Goal: Task Accomplishment & Management: Use online tool/utility

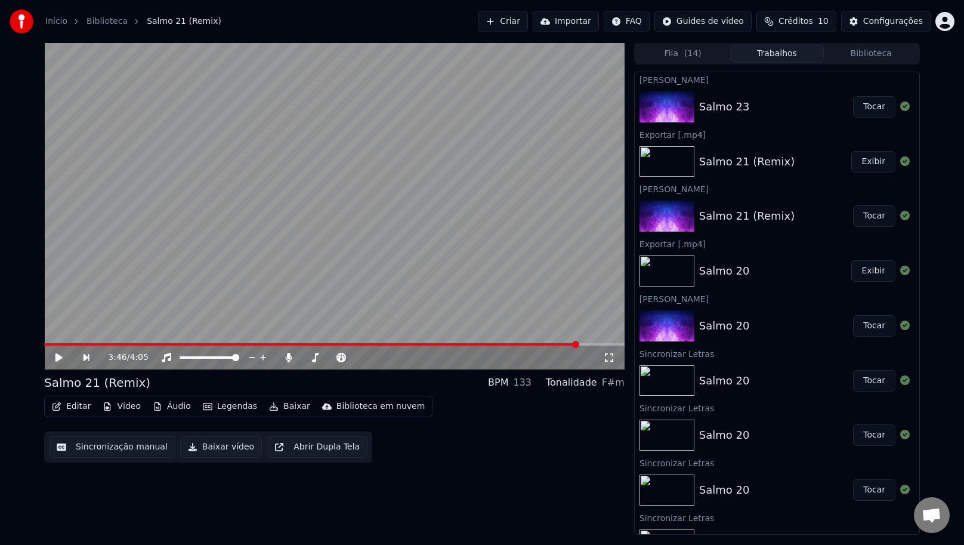
click at [524, 20] on button "Criar" at bounding box center [503, 21] width 50 height 21
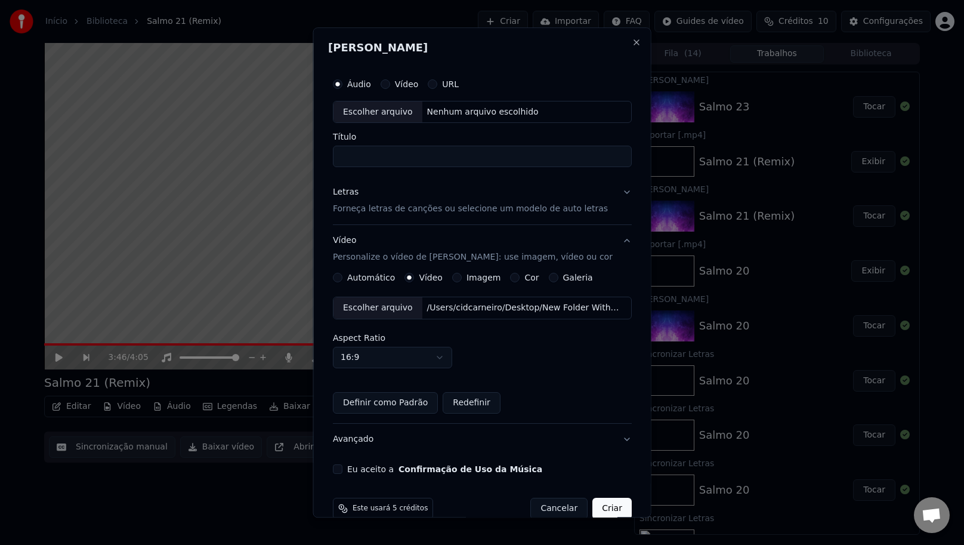
click at [391, 116] on div "Escolher arquivo" at bounding box center [378, 111] width 89 height 21
click at [449, 167] on div "**********" at bounding box center [482, 273] width 308 height 412
click at [448, 162] on input "**********" at bounding box center [482, 156] width 299 height 21
type input "********"
click at [385, 205] on p "Forneça letras de canções ou selecione um modelo de auto letras" at bounding box center [470, 209] width 275 height 12
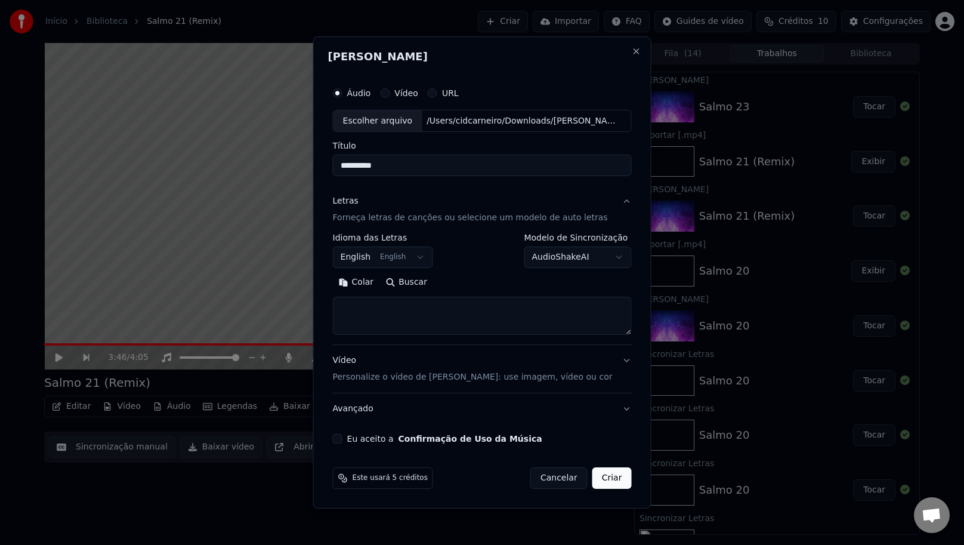
click at [418, 257] on body "Início Biblioteca Salmo 21 (Remix) Criar Importar FAQ Guides de vídeo Créditos …" at bounding box center [482, 272] width 964 height 545
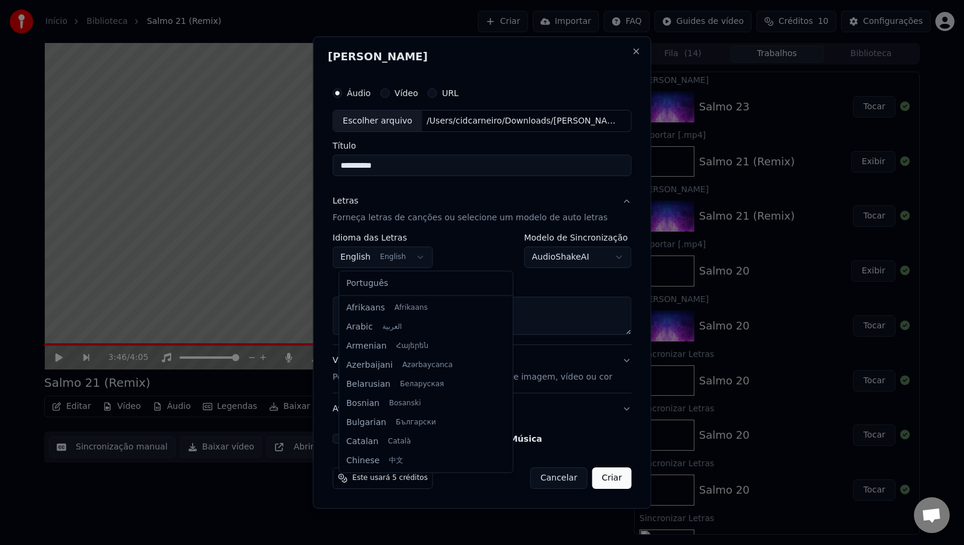
scroll to position [95, 0]
select select "**"
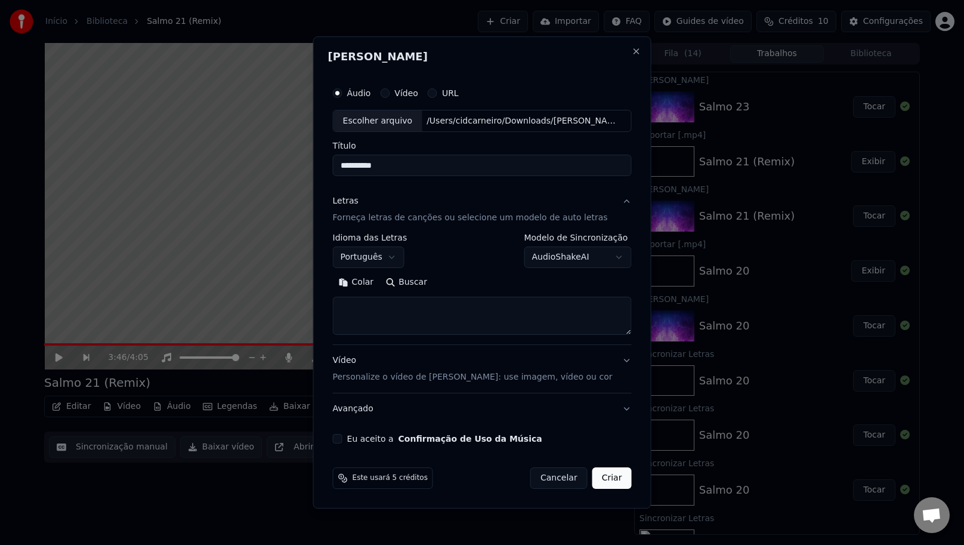
click at [354, 218] on p "Forneça letras de canções ou selecione um modelo de auto letras" at bounding box center [470, 218] width 275 height 12
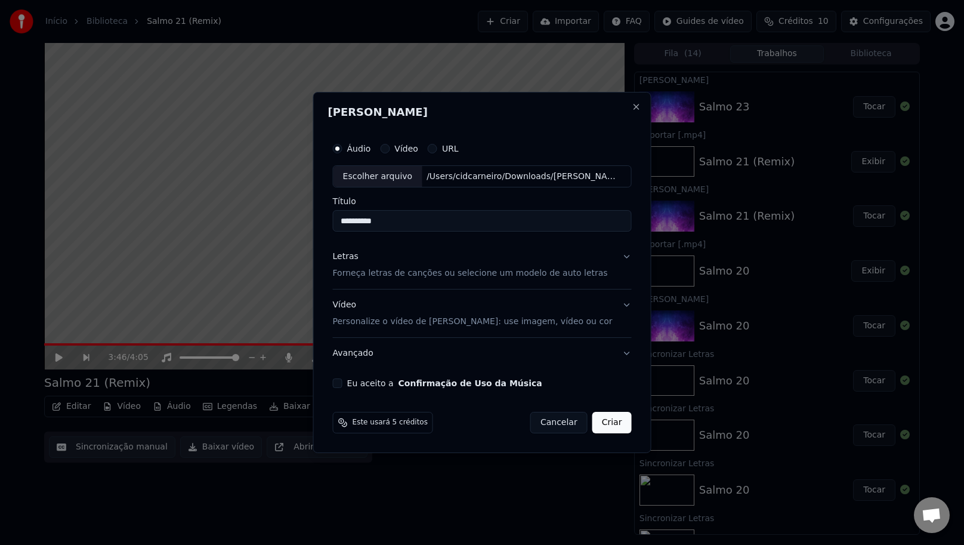
drag, startPoint x: 354, startPoint y: 218, endPoint x: 405, endPoint y: 271, distance: 73.8
click at [405, 271] on p "Forneça letras de canções ou selecione um modelo de auto letras" at bounding box center [470, 274] width 275 height 12
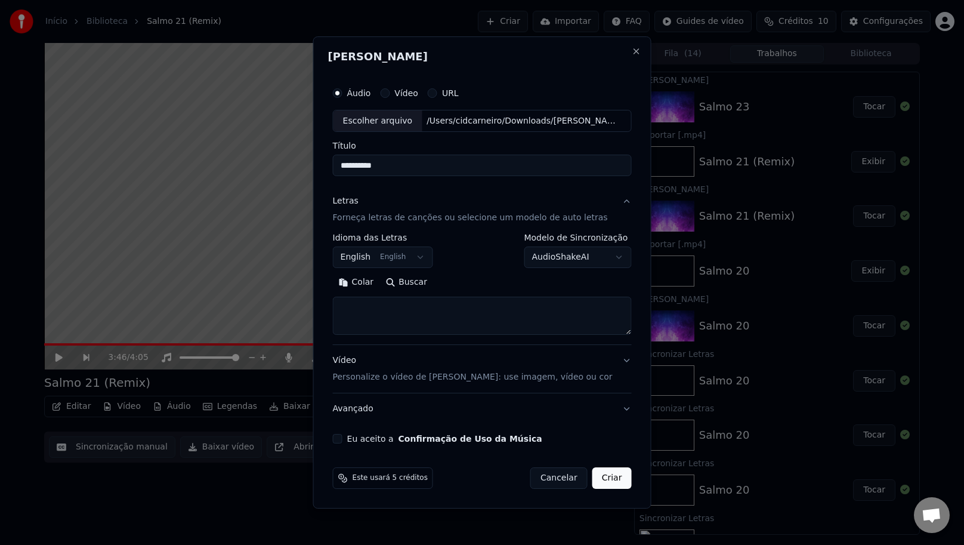
drag, startPoint x: 405, startPoint y: 271, endPoint x: 351, endPoint y: 294, distance: 59.1
click at [351, 294] on div "Colar Buscar" at bounding box center [482, 304] width 299 height 62
drag, startPoint x: 351, startPoint y: 294, endPoint x: 359, endPoint y: 303, distance: 12.2
click at [359, 303] on textarea at bounding box center [482, 316] width 299 height 38
paste textarea "**********"
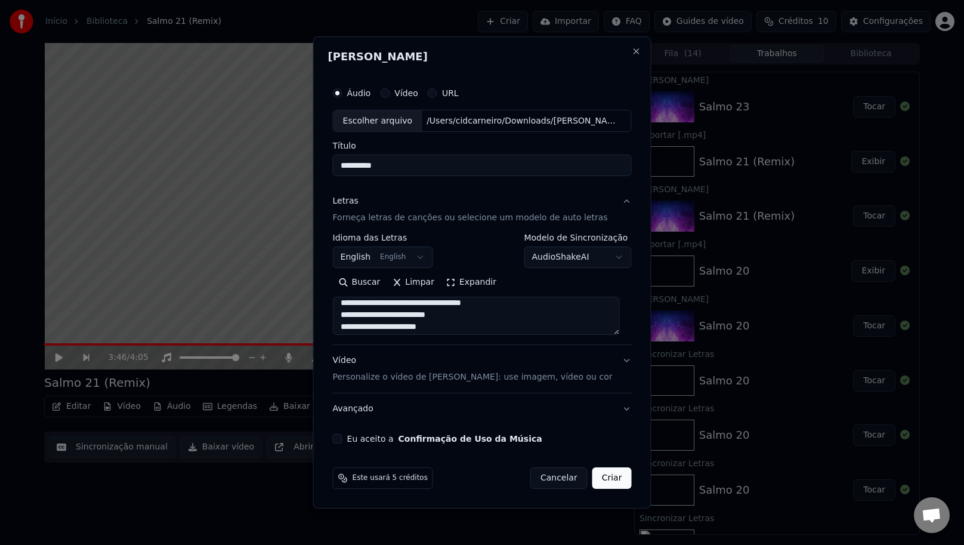
scroll to position [0, 0]
drag, startPoint x: 359, startPoint y: 303, endPoint x: 439, endPoint y: 309, distance: 79.6
click at [439, 309] on textarea at bounding box center [476, 316] width 287 height 38
drag, startPoint x: 439, startPoint y: 309, endPoint x: 434, endPoint y: 303, distance: 7.3
click at [434, 303] on textarea at bounding box center [476, 316] width 287 height 38
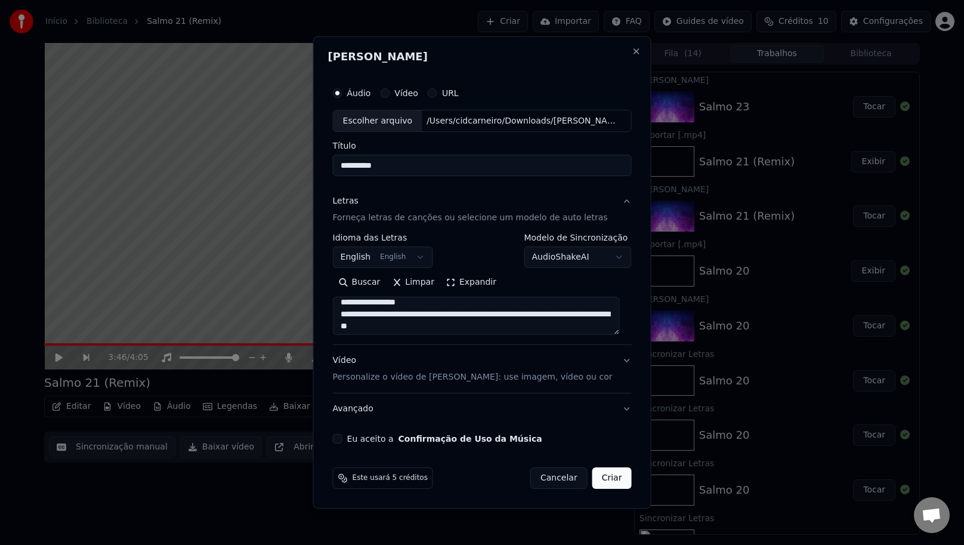
scroll to position [17, 0]
drag, startPoint x: 434, startPoint y: 303, endPoint x: 453, endPoint y: 301, distance: 18.7
click at [453, 301] on textarea at bounding box center [476, 316] width 287 height 38
drag, startPoint x: 453, startPoint y: 301, endPoint x: 472, endPoint y: 307, distance: 20.0
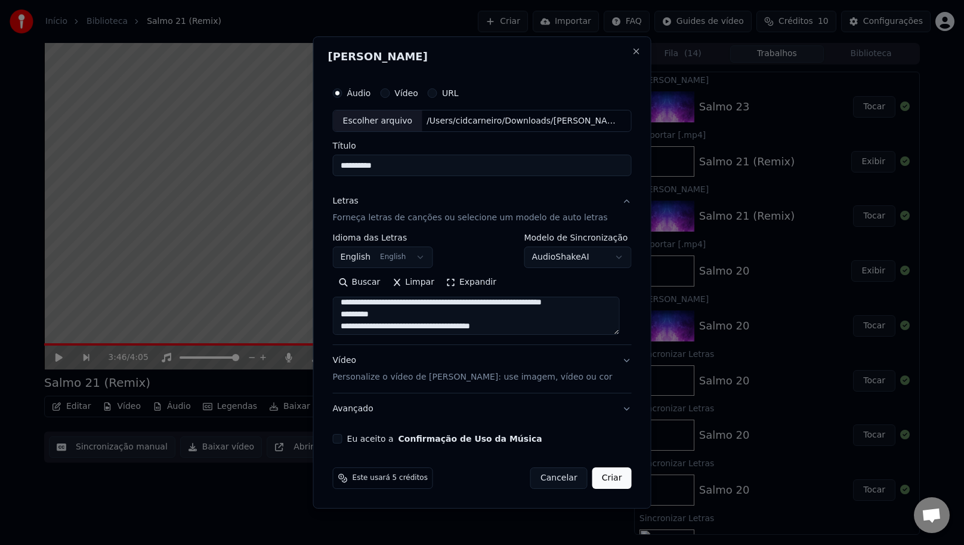
click at [472, 307] on textarea at bounding box center [476, 316] width 287 height 38
drag, startPoint x: 472, startPoint y: 307, endPoint x: 398, endPoint y: 298, distance: 74.5
click at [398, 298] on textarea at bounding box center [476, 316] width 287 height 38
drag, startPoint x: 398, startPoint y: 298, endPoint x: 471, endPoint y: 300, distance: 73.4
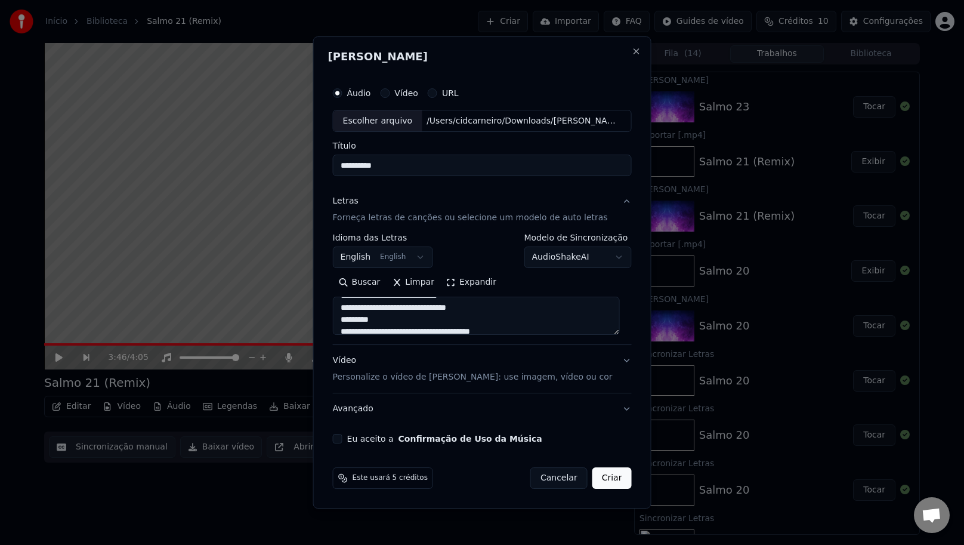
click at [471, 300] on textarea at bounding box center [476, 316] width 287 height 38
drag, startPoint x: 471, startPoint y: 300, endPoint x: 477, endPoint y: 305, distance: 7.2
click at [477, 305] on textarea at bounding box center [476, 316] width 287 height 38
click at [482, 307] on textarea at bounding box center [476, 316] width 287 height 38
click at [505, 302] on textarea at bounding box center [476, 316] width 287 height 38
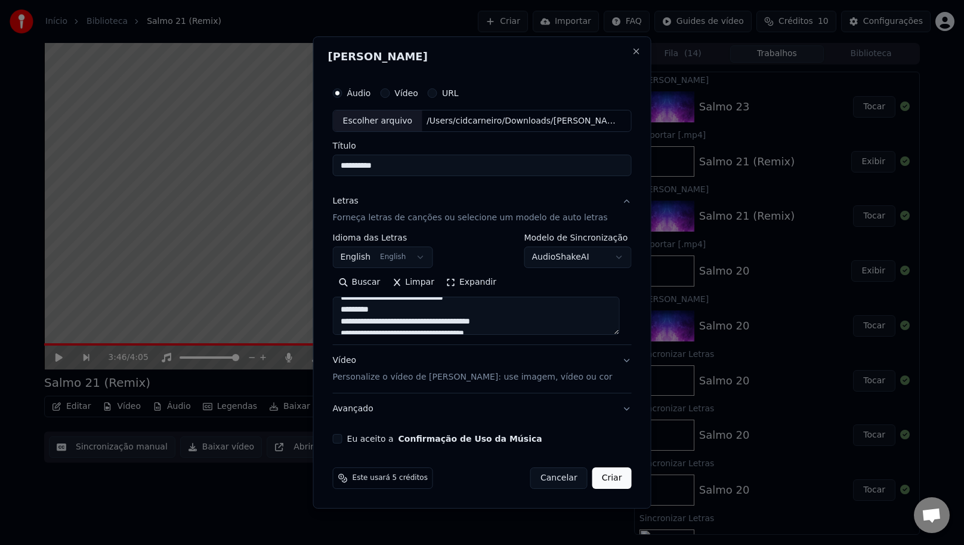
scroll to position [50, 0]
click at [387, 314] on textarea at bounding box center [476, 316] width 287 height 38
click at [469, 331] on textarea at bounding box center [476, 316] width 287 height 38
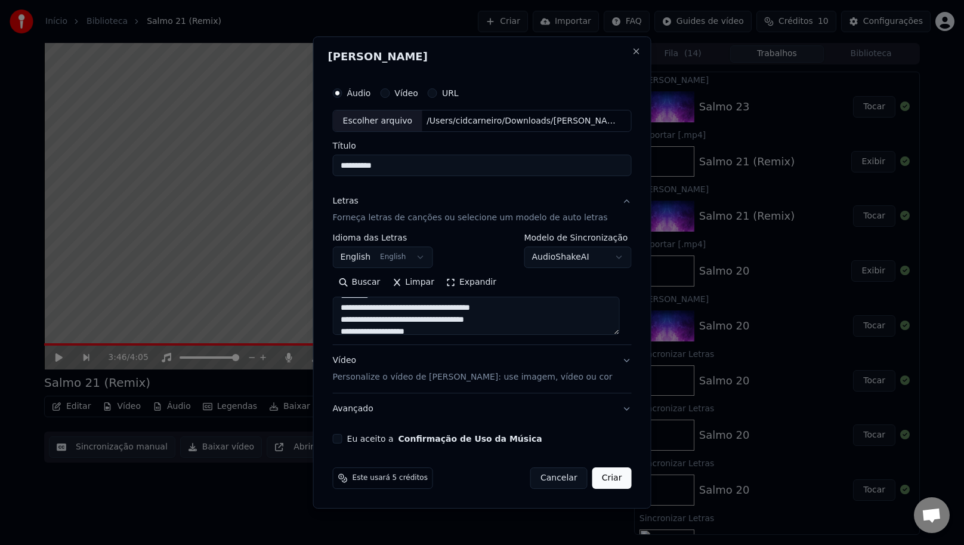
click at [552, 326] on textarea at bounding box center [476, 316] width 287 height 38
click at [388, 301] on textarea at bounding box center [476, 316] width 287 height 38
click at [434, 320] on textarea at bounding box center [476, 316] width 287 height 38
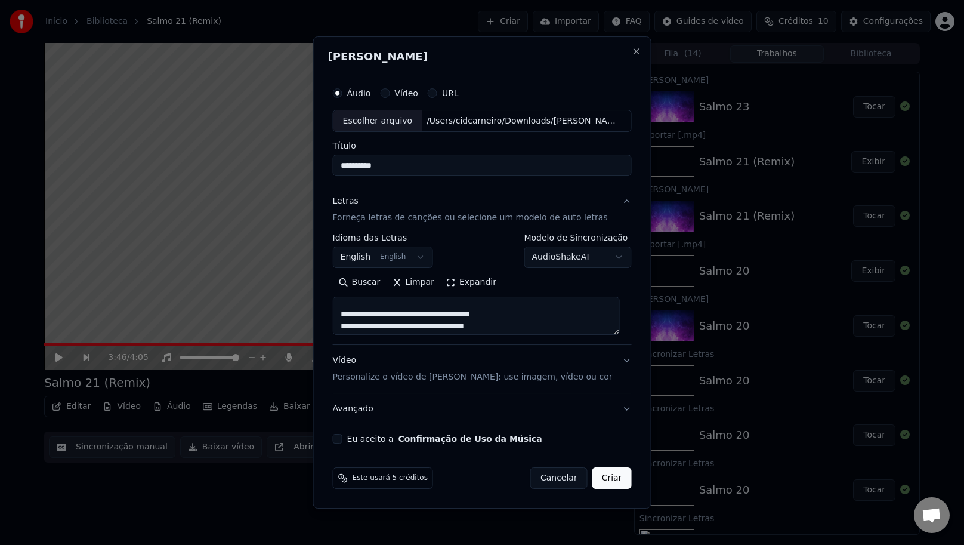
click at [440, 316] on textarea at bounding box center [476, 316] width 287 height 38
click at [432, 303] on textarea at bounding box center [476, 316] width 287 height 38
click at [415, 320] on textarea at bounding box center [476, 316] width 287 height 38
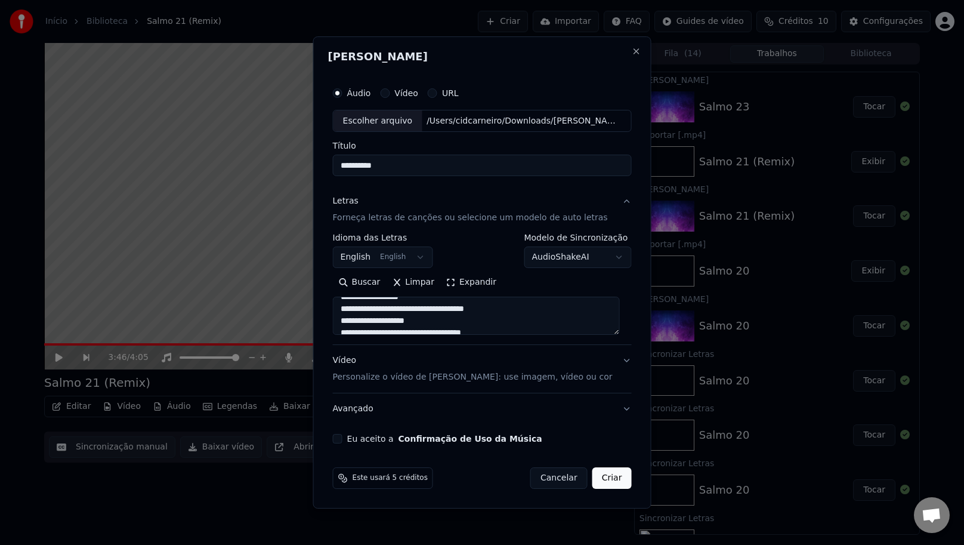
click at [416, 314] on textarea at bounding box center [476, 316] width 287 height 38
click at [414, 311] on textarea at bounding box center [476, 316] width 287 height 38
click at [416, 309] on textarea at bounding box center [476, 316] width 287 height 38
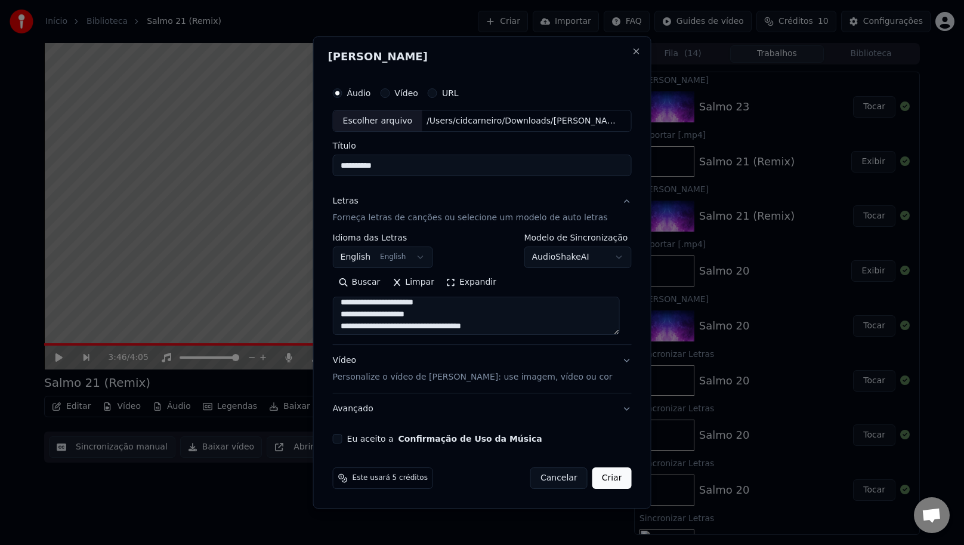
drag, startPoint x: 448, startPoint y: 301, endPoint x: 464, endPoint y: 345, distance: 46.8
click at [448, 301] on textarea at bounding box center [476, 316] width 287 height 38
click at [436, 315] on textarea at bounding box center [476, 316] width 287 height 38
click at [511, 329] on textarea at bounding box center [476, 316] width 287 height 38
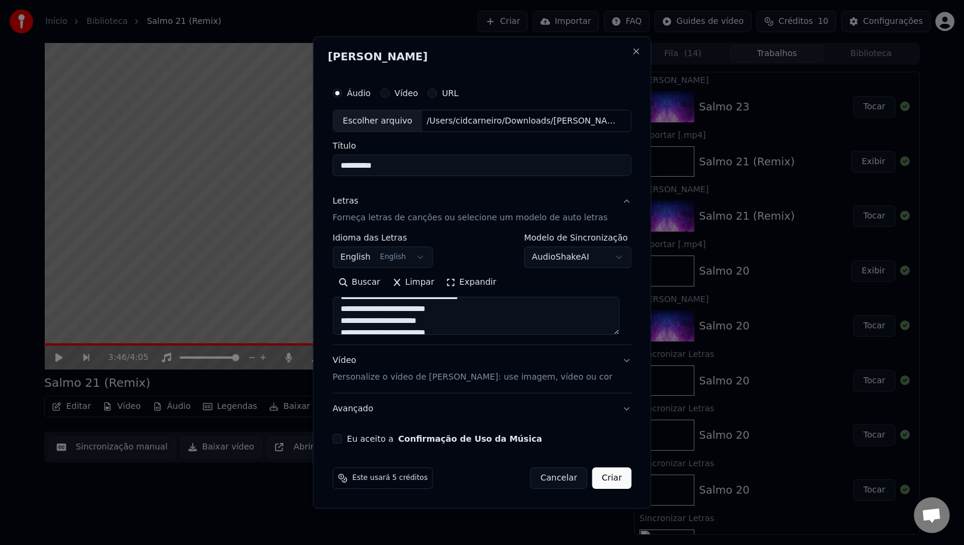
click at [471, 317] on textarea at bounding box center [476, 316] width 287 height 38
click at [465, 310] on textarea at bounding box center [476, 316] width 287 height 38
click at [444, 321] on textarea at bounding box center [476, 316] width 287 height 38
drag, startPoint x: 452, startPoint y: 316, endPoint x: 456, endPoint y: 330, distance: 14.2
click at [452, 316] on textarea at bounding box center [476, 316] width 287 height 38
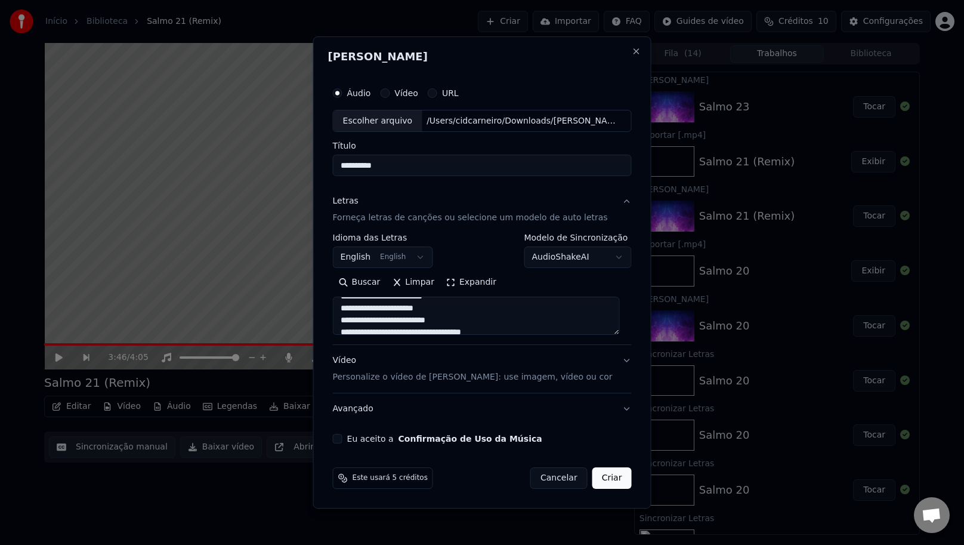
scroll to position [143, 0]
click at [514, 314] on textarea at bounding box center [476, 316] width 287 height 38
click at [494, 306] on textarea at bounding box center [476, 316] width 287 height 38
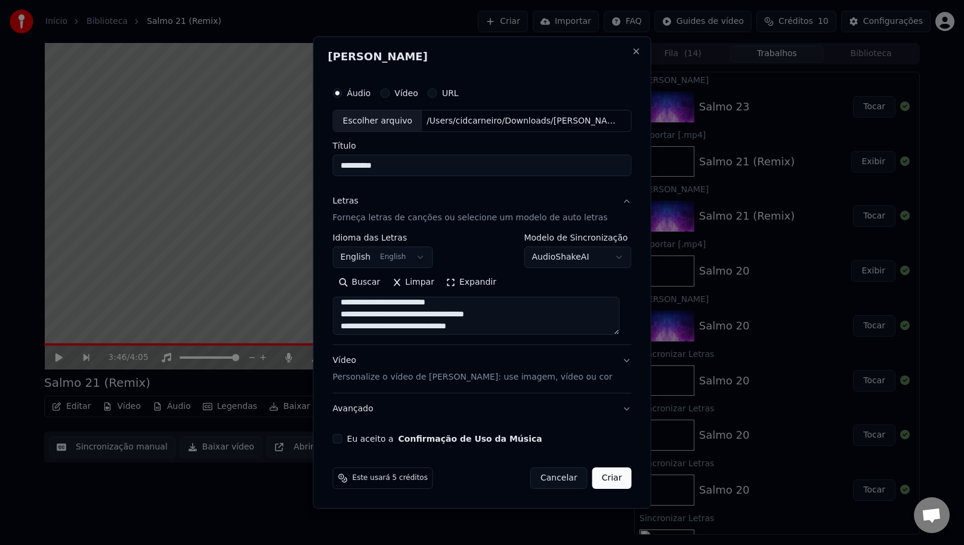
drag, startPoint x: 525, startPoint y: 312, endPoint x: 527, endPoint y: 331, distance: 18.7
click at [524, 313] on textarea at bounding box center [476, 316] width 287 height 38
click at [514, 310] on textarea at bounding box center [476, 316] width 287 height 38
click at [503, 324] on textarea at bounding box center [476, 316] width 287 height 38
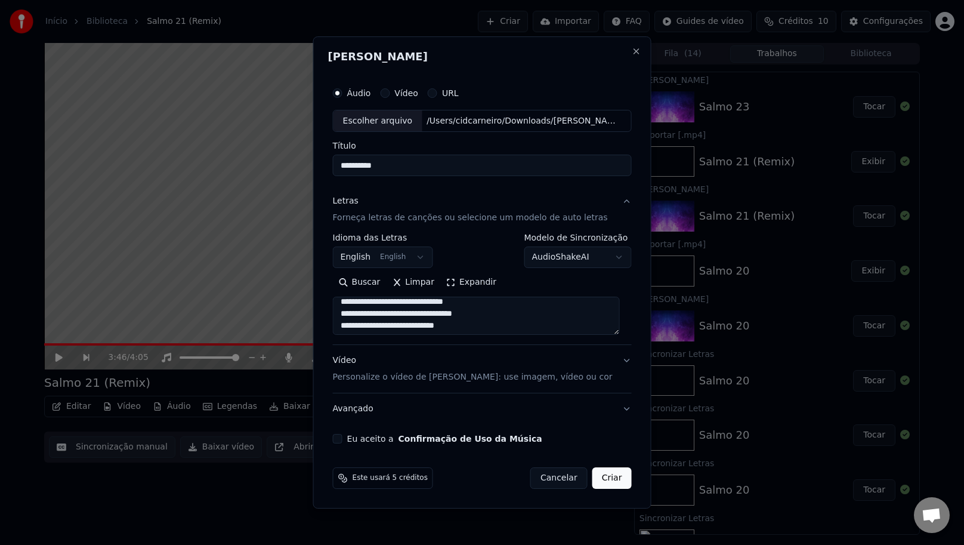
scroll to position [214, 0]
click at [477, 317] on textarea at bounding box center [476, 316] width 287 height 38
click at [431, 323] on textarea at bounding box center [476, 316] width 287 height 38
click at [465, 310] on textarea at bounding box center [476, 316] width 287 height 38
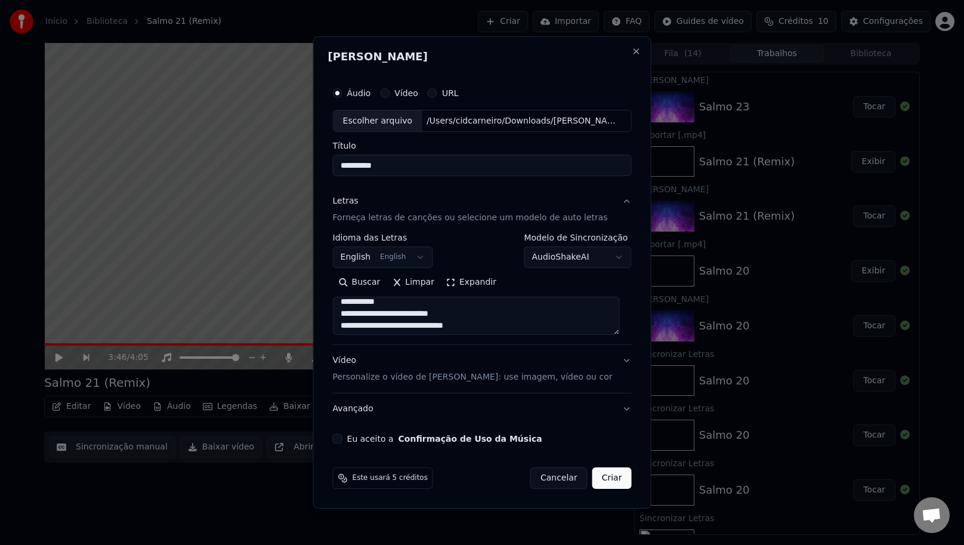
click at [514, 329] on textarea at bounding box center [476, 316] width 287 height 38
click at [415, 322] on textarea at bounding box center [476, 316] width 287 height 38
click at [508, 304] on textarea at bounding box center [476, 316] width 287 height 38
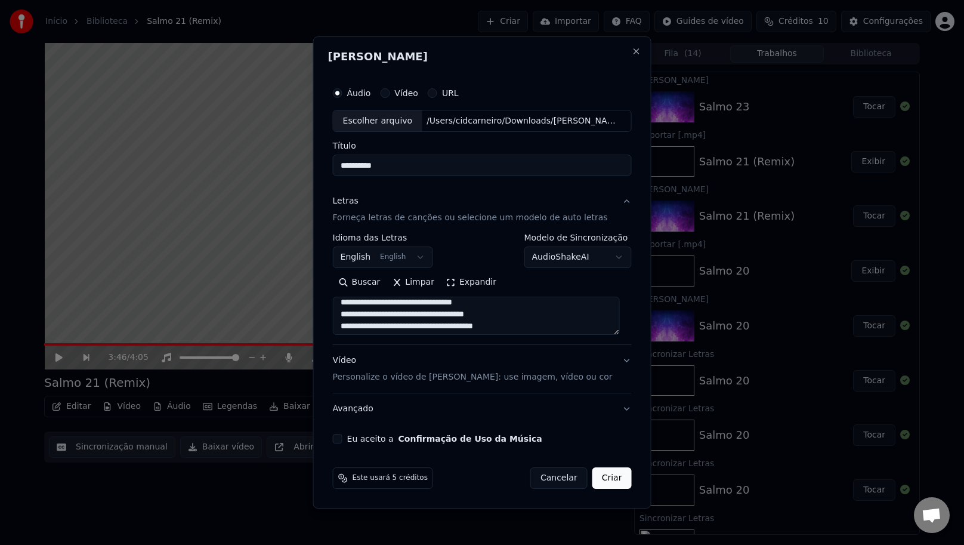
click at [518, 312] on textarea at bounding box center [476, 316] width 287 height 38
click at [467, 323] on textarea at bounding box center [476, 316] width 287 height 38
click at [465, 316] on textarea at bounding box center [476, 316] width 287 height 38
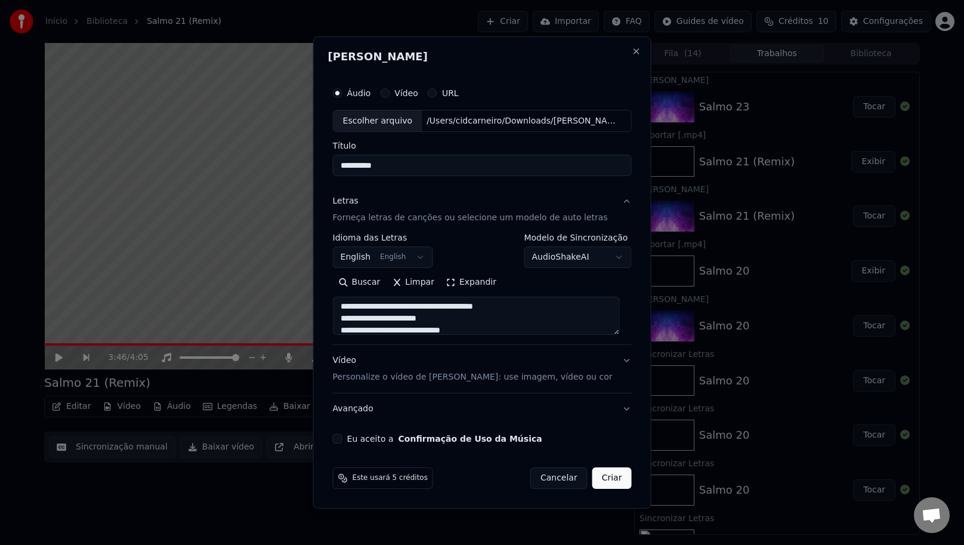
click at [465, 312] on textarea at bounding box center [476, 316] width 287 height 38
click at [420, 306] on textarea at bounding box center [476, 316] width 287 height 38
click at [406, 316] on textarea at bounding box center [476, 316] width 287 height 38
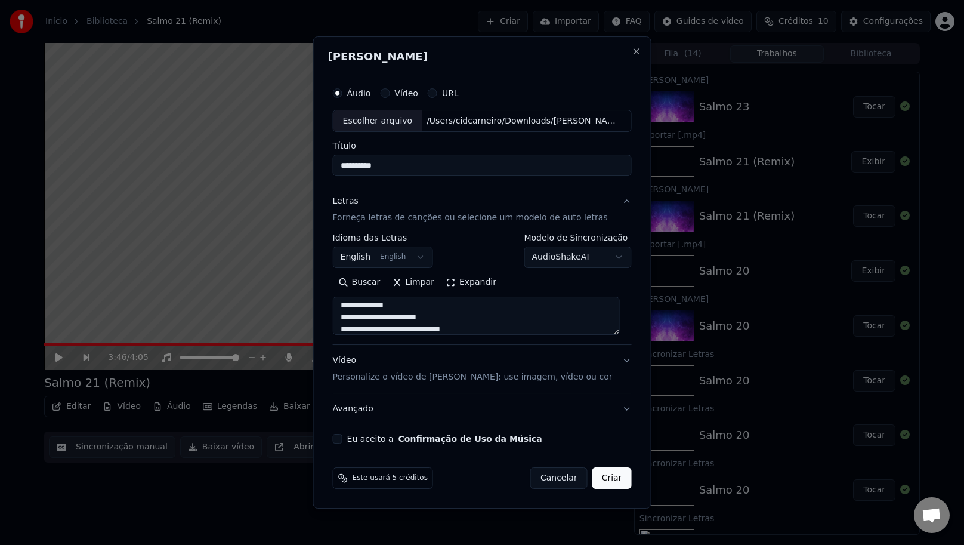
click at [458, 317] on textarea at bounding box center [476, 316] width 287 height 38
click at [480, 331] on textarea at bounding box center [476, 316] width 287 height 38
click at [462, 332] on textarea at bounding box center [476, 316] width 287 height 38
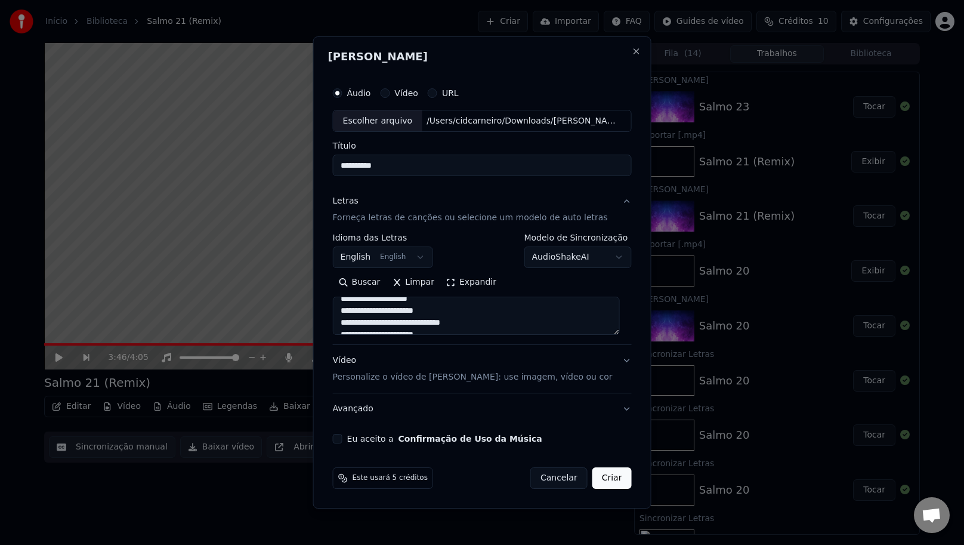
drag, startPoint x: 465, startPoint y: 320, endPoint x: 459, endPoint y: 316, distance: 7.0
click at [464, 319] on textarea at bounding box center [476, 316] width 287 height 38
click at [455, 313] on textarea at bounding box center [476, 316] width 287 height 38
drag, startPoint x: 479, startPoint y: 321, endPoint x: 493, endPoint y: 412, distance: 92.4
click at [479, 322] on textarea at bounding box center [476, 316] width 287 height 38
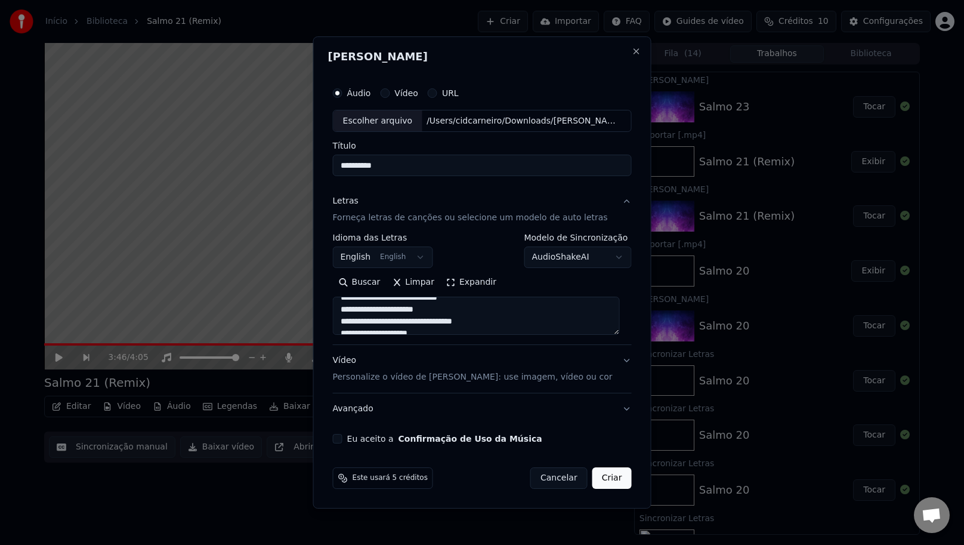
scroll to position [402, 0]
click at [456, 302] on textarea at bounding box center [476, 316] width 287 height 38
click at [517, 320] on textarea at bounding box center [476, 316] width 287 height 38
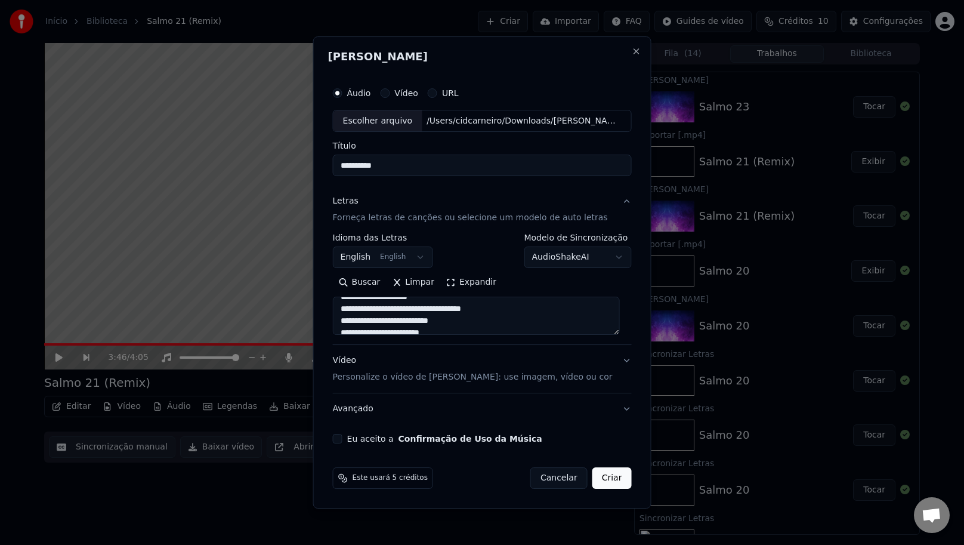
click at [453, 301] on textarea at bounding box center [476, 316] width 287 height 38
click at [513, 313] on textarea at bounding box center [476, 316] width 287 height 38
click at [484, 322] on textarea at bounding box center [476, 316] width 287 height 38
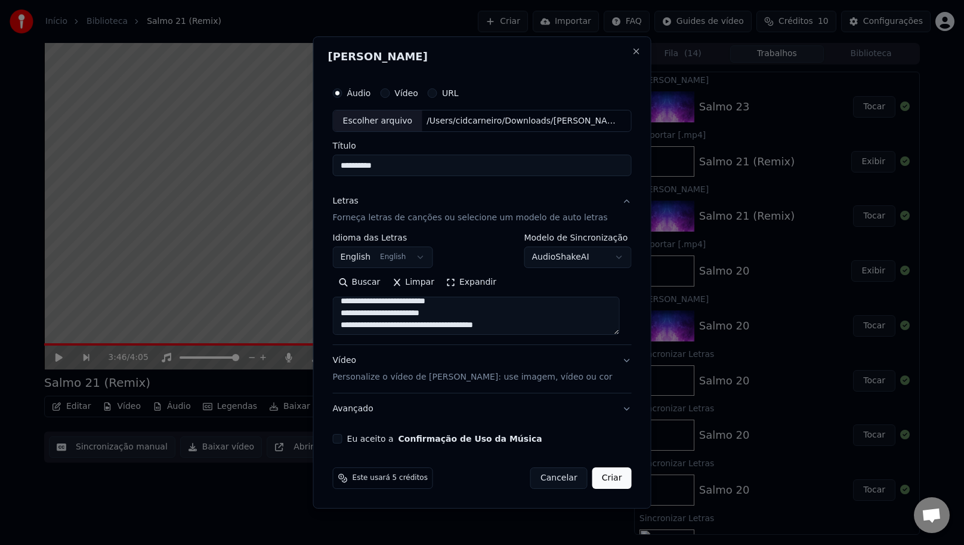
click at [452, 313] on textarea at bounding box center [476, 316] width 287 height 38
click at [436, 324] on textarea at bounding box center [476, 316] width 287 height 38
click at [499, 317] on textarea at bounding box center [476, 316] width 287 height 38
click at [513, 329] on textarea at bounding box center [476, 316] width 287 height 38
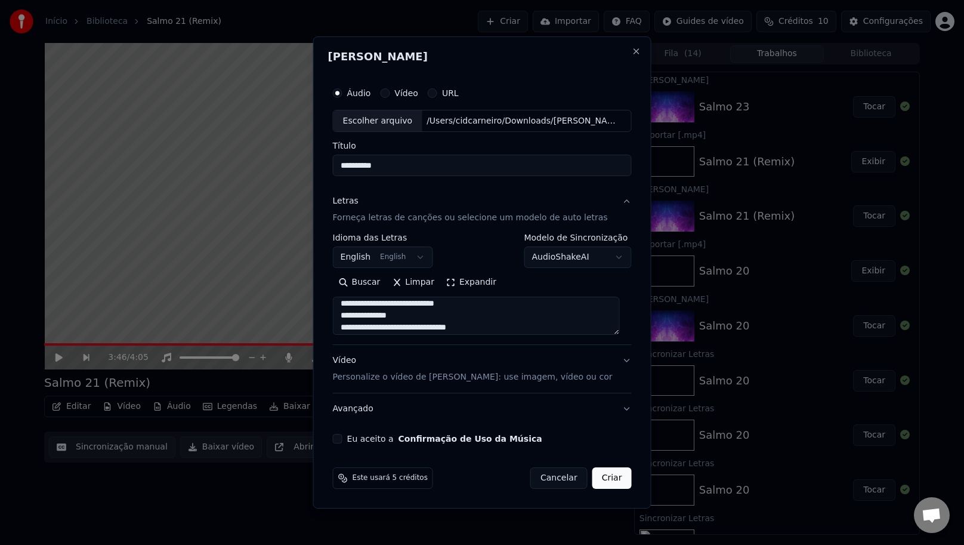
click at [421, 317] on textarea at bounding box center [476, 316] width 287 height 38
click at [490, 318] on textarea at bounding box center [476, 316] width 287 height 38
click at [489, 317] on textarea at bounding box center [476, 316] width 287 height 38
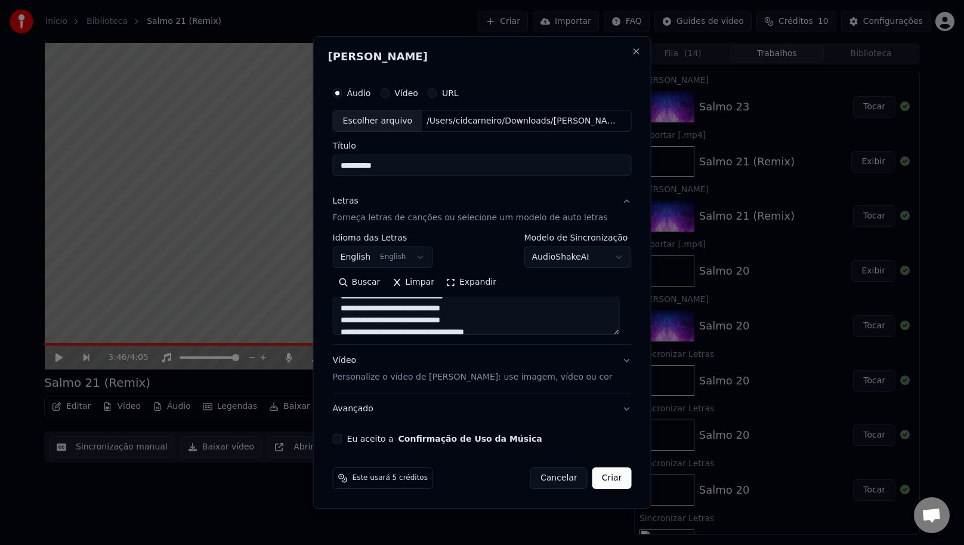
click at [488, 314] on textarea at bounding box center [476, 316] width 287 height 38
click at [488, 312] on textarea at bounding box center [476, 316] width 287 height 38
click at [484, 318] on textarea at bounding box center [476, 316] width 287 height 38
click at [544, 332] on textarea at bounding box center [476, 316] width 287 height 38
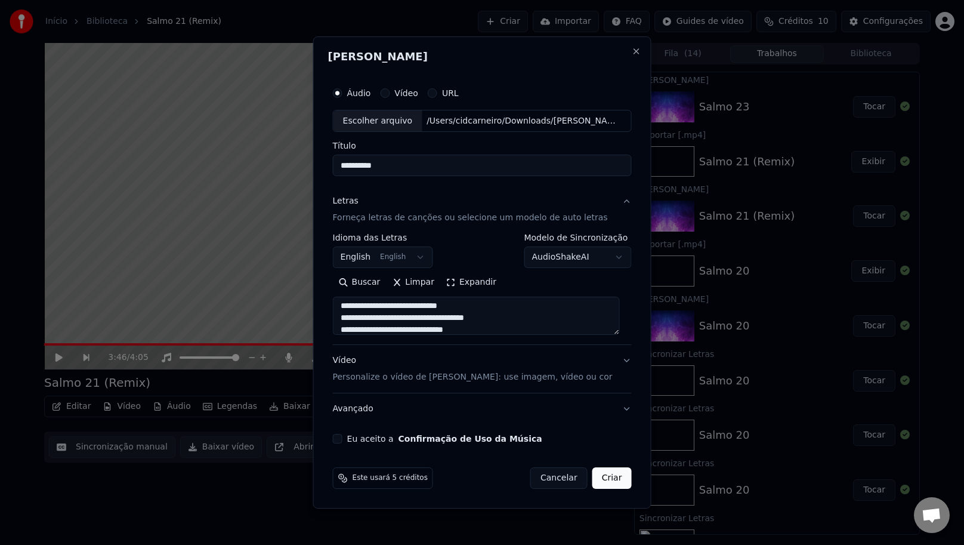
scroll to position [554, 0]
click at [535, 317] on textarea at bounding box center [476, 316] width 287 height 38
click at [500, 300] on textarea at bounding box center [476, 316] width 287 height 38
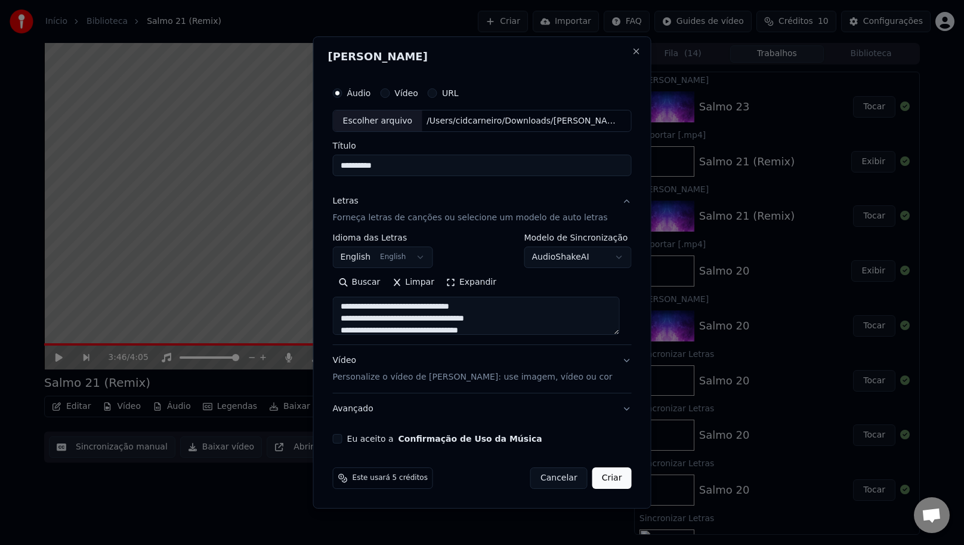
click at [524, 316] on textarea at bounding box center [476, 316] width 287 height 38
click at [506, 332] on textarea at bounding box center [476, 316] width 287 height 38
click at [431, 318] on textarea at bounding box center [476, 316] width 287 height 38
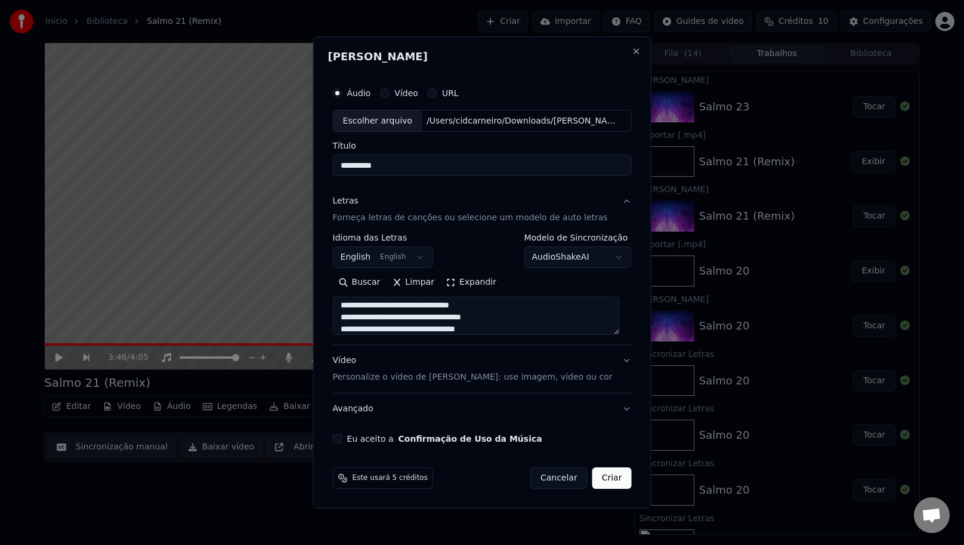
click at [427, 319] on textarea at bounding box center [476, 316] width 287 height 38
click at [393, 319] on textarea at bounding box center [476, 316] width 287 height 38
click at [475, 322] on textarea at bounding box center [476, 316] width 287 height 38
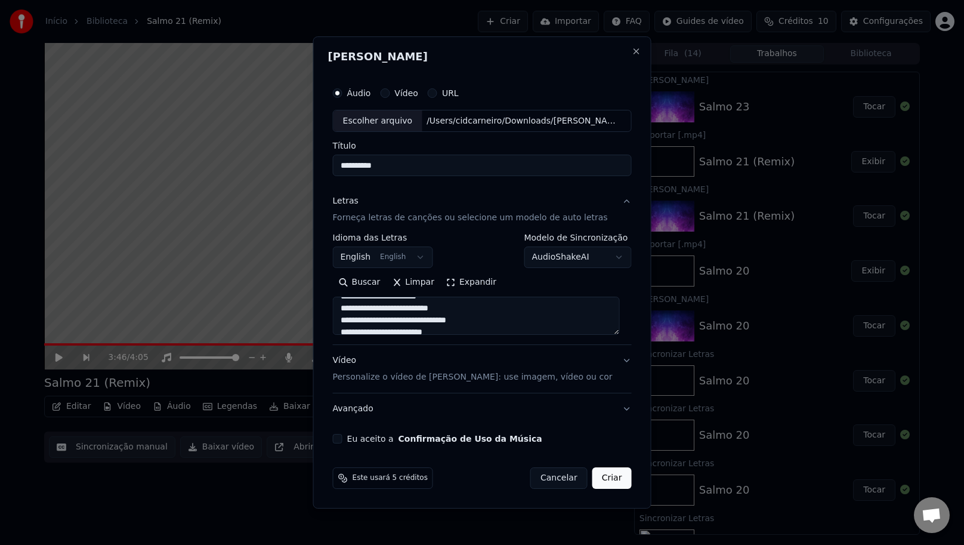
drag, startPoint x: 467, startPoint y: 301, endPoint x: 470, endPoint y: 311, distance: 9.8
click at [468, 305] on textarea at bounding box center [476, 316] width 287 height 38
click at [470, 310] on textarea at bounding box center [476, 316] width 287 height 38
click at [490, 317] on textarea at bounding box center [476, 316] width 287 height 38
click at [432, 321] on textarea at bounding box center [476, 316] width 287 height 38
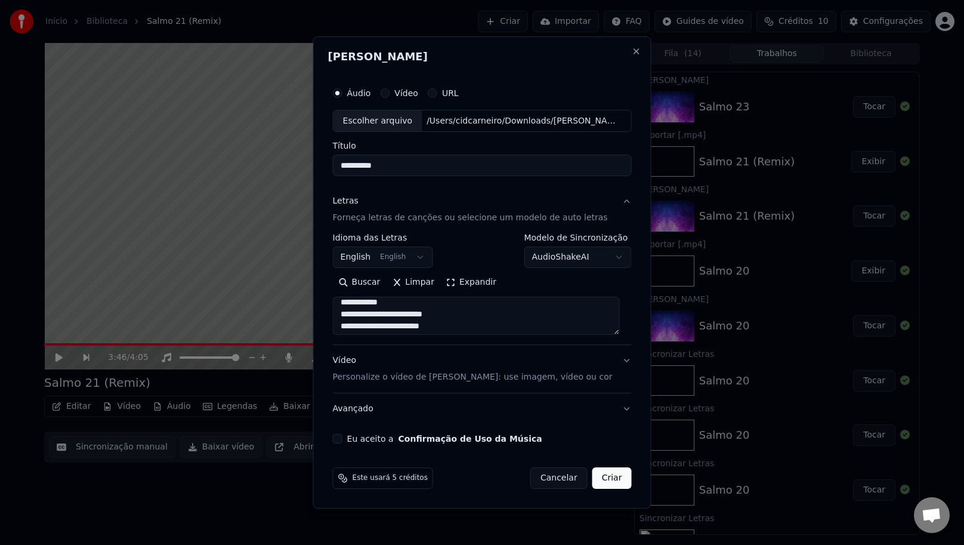
scroll to position [643, 0]
drag, startPoint x: 445, startPoint y: 317, endPoint x: 443, endPoint y: 327, distance: 9.8
click at [445, 317] on textarea at bounding box center [476, 316] width 287 height 38
click at [356, 326] on textarea at bounding box center [476, 316] width 287 height 38
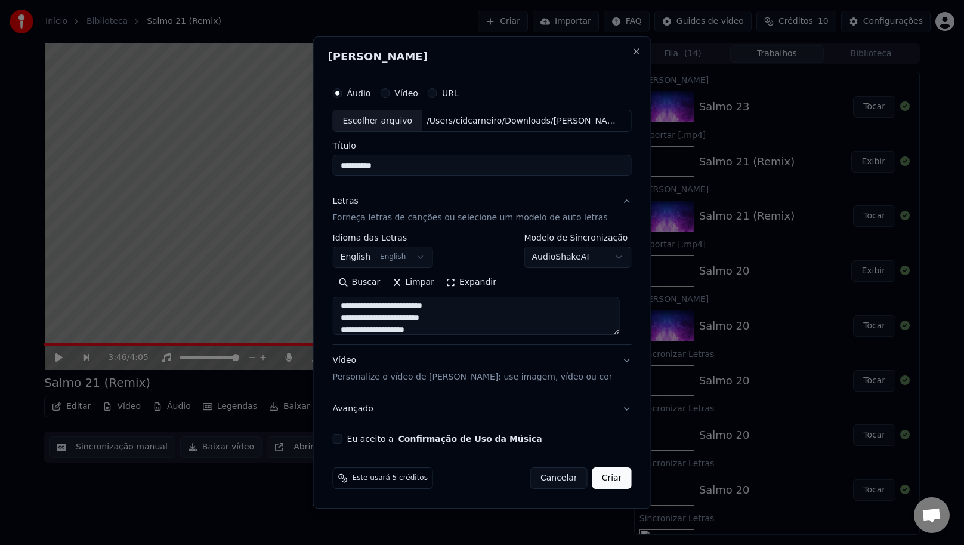
scroll to position [696, 0]
click at [344, 301] on textarea at bounding box center [476, 316] width 287 height 38
drag, startPoint x: 379, startPoint y: 299, endPoint x: 378, endPoint y: 307, distance: 8.4
click at [379, 299] on textarea at bounding box center [476, 316] width 287 height 38
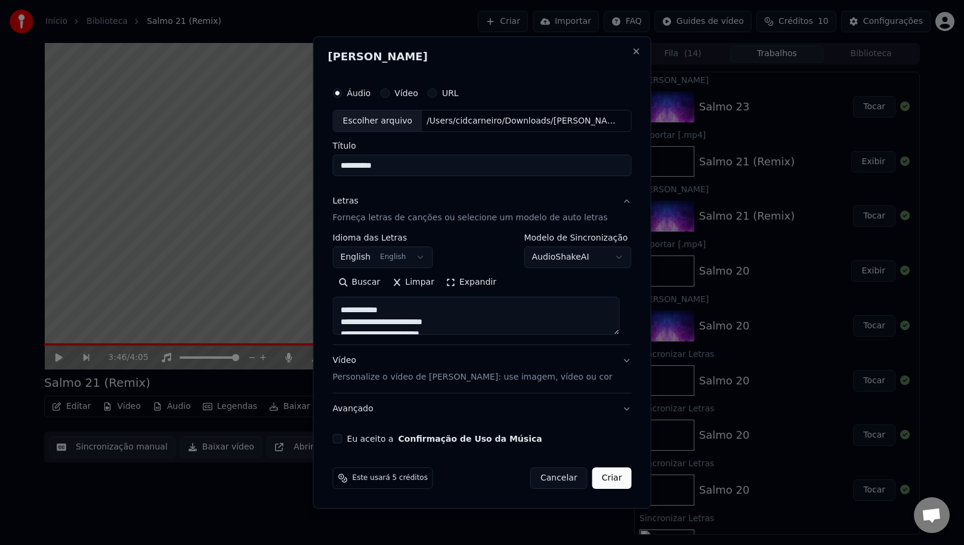
click at [343, 312] on textarea at bounding box center [476, 316] width 287 height 38
drag, startPoint x: 470, startPoint y: 318, endPoint x: 466, endPoint y: 332, distance: 14.2
click at [470, 319] on textarea at bounding box center [476, 316] width 287 height 38
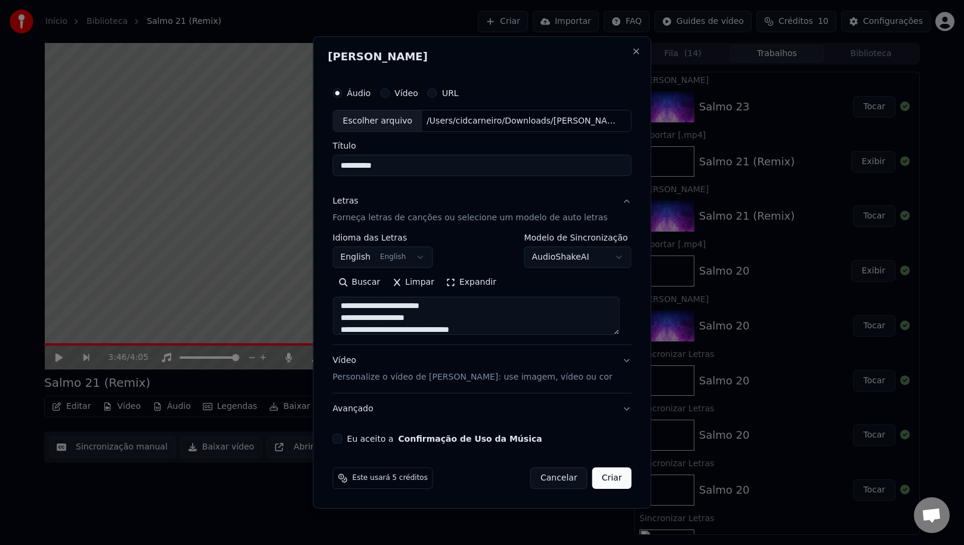
click at [460, 312] on textarea at bounding box center [476, 316] width 287 height 38
click at [458, 308] on textarea at bounding box center [476, 316] width 287 height 38
click at [444, 315] on textarea at bounding box center [476, 316] width 287 height 38
drag, startPoint x: 493, startPoint y: 334, endPoint x: 486, endPoint y: 338, distance: 8.6
click at [493, 334] on textarea at bounding box center [476, 316] width 287 height 38
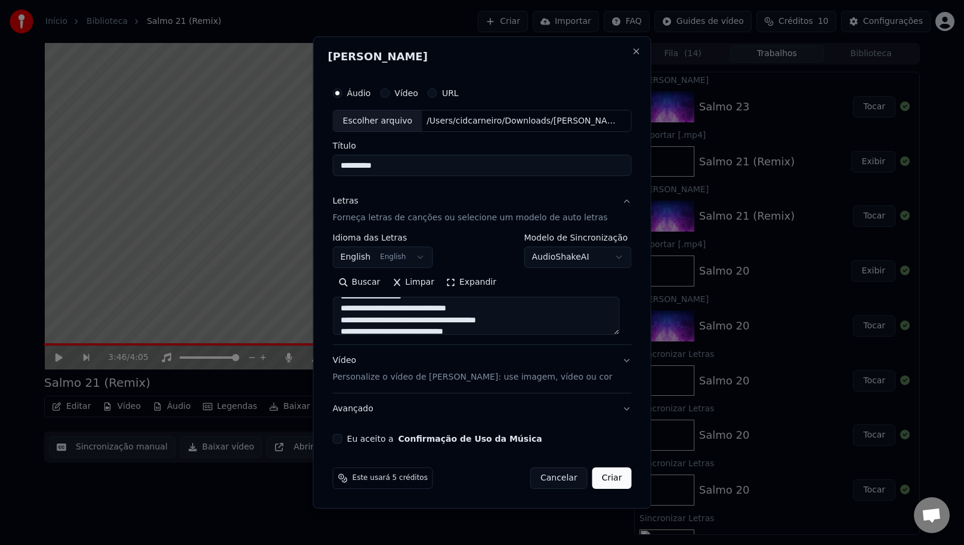
scroll to position [714, 0]
click at [527, 325] on textarea at bounding box center [476, 316] width 287 height 38
click at [453, 329] on textarea at bounding box center [476, 316] width 287 height 38
click at [452, 329] on textarea at bounding box center [476, 316] width 287 height 38
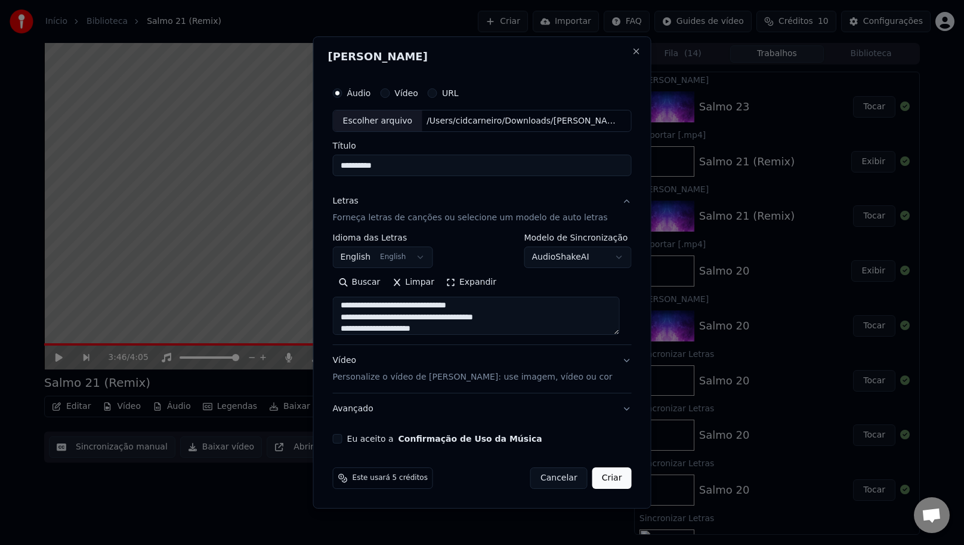
scroll to position [757, 0]
click at [382, 303] on textarea at bounding box center [476, 316] width 287 height 38
click at [433, 317] on textarea at bounding box center [476, 316] width 287 height 38
click at [523, 314] on textarea at bounding box center [476, 316] width 287 height 38
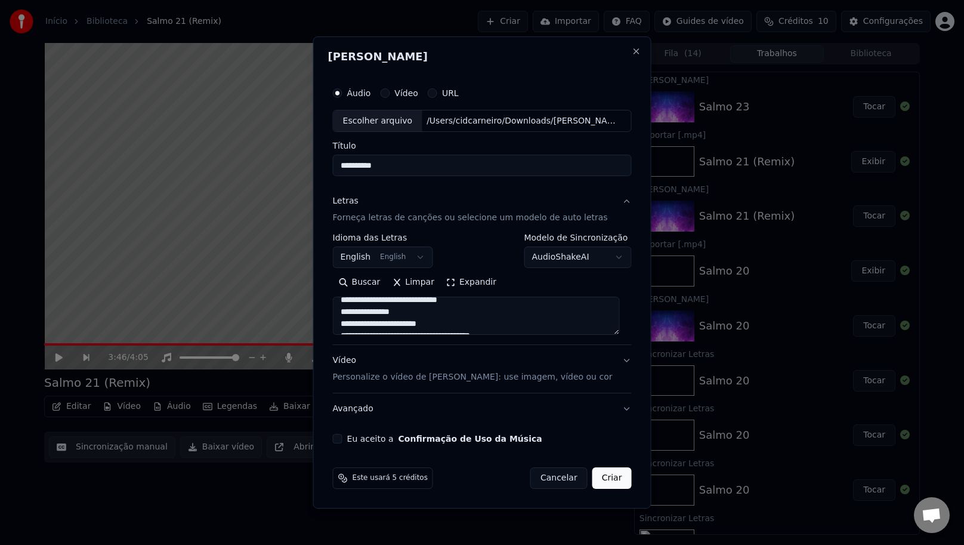
scroll to position [769, 0]
click at [531, 312] on textarea at bounding box center [476, 316] width 287 height 38
click at [420, 301] on textarea at bounding box center [476, 316] width 287 height 38
click at [444, 317] on textarea at bounding box center [476, 316] width 287 height 38
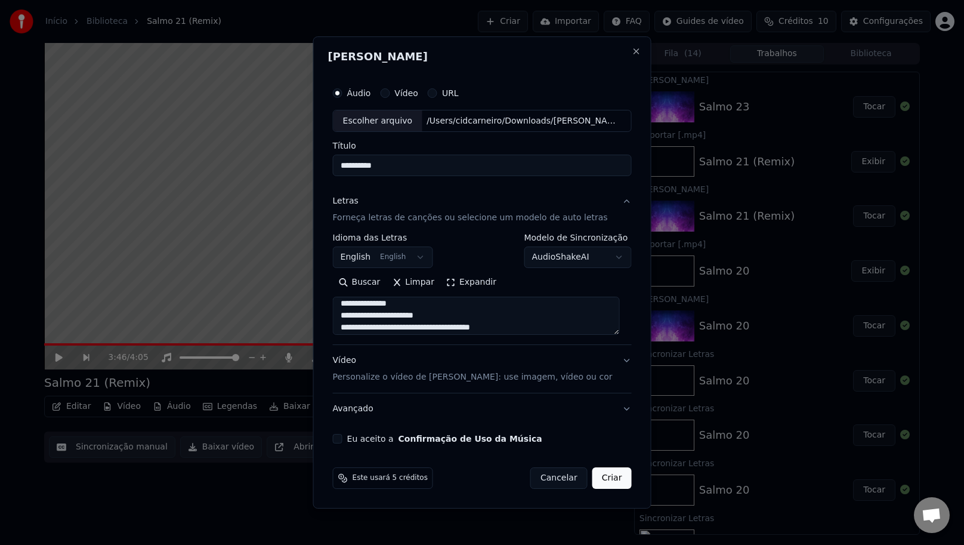
click at [526, 328] on textarea at bounding box center [476, 316] width 287 height 38
click at [398, 326] on textarea at bounding box center [476, 316] width 287 height 38
click at [502, 303] on textarea at bounding box center [476, 316] width 287 height 38
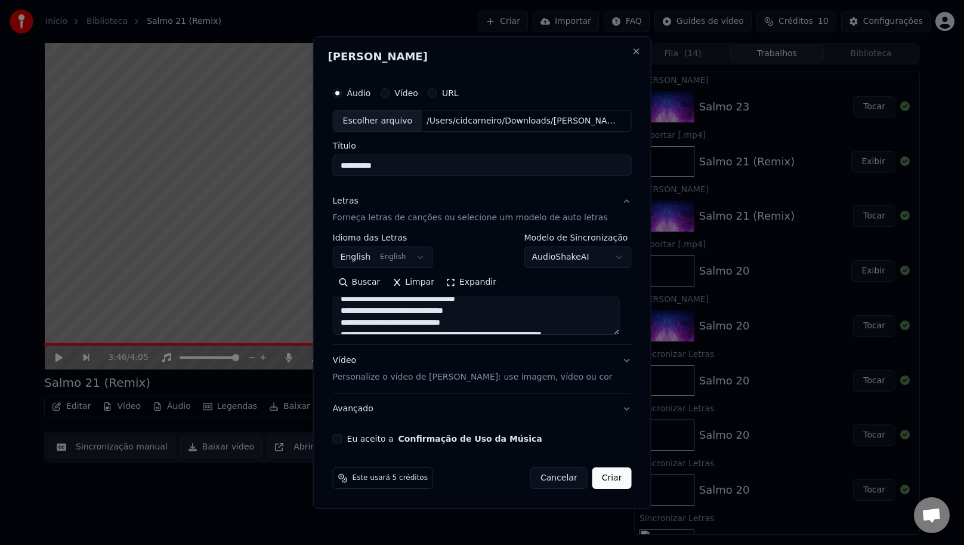
scroll to position [876, 0]
click at [513, 313] on textarea at bounding box center [476, 316] width 287 height 38
click at [496, 328] on textarea at bounding box center [476, 316] width 287 height 38
click at [453, 313] on textarea at bounding box center [476, 316] width 287 height 38
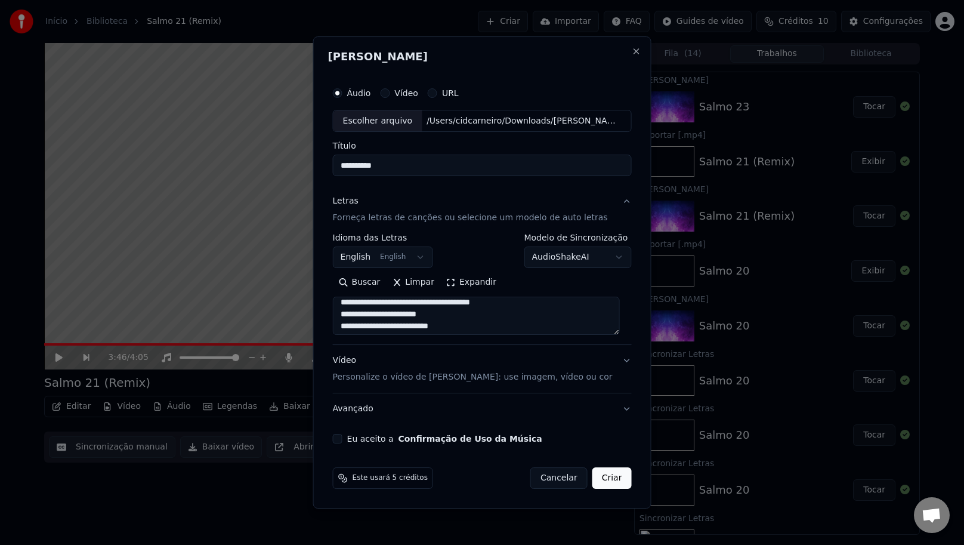
scroll to position [924, 0]
click at [527, 303] on textarea at bounding box center [476, 316] width 287 height 38
click at [492, 327] on textarea at bounding box center [476, 316] width 287 height 38
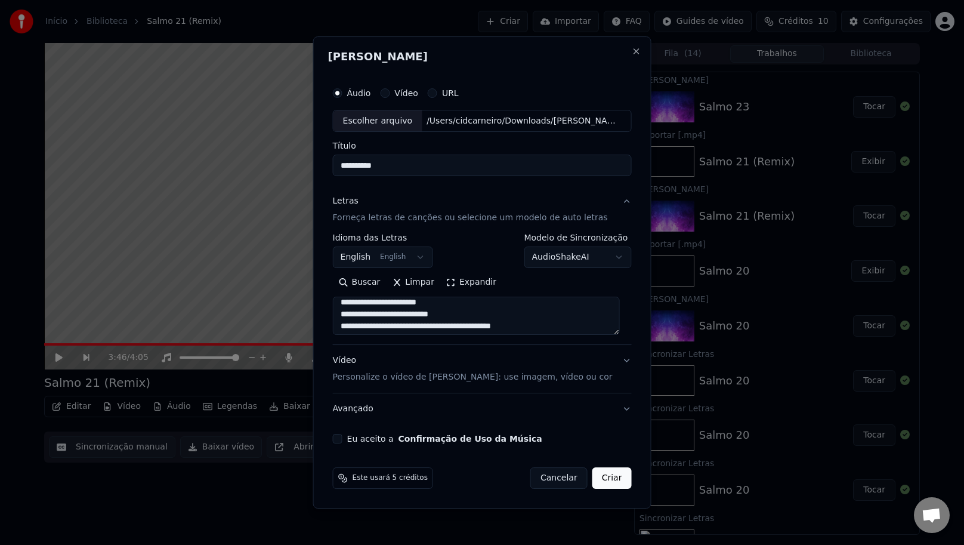
click at [468, 303] on textarea at bounding box center [476, 316] width 287 height 38
click at [475, 320] on textarea at bounding box center [476, 316] width 287 height 38
click at [476, 315] on textarea at bounding box center [476, 316] width 287 height 38
click at [553, 326] on textarea at bounding box center [476, 316] width 287 height 38
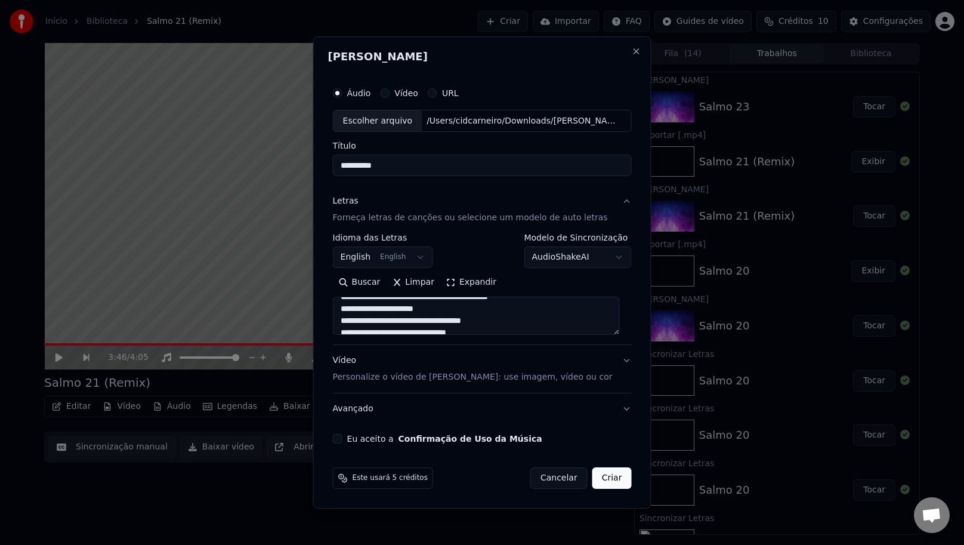
scroll to position [1033, 0]
click at [448, 326] on textarea at bounding box center [476, 316] width 287 height 38
click at [489, 304] on textarea at bounding box center [476, 316] width 287 height 38
click at [490, 328] on textarea at bounding box center [476, 316] width 287 height 38
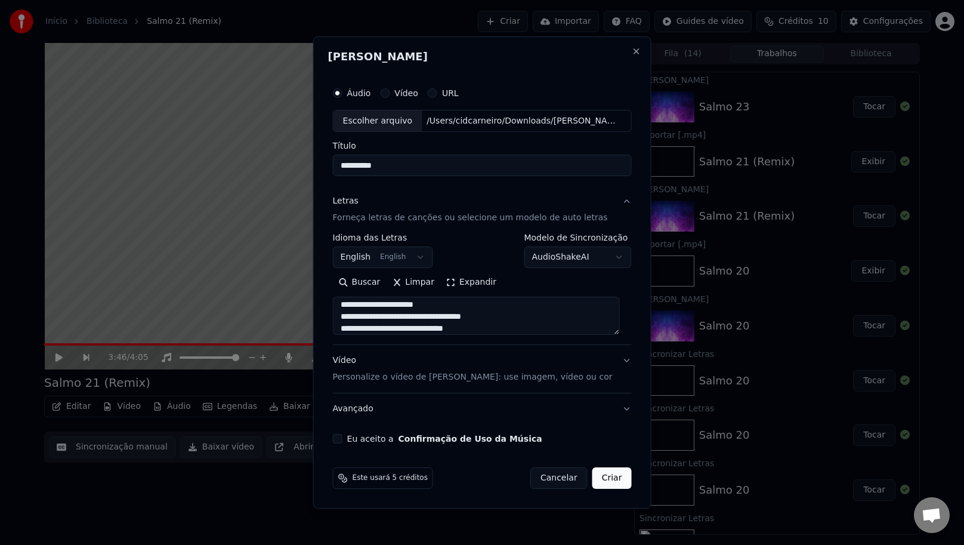
scroll to position [1026, 0]
click at [507, 310] on textarea at bounding box center [476, 316] width 287 height 38
click at [506, 310] on textarea at bounding box center [476, 316] width 287 height 38
click at [458, 300] on textarea at bounding box center [476, 316] width 287 height 38
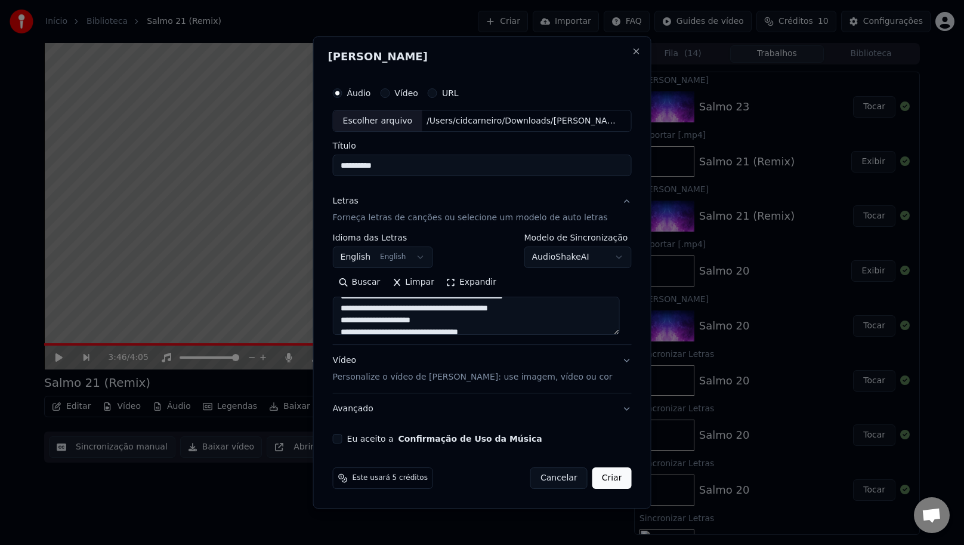
scroll to position [998, 0]
click at [551, 320] on textarea at bounding box center [476, 316] width 287 height 38
click at [551, 317] on textarea at bounding box center [476, 316] width 287 height 38
click at [572, 298] on textarea at bounding box center [476, 316] width 287 height 38
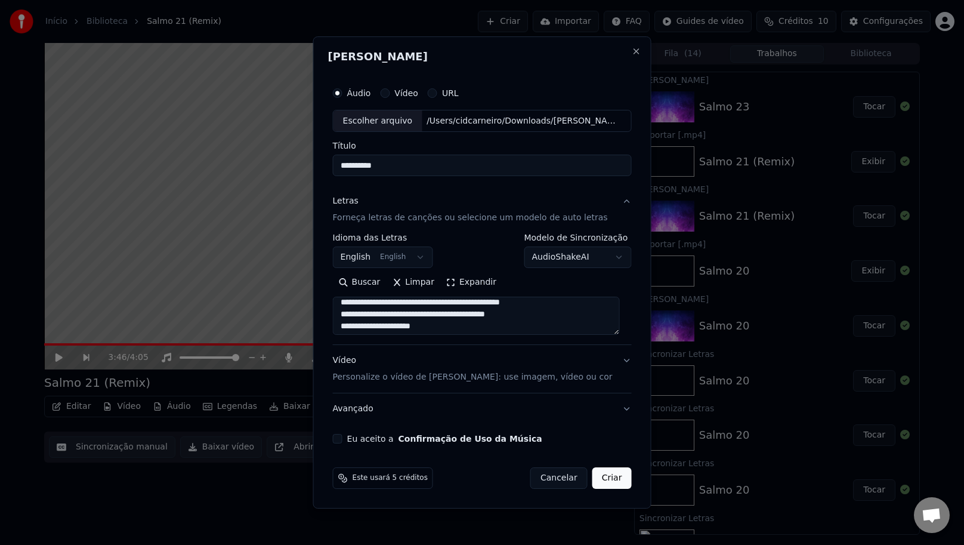
click at [463, 301] on textarea at bounding box center [476, 316] width 287 height 38
click at [456, 314] on textarea at bounding box center [476, 316] width 287 height 38
click at [388, 305] on textarea at bounding box center [476, 316] width 287 height 38
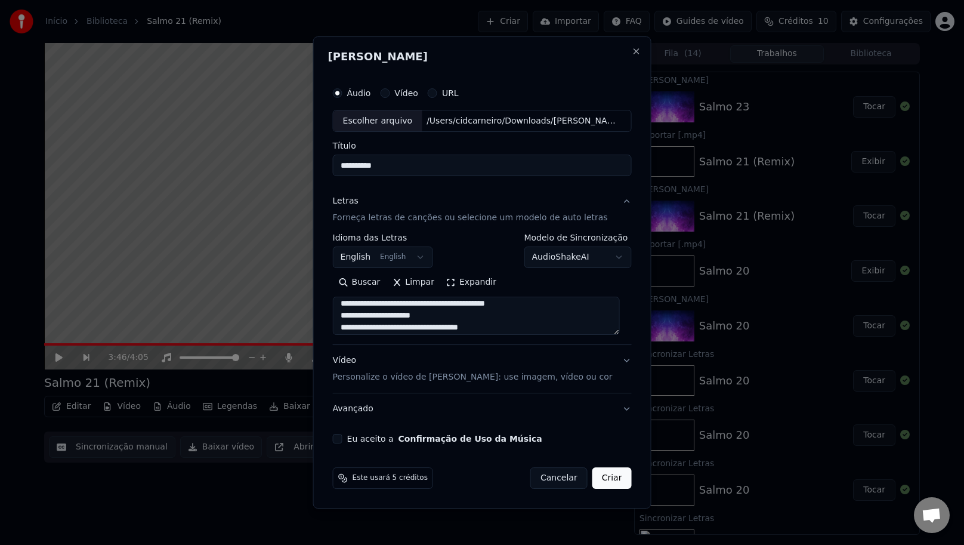
click at [444, 301] on textarea at bounding box center [476, 316] width 287 height 38
type textarea "**********"
click at [368, 377] on p "Personalize o vídeo de [PERSON_NAME]: use imagem, vídeo ou cor" at bounding box center [473, 377] width 280 height 12
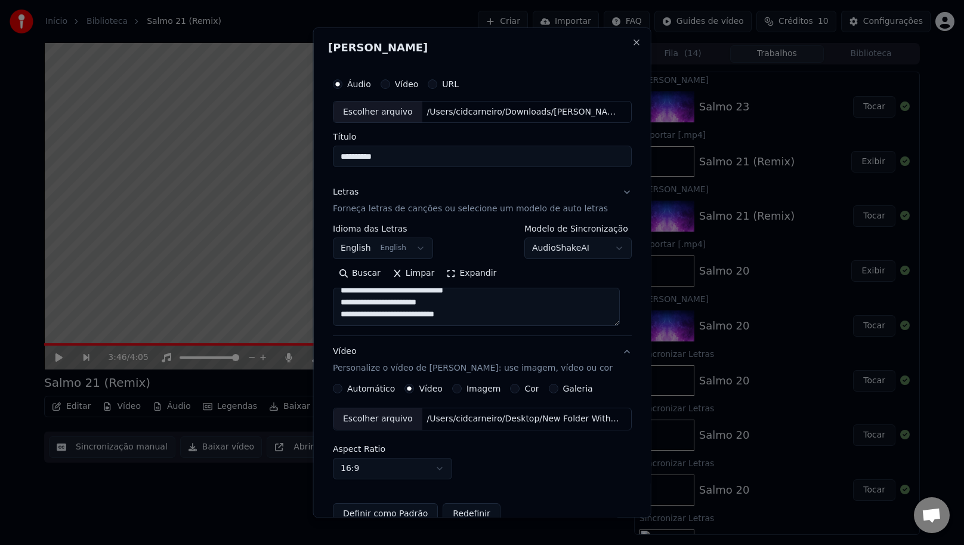
scroll to position [0, 0]
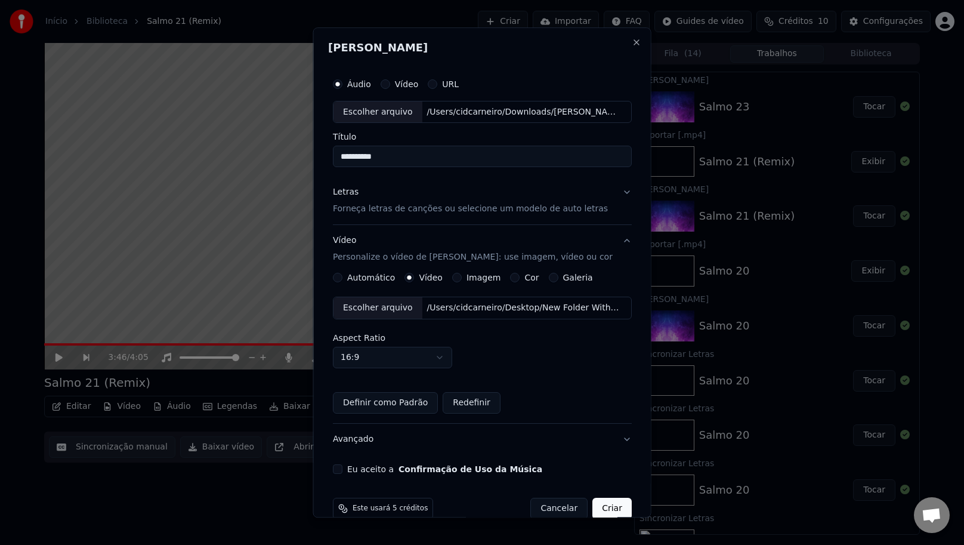
click at [405, 308] on div "Escolher arquivo" at bounding box center [378, 308] width 89 height 21
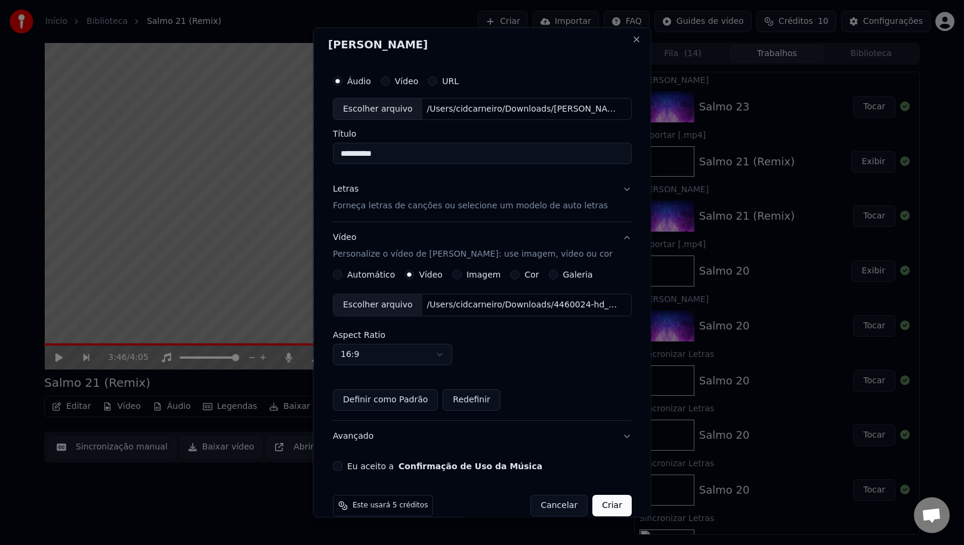
click at [593, 498] on button "Criar" at bounding box center [612, 505] width 39 height 21
click at [340, 473] on div "Eu aceito a Confirmação de Uso da Música Você deve aceitar a confirmação de uso…" at bounding box center [482, 475] width 299 height 26
click at [341, 466] on button "Eu aceito a Confirmação de Uso da Música" at bounding box center [338, 467] width 10 height 10
click at [603, 499] on button "Criar" at bounding box center [612, 505] width 39 height 21
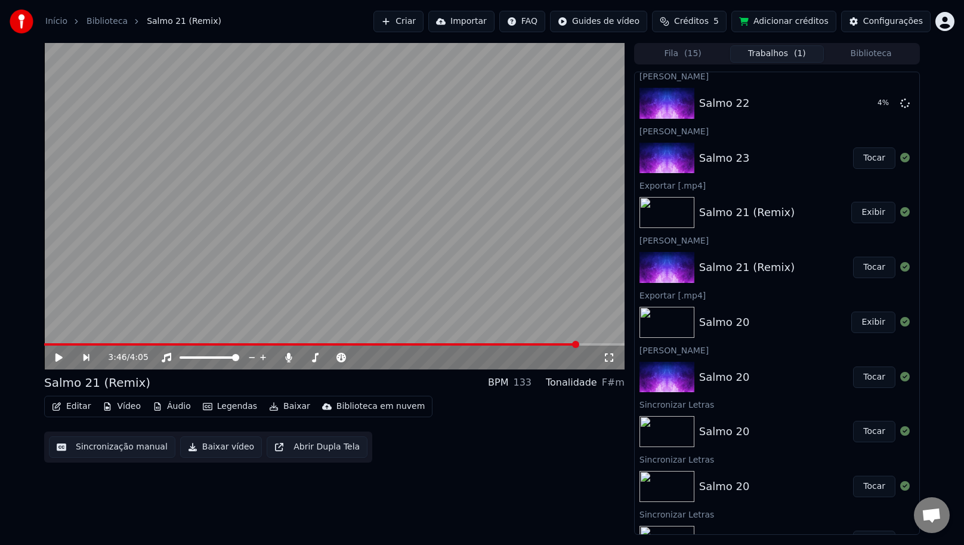
click at [863, 165] on button "Tocar" at bounding box center [874, 157] width 42 height 21
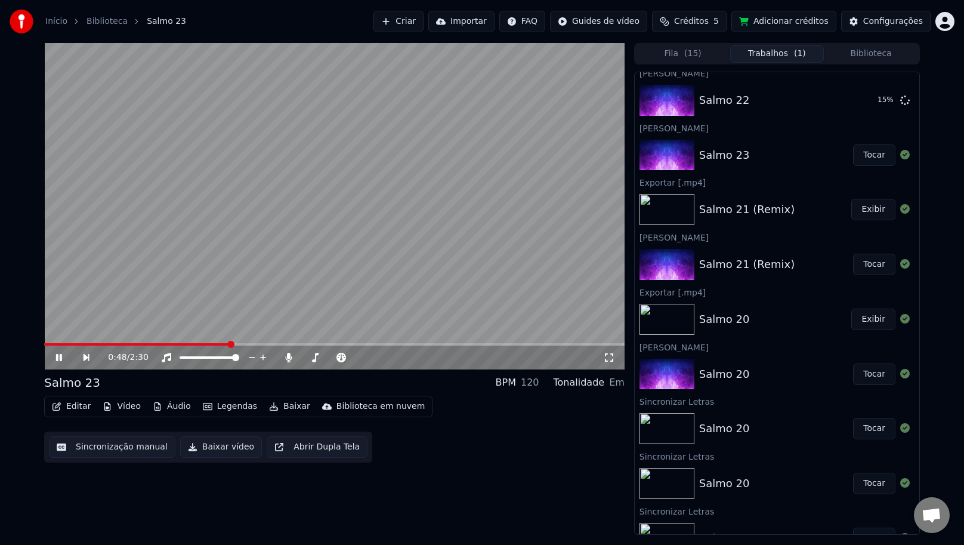
click at [183, 343] on video at bounding box center [334, 206] width 581 height 326
click at [183, 343] on span at bounding box center [113, 344] width 138 height 2
click at [55, 351] on div "0:36 / 2:30" at bounding box center [334, 357] width 571 height 12
click at [55, 356] on icon at bounding box center [67, 358] width 27 height 10
click at [572, 344] on span at bounding box center [334, 344] width 581 height 2
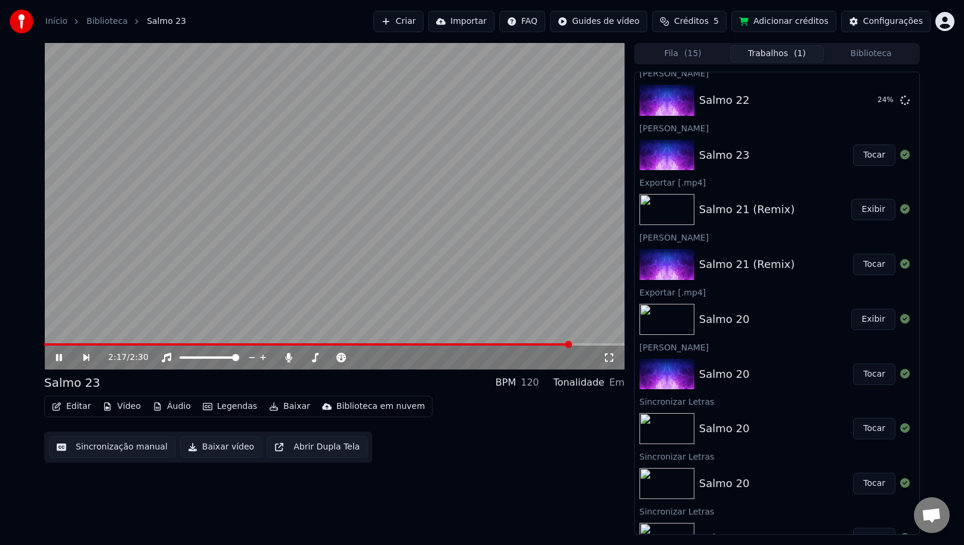
drag, startPoint x: 66, startPoint y: 357, endPoint x: 60, endPoint y: 358, distance: 6.0
click at [64, 357] on icon at bounding box center [67, 358] width 27 height 10
click at [60, 358] on icon at bounding box center [58, 357] width 7 height 8
click at [60, 358] on icon at bounding box center [59, 357] width 6 height 7
click at [60, 358] on icon at bounding box center [58, 357] width 7 height 8
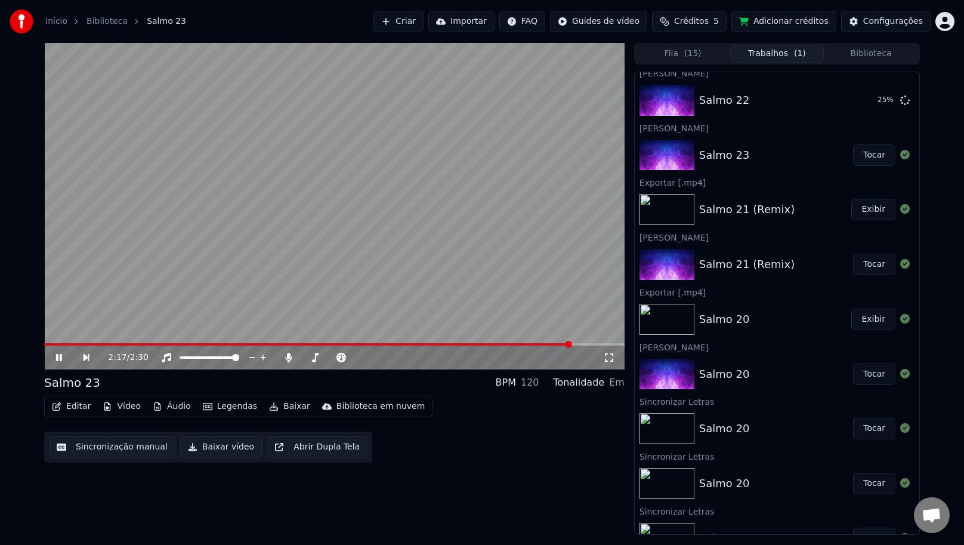
click at [60, 358] on icon at bounding box center [59, 357] width 6 height 7
click at [60, 358] on icon at bounding box center [58, 357] width 7 height 8
click at [530, 227] on video at bounding box center [334, 206] width 581 height 326
click at [530, 345] on div "2:17 / 2:30" at bounding box center [334, 357] width 581 height 24
click at [532, 344] on span at bounding box center [334, 344] width 581 height 2
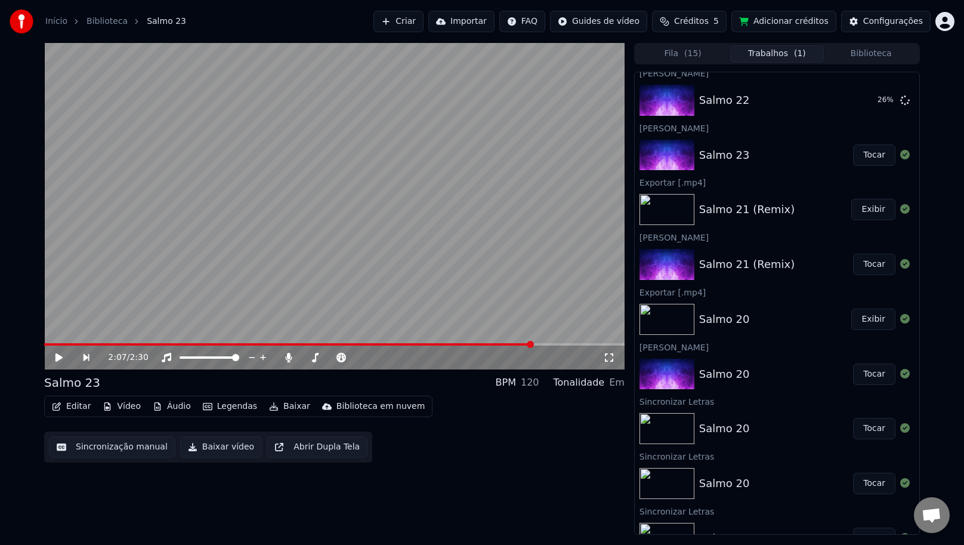
click at [65, 353] on icon at bounding box center [67, 358] width 27 height 10
click at [240, 445] on button "Baixar vídeo" at bounding box center [221, 446] width 82 height 21
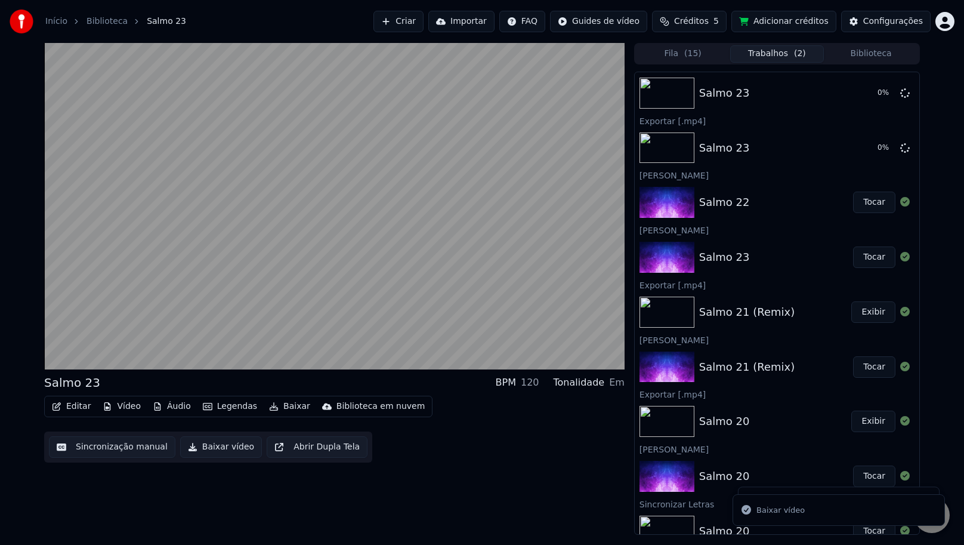
scroll to position [0, 0]
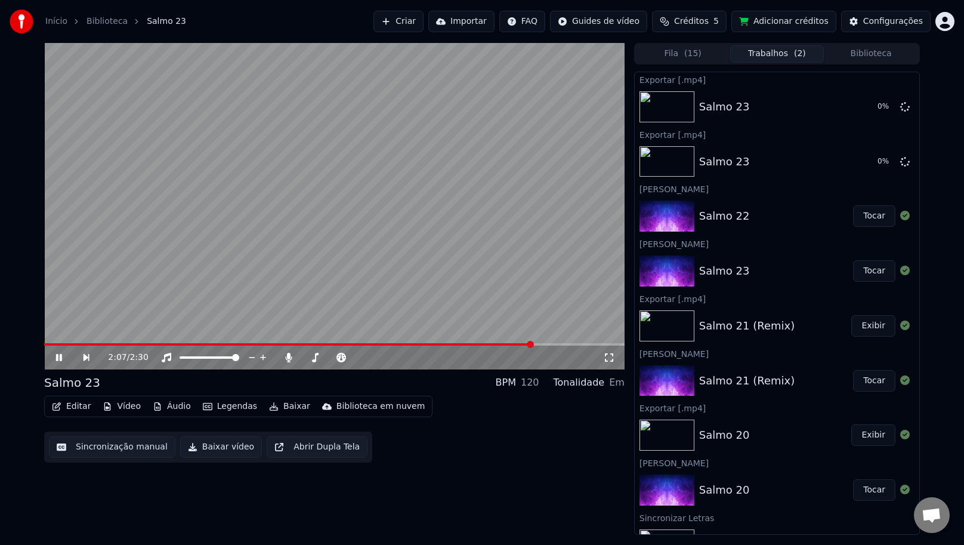
click at [873, 218] on button "Tocar" at bounding box center [874, 215] width 42 height 21
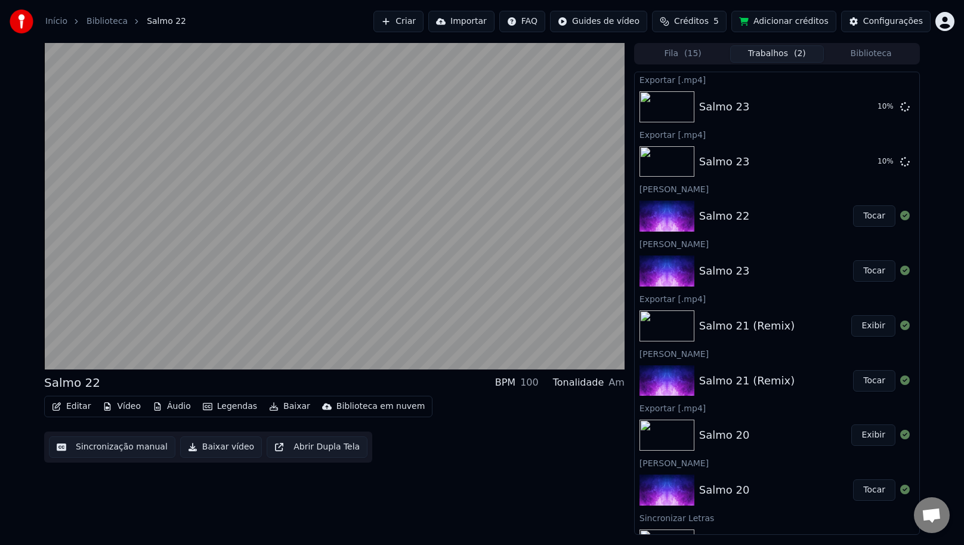
drag, startPoint x: 184, startPoint y: 513, endPoint x: 301, endPoint y: 232, distance: 304.1
click at [301, 232] on video at bounding box center [334, 206] width 581 height 326
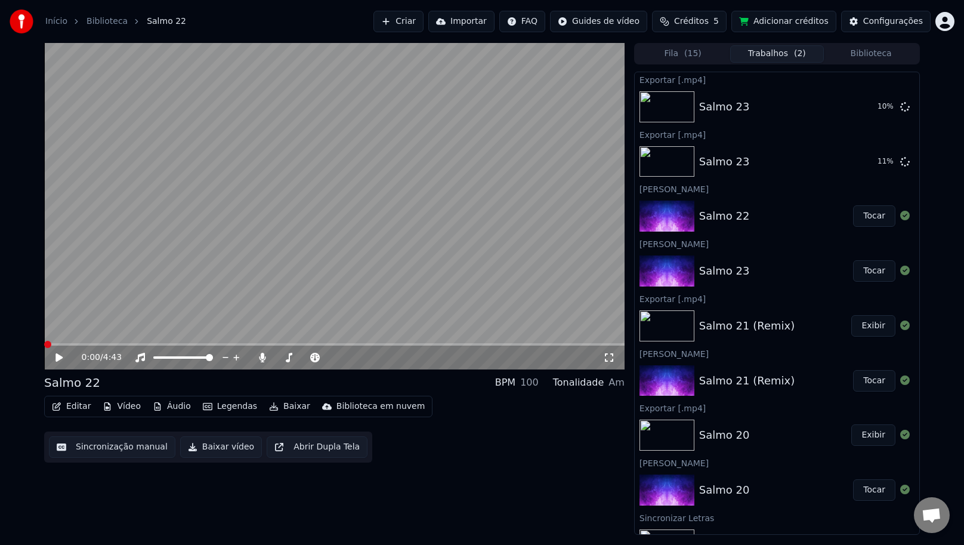
drag, startPoint x: 301, startPoint y: 232, endPoint x: 62, endPoint y: 356, distance: 269.5
click at [62, 356] on icon at bounding box center [68, 358] width 28 height 10
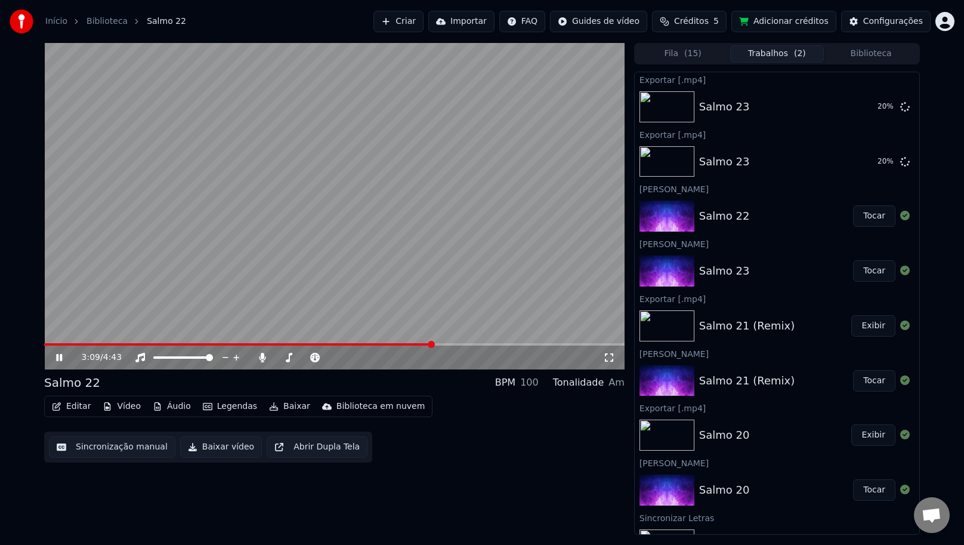
click at [61, 356] on icon at bounding box center [59, 357] width 6 height 7
click at [418, 18] on button "Criar" at bounding box center [399, 21] width 50 height 21
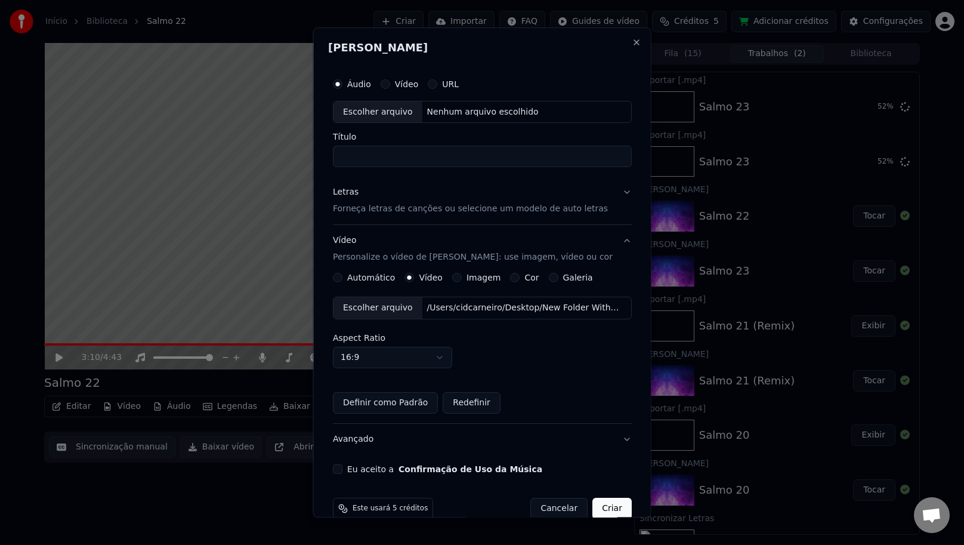
click at [402, 112] on div "Escolher arquivo" at bounding box center [378, 111] width 89 height 21
click at [428, 149] on input "**********" at bounding box center [482, 156] width 299 height 21
click at [424, 156] on input "**********" at bounding box center [482, 155] width 299 height 21
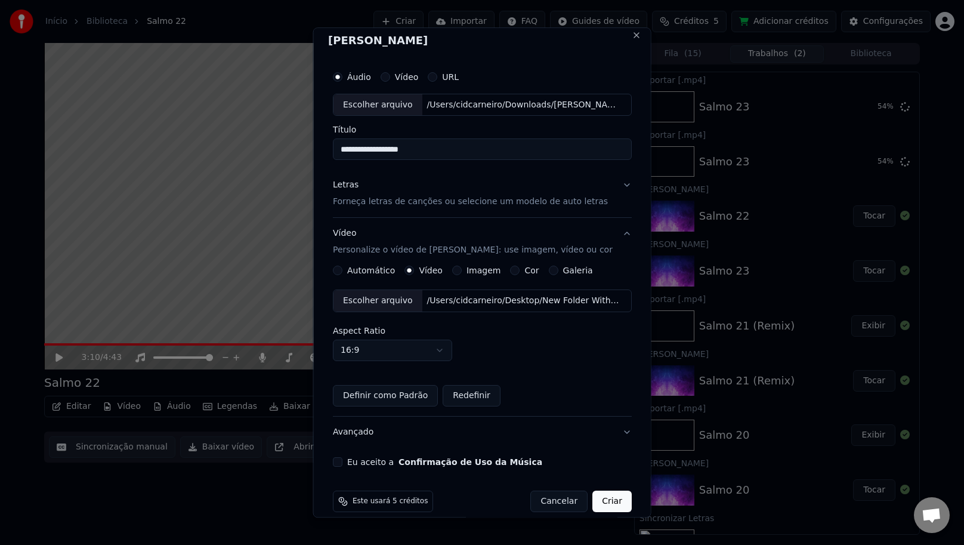
scroll to position [4, 0]
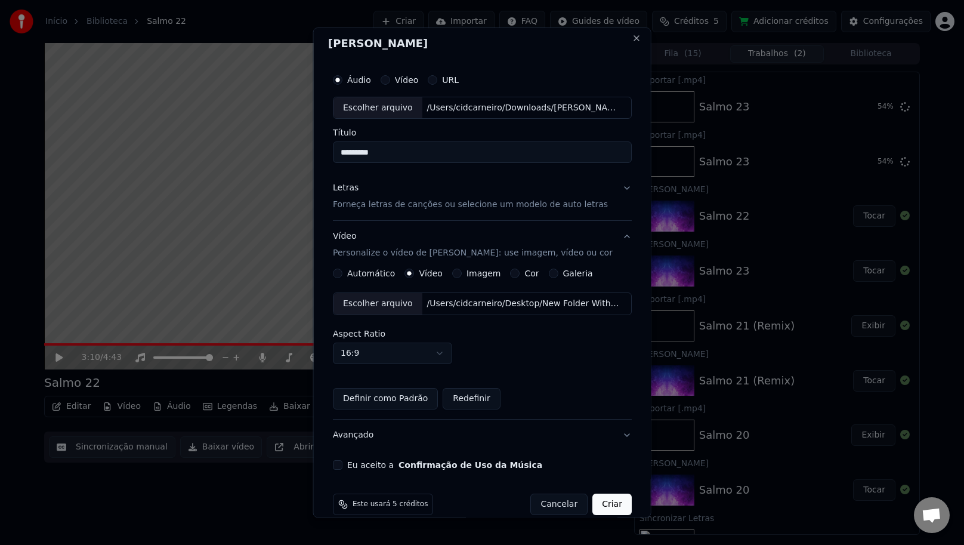
type input "********"
click at [454, 208] on p "Forneça letras de canções ou selecione um modelo de auto letras" at bounding box center [470, 205] width 275 height 12
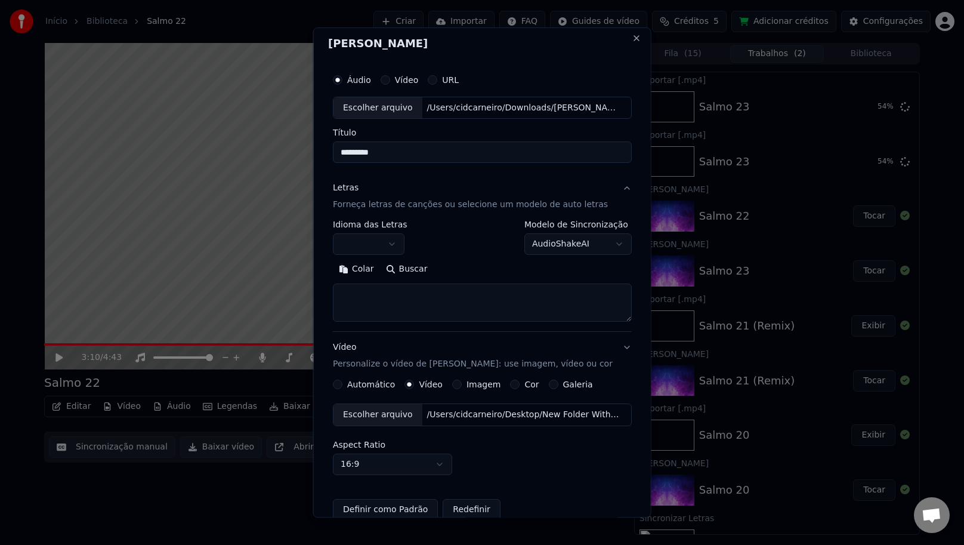
scroll to position [0, 0]
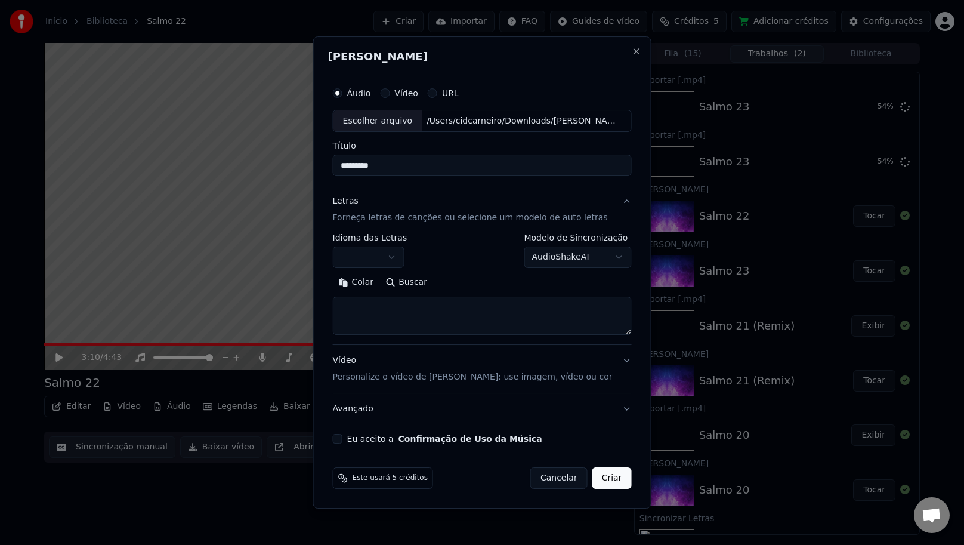
click at [368, 300] on textarea at bounding box center [482, 316] width 299 height 38
paste textarea "**********"
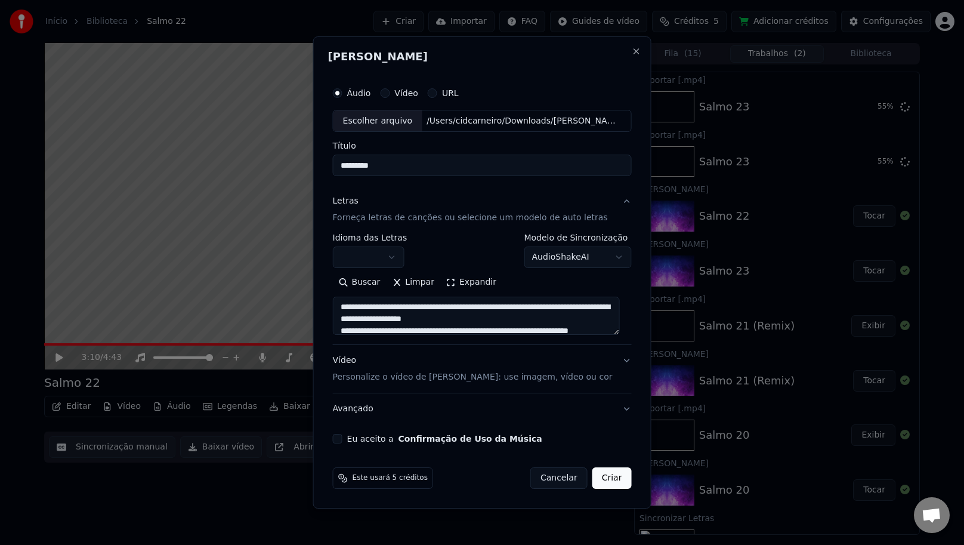
scroll to position [5, 0]
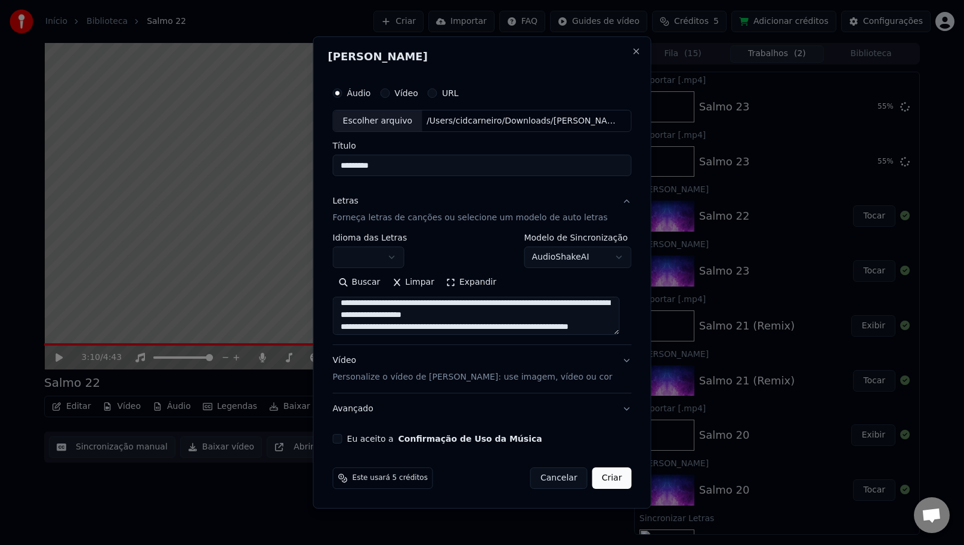
click at [543, 302] on textarea at bounding box center [476, 316] width 287 height 38
click at [541, 300] on textarea at bounding box center [476, 316] width 287 height 38
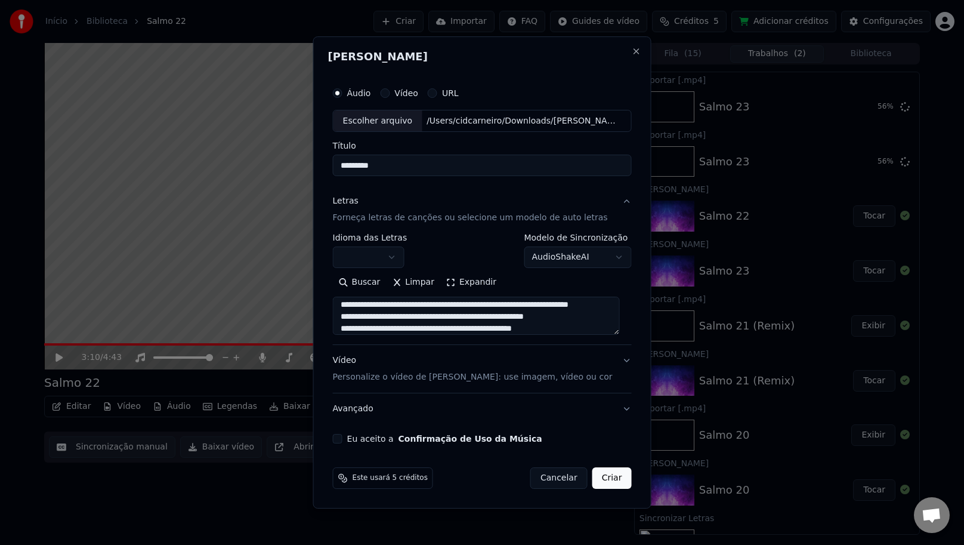
click at [391, 312] on textarea at bounding box center [476, 316] width 287 height 38
click at [455, 300] on textarea at bounding box center [476, 316] width 287 height 38
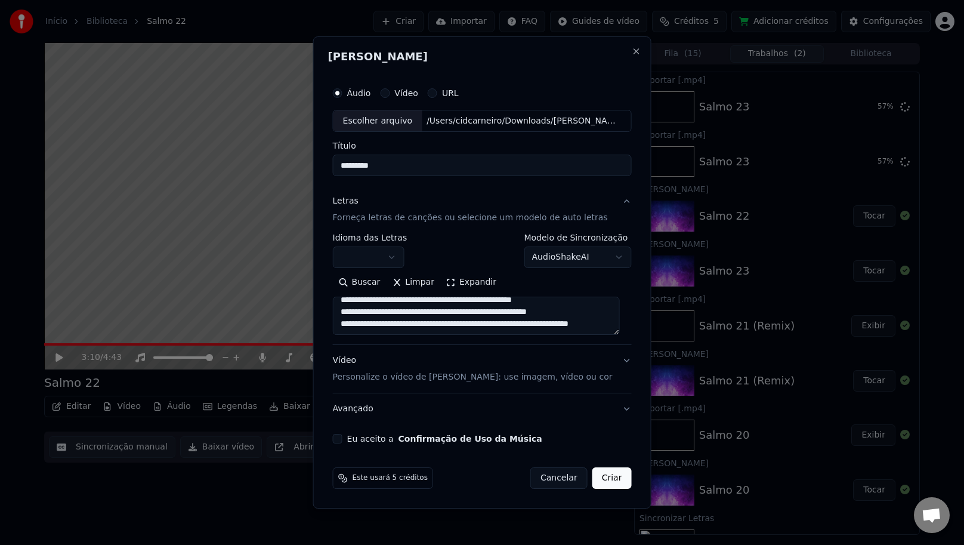
scroll to position [652, 0]
drag, startPoint x: 566, startPoint y: 314, endPoint x: 577, endPoint y: 341, distance: 28.6
click at [566, 314] on textarea at bounding box center [476, 316] width 287 height 38
click at [442, 301] on textarea at bounding box center [476, 316] width 287 height 38
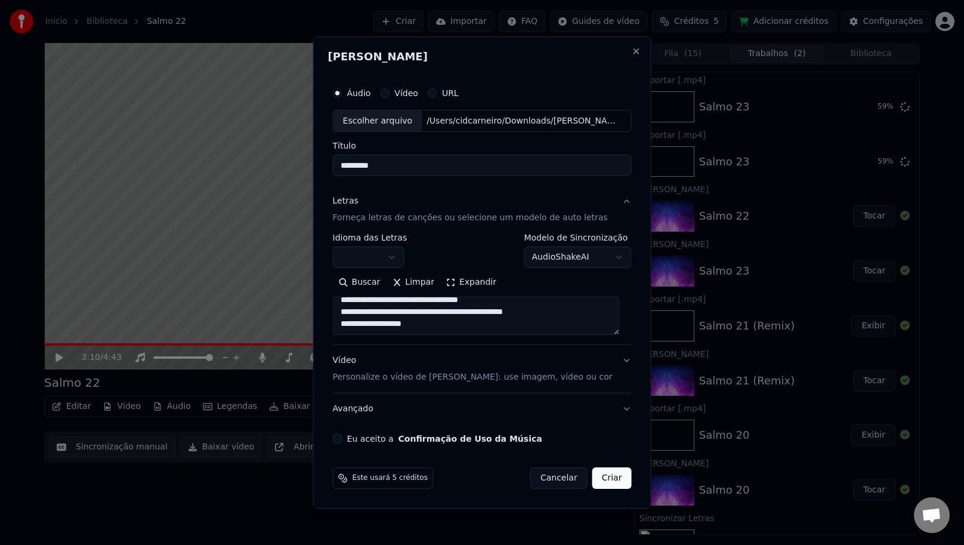
click at [516, 298] on textarea at bounding box center [476, 316] width 287 height 38
click at [454, 308] on textarea at bounding box center [476, 316] width 287 height 38
click at [508, 316] on textarea at bounding box center [476, 316] width 287 height 38
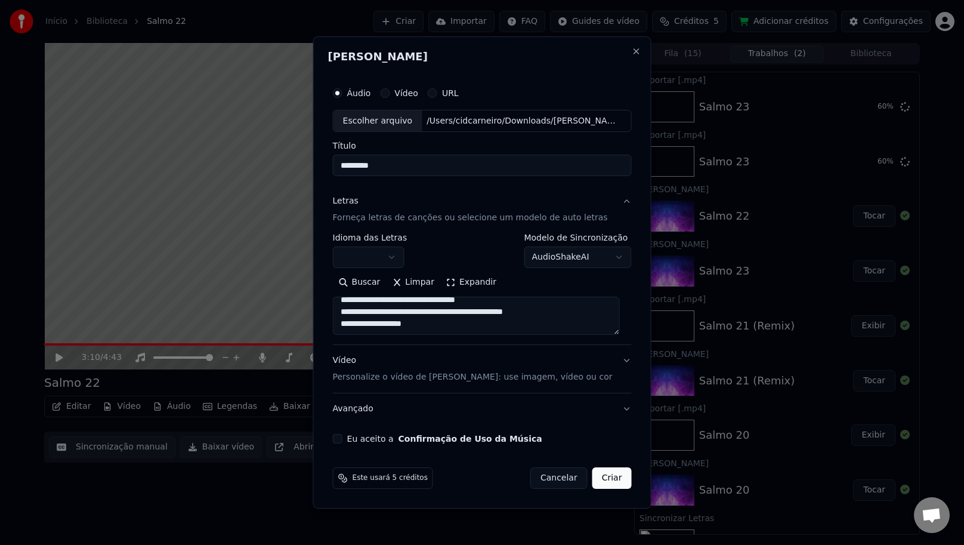
click at [505, 317] on textarea at bounding box center [476, 316] width 287 height 38
click at [530, 316] on textarea at bounding box center [476, 316] width 287 height 38
click at [465, 316] on textarea at bounding box center [476, 316] width 287 height 38
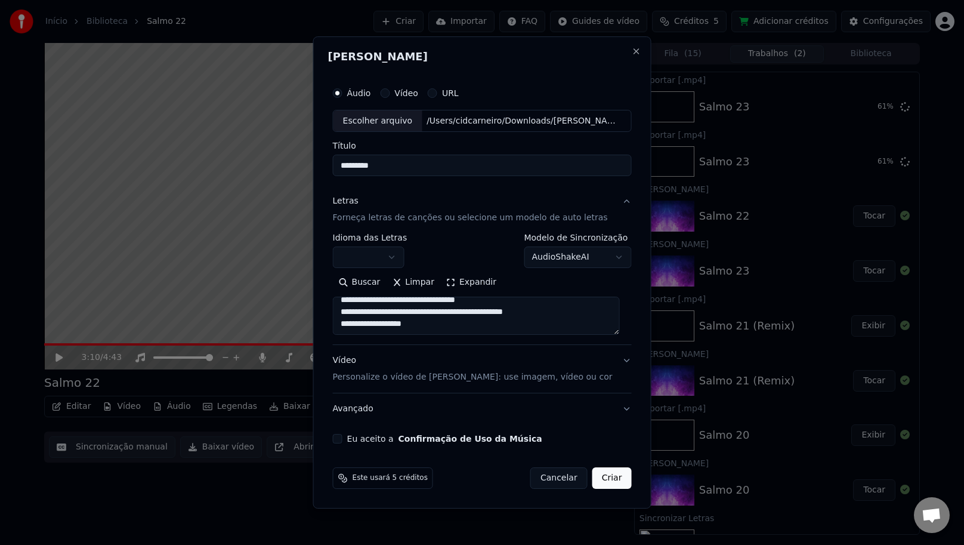
click at [460, 319] on textarea at bounding box center [476, 316] width 287 height 38
click at [413, 303] on textarea at bounding box center [476, 316] width 287 height 38
click at [513, 318] on textarea at bounding box center [476, 316] width 287 height 38
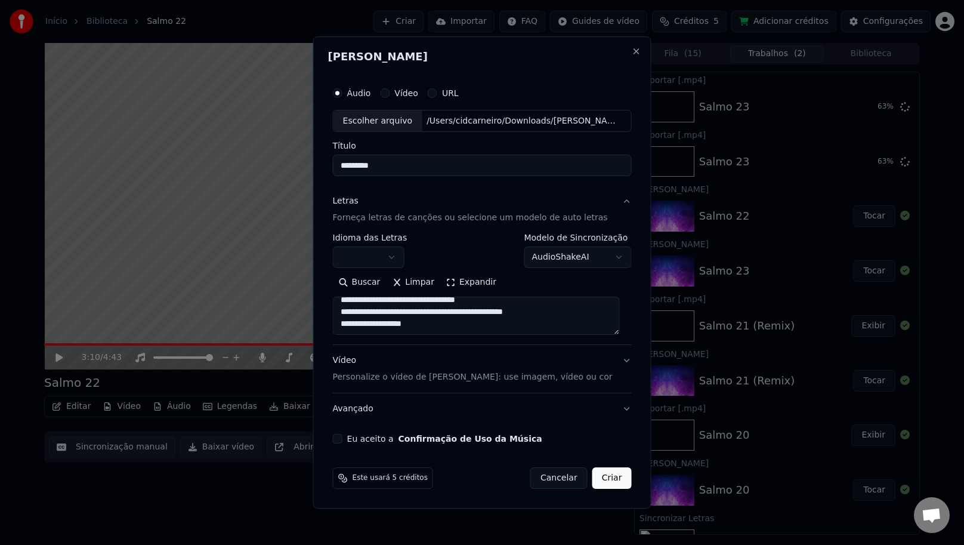
click at [511, 314] on textarea at bounding box center [476, 316] width 287 height 38
click at [383, 316] on textarea at bounding box center [476, 316] width 287 height 38
click at [445, 308] on textarea at bounding box center [476, 316] width 287 height 38
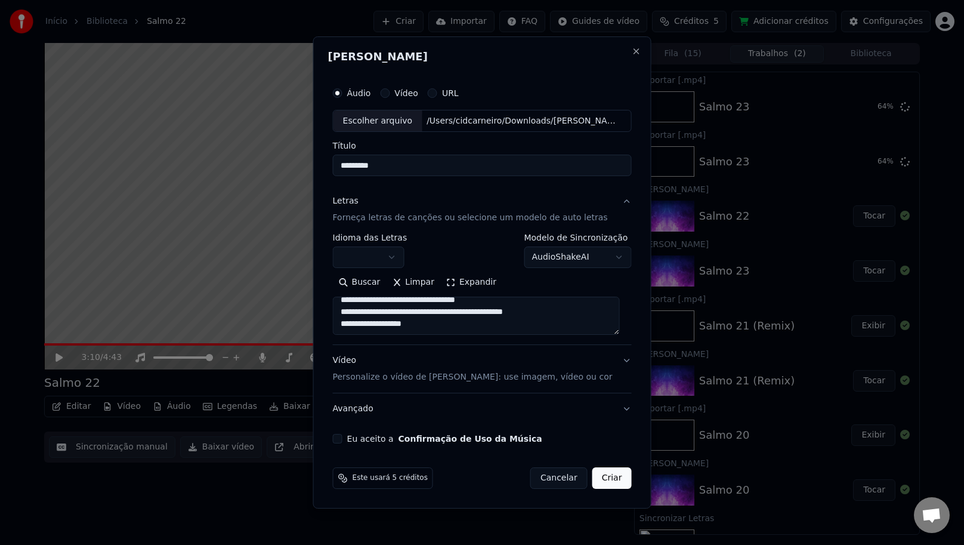
click at [445, 308] on textarea at bounding box center [476, 316] width 287 height 38
click at [539, 306] on textarea at bounding box center [476, 316] width 287 height 38
click at [538, 306] on textarea at bounding box center [476, 316] width 287 height 38
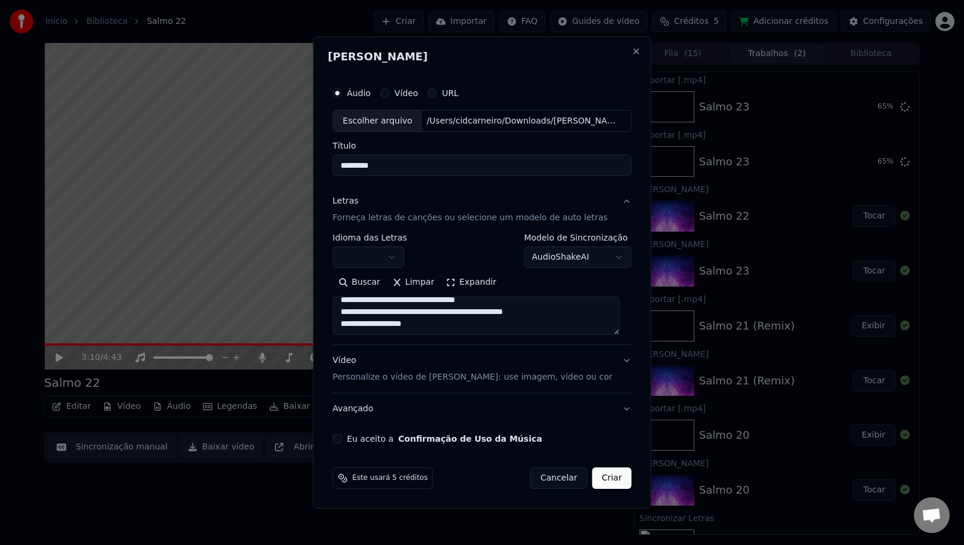
click at [538, 306] on textarea at bounding box center [476, 316] width 287 height 38
click at [529, 302] on textarea at bounding box center [476, 316] width 287 height 38
click at [527, 301] on textarea at bounding box center [476, 316] width 287 height 38
click at [522, 322] on textarea at bounding box center [476, 316] width 287 height 38
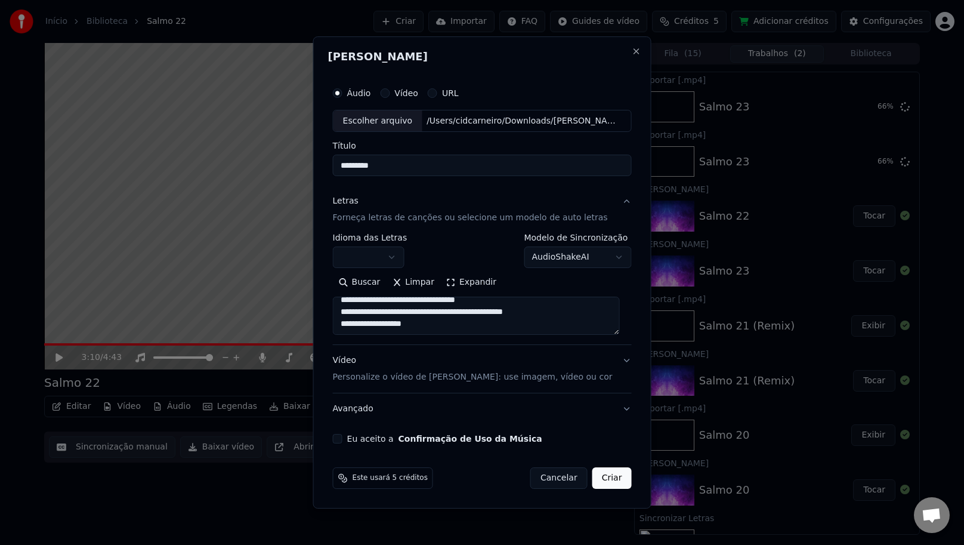
click at [533, 301] on textarea at bounding box center [476, 316] width 287 height 38
click at [421, 320] on textarea at bounding box center [476, 316] width 287 height 38
click at [460, 325] on textarea at bounding box center [476, 316] width 287 height 38
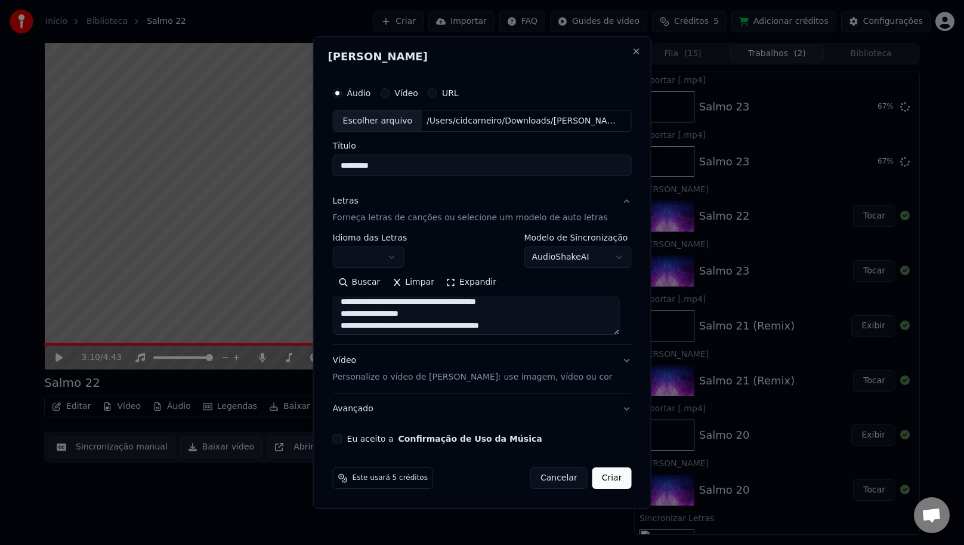
click at [462, 323] on textarea at bounding box center [476, 316] width 287 height 38
click at [422, 309] on textarea at bounding box center [476, 316] width 287 height 38
click at [473, 325] on textarea at bounding box center [476, 316] width 287 height 38
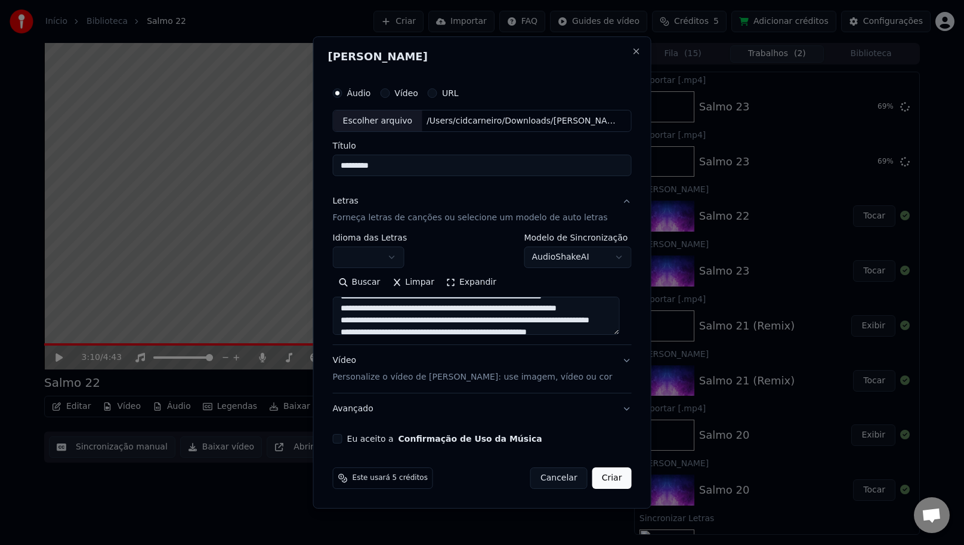
scroll to position [115, 0]
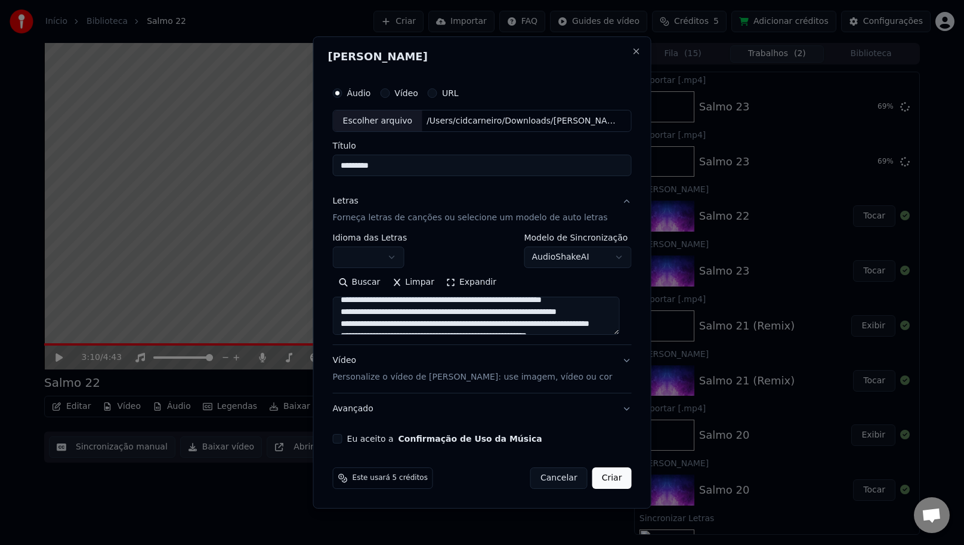
drag, startPoint x: 621, startPoint y: 351, endPoint x: 610, endPoint y: 239, distance: 113.2
click at [642, 298] on div "**********" at bounding box center [482, 272] width 338 height 473
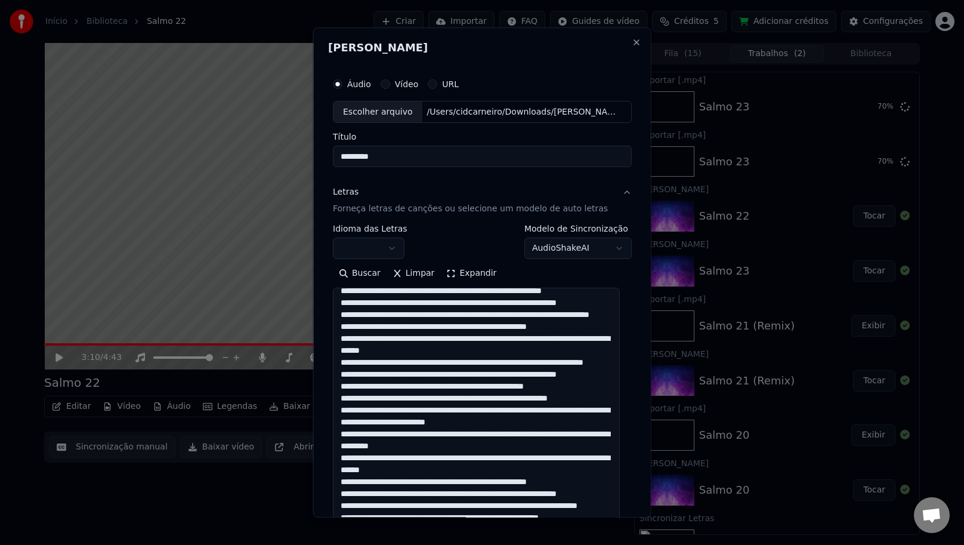
drag, startPoint x: 623, startPoint y: 332, endPoint x: 662, endPoint y: 586, distance: 256.5
click at [662, 544] on html "Início Biblioteca Salmo 22 Criar Importar FAQ Guides de vídeo Créditos 5 Adicio…" at bounding box center [482, 272] width 964 height 545
click at [501, 332] on textarea at bounding box center [476, 438] width 287 height 301
click at [502, 340] on textarea at bounding box center [476, 438] width 287 height 301
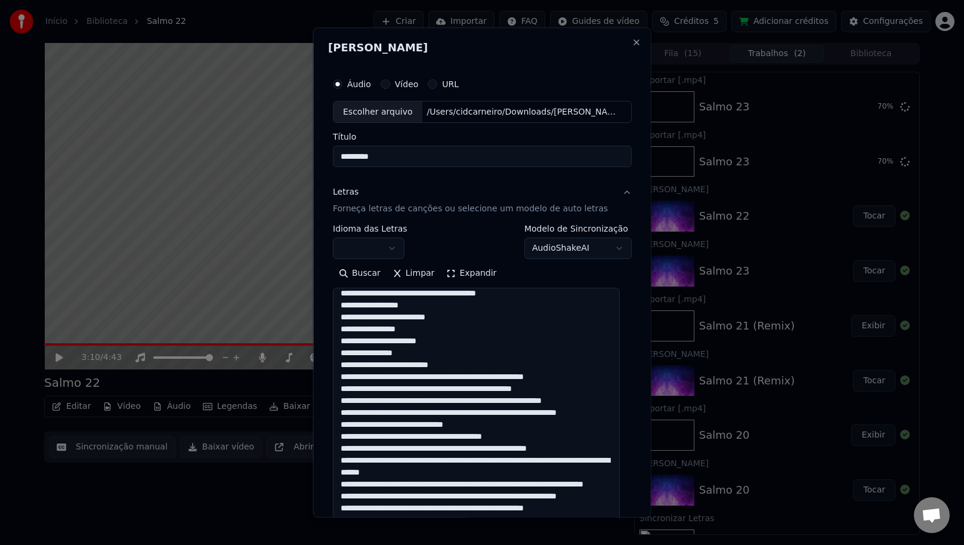
scroll to position [0, 0]
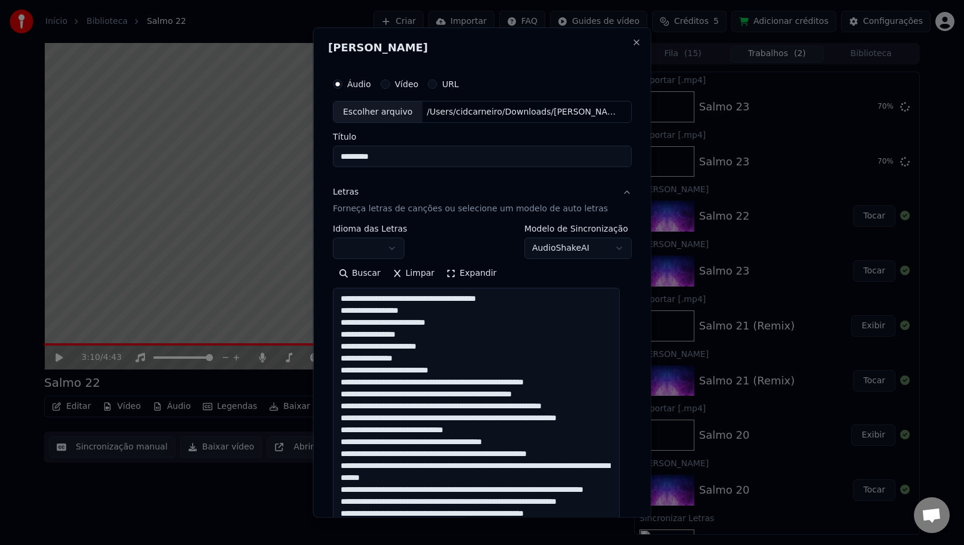
click at [419, 384] on textarea at bounding box center [476, 438] width 287 height 301
click at [414, 382] on textarea at bounding box center [476, 438] width 287 height 301
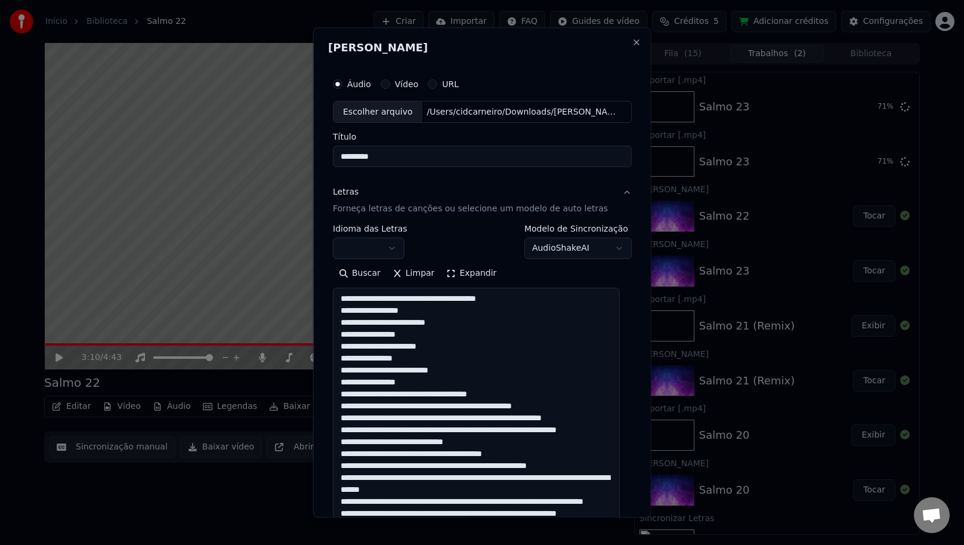
click at [505, 395] on textarea at bounding box center [476, 438] width 287 height 301
click at [455, 404] on textarea at bounding box center [476, 438] width 287 height 301
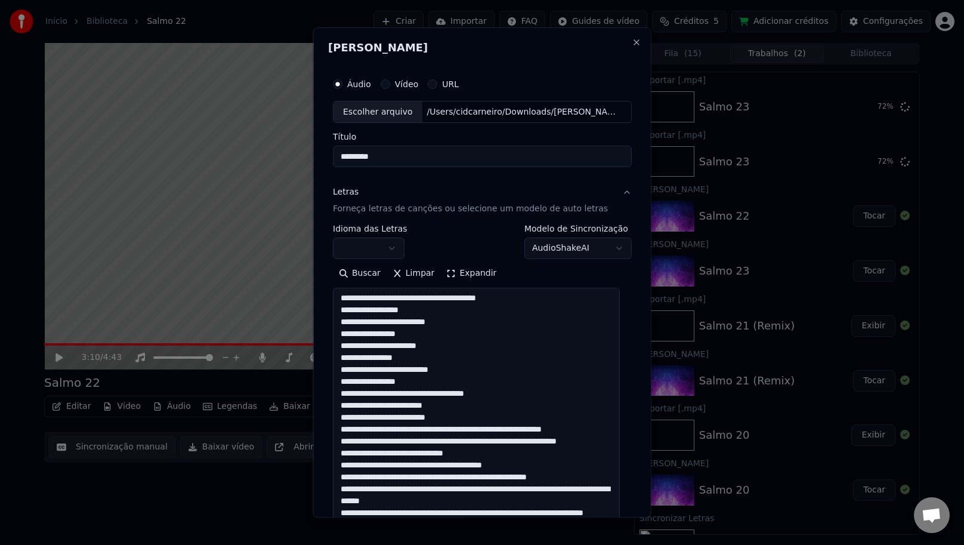
click at [384, 414] on textarea at bounding box center [476, 438] width 287 height 301
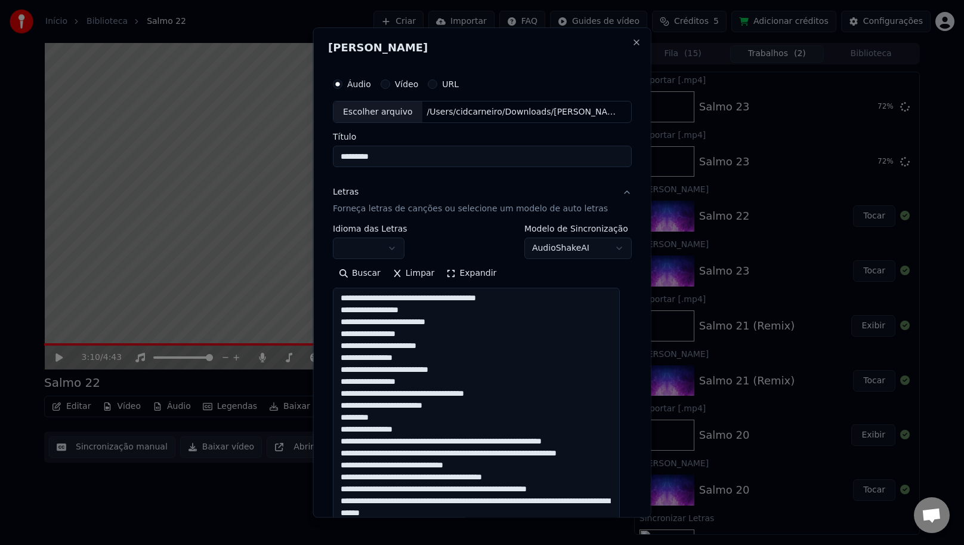
click at [422, 427] on textarea at bounding box center [476, 438] width 287 height 301
click at [452, 442] on textarea at bounding box center [476, 438] width 287 height 301
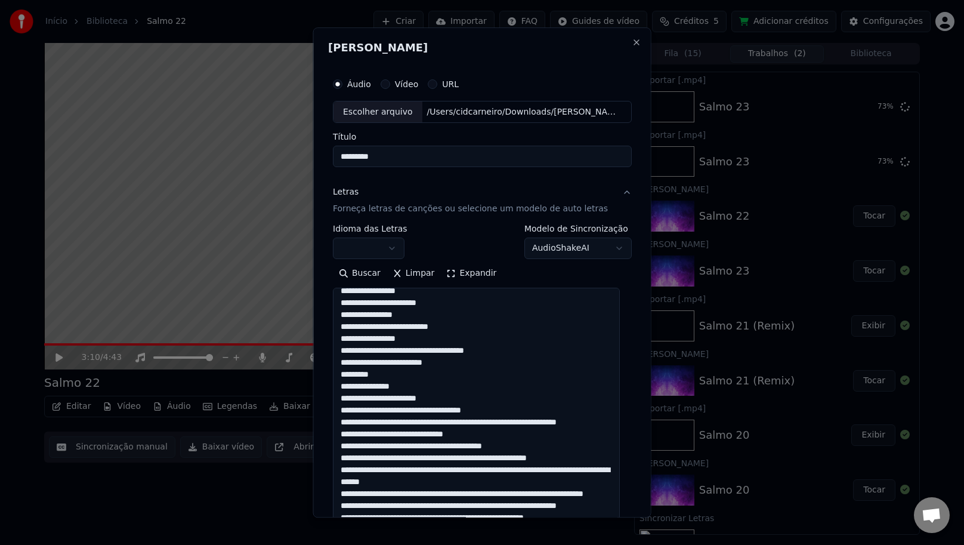
scroll to position [46, 0]
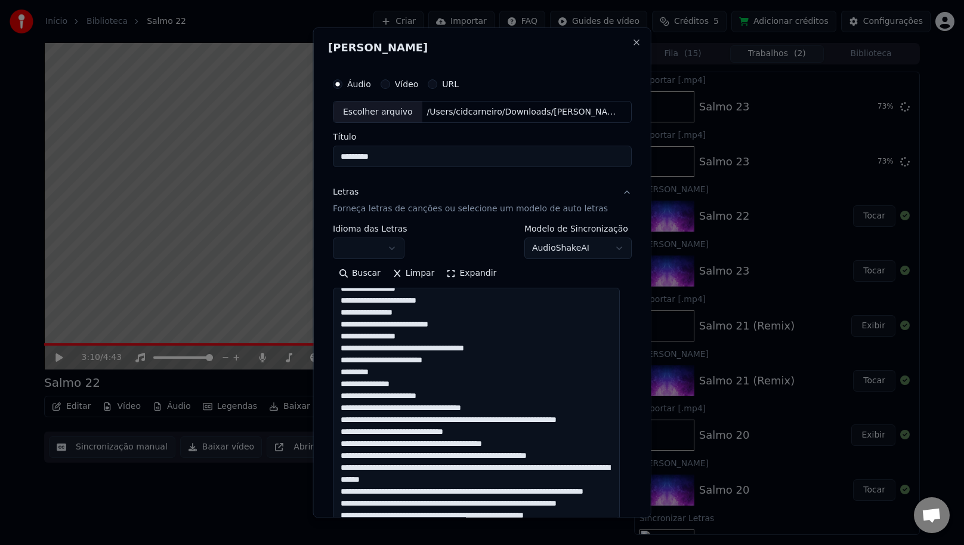
drag, startPoint x: 502, startPoint y: 403, endPoint x: 511, endPoint y: 430, distance: 28.1
click at [502, 403] on textarea at bounding box center [476, 438] width 287 height 301
click at [419, 420] on textarea at bounding box center [476, 438] width 287 height 301
click at [416, 421] on textarea at bounding box center [476, 438] width 287 height 301
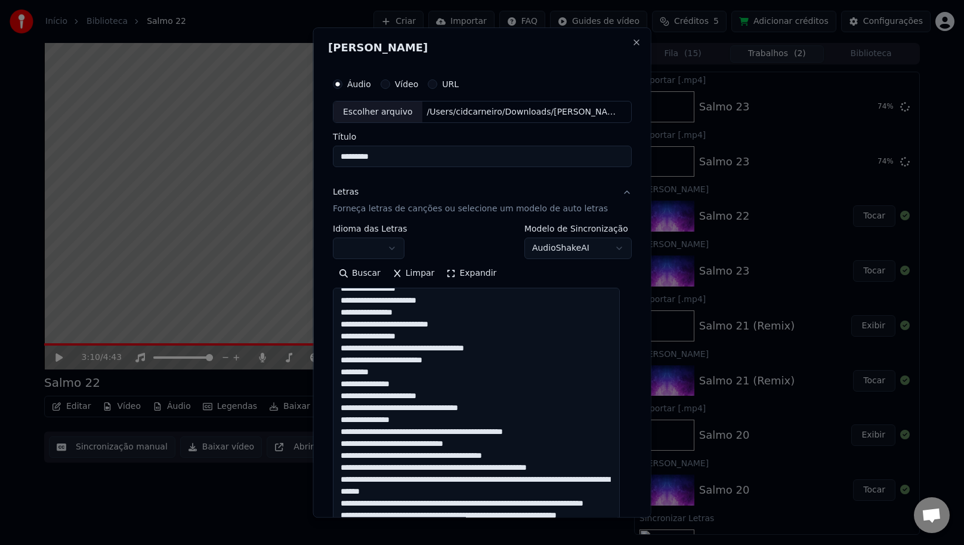
click at [397, 435] on textarea at bounding box center [476, 438] width 287 height 301
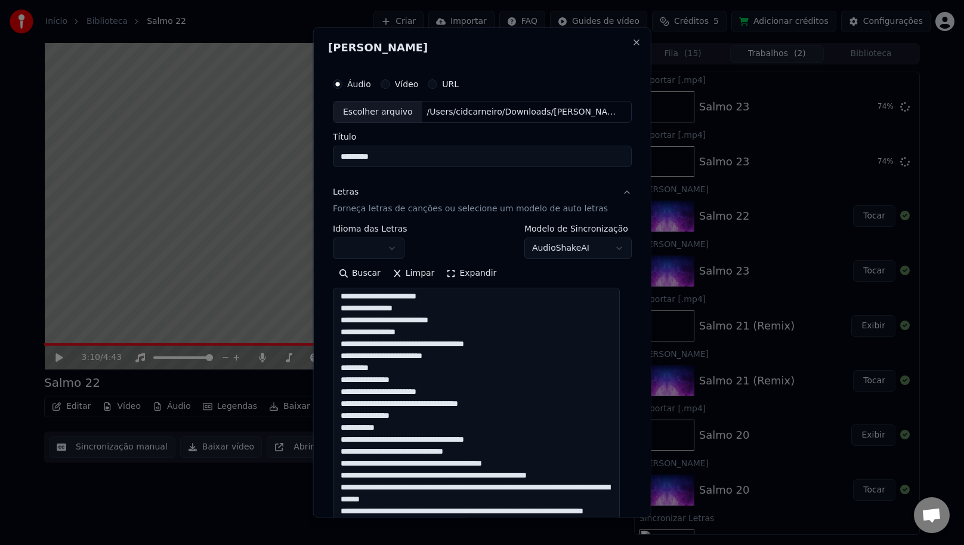
click at [424, 440] on textarea at bounding box center [476, 438] width 287 height 301
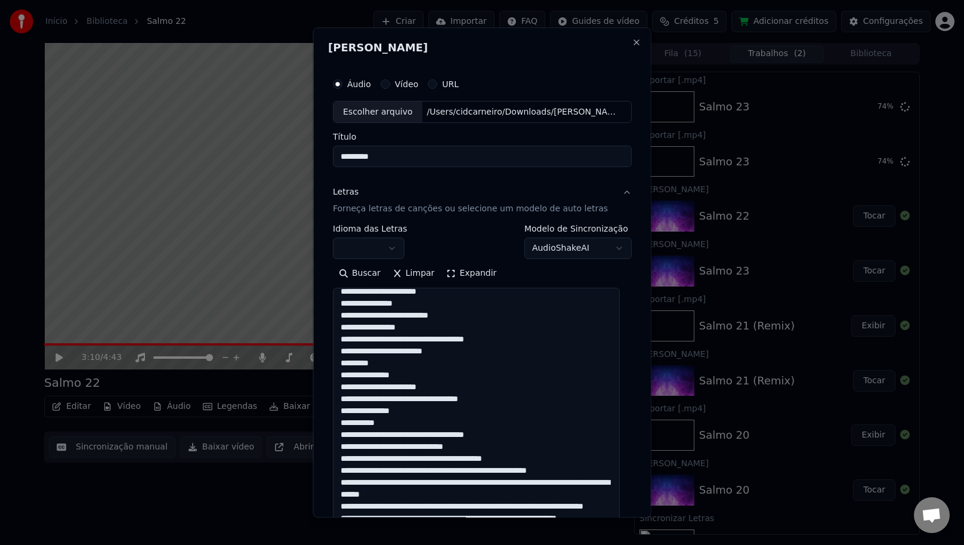
click at [425, 438] on textarea at bounding box center [476, 438] width 287 height 301
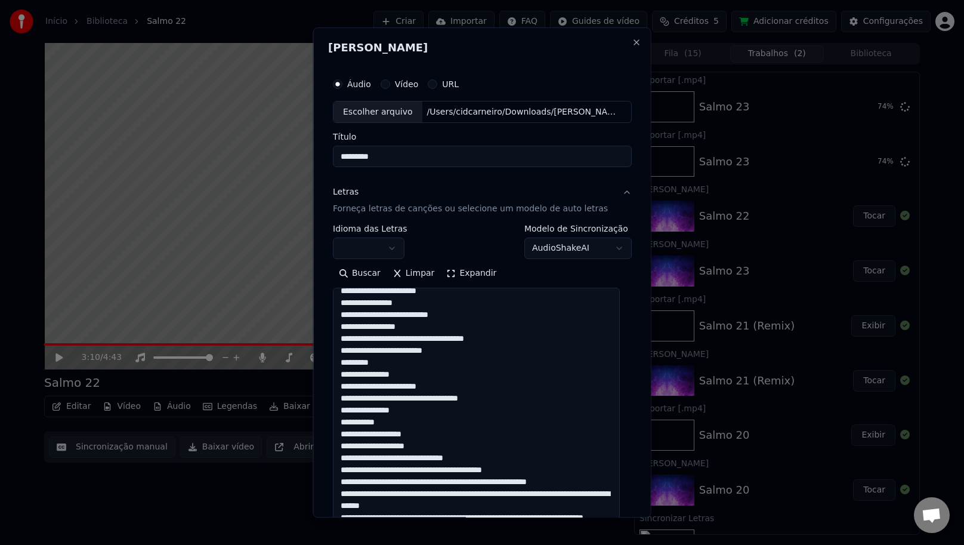
click at [433, 448] on textarea at bounding box center [476, 438] width 287 height 301
click at [519, 452] on textarea at bounding box center [476, 438] width 287 height 301
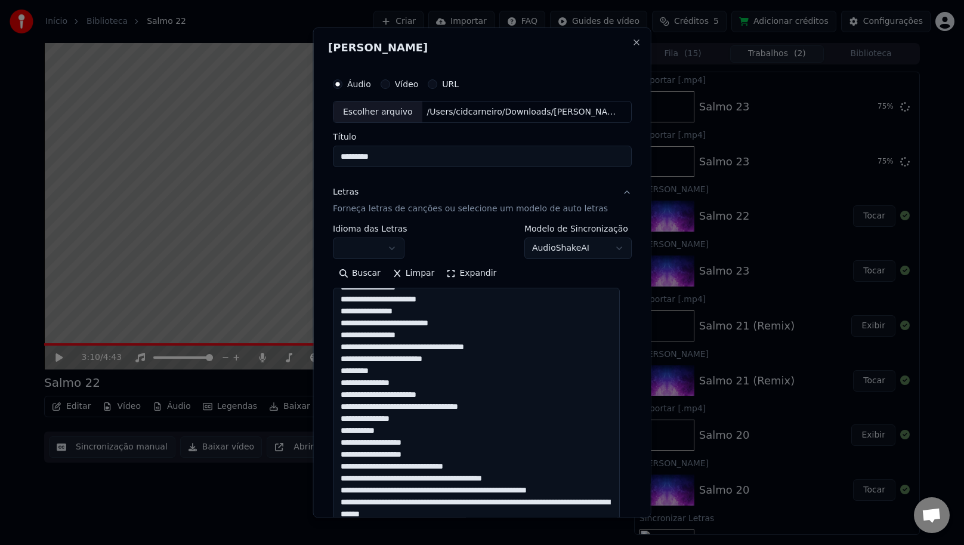
scroll to position [44, 0]
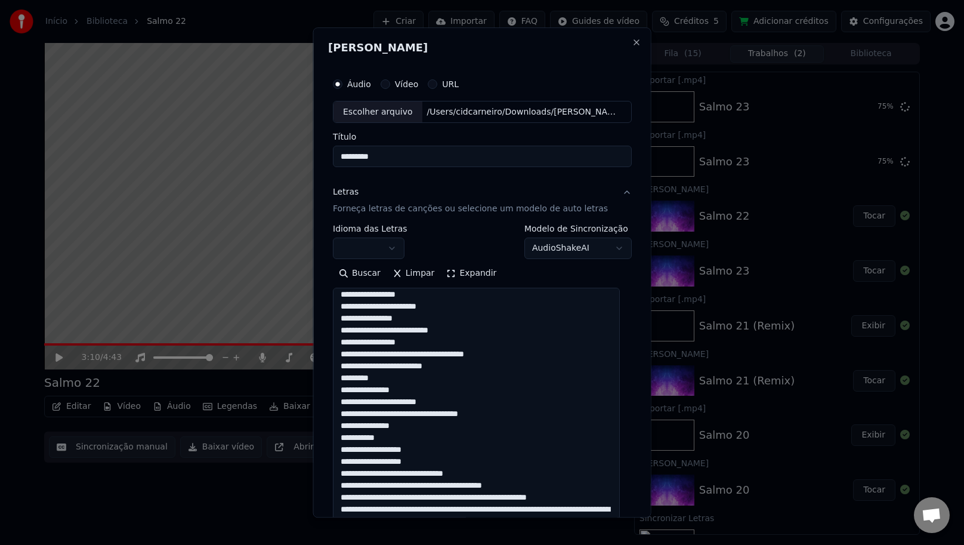
click at [501, 479] on textarea at bounding box center [476, 438] width 287 height 301
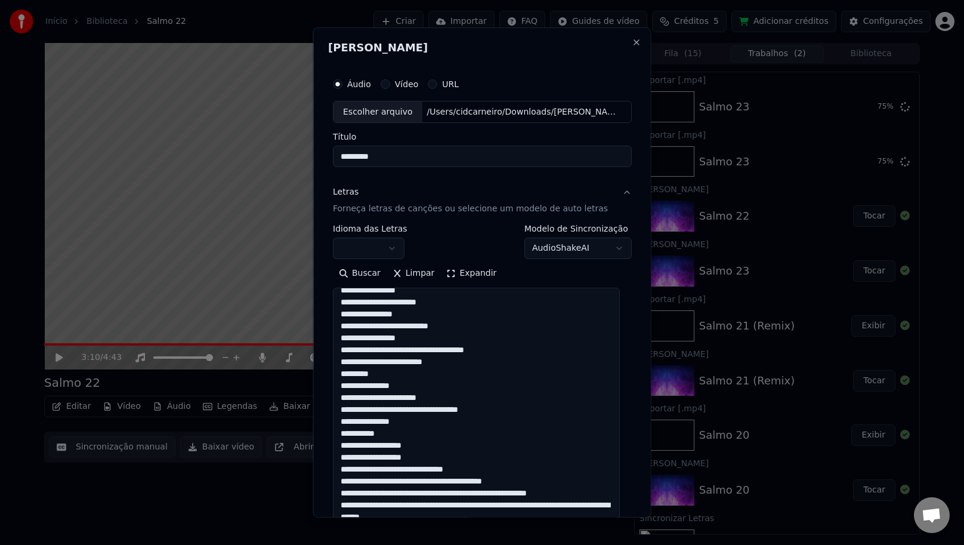
click at [500, 480] on textarea at bounding box center [476, 438] width 287 height 301
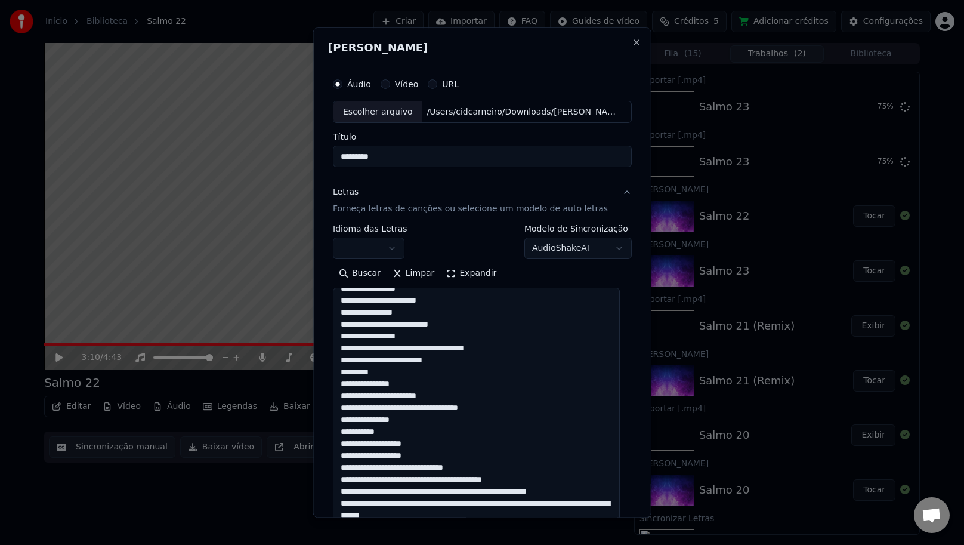
click at [504, 478] on textarea at bounding box center [476, 438] width 287 height 301
click at [501, 480] on textarea at bounding box center [476, 438] width 287 height 301
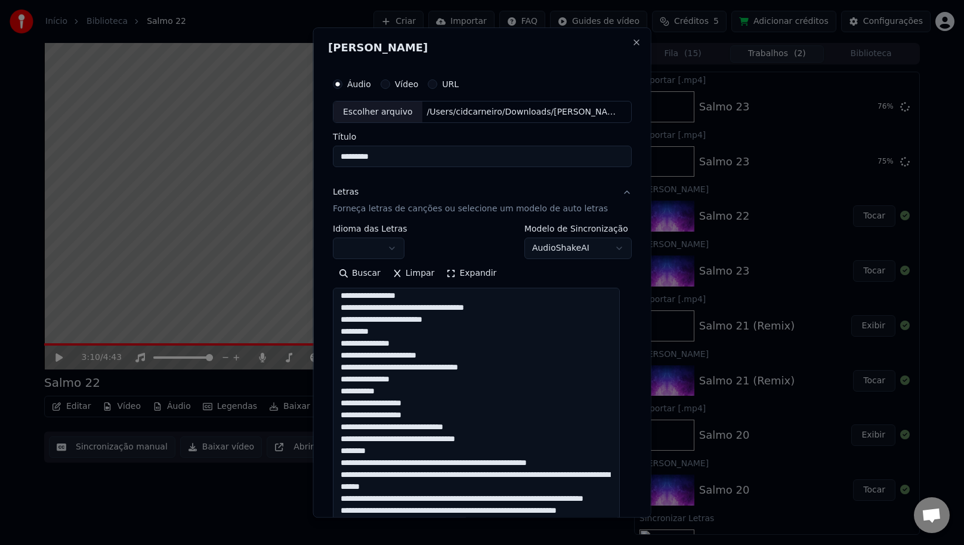
scroll to position [153, 0]
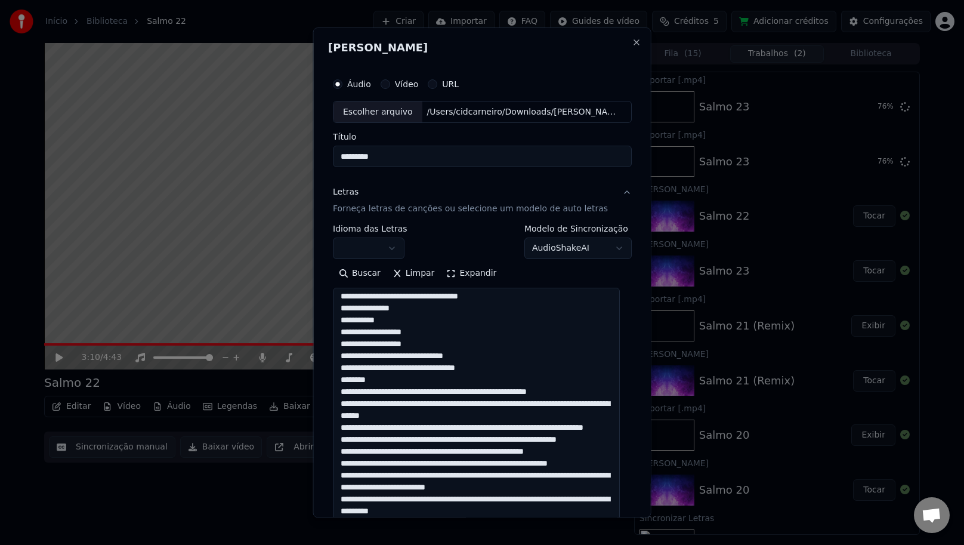
click at [427, 397] on textarea at bounding box center [476, 438] width 287 height 301
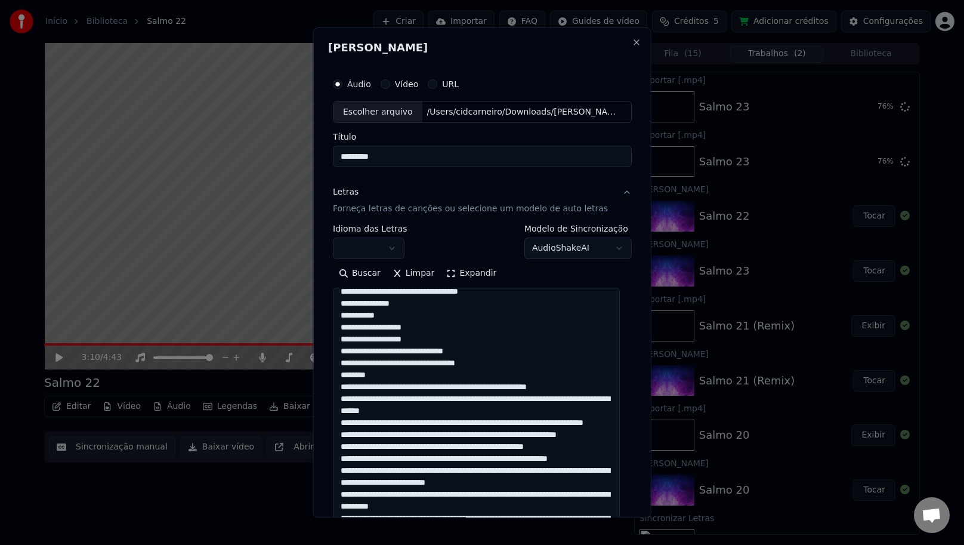
click at [425, 386] on textarea at bounding box center [476, 438] width 287 height 301
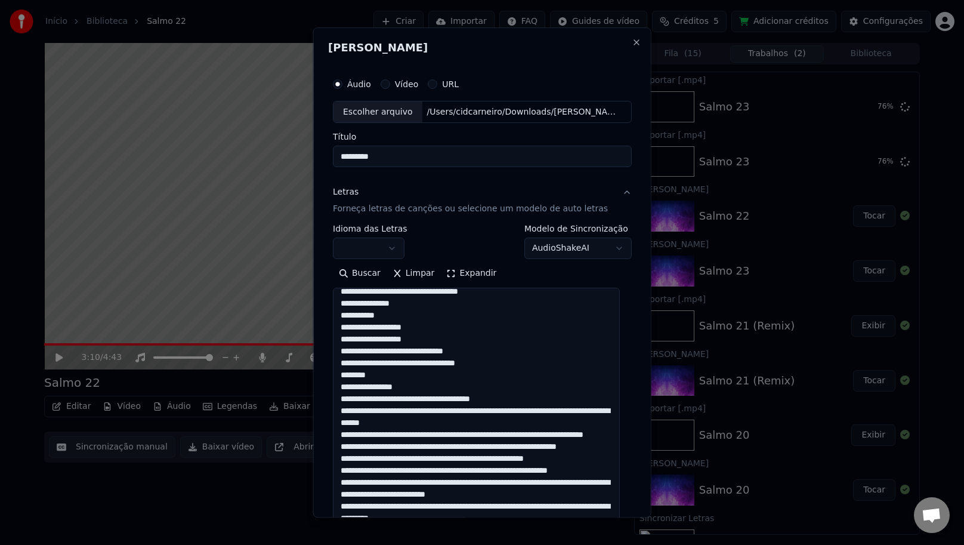
scroll to position [166, 0]
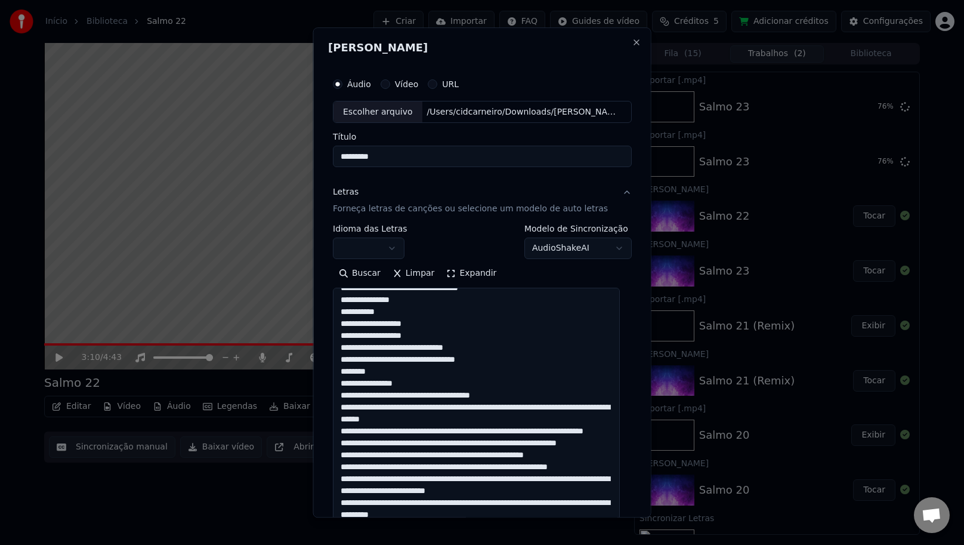
drag, startPoint x: 416, startPoint y: 397, endPoint x: 427, endPoint y: 427, distance: 31.7
click at [416, 396] on textarea at bounding box center [476, 438] width 287 height 301
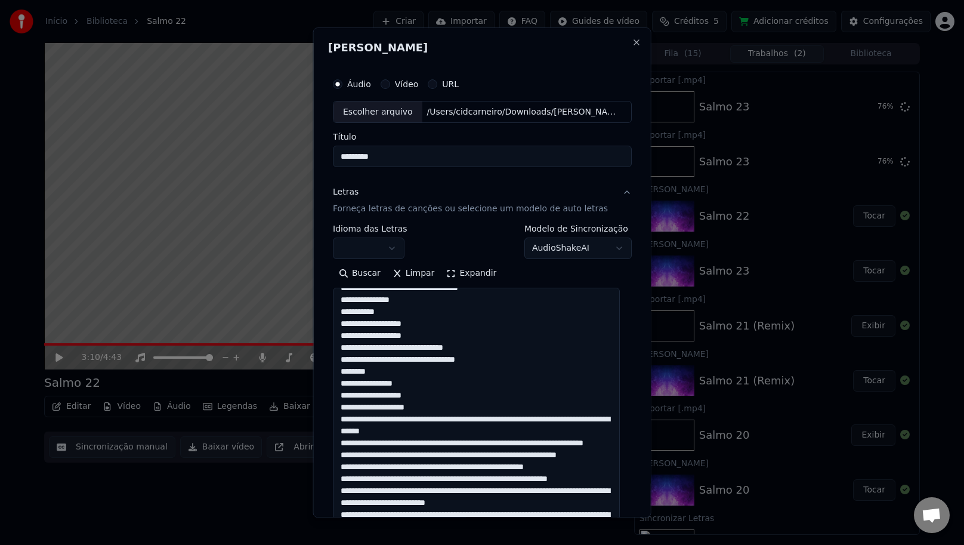
scroll to position [168, 0]
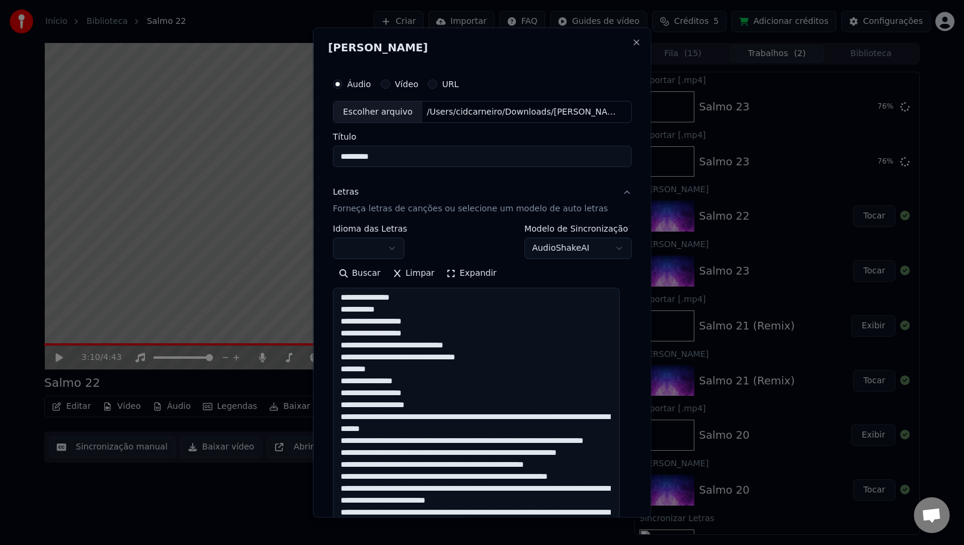
click at [444, 399] on textarea at bounding box center [476, 438] width 287 height 301
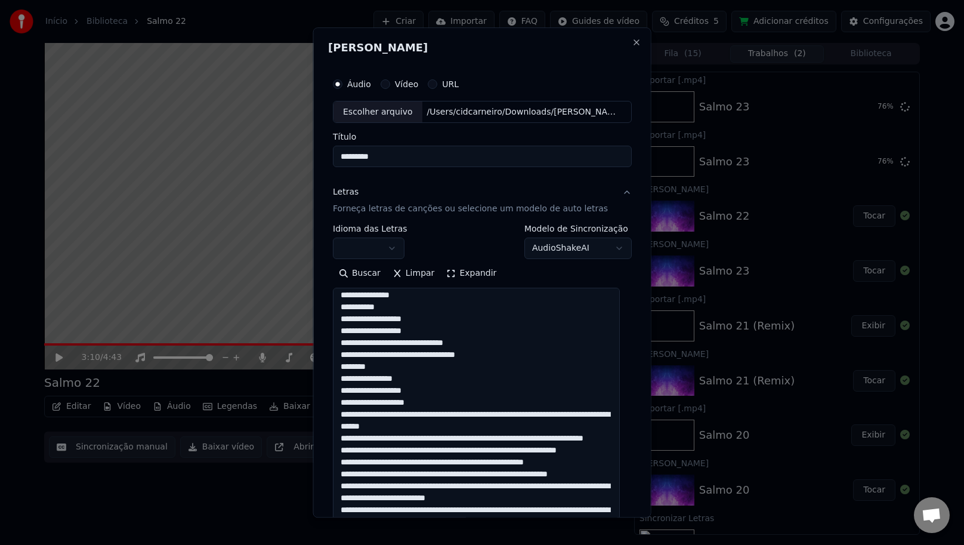
click at [443, 399] on textarea at bounding box center [476, 438] width 287 height 301
click at [489, 414] on textarea at bounding box center [476, 438] width 287 height 301
click at [487, 415] on textarea at bounding box center [476, 438] width 287 height 301
click at [583, 421] on textarea at bounding box center [476, 438] width 287 height 301
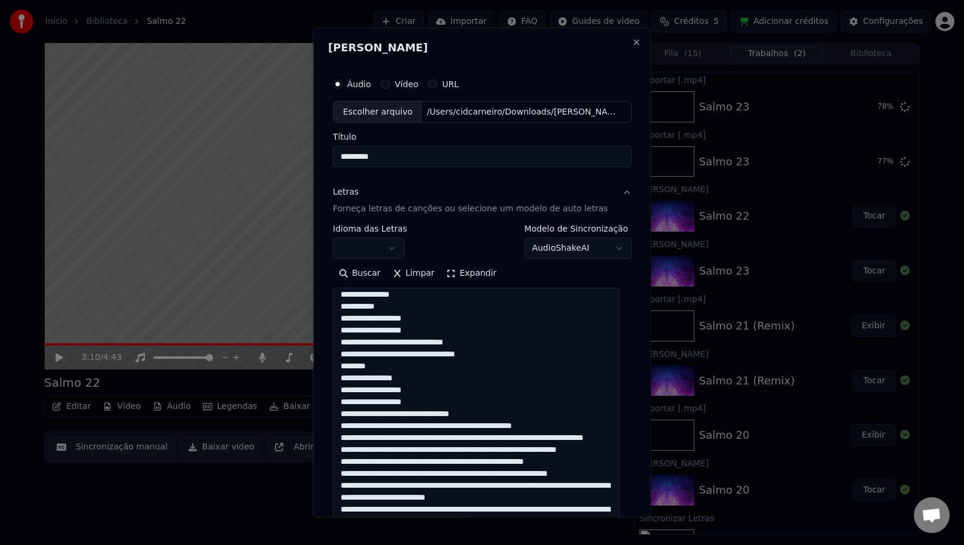
click at [429, 424] on textarea at bounding box center [476, 438] width 287 height 301
click at [427, 425] on textarea at bounding box center [476, 438] width 287 height 301
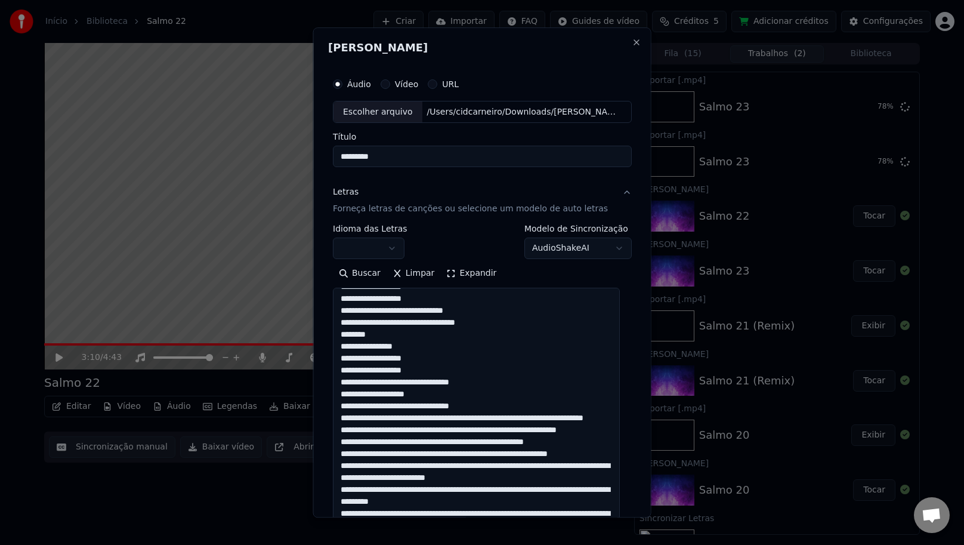
click at [479, 418] on textarea at bounding box center [476, 438] width 287 height 301
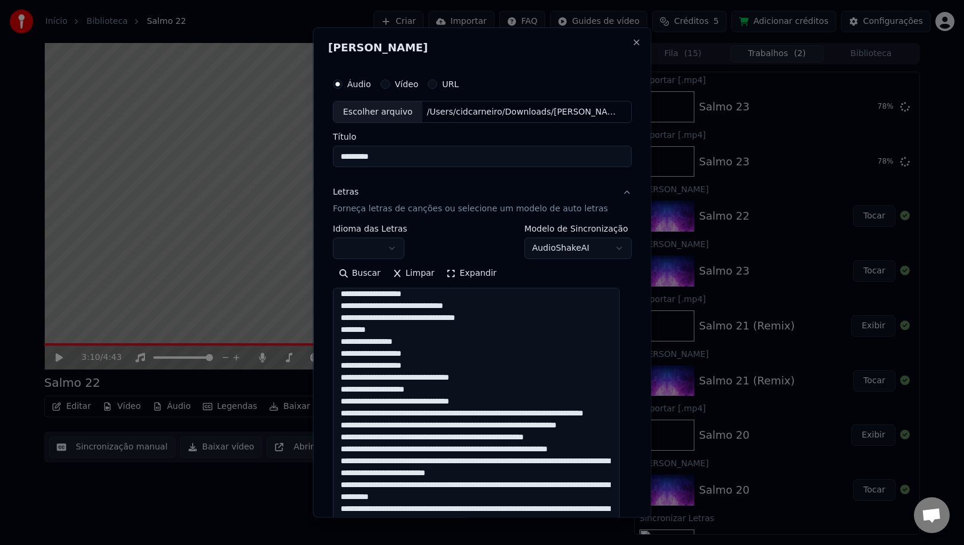
scroll to position [210, 0]
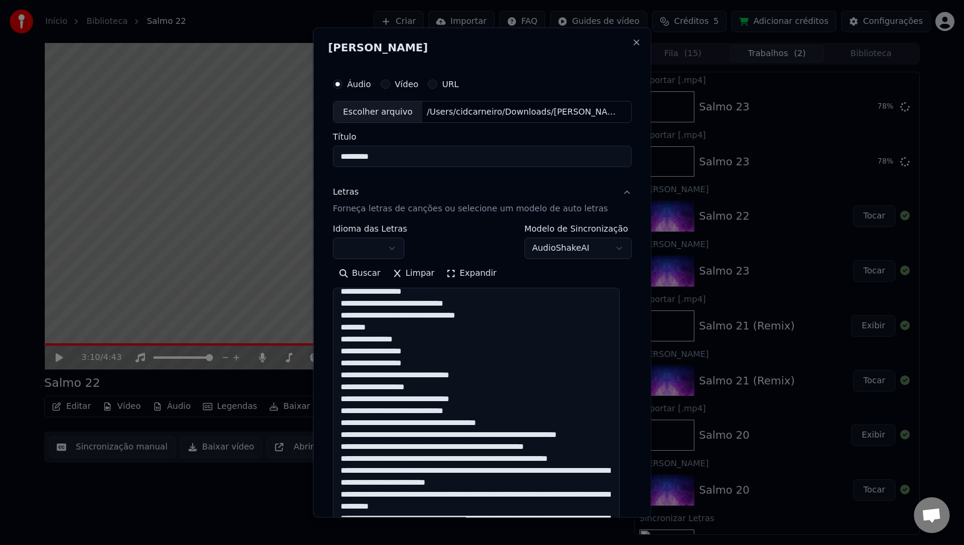
click at [537, 421] on textarea at bounding box center [476, 438] width 287 height 301
click at [439, 437] on textarea at bounding box center [476, 438] width 287 height 301
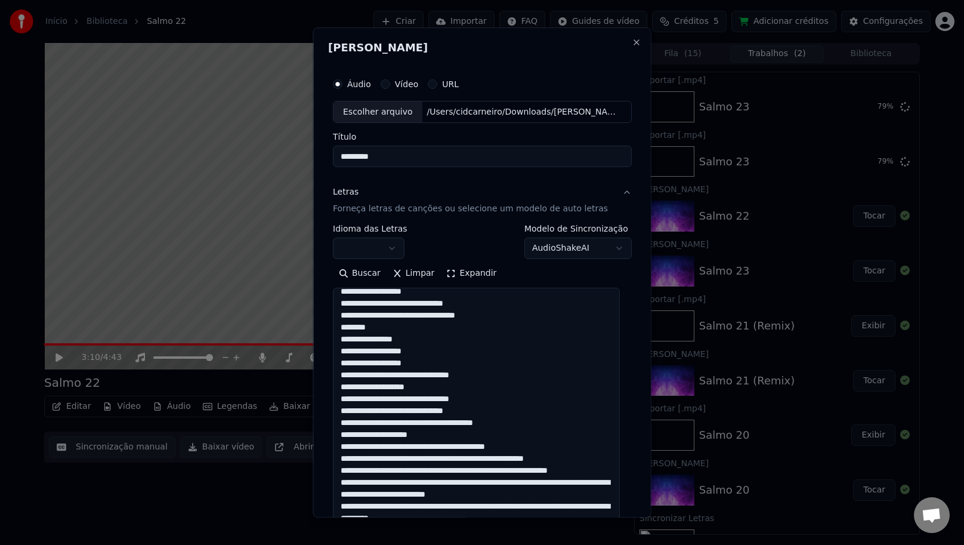
scroll to position [202, 0]
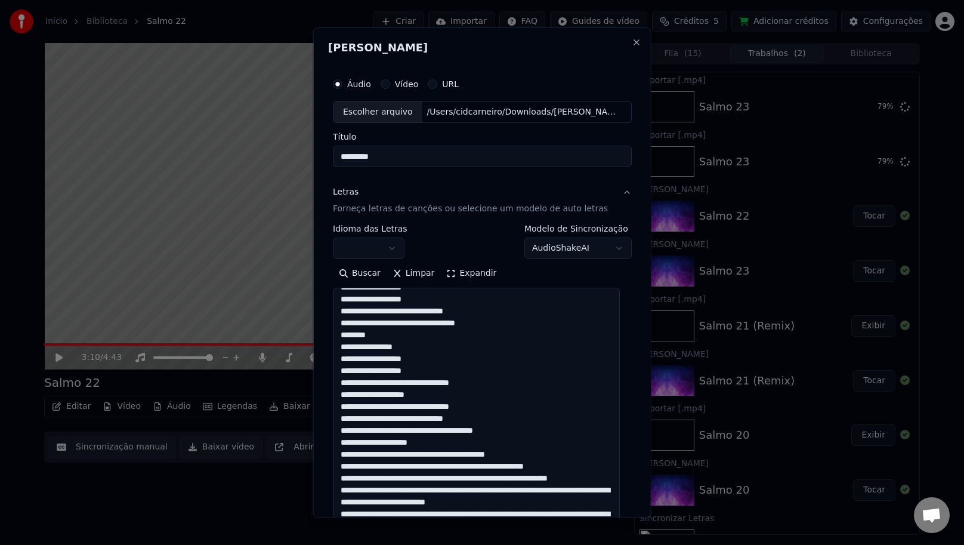
click at [447, 456] on textarea at bounding box center [476, 438] width 287 height 301
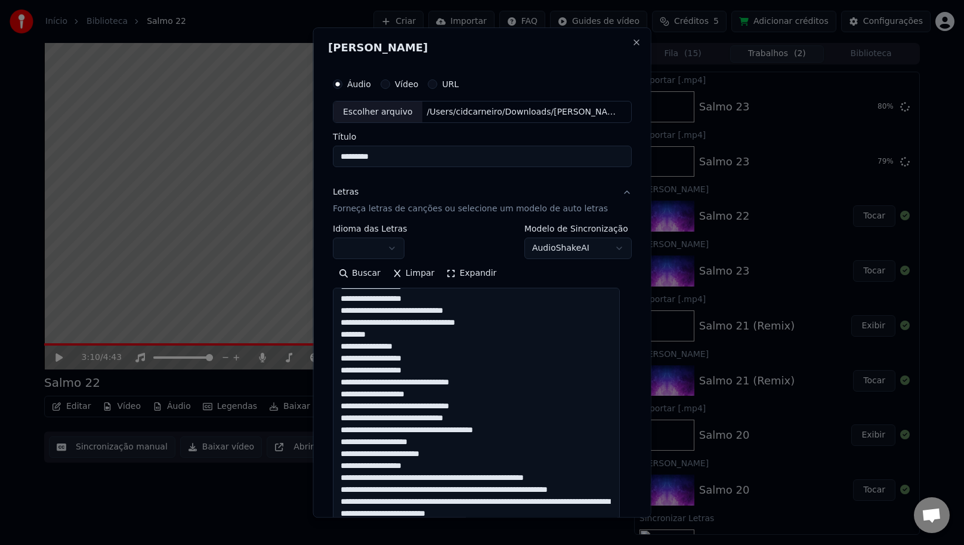
click at [440, 459] on textarea at bounding box center [476, 438] width 287 height 301
click at [435, 468] on textarea at bounding box center [476, 438] width 287 height 301
click at [451, 476] on textarea at bounding box center [476, 438] width 287 height 301
click at [452, 476] on textarea at bounding box center [476, 438] width 287 height 301
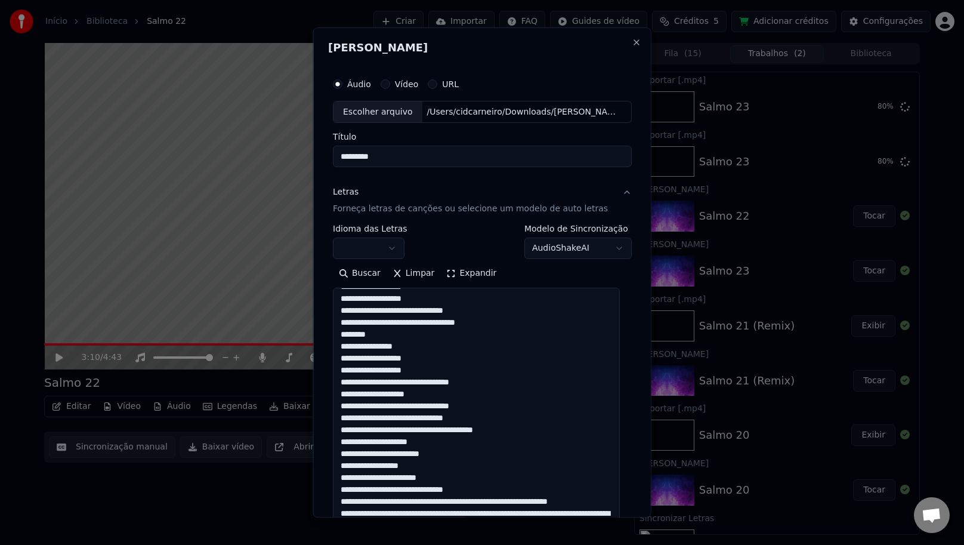
click at [489, 485] on textarea at bounding box center [476, 438] width 287 height 301
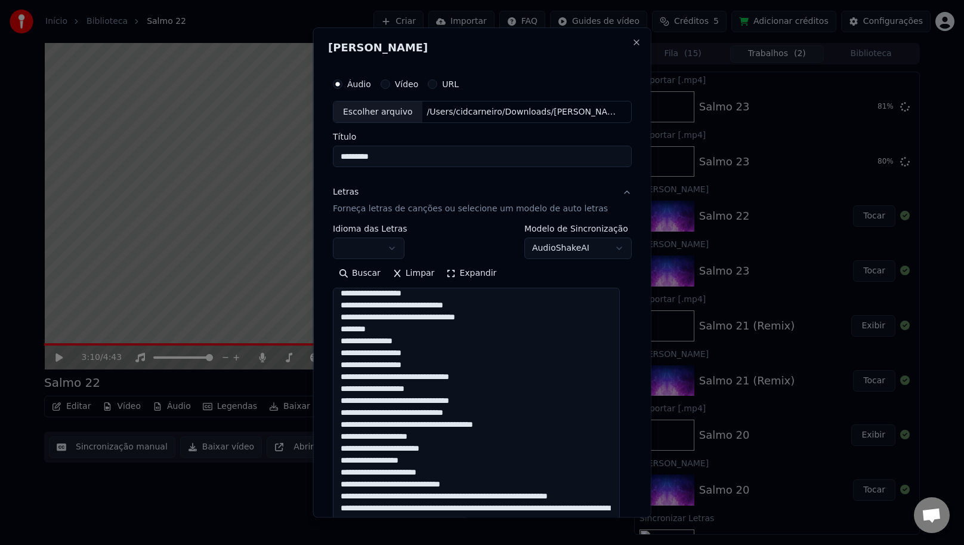
click at [467, 498] on textarea at bounding box center [476, 438] width 287 height 301
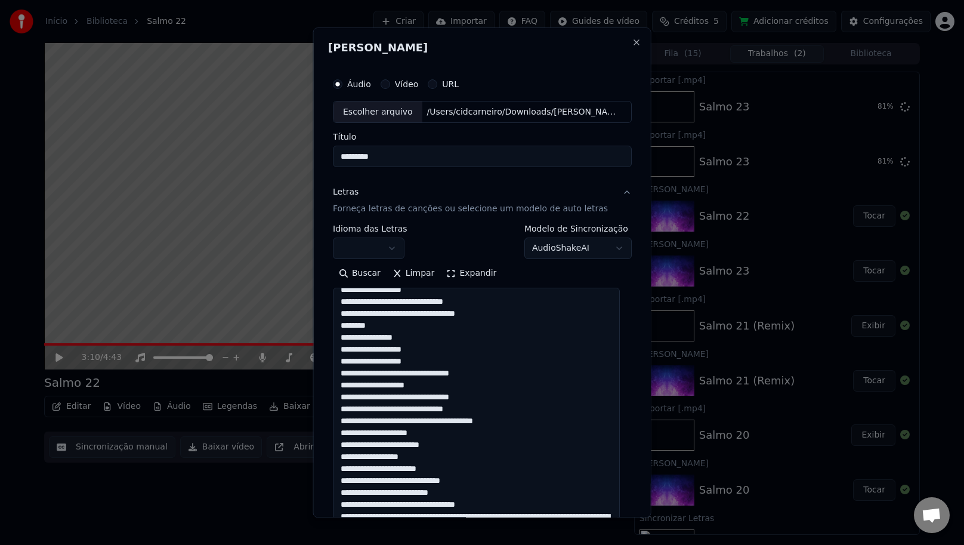
click at [518, 502] on textarea at bounding box center [476, 438] width 287 height 301
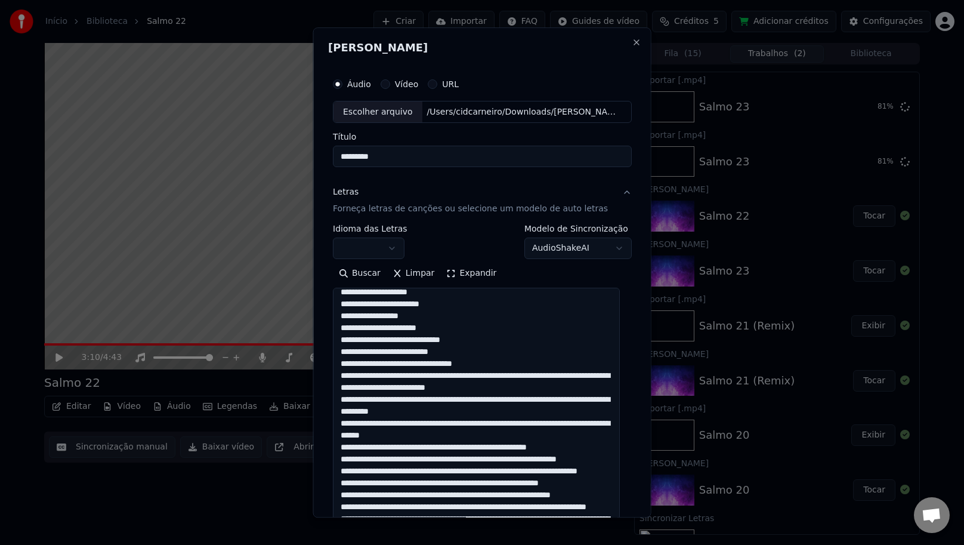
scroll to position [353, 0]
click at [441, 379] on textarea at bounding box center [476, 438] width 287 height 301
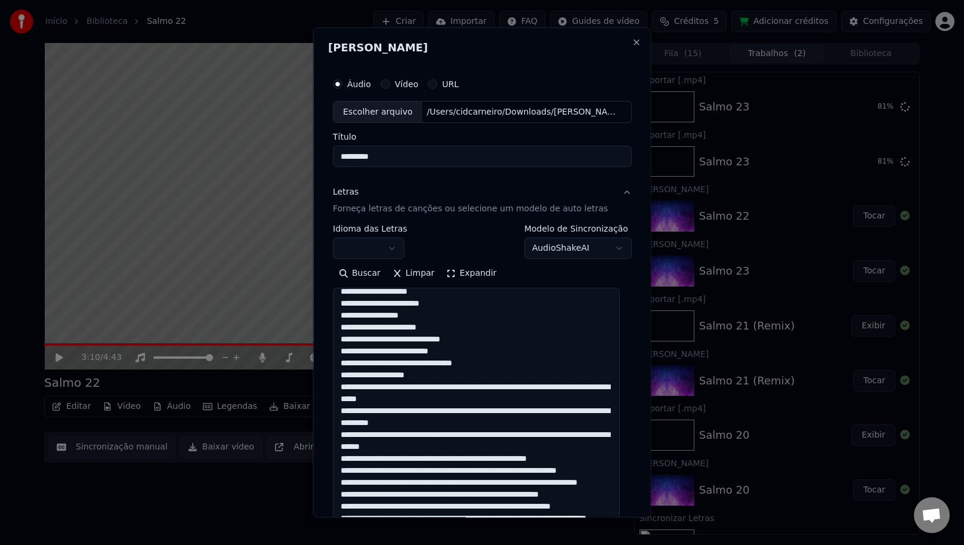
scroll to position [358, 0]
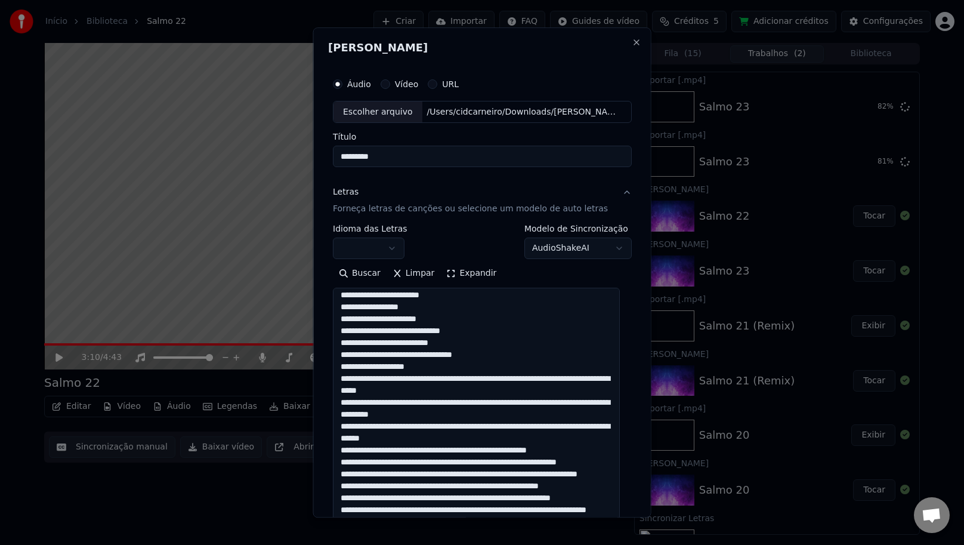
click at [512, 382] on textarea at bounding box center [476, 438] width 287 height 301
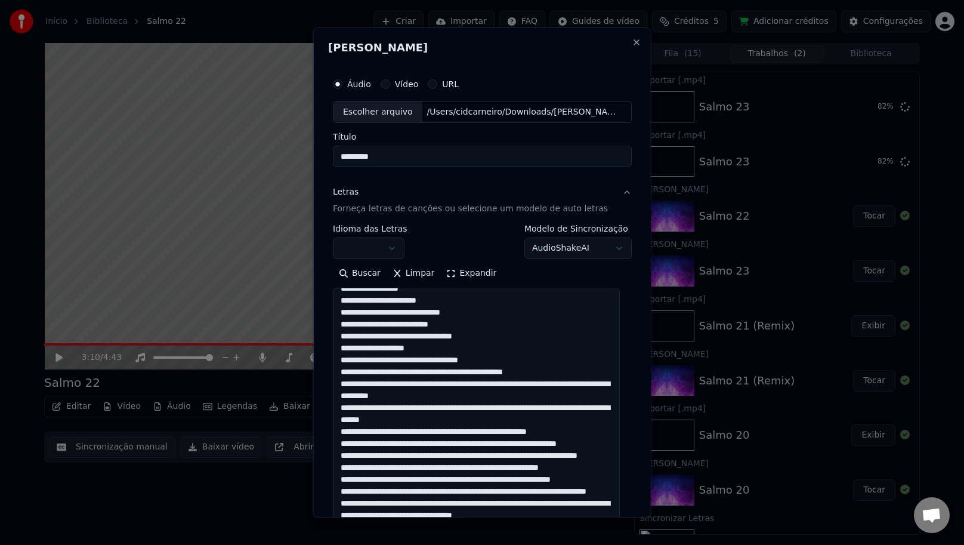
click at [567, 375] on textarea at bounding box center [476, 438] width 287 height 301
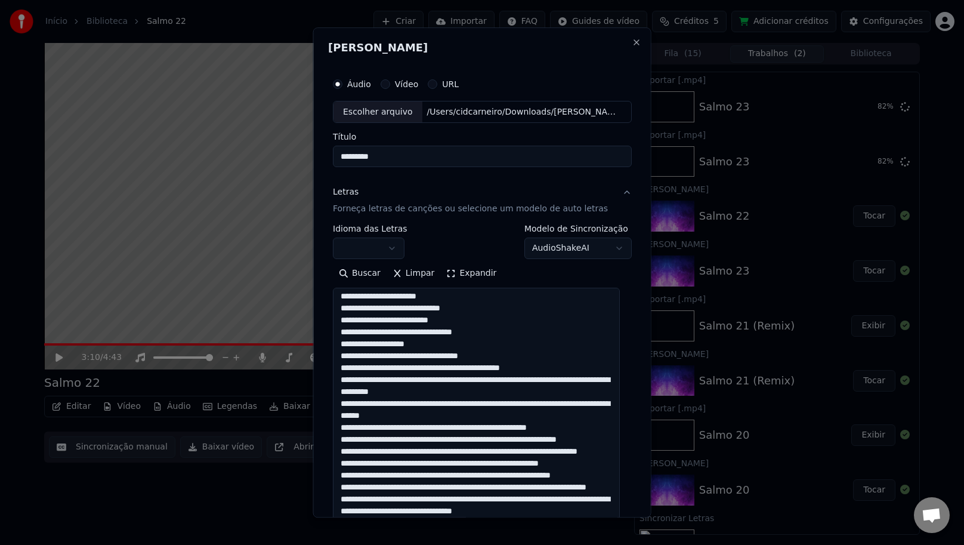
click at [451, 365] on textarea at bounding box center [476, 438] width 287 height 301
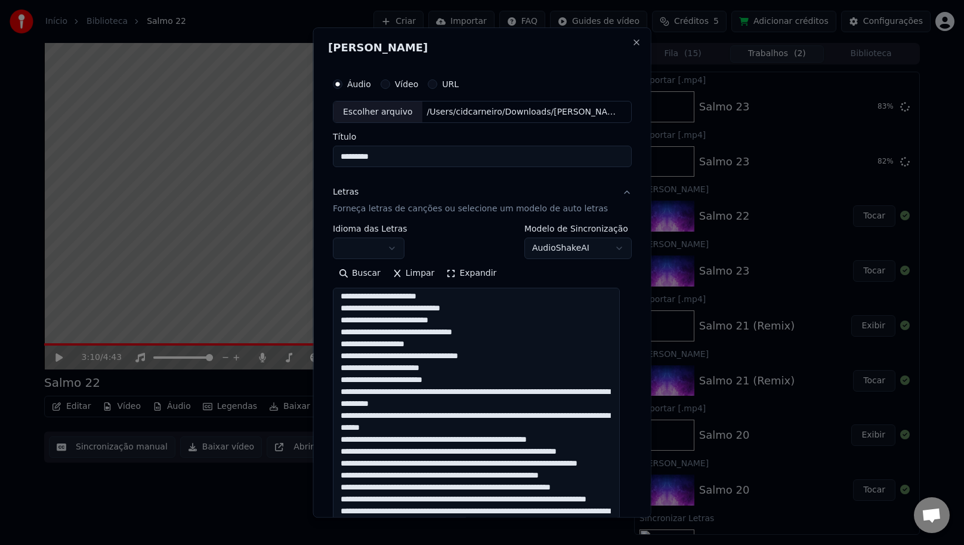
click at [493, 394] on textarea at bounding box center [476, 438] width 287 height 301
click at [473, 405] on textarea at bounding box center [476, 438] width 287 height 301
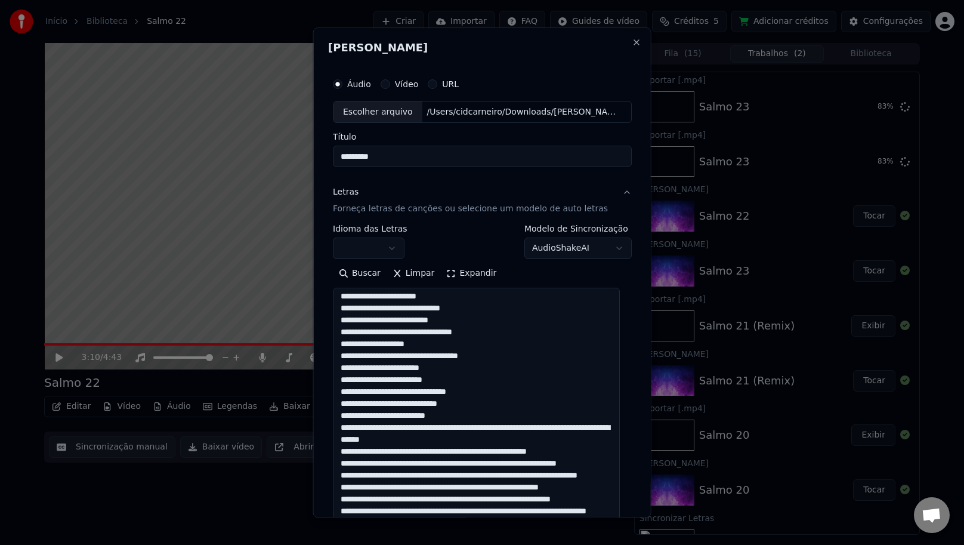
click at [465, 414] on textarea at bounding box center [476, 438] width 287 height 301
click at [438, 429] on textarea at bounding box center [476, 438] width 287 height 301
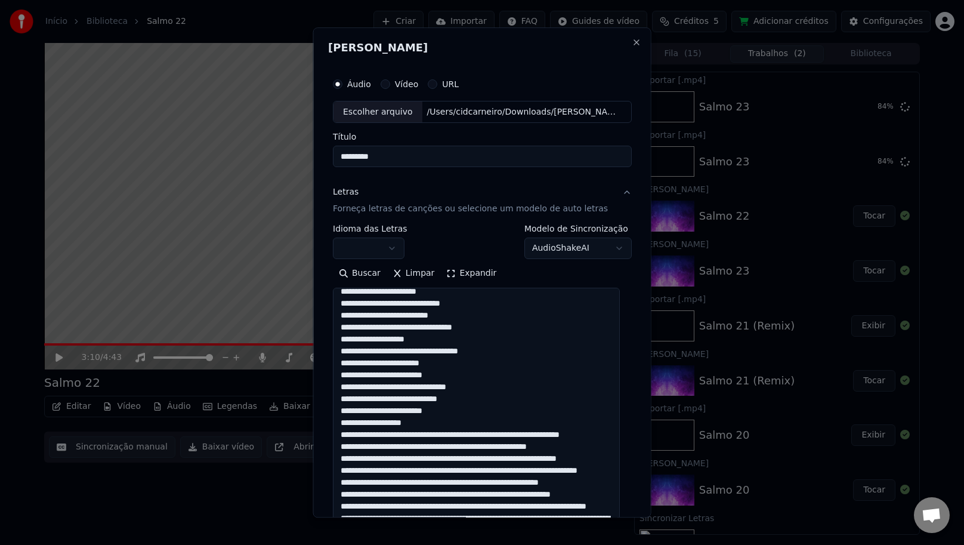
click at [431, 424] on textarea at bounding box center [476, 438] width 287 height 301
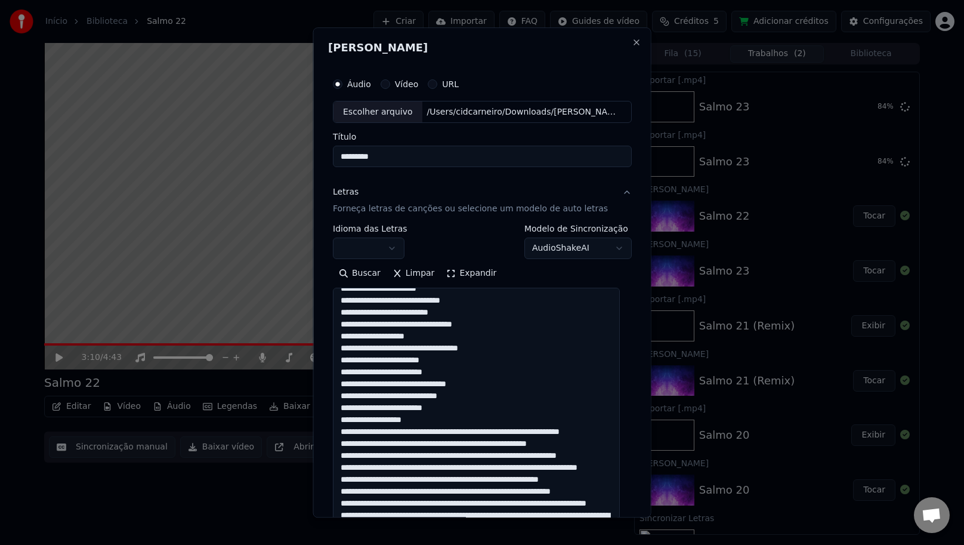
scroll to position [396, 0]
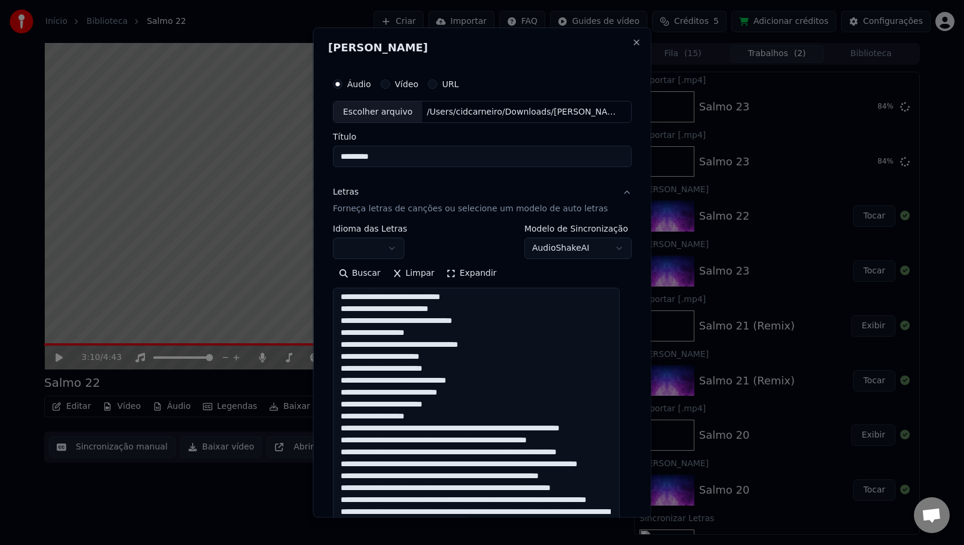
click at [504, 426] on textarea at bounding box center [476, 438] width 287 height 301
click at [499, 428] on textarea at bounding box center [476, 438] width 287 height 301
click at [500, 424] on textarea at bounding box center [476, 438] width 287 height 301
click at [482, 444] on textarea at bounding box center [476, 438] width 287 height 301
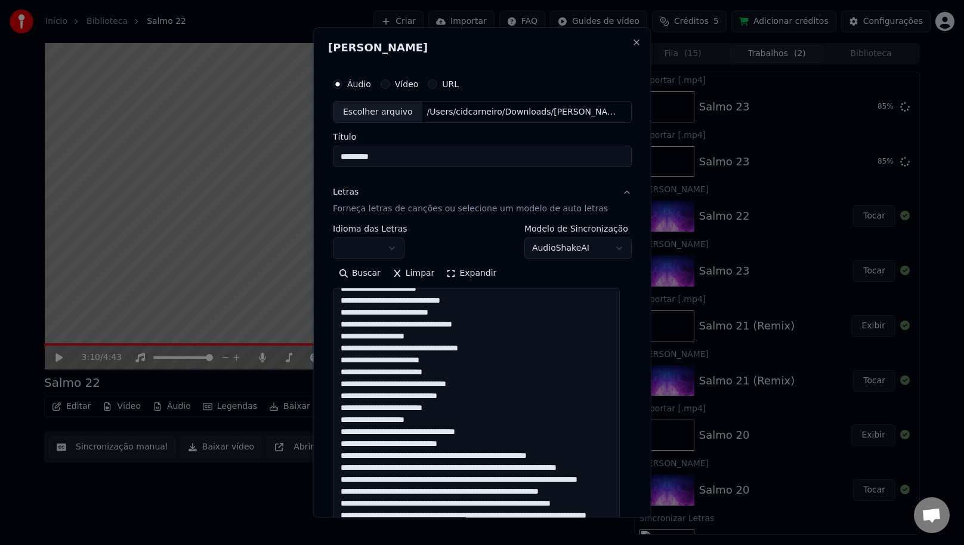
scroll to position [391, 0]
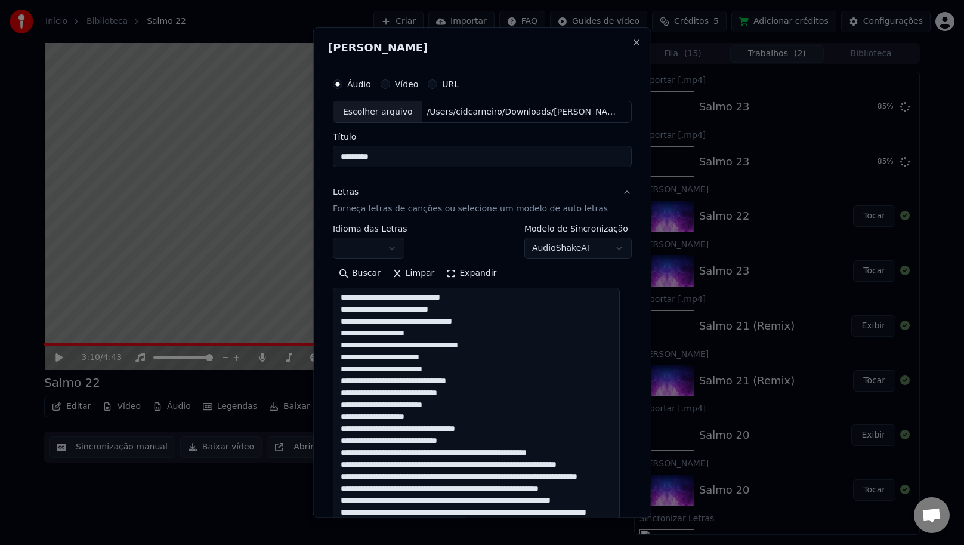
click at [489, 453] on textarea at bounding box center [476, 438] width 287 height 301
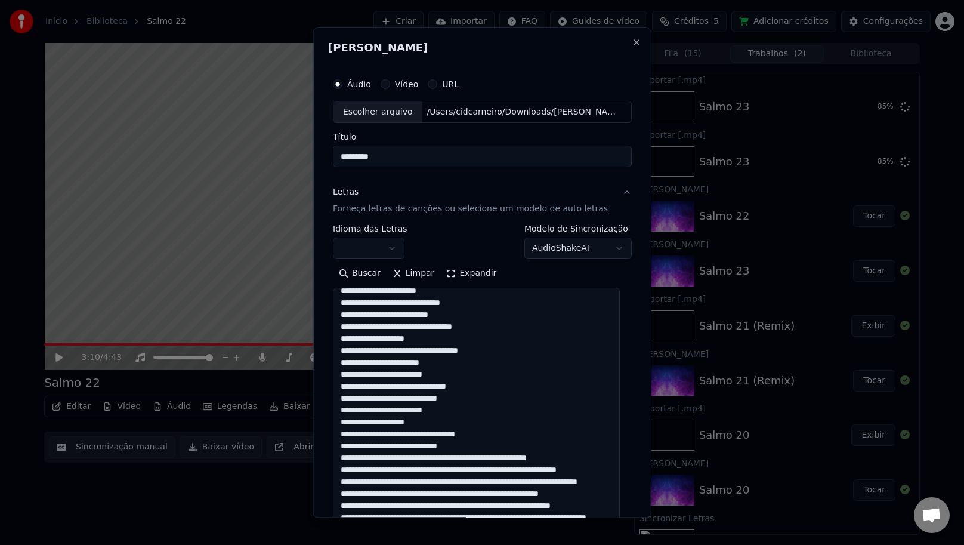
scroll to position [389, 0]
click at [485, 453] on textarea at bounding box center [476, 438] width 287 height 301
click at [477, 466] on textarea at bounding box center [476, 438] width 287 height 301
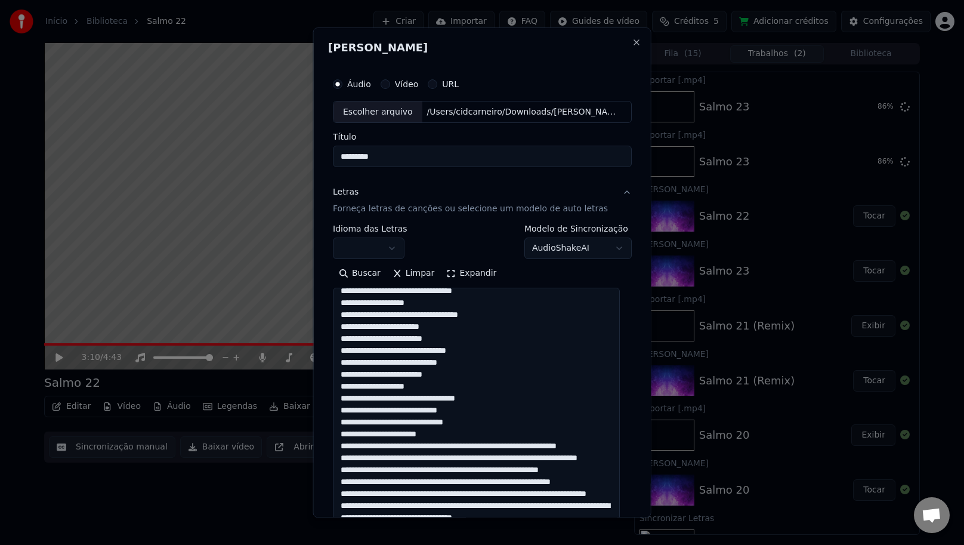
scroll to position [483, 0]
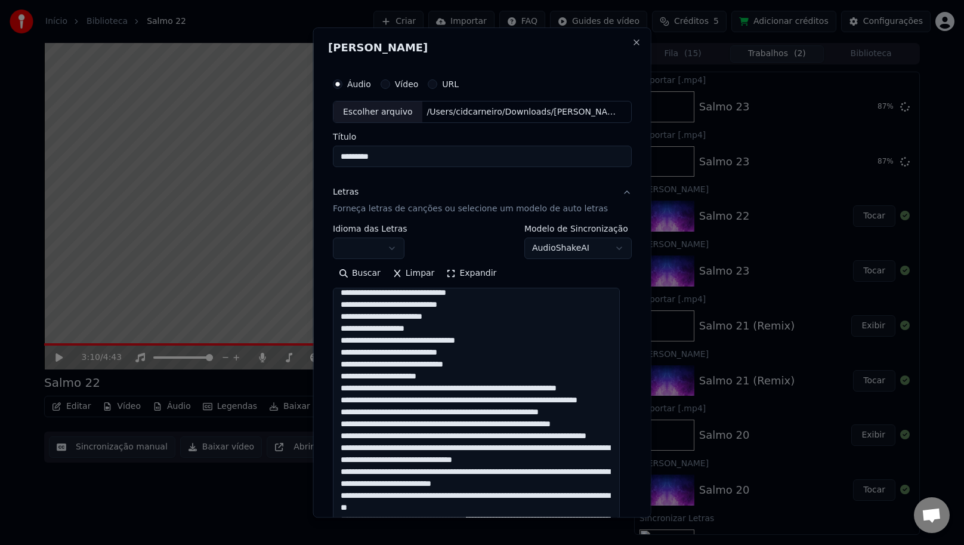
click at [479, 388] on textarea at bounding box center [476, 438] width 287 height 301
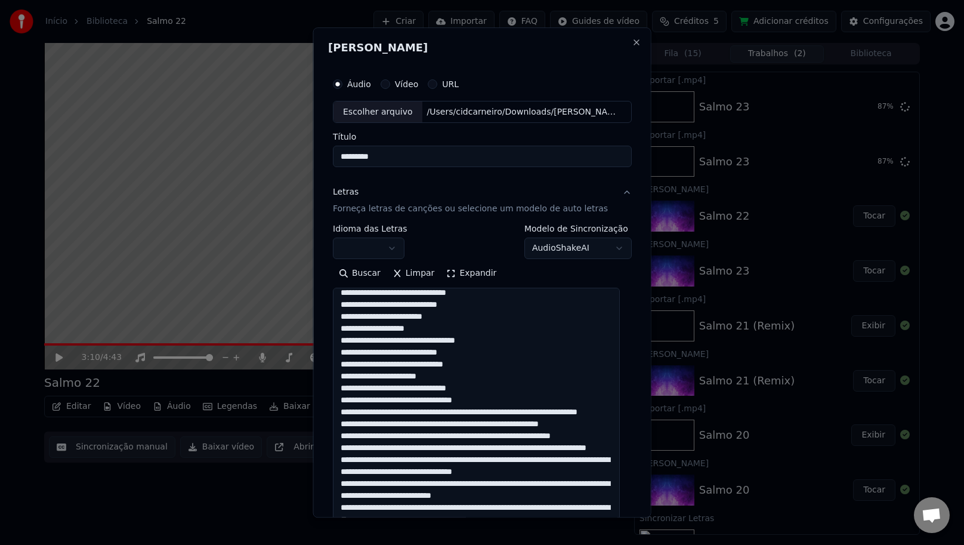
click at [412, 412] on textarea at bounding box center [476, 438] width 287 height 301
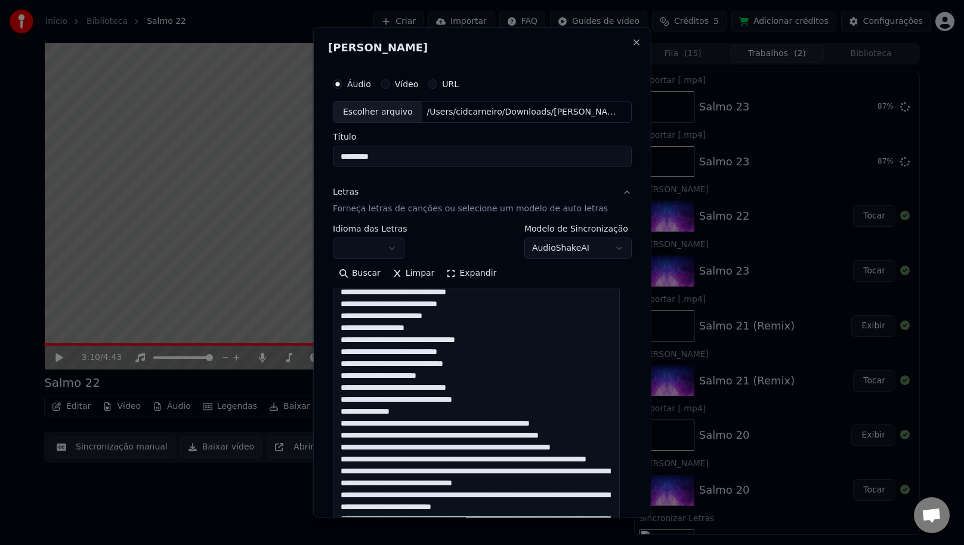
scroll to position [482, 0]
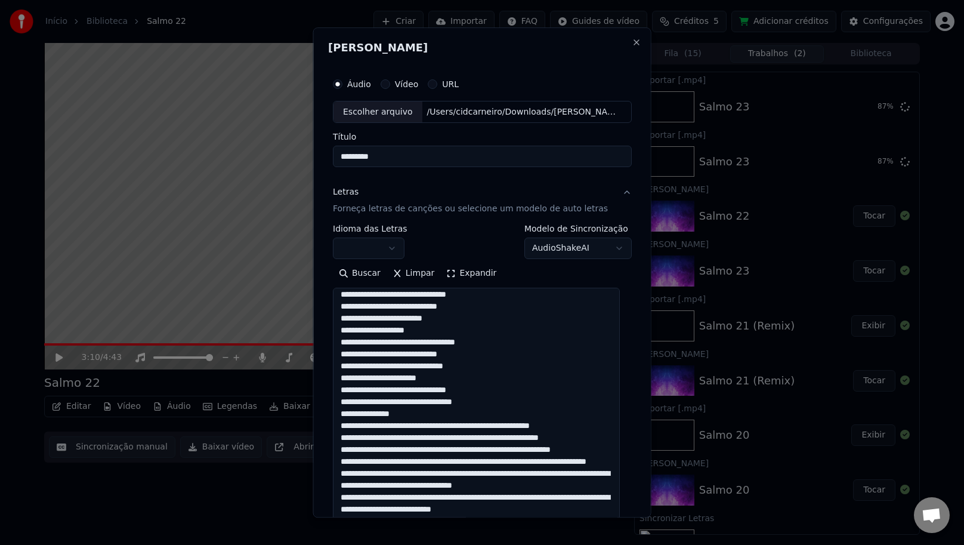
click at [438, 422] on textarea at bounding box center [476, 438] width 287 height 301
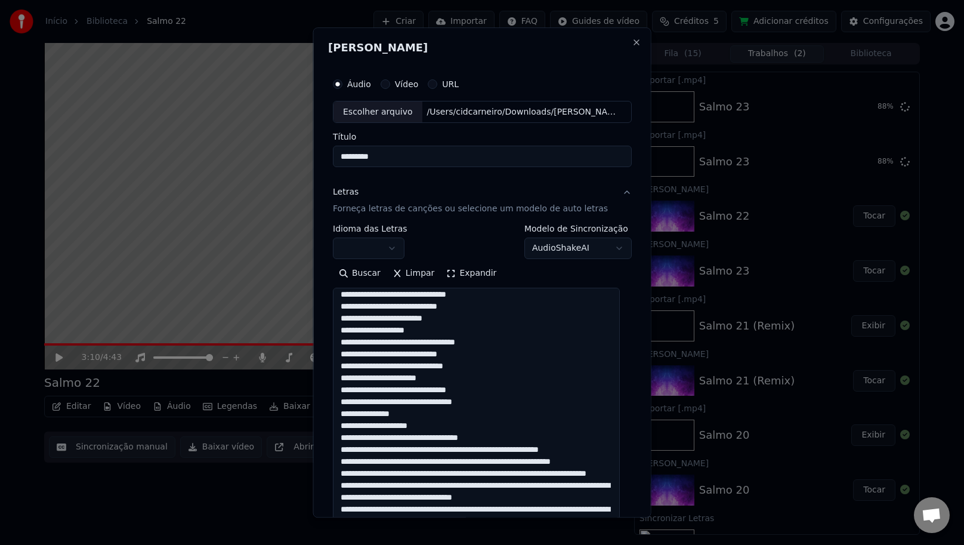
click at [391, 435] on textarea at bounding box center [476, 438] width 287 height 301
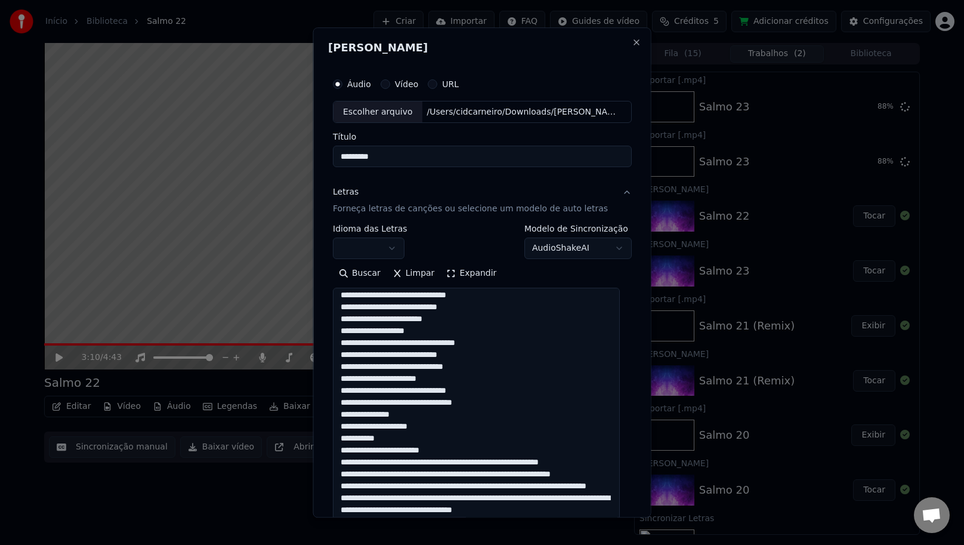
click at [465, 452] on textarea at bounding box center [476, 438] width 287 height 301
drag, startPoint x: 456, startPoint y: 459, endPoint x: 457, endPoint y: 467, distance: 7.2
click at [456, 459] on textarea at bounding box center [476, 438] width 287 height 301
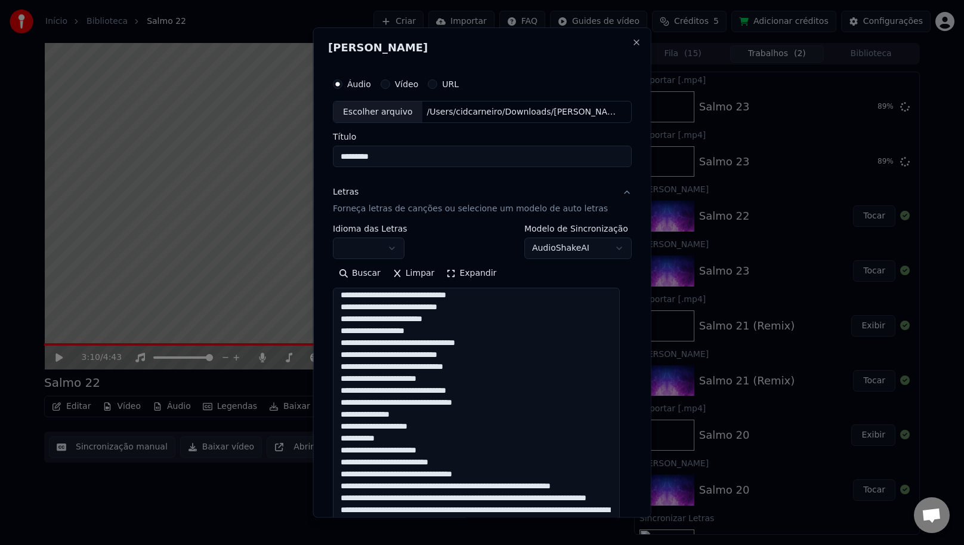
click at [422, 476] on textarea at bounding box center [476, 438] width 287 height 301
click at [406, 482] on textarea at bounding box center [476, 438] width 287 height 301
click at [448, 494] on textarea at bounding box center [476, 438] width 287 height 301
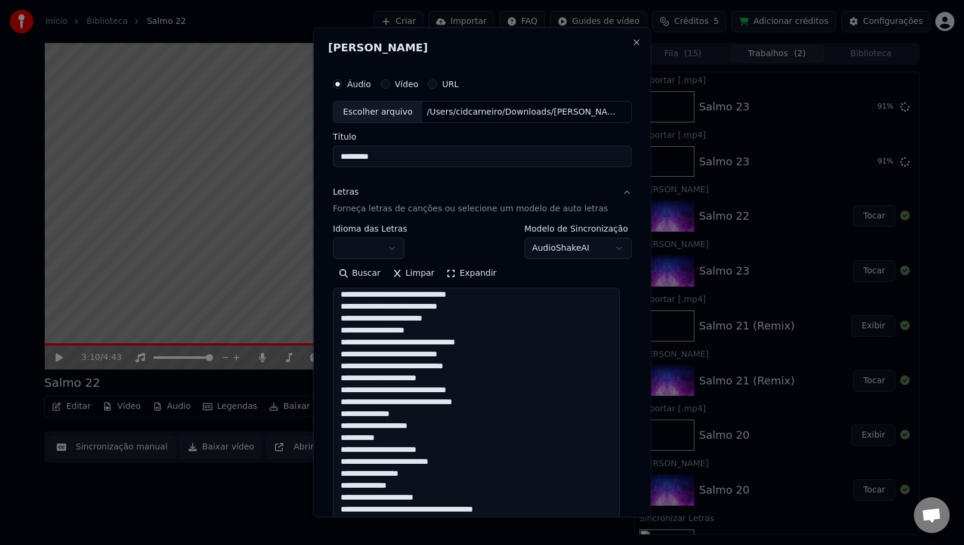
click at [396, 508] on textarea at bounding box center [476, 438] width 287 height 301
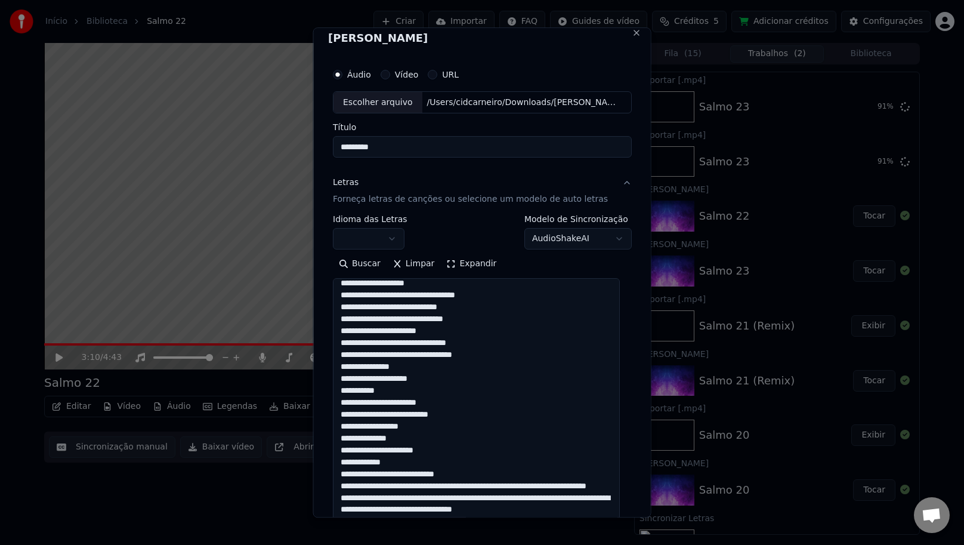
scroll to position [520, 0]
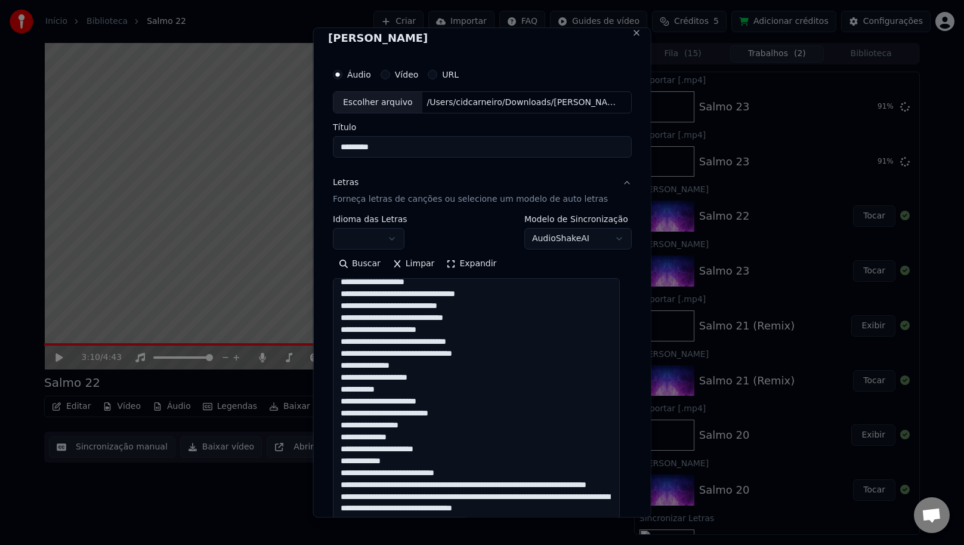
click at [495, 458] on textarea at bounding box center [476, 429] width 287 height 301
click at [483, 467] on textarea at bounding box center [476, 429] width 287 height 301
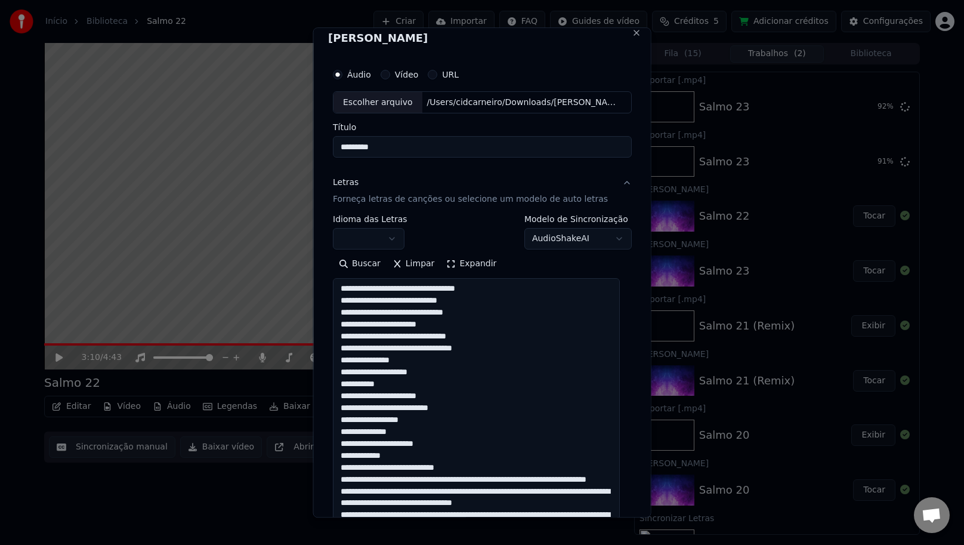
click at [483, 467] on textarea at bounding box center [476, 429] width 287 height 301
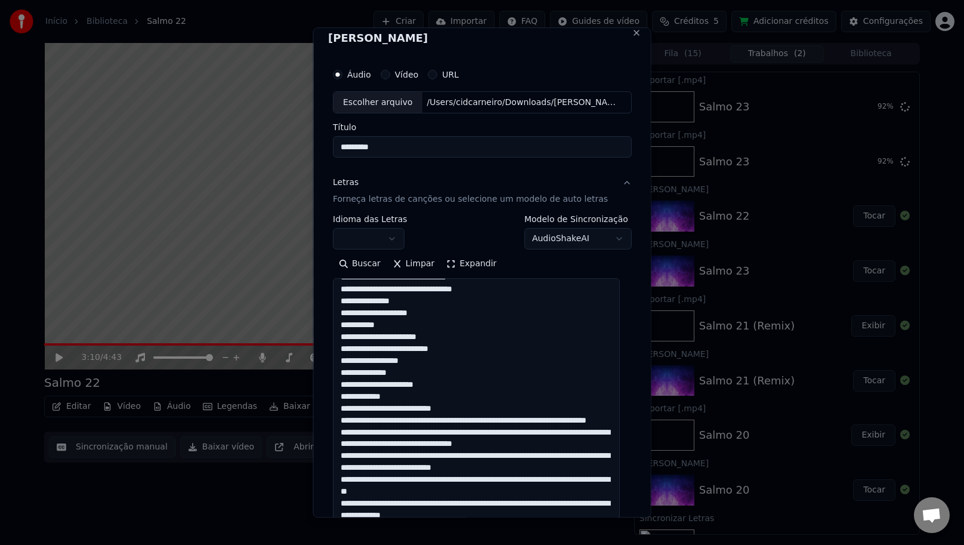
scroll to position [587, 0]
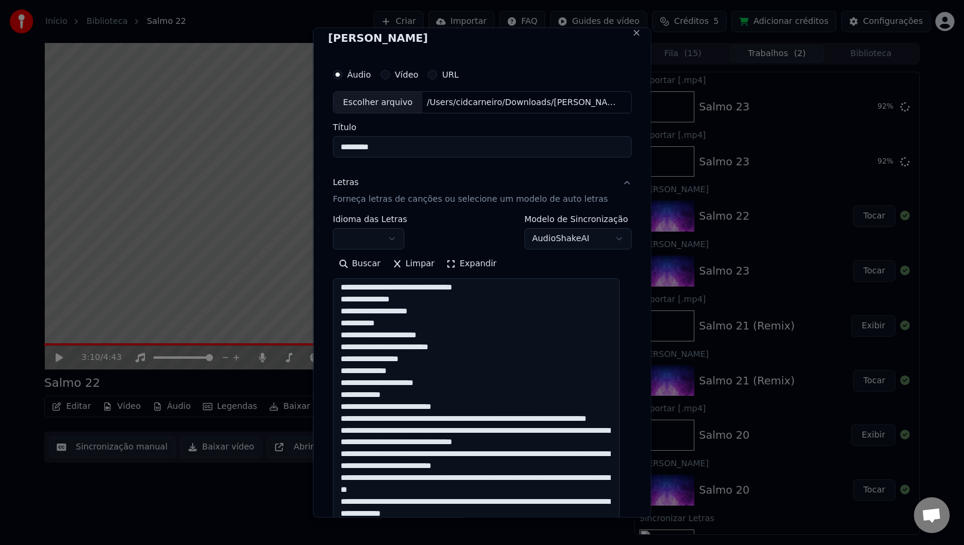
click at [524, 415] on textarea at bounding box center [476, 429] width 287 height 301
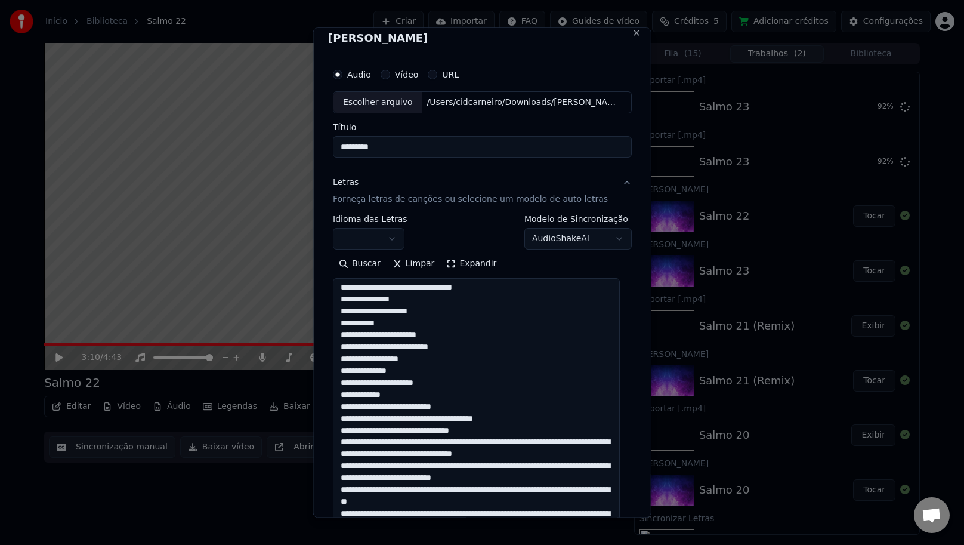
scroll to position [593, 0]
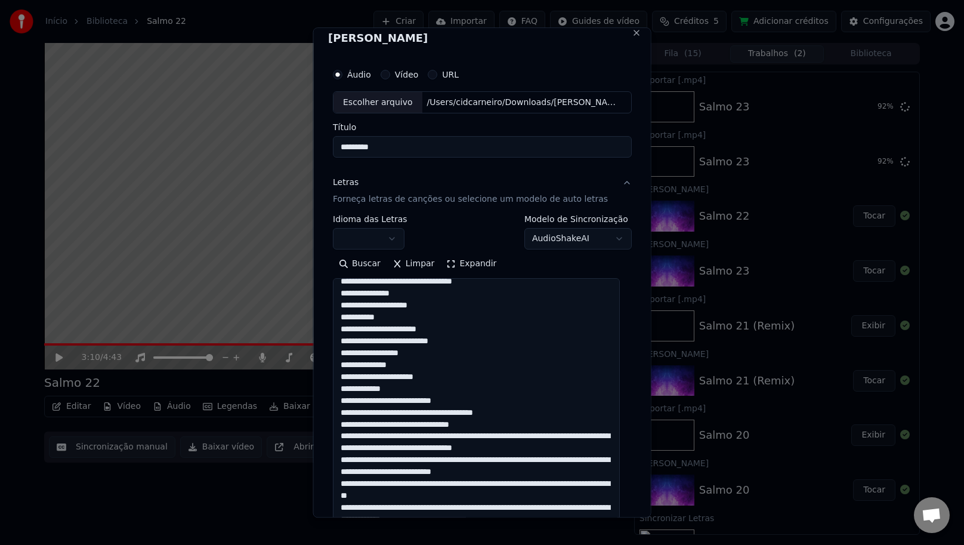
click at [489, 421] on textarea at bounding box center [476, 429] width 287 height 301
click at [489, 438] on textarea at bounding box center [476, 429] width 287 height 301
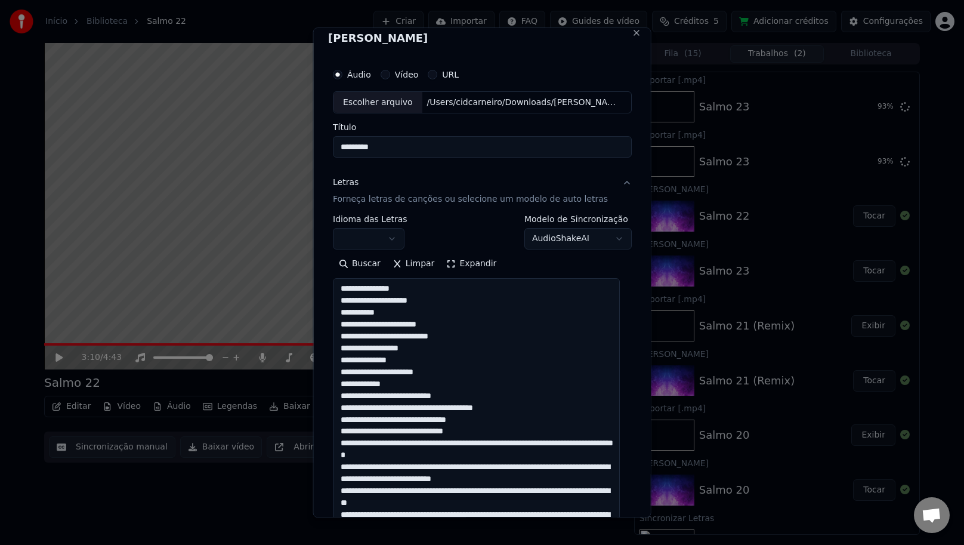
click at [478, 442] on textarea at bounding box center [476, 429] width 287 height 301
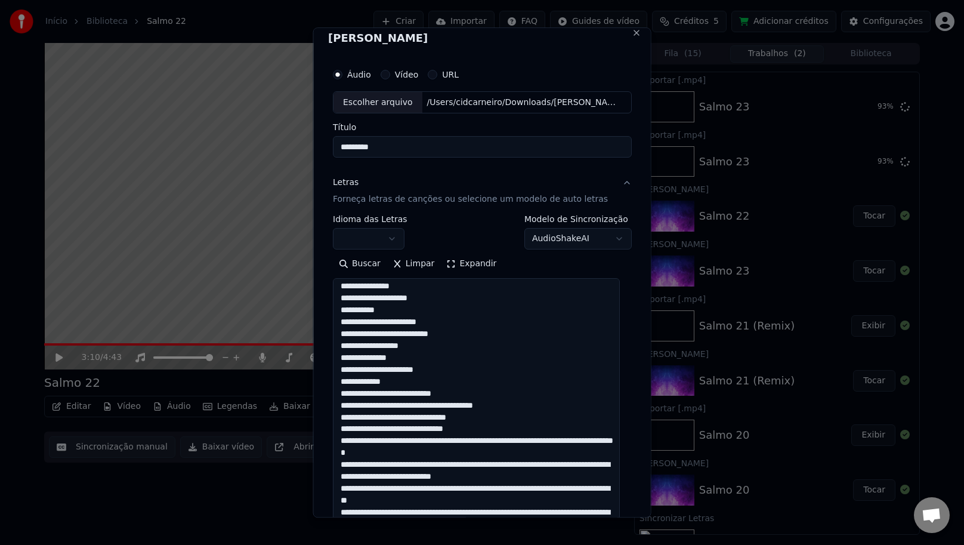
click at [474, 446] on textarea at bounding box center [476, 429] width 287 height 301
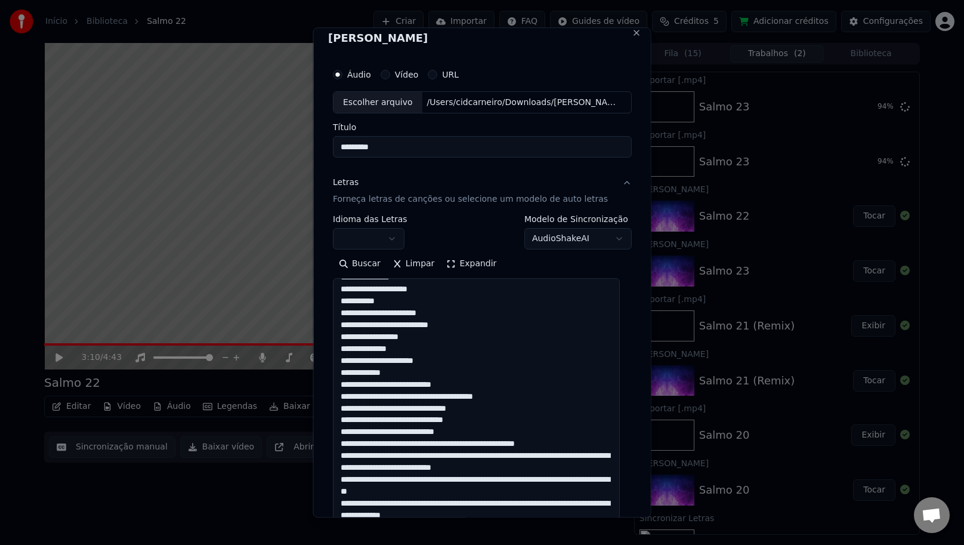
click at [473, 445] on textarea at bounding box center [476, 429] width 287 height 301
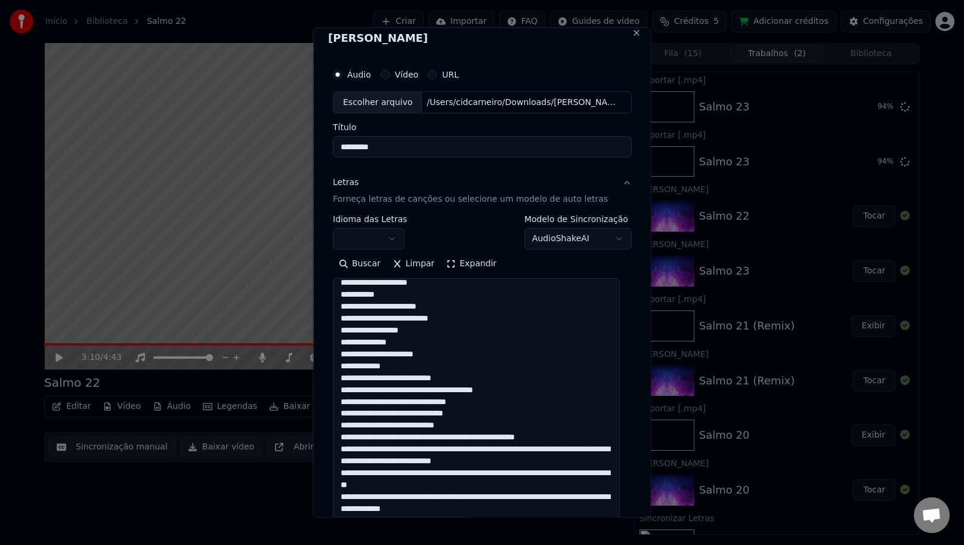
click at [472, 443] on textarea at bounding box center [476, 429] width 287 height 301
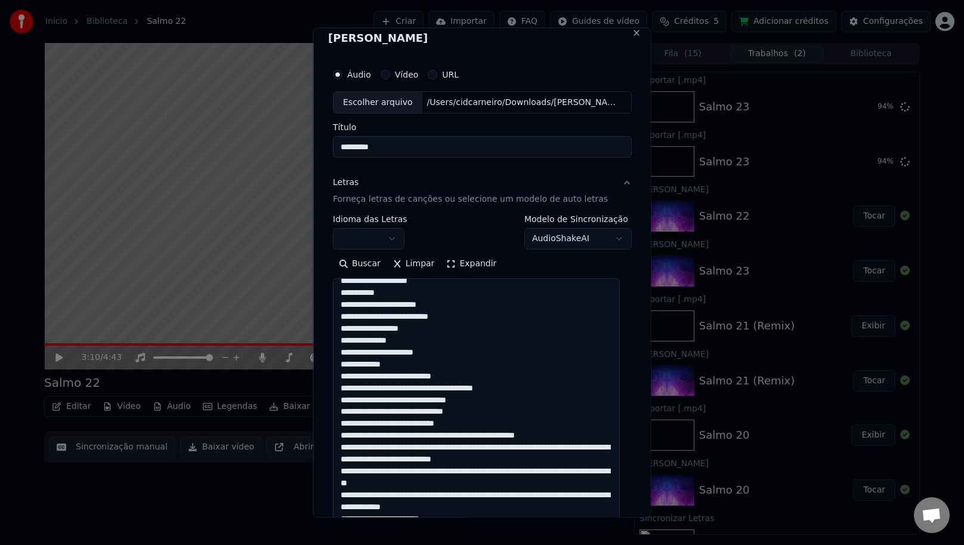
click at [471, 441] on textarea at bounding box center [476, 429] width 287 height 301
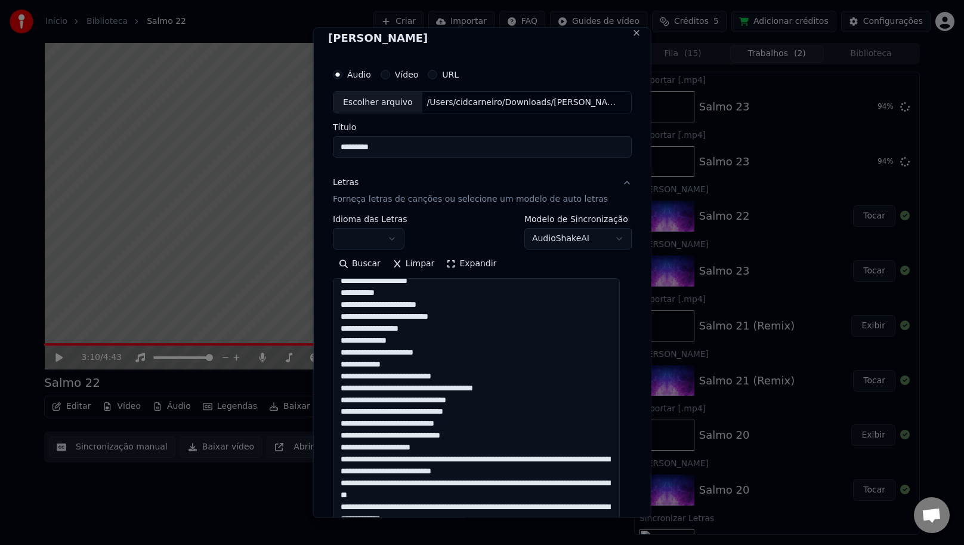
click at [442, 448] on textarea at bounding box center [476, 429] width 287 height 301
click at [431, 461] on textarea at bounding box center [476, 429] width 287 height 301
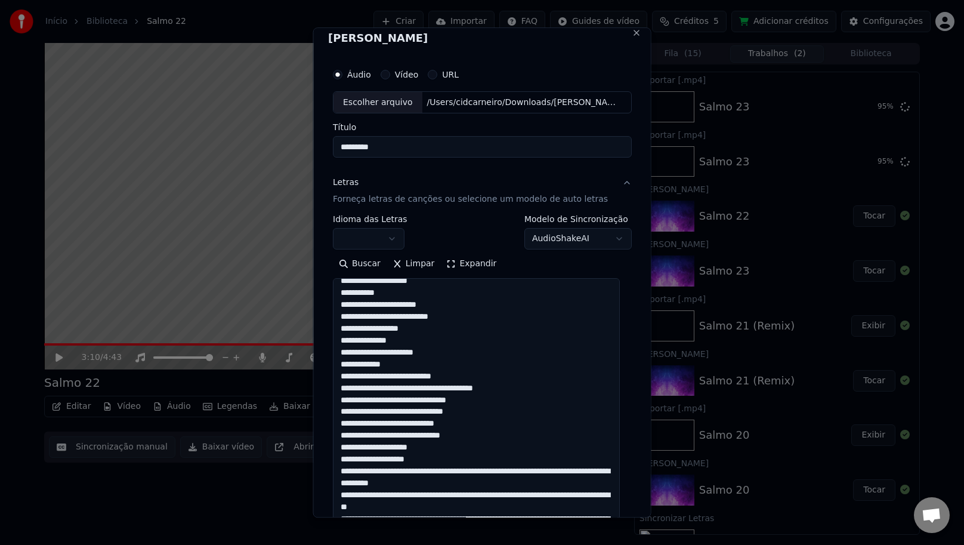
click at [472, 471] on textarea at bounding box center [476, 429] width 287 height 301
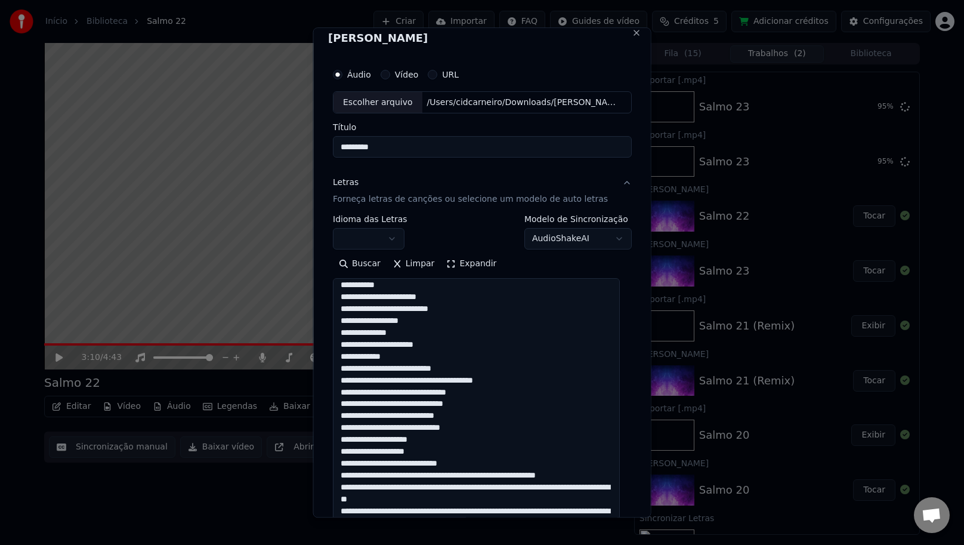
click at [465, 482] on textarea at bounding box center [476, 429] width 287 height 301
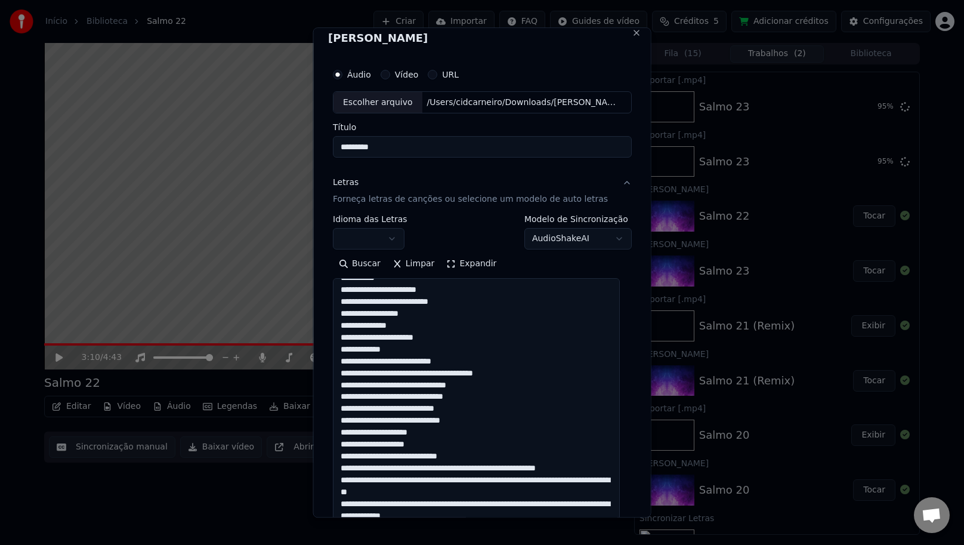
click at [473, 468] on textarea at bounding box center [476, 429] width 287 height 301
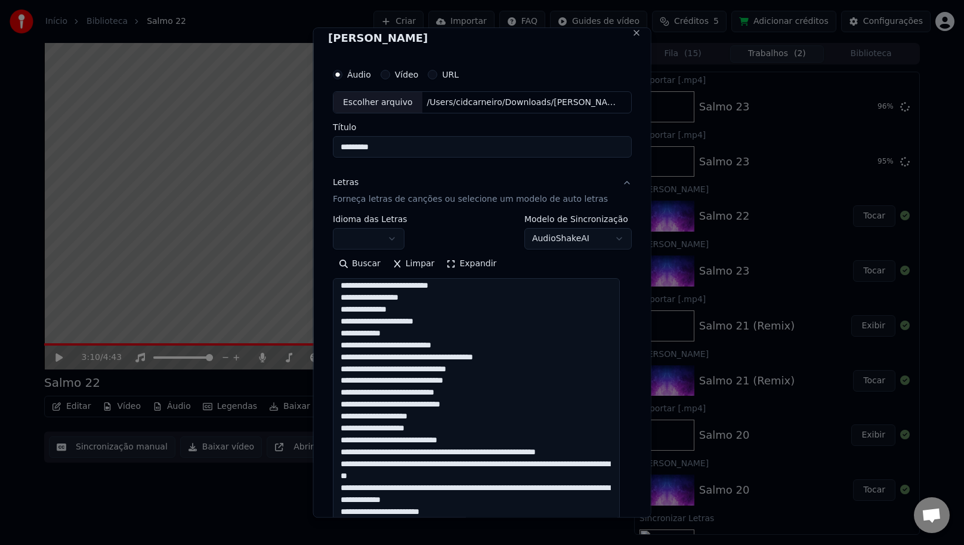
click at [470, 467] on textarea at bounding box center [476, 429] width 287 height 301
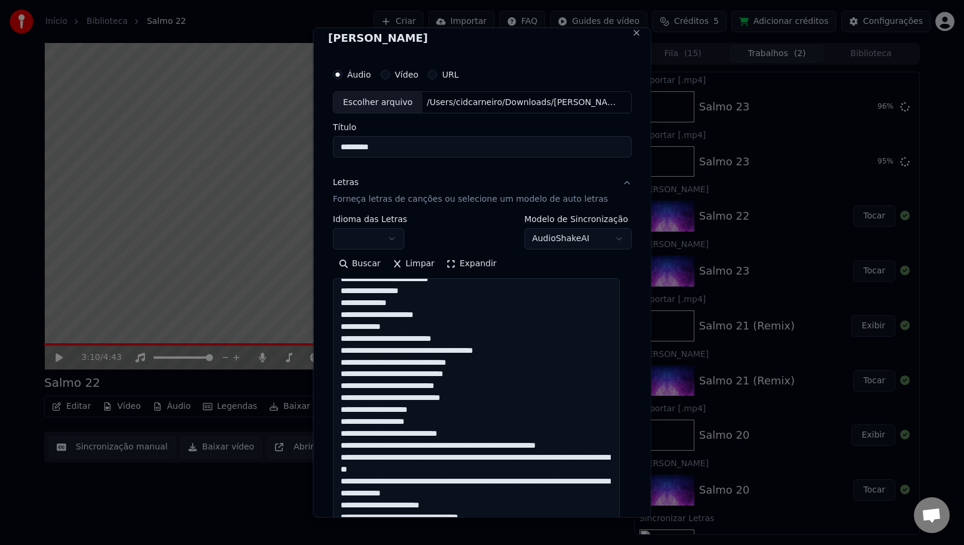
click at [470, 453] on textarea at bounding box center [476, 429] width 287 height 301
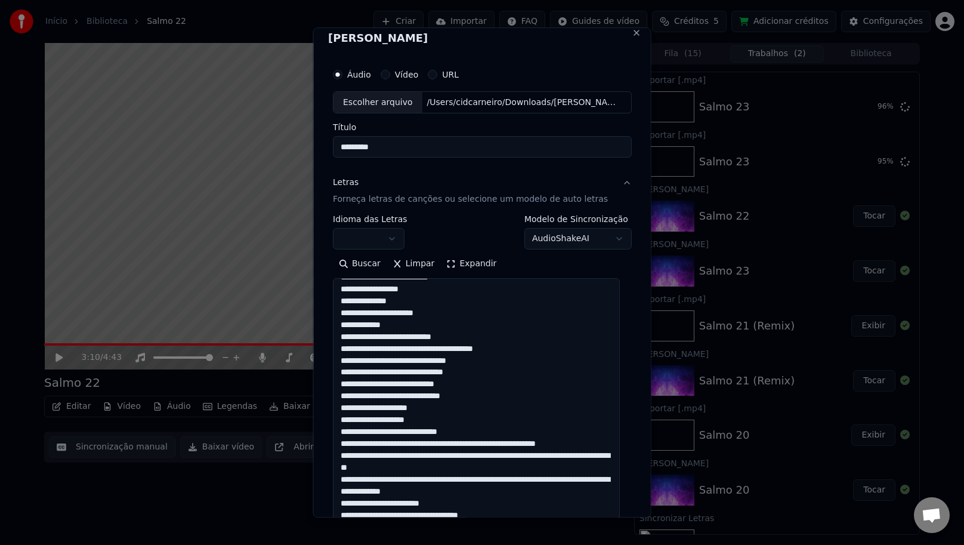
scroll to position [657, 0]
click at [464, 440] on textarea at bounding box center [476, 429] width 287 height 301
click at [468, 439] on textarea at bounding box center [476, 429] width 287 height 301
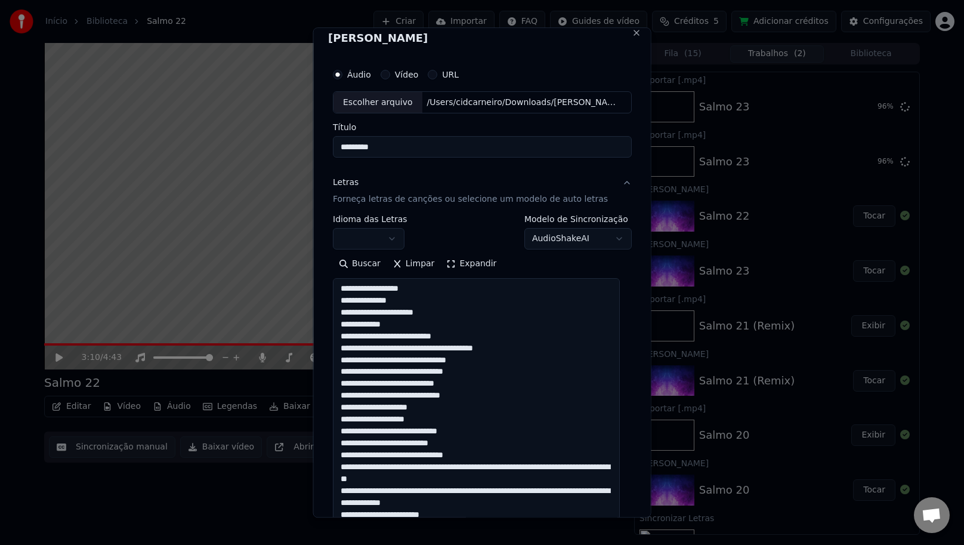
scroll to position [659, 0]
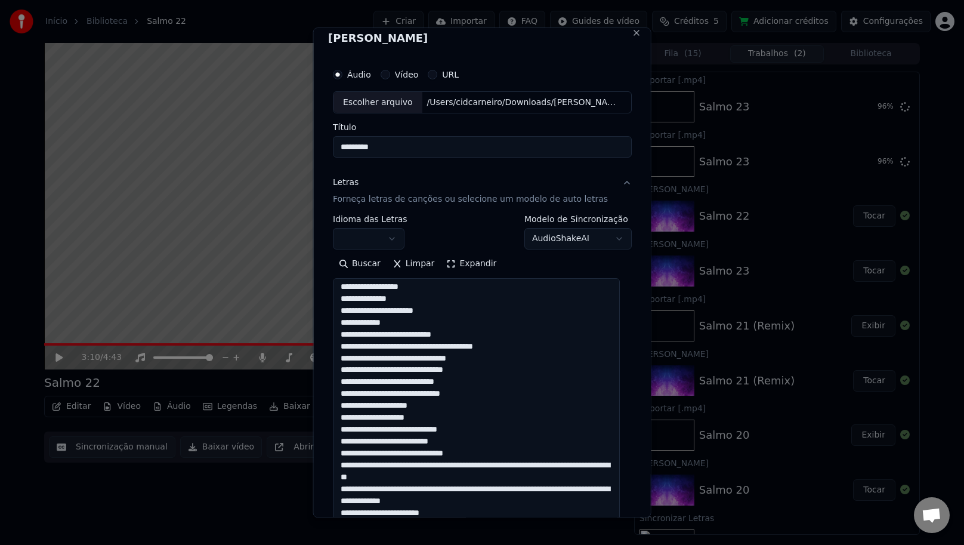
drag, startPoint x: 496, startPoint y: 461, endPoint x: 491, endPoint y: 454, distance: 9.0
click at [496, 461] on textarea at bounding box center [476, 429] width 287 height 301
drag, startPoint x: 473, startPoint y: 442, endPoint x: 480, endPoint y: 449, distance: 10.2
click at [475, 445] on textarea at bounding box center [476, 429] width 287 height 301
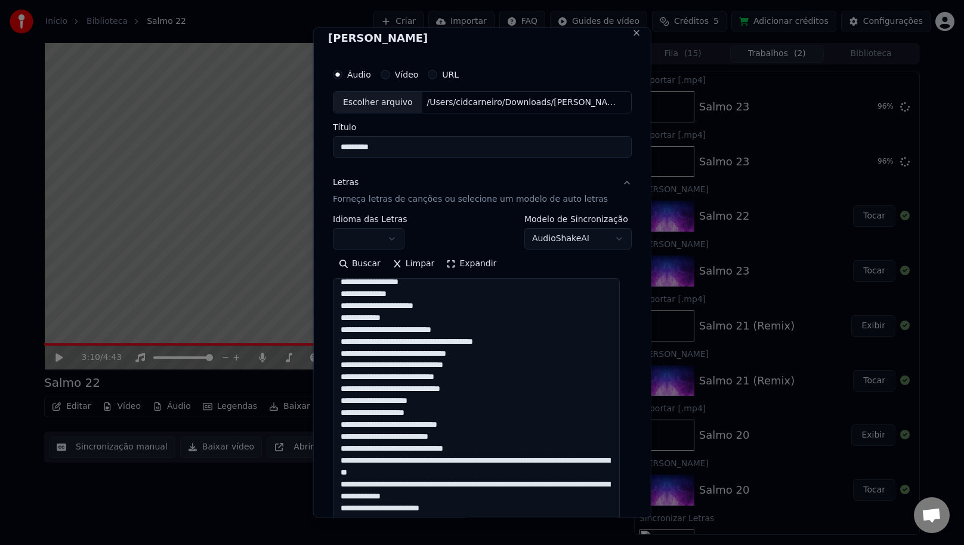
click at [480, 449] on textarea at bounding box center [476, 429] width 287 height 301
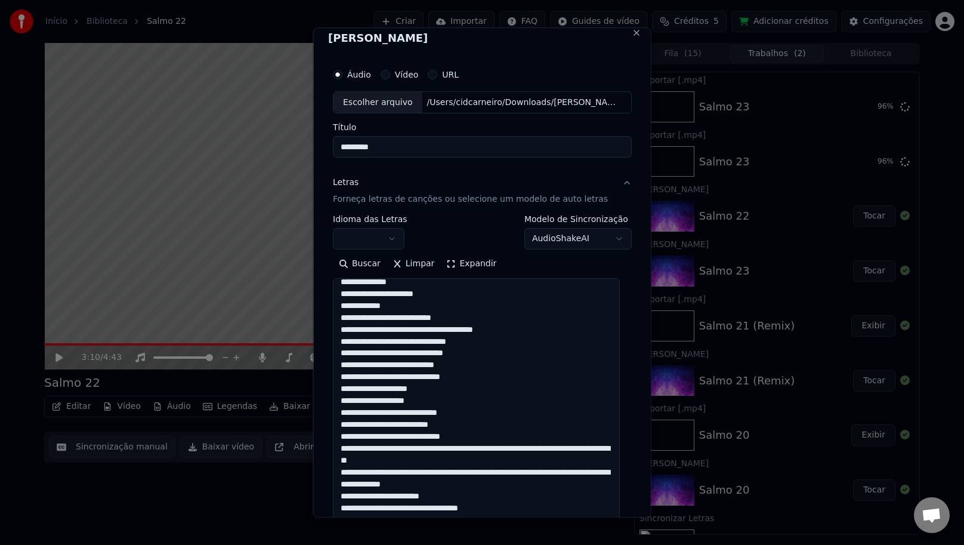
scroll to position [680, 0]
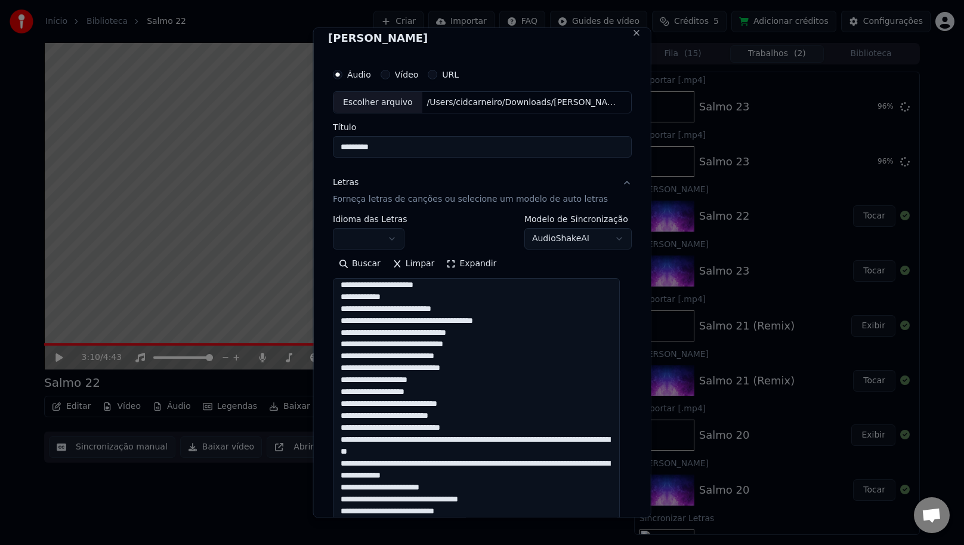
click at [433, 438] on textarea at bounding box center [476, 429] width 287 height 301
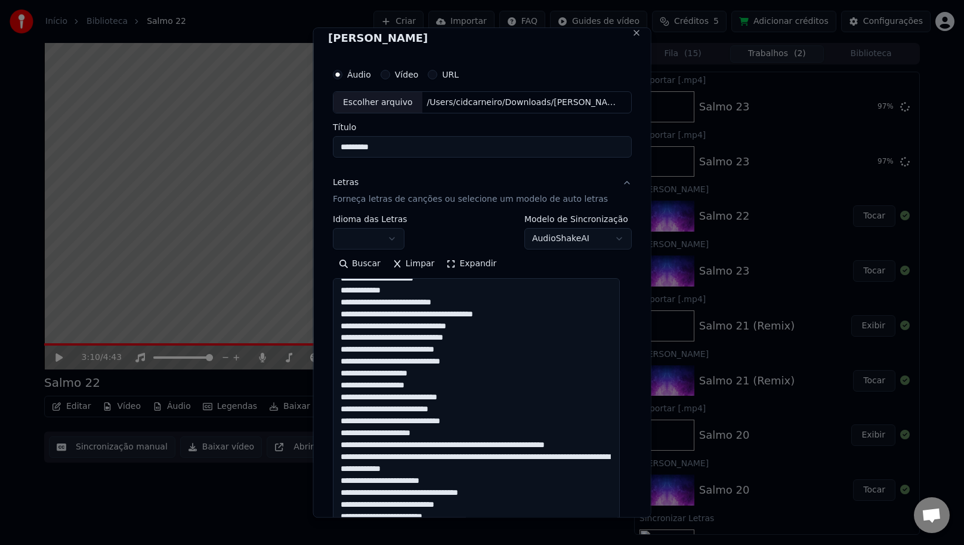
click at [439, 446] on textarea at bounding box center [476, 429] width 287 height 301
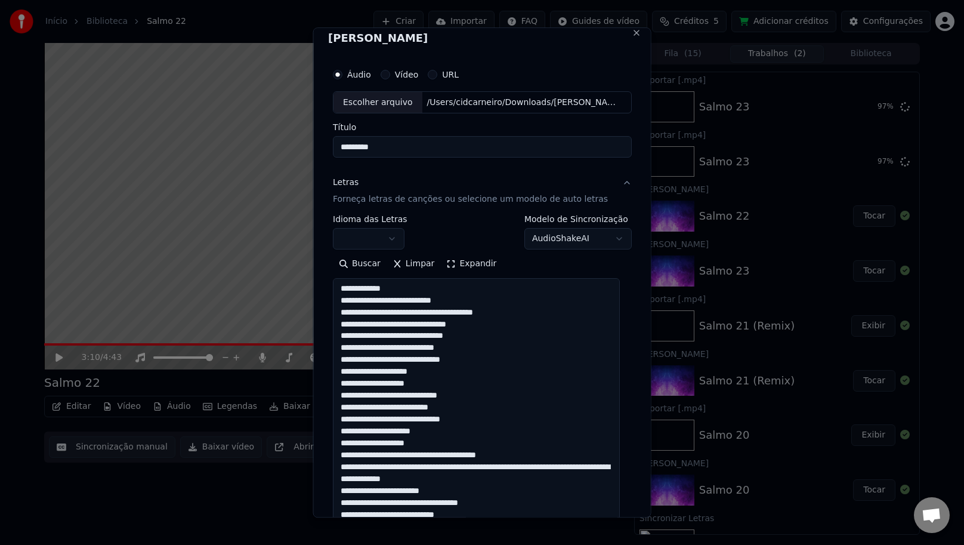
click at [430, 452] on textarea at bounding box center [476, 429] width 287 height 301
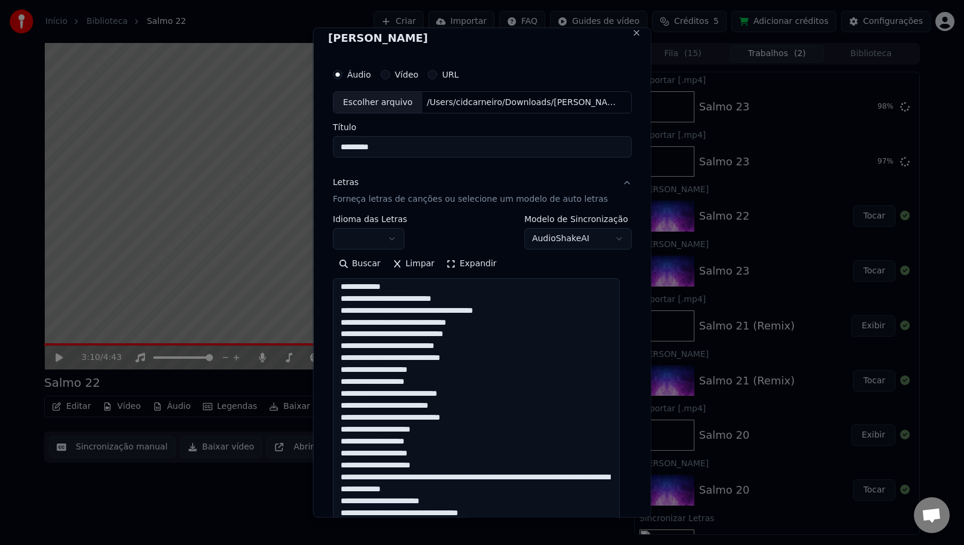
scroll to position [695, 0]
click at [479, 478] on textarea at bounding box center [476, 429] width 287 height 301
click at [468, 479] on textarea at bounding box center [476, 429] width 287 height 301
click at [497, 487] on textarea at bounding box center [476, 429] width 287 height 301
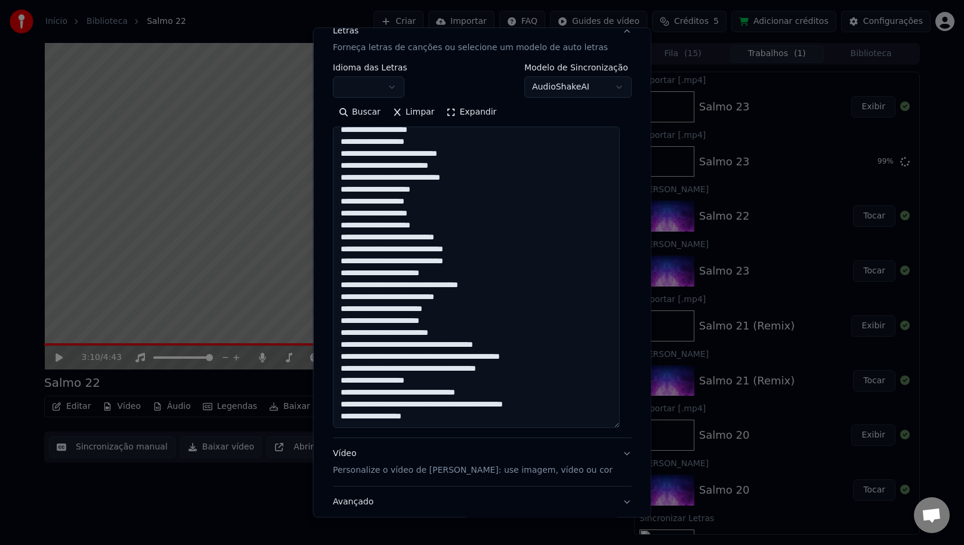
scroll to position [245, 0]
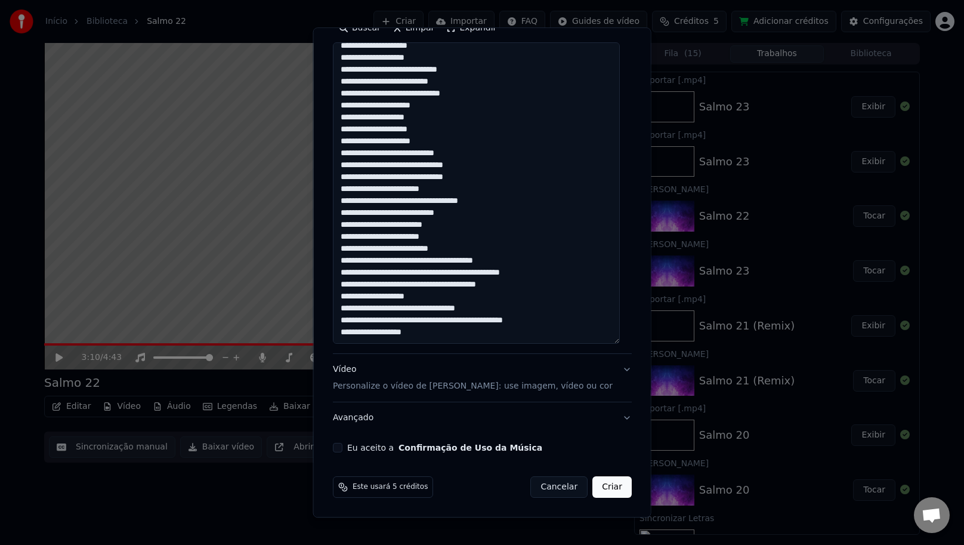
type textarea "**********"
click at [354, 371] on div "Vídeo Personalize o vídeo de karaokê: use imagem, vídeo ou cor" at bounding box center [473, 378] width 280 height 29
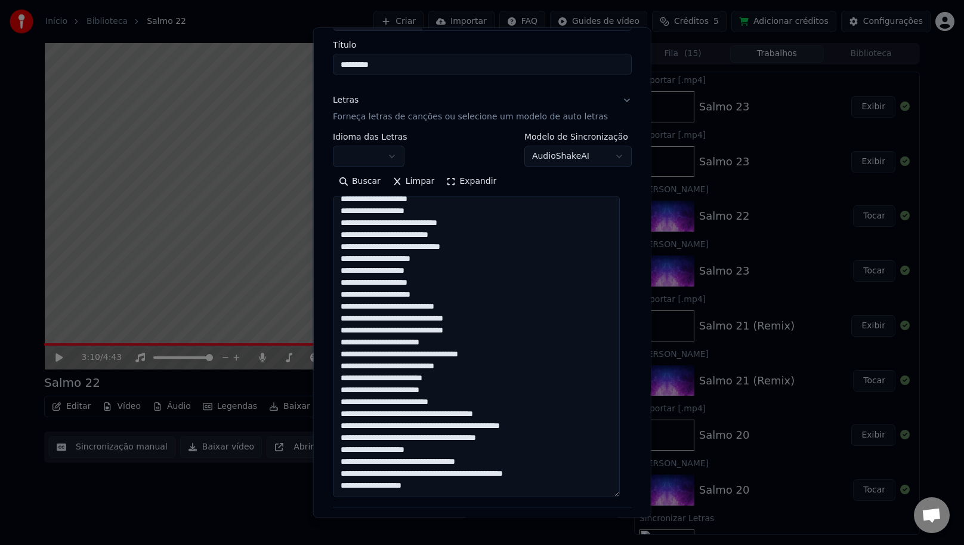
scroll to position [21, 0]
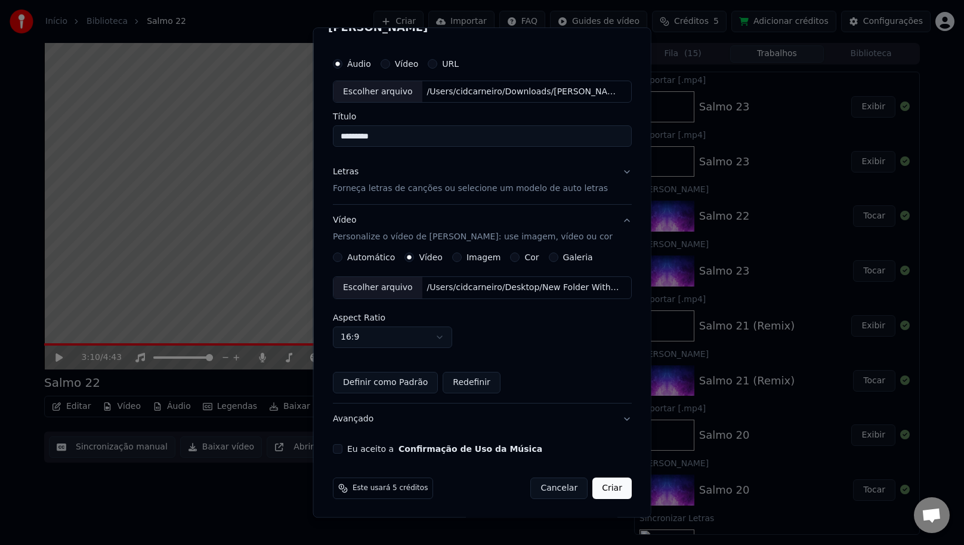
click at [393, 285] on div "Escolher arquivo" at bounding box center [378, 287] width 89 height 21
click at [324, 447] on div "[PERSON_NAME] Áudio Vídeo URL Escolher arquivo /Users/cidcarneiro/Downloads/Sal…" at bounding box center [482, 272] width 338 height 490
click at [345, 452] on div "Eu aceito a Confirmação de Uso da Música" at bounding box center [482, 448] width 299 height 10
click at [343, 451] on button "Eu aceito a Confirmação de Uso da Música" at bounding box center [338, 448] width 10 height 10
click at [593, 490] on button "Criar" at bounding box center [612, 487] width 39 height 21
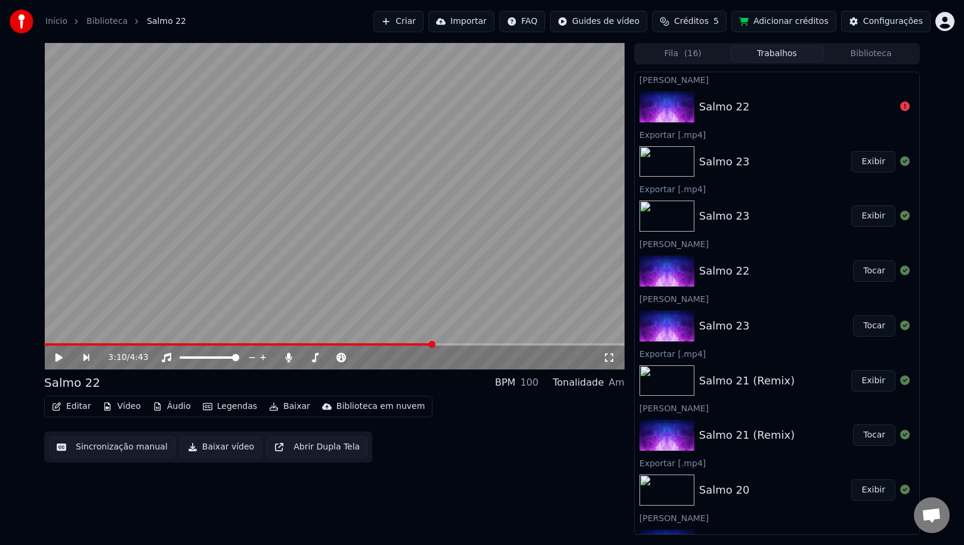
click at [57, 353] on div "3:10 / 4:43" at bounding box center [334, 357] width 571 height 12
click at [60, 356] on icon at bounding box center [58, 357] width 7 height 8
click at [62, 351] on div "3:15 / 4:43" at bounding box center [334, 357] width 571 height 12
drag, startPoint x: 62, startPoint y: 351, endPoint x: 55, endPoint y: 359, distance: 10.6
click at [55, 359] on icon at bounding box center [67, 358] width 27 height 10
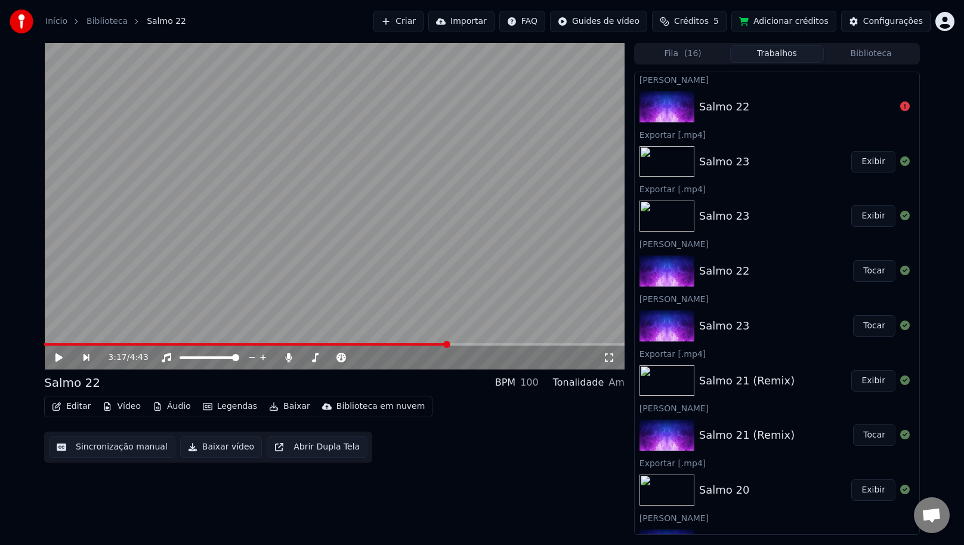
click at [56, 356] on icon at bounding box center [58, 357] width 7 height 8
click at [56, 356] on icon at bounding box center [59, 357] width 6 height 7
click at [56, 356] on icon at bounding box center [58, 357] width 7 height 8
drag, startPoint x: 56, startPoint y: 356, endPoint x: 482, endPoint y: 338, distance: 425.8
click at [482, 338] on video at bounding box center [334, 206] width 581 height 326
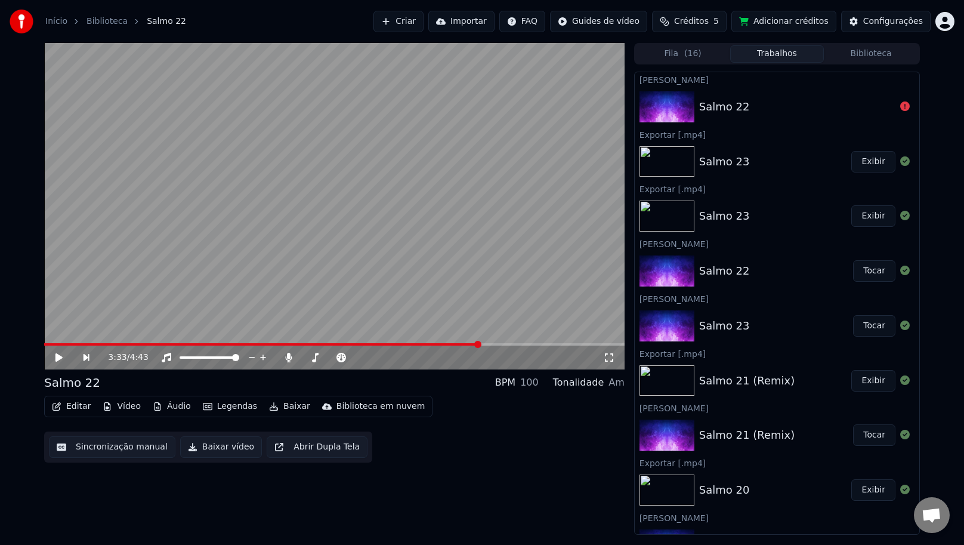
click at [480, 343] on span at bounding box center [334, 344] width 581 height 2
click at [62, 357] on icon at bounding box center [58, 357] width 7 height 8
click at [748, 106] on div "Salmo 22" at bounding box center [797, 106] width 196 height 17
click at [54, 356] on icon at bounding box center [67, 358] width 27 height 10
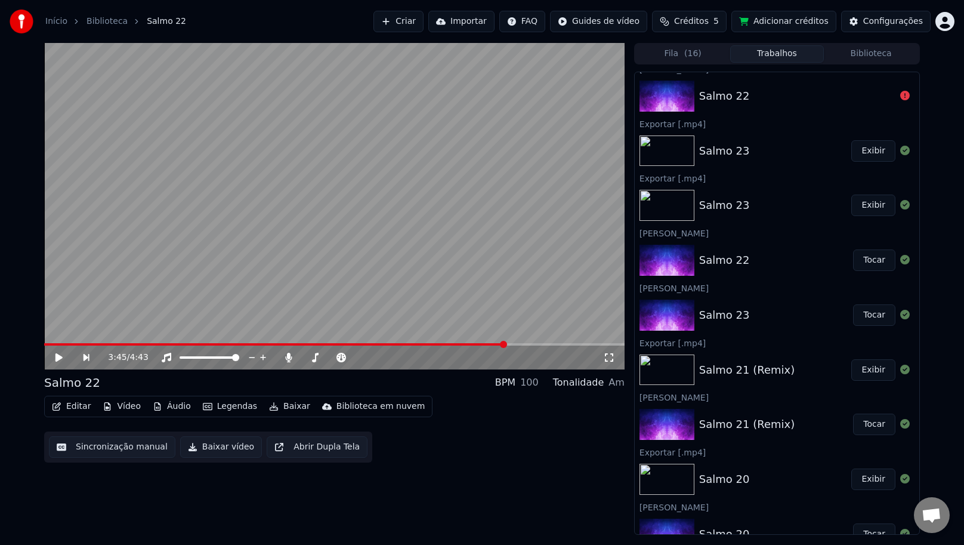
scroll to position [13, 0]
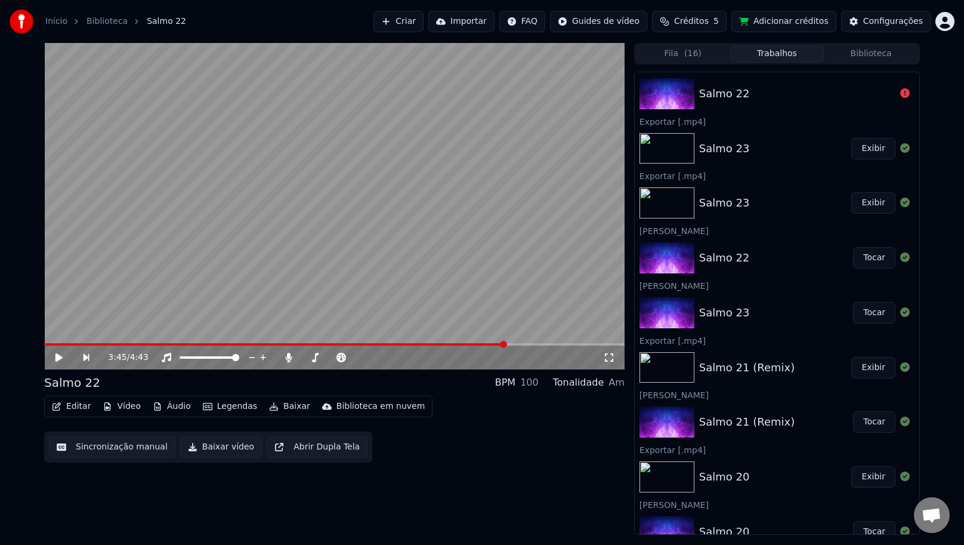
click at [872, 255] on button "Tocar" at bounding box center [874, 257] width 42 height 21
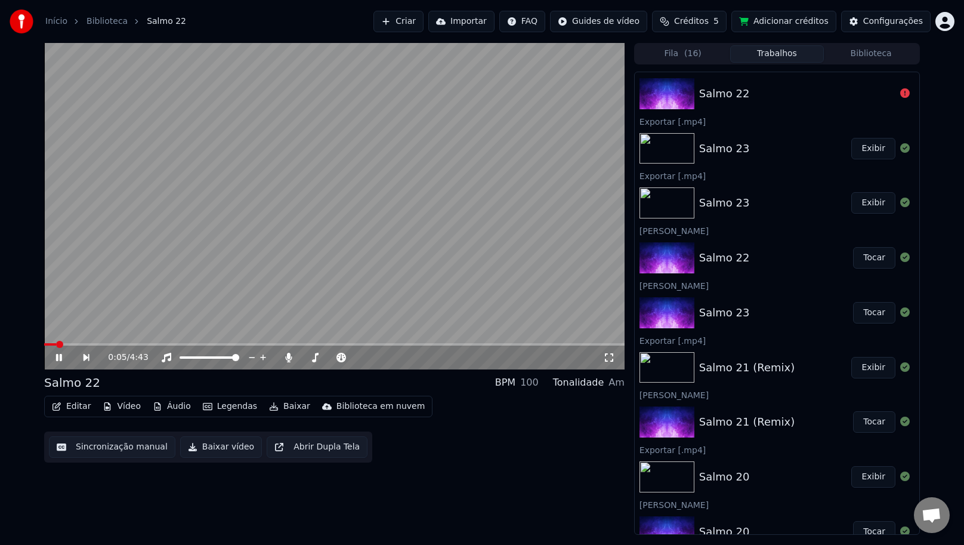
click at [498, 341] on video at bounding box center [334, 206] width 581 height 326
click at [499, 343] on video at bounding box center [334, 206] width 581 height 326
click at [499, 343] on span at bounding box center [334, 344] width 581 height 2
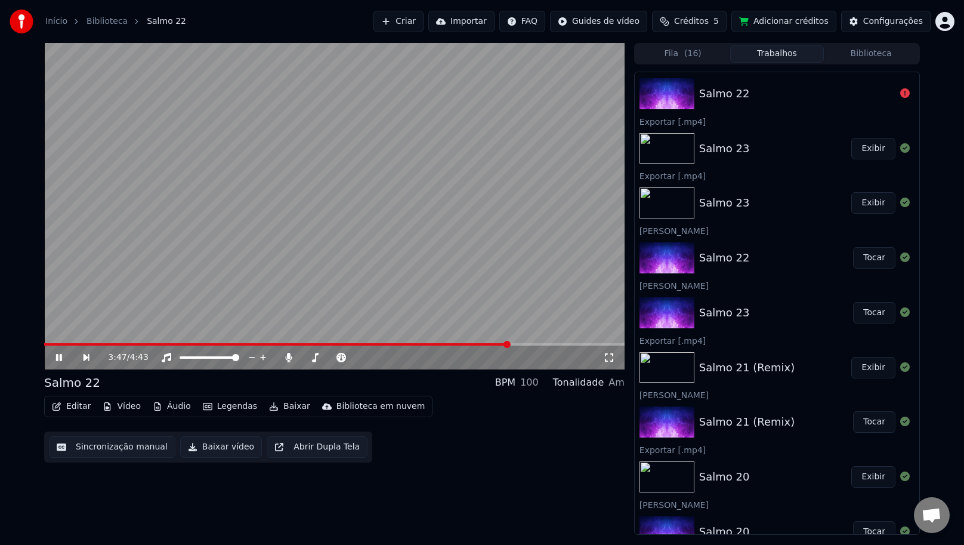
drag, startPoint x: 60, startPoint y: 357, endPoint x: 67, endPoint y: 346, distance: 12.9
click at [60, 357] on icon at bounding box center [59, 357] width 6 height 7
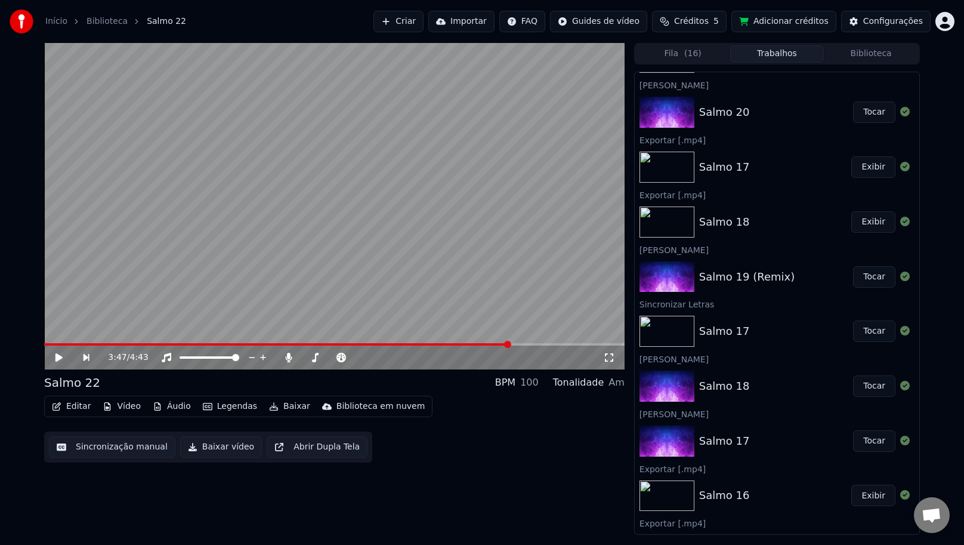
scroll to position [921, 0]
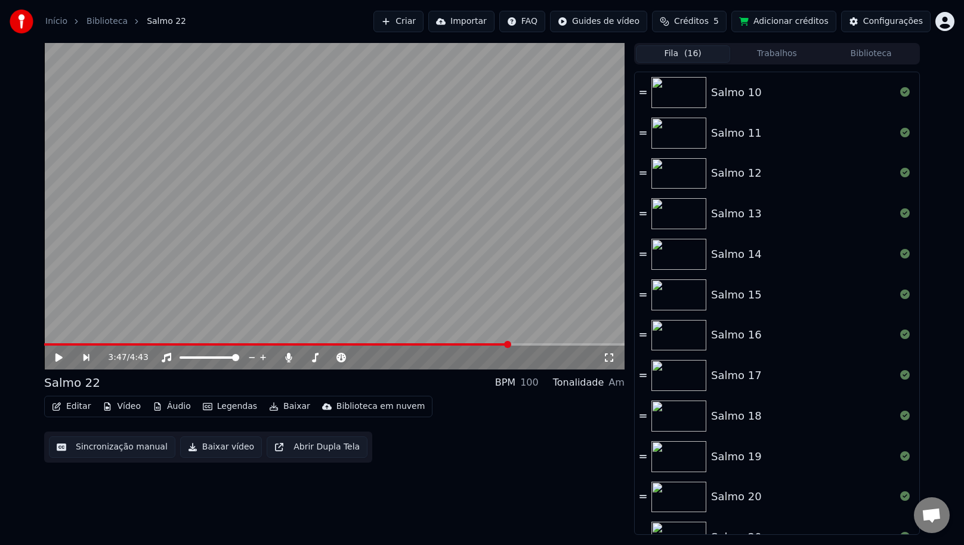
drag, startPoint x: 687, startPoint y: 57, endPoint x: 756, endPoint y: 52, distance: 68.8
click at [687, 57] on span "( 16 )" at bounding box center [692, 54] width 17 height 12
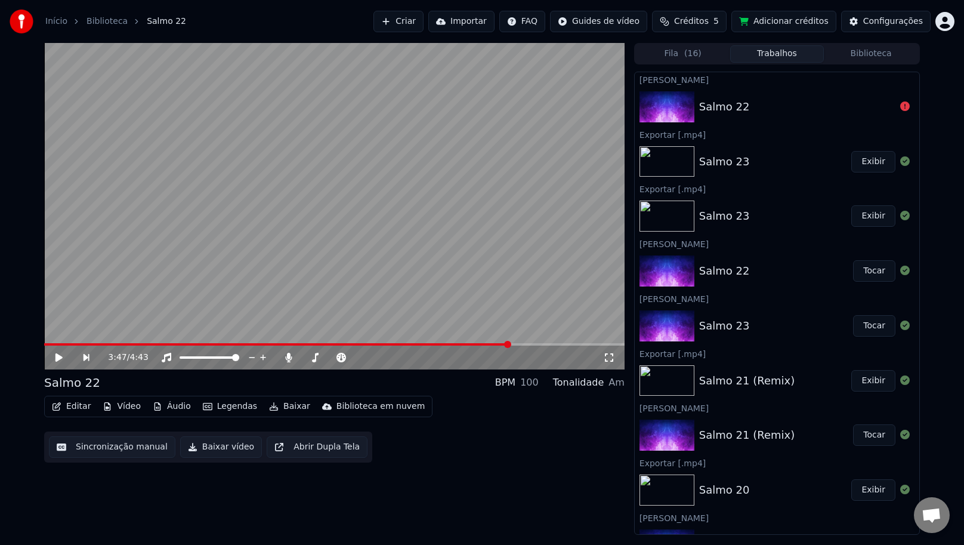
click at [785, 58] on button "Trabalhos" at bounding box center [777, 53] width 94 height 17
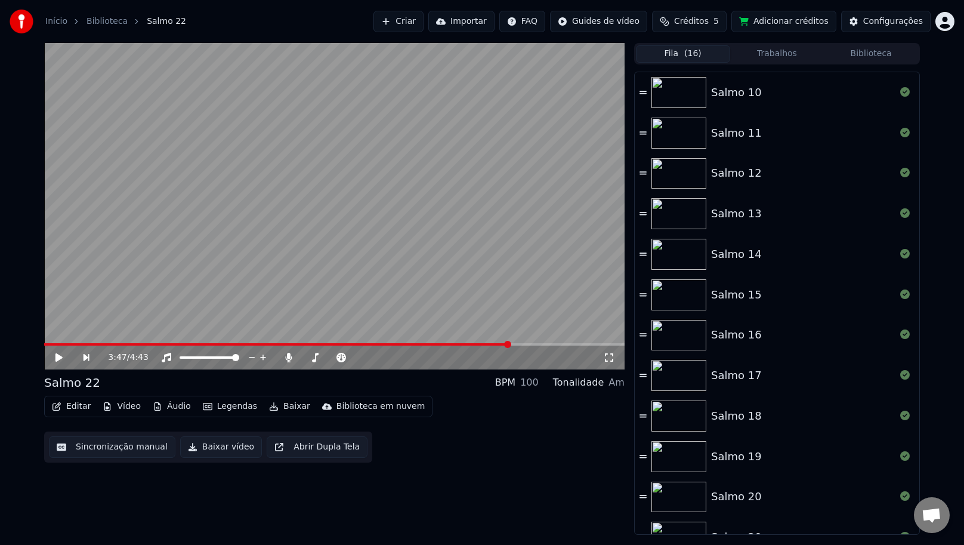
drag, startPoint x: 719, startPoint y: 60, endPoint x: 670, endPoint y: 93, distance: 59.2
click at [717, 67] on div "Fila ( 16 ) Trabalhos Biblioteca Salmo 10 Salmo 11 Salmo 12 Salmo 13 Salmo 14 S…" at bounding box center [777, 289] width 286 height 492
click at [643, 95] on icon at bounding box center [643, 92] width 7 height 8
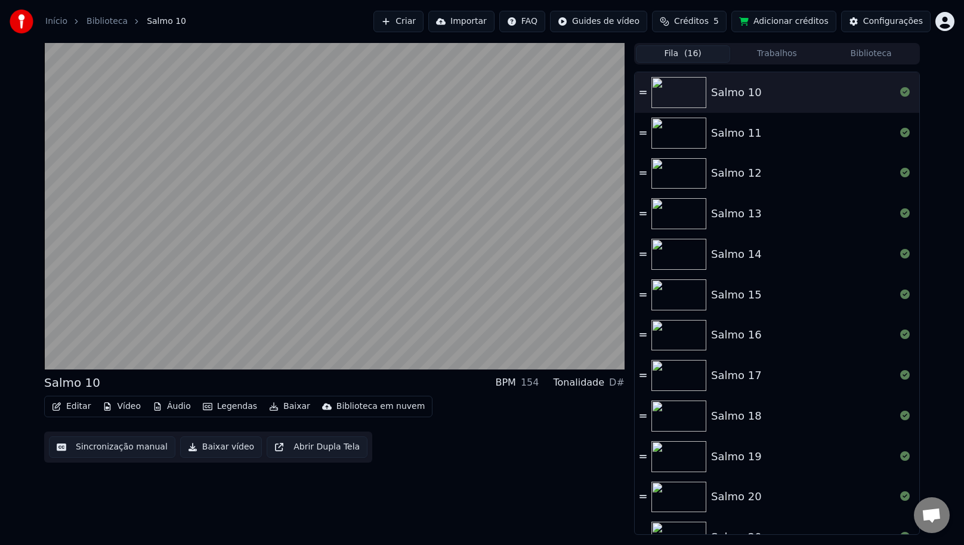
click at [643, 95] on icon at bounding box center [643, 92] width 7 height 8
click at [900, 94] on icon at bounding box center [905, 92] width 10 height 10
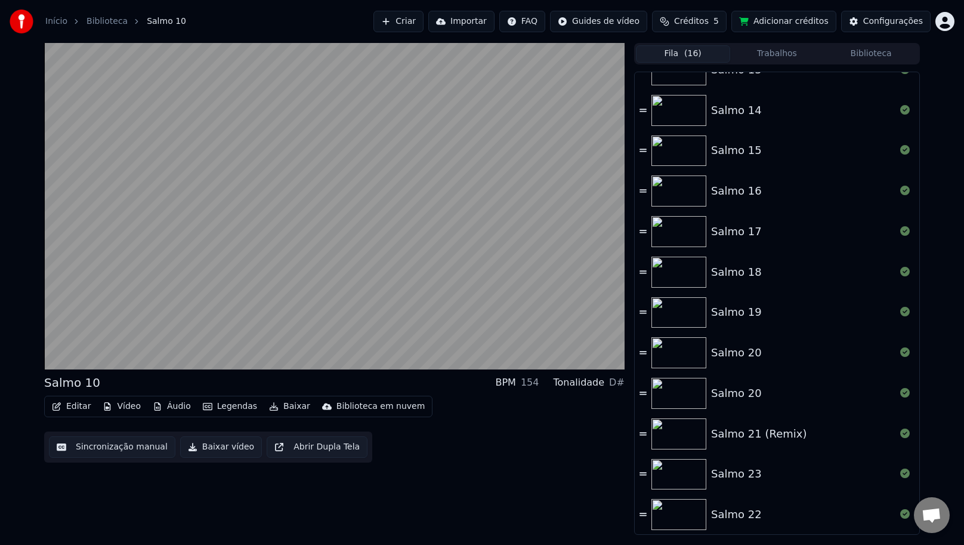
scroll to position [186, 0]
click at [643, 514] on icon at bounding box center [643, 513] width 7 height 3
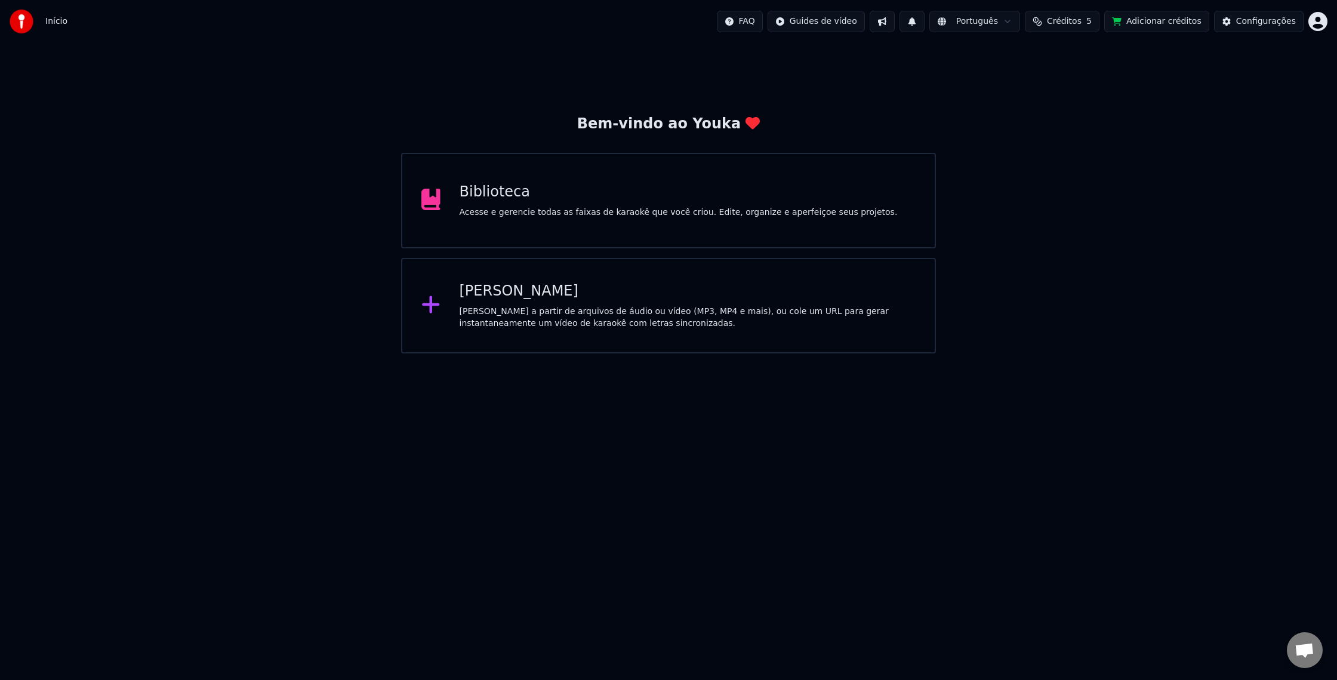
click at [630, 186] on div "Biblioteca" at bounding box center [678, 192] width 438 height 19
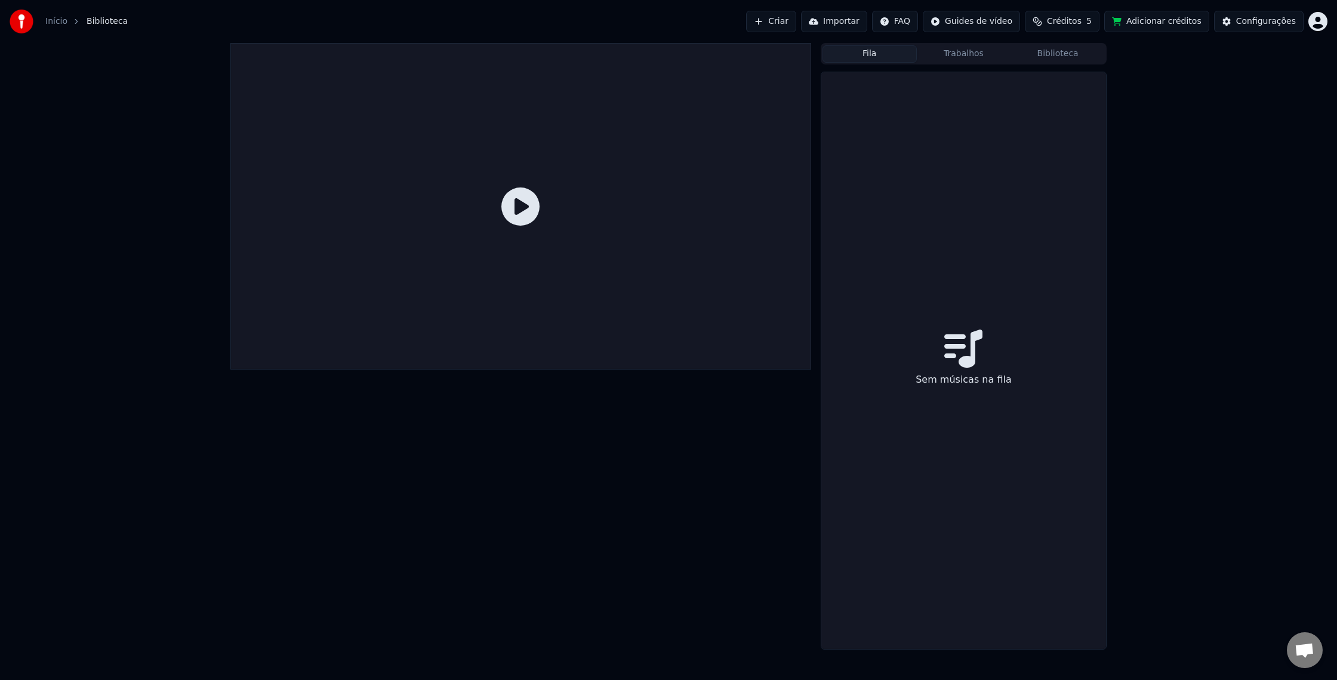
click at [877, 58] on button "Fila" at bounding box center [869, 53] width 94 height 17
click at [789, 24] on button "Criar" at bounding box center [771, 21] width 50 height 21
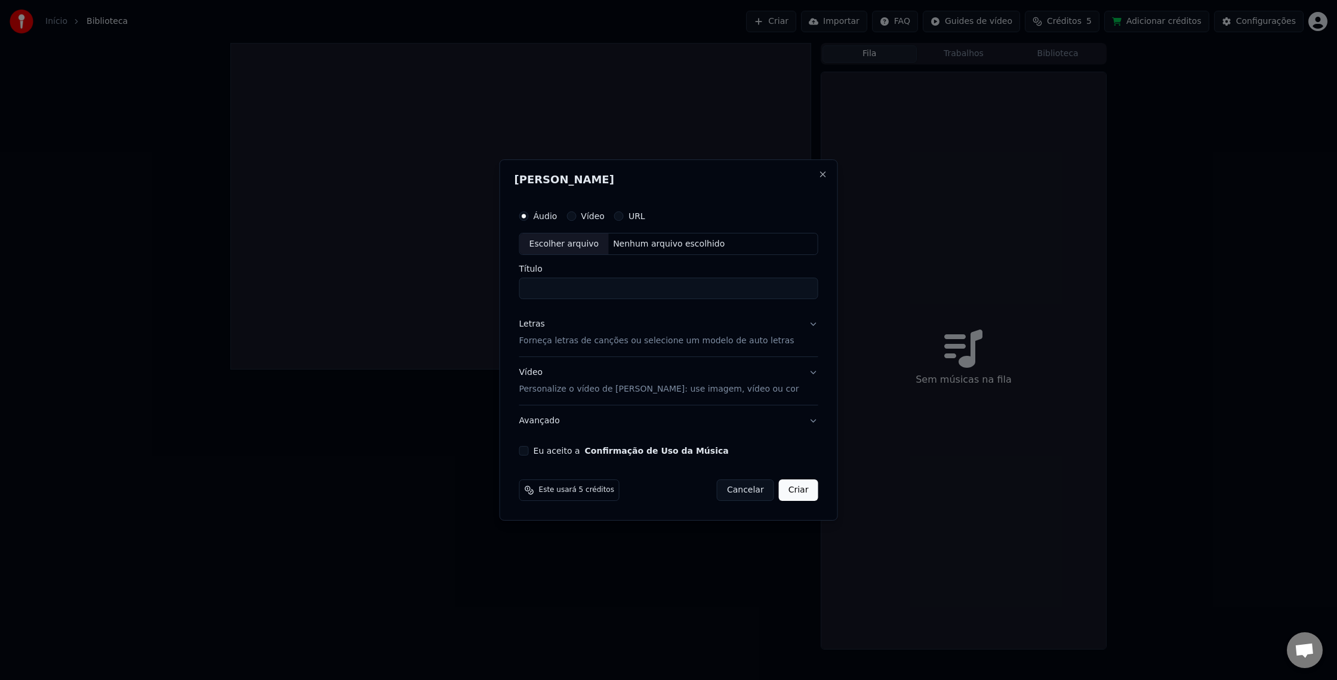
click at [584, 237] on div "Escolher arquivo" at bounding box center [564, 243] width 89 height 21
click at [657, 291] on input "**********" at bounding box center [668, 288] width 299 height 21
type input "********"
click at [563, 341] on p "Forneça letras de canções ou selecione um modelo de auto letras" at bounding box center [656, 341] width 275 height 12
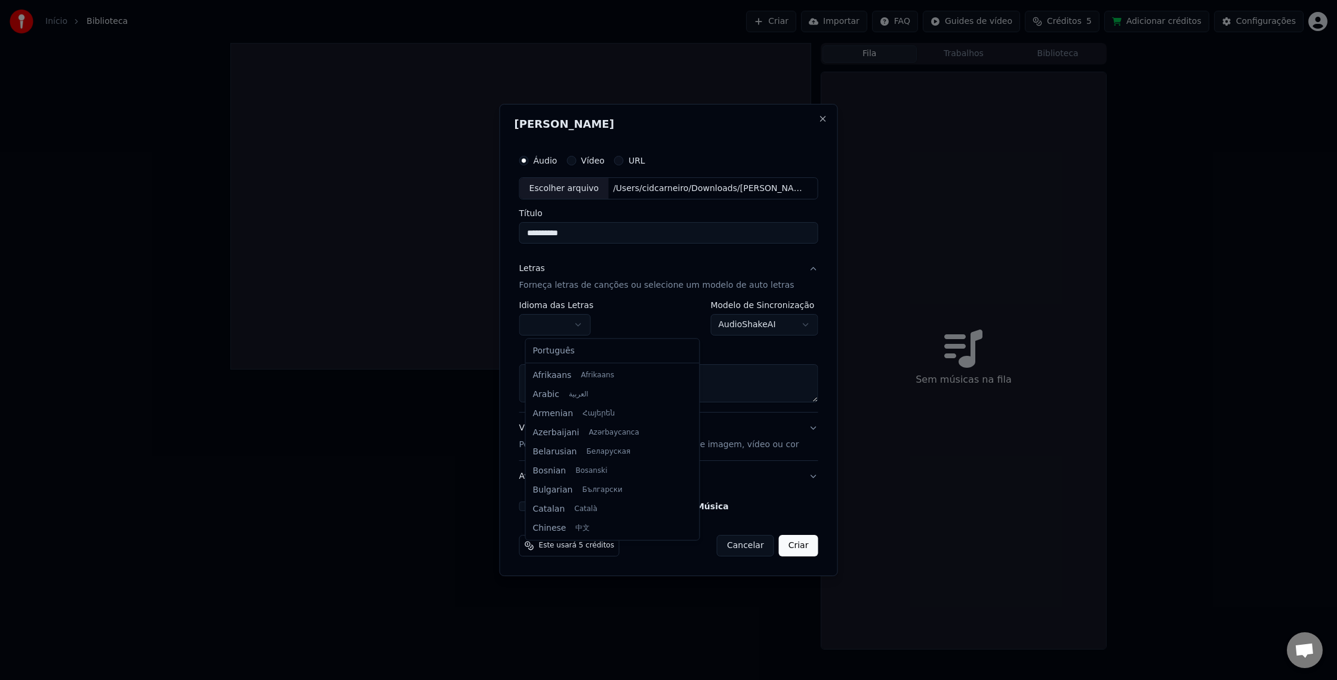
click at [581, 326] on body "**********" at bounding box center [668, 340] width 1337 height 680
select select "**"
drag, startPoint x: 592, startPoint y: 351, endPoint x: 579, endPoint y: 356, distance: 13.6
click at [556, 369] on textarea at bounding box center [668, 384] width 299 height 38
paste textarea "**********"
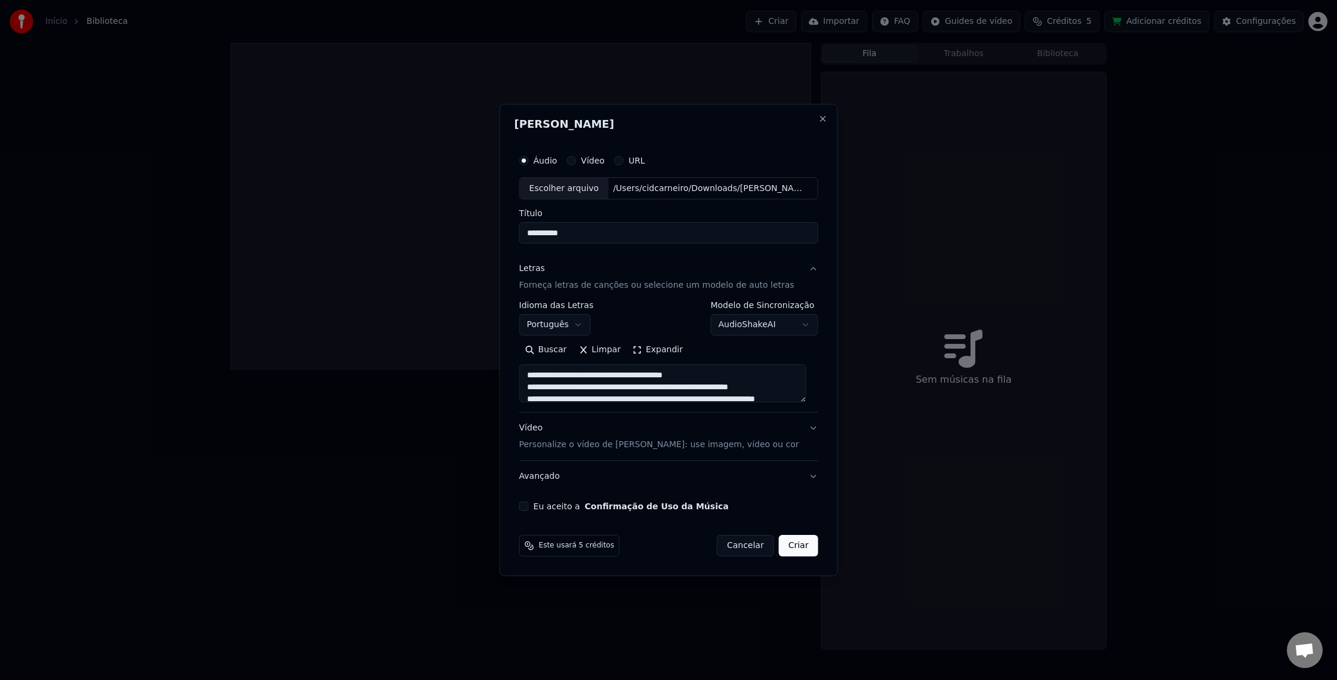
drag, startPoint x: 713, startPoint y: 387, endPoint x: 712, endPoint y: 397, distance: 9.6
click at [712, 387] on textarea at bounding box center [662, 384] width 287 height 38
click at [723, 376] on textarea at bounding box center [662, 384] width 287 height 38
click at [724, 368] on textarea at bounding box center [662, 384] width 287 height 38
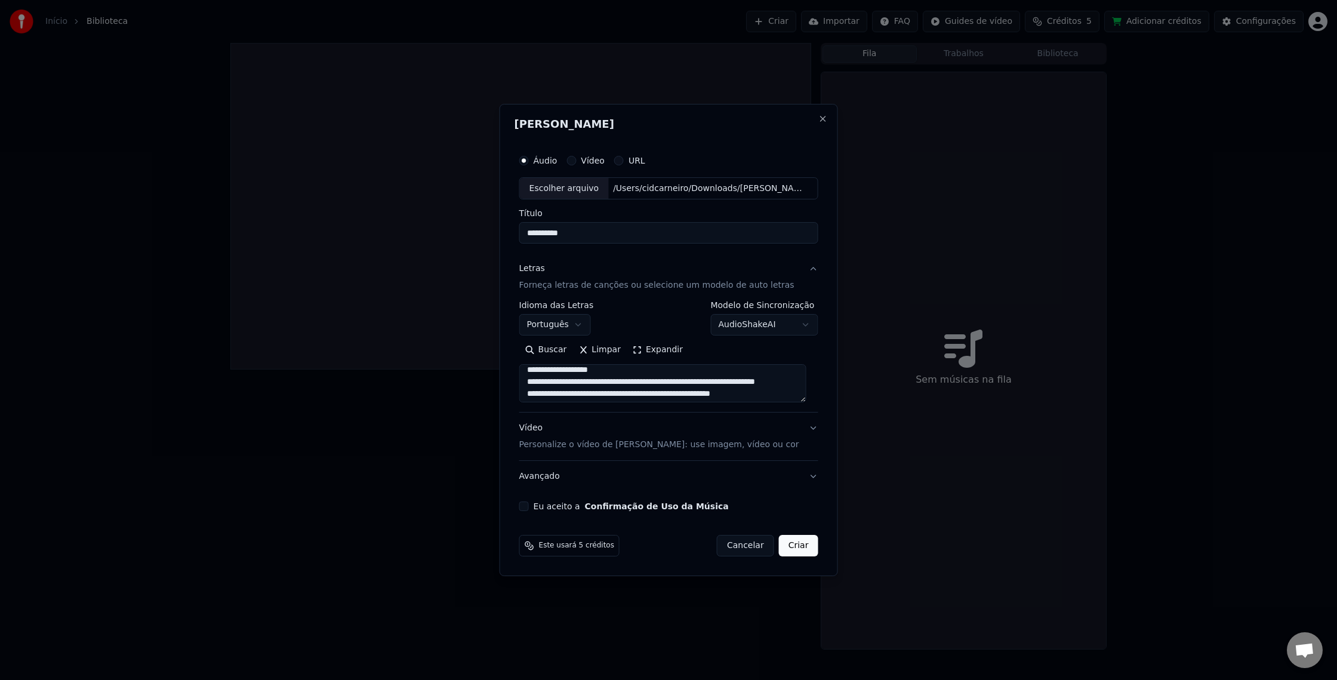
scroll to position [0, 0]
click at [736, 391] on textarea at bounding box center [662, 384] width 287 height 38
click at [595, 394] on textarea at bounding box center [662, 384] width 287 height 38
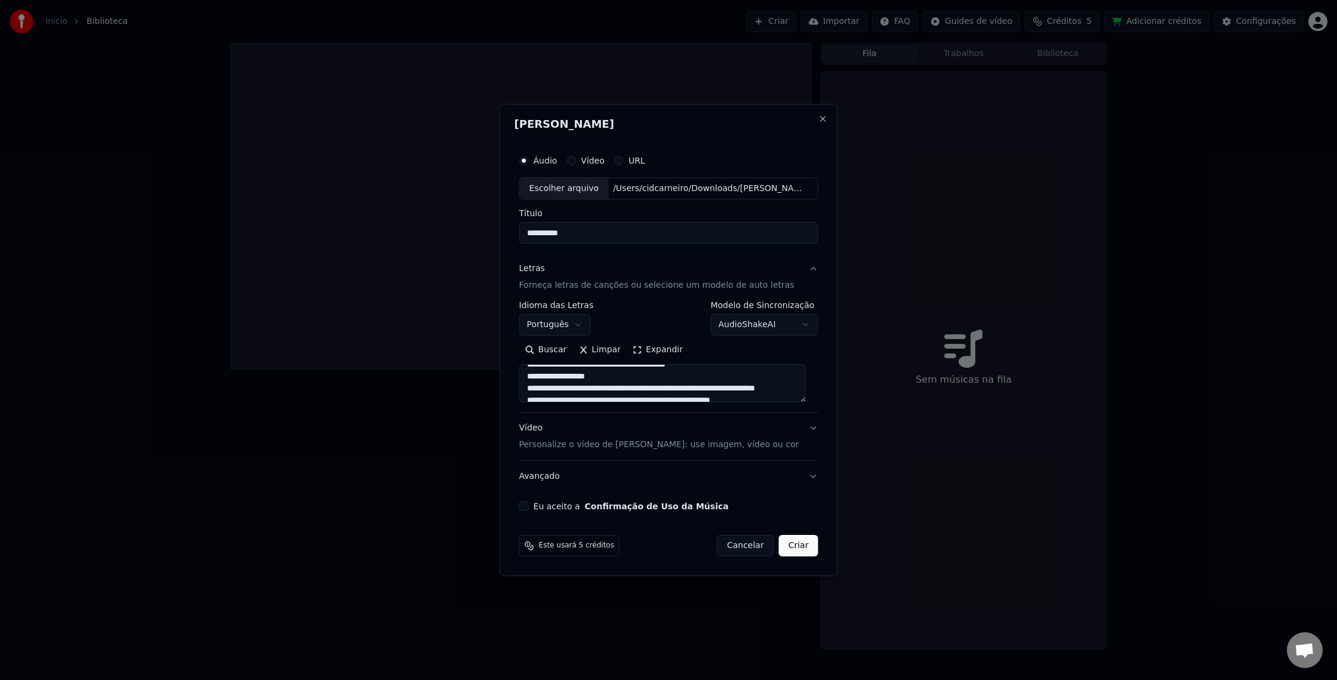
drag, startPoint x: 641, startPoint y: 387, endPoint x: 634, endPoint y: 451, distance: 64.8
click at [641, 386] on textarea at bounding box center [662, 384] width 287 height 38
click at [641, 393] on textarea at bounding box center [662, 384] width 287 height 38
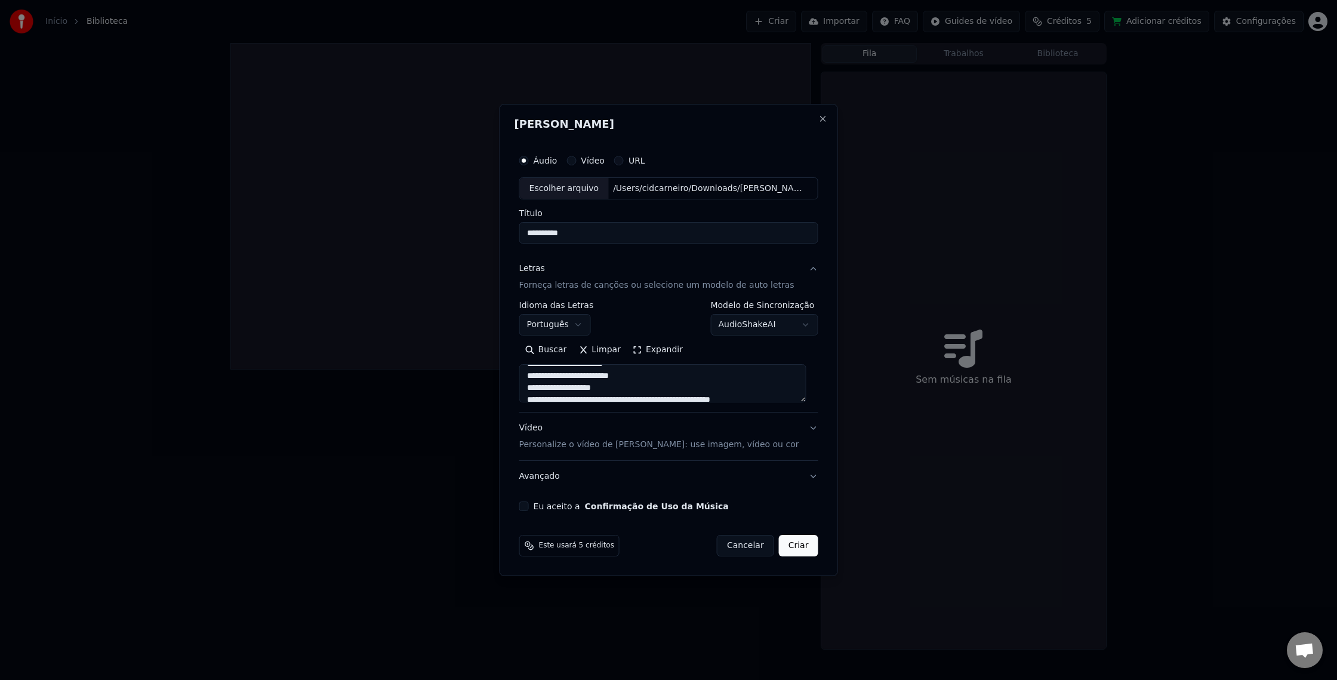
click at [609, 378] on textarea at bounding box center [662, 384] width 287 height 38
click at [534, 400] on textarea at bounding box center [662, 384] width 287 height 38
click at [611, 372] on textarea at bounding box center [662, 384] width 287 height 38
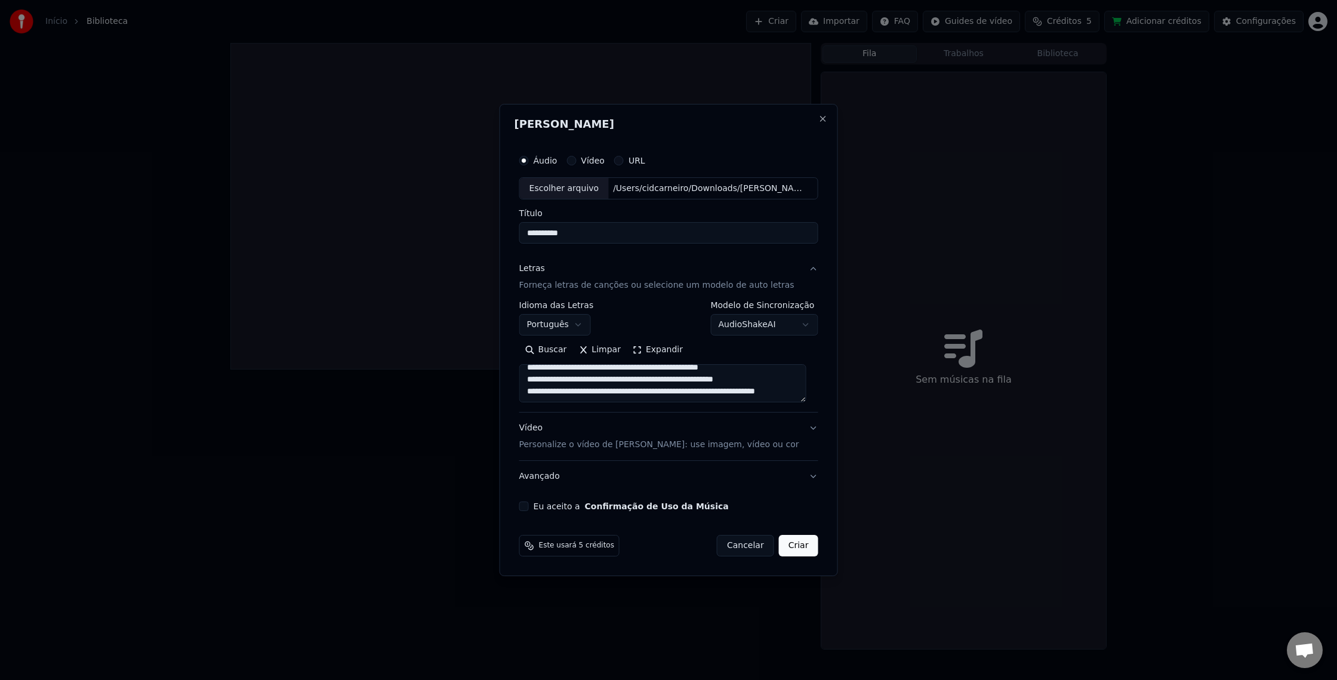
click at [755, 378] on textarea at bounding box center [662, 384] width 287 height 38
click at [625, 389] on textarea at bounding box center [662, 384] width 287 height 38
click at [627, 372] on textarea at bounding box center [662, 384] width 287 height 38
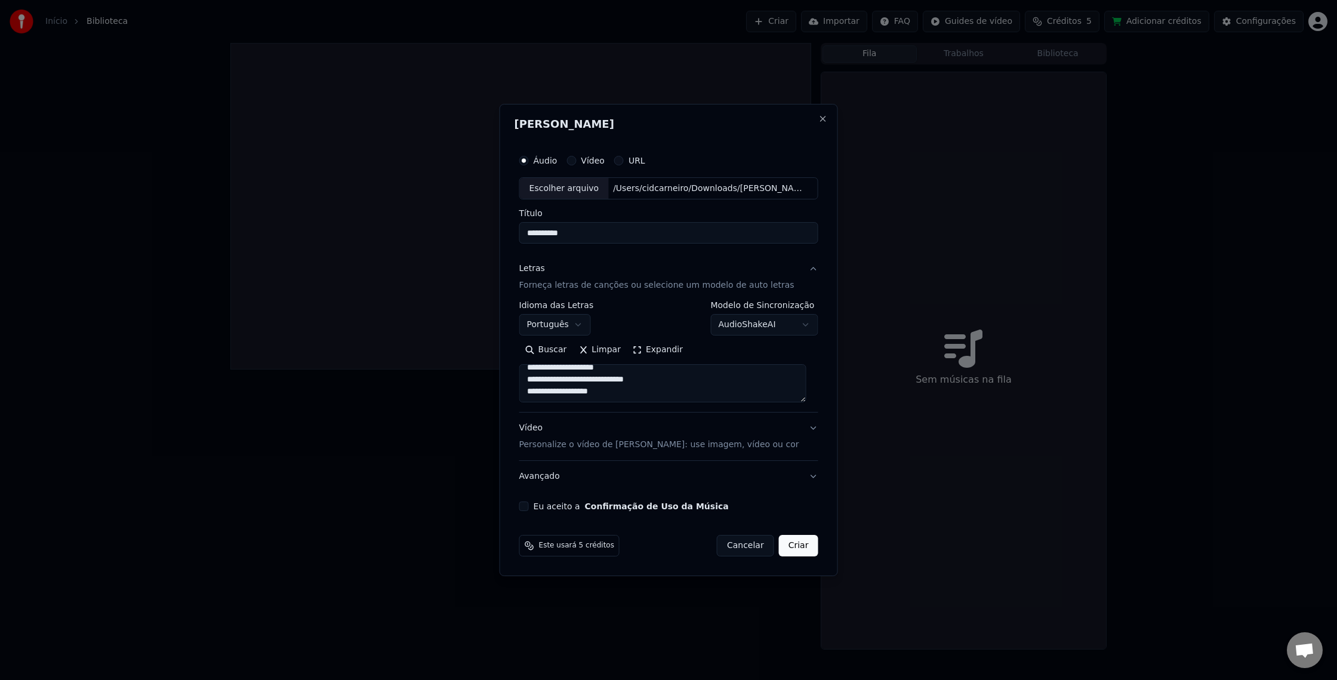
scroll to position [672, 0]
click at [715, 387] on textarea at bounding box center [662, 384] width 287 height 38
click at [628, 388] on textarea at bounding box center [662, 384] width 287 height 38
click at [690, 377] on textarea at bounding box center [662, 384] width 287 height 38
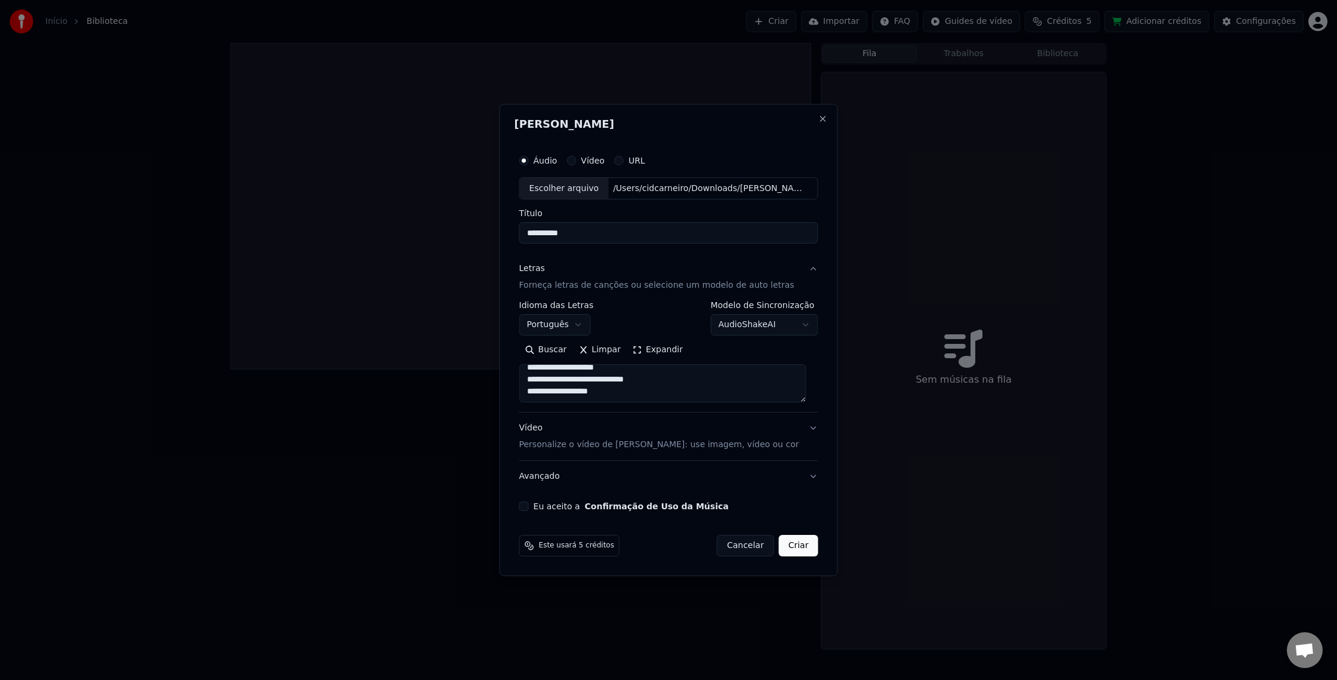
scroll to position [638, 0]
click at [696, 384] on textarea at bounding box center [662, 384] width 287 height 38
click at [720, 384] on textarea at bounding box center [662, 384] width 287 height 38
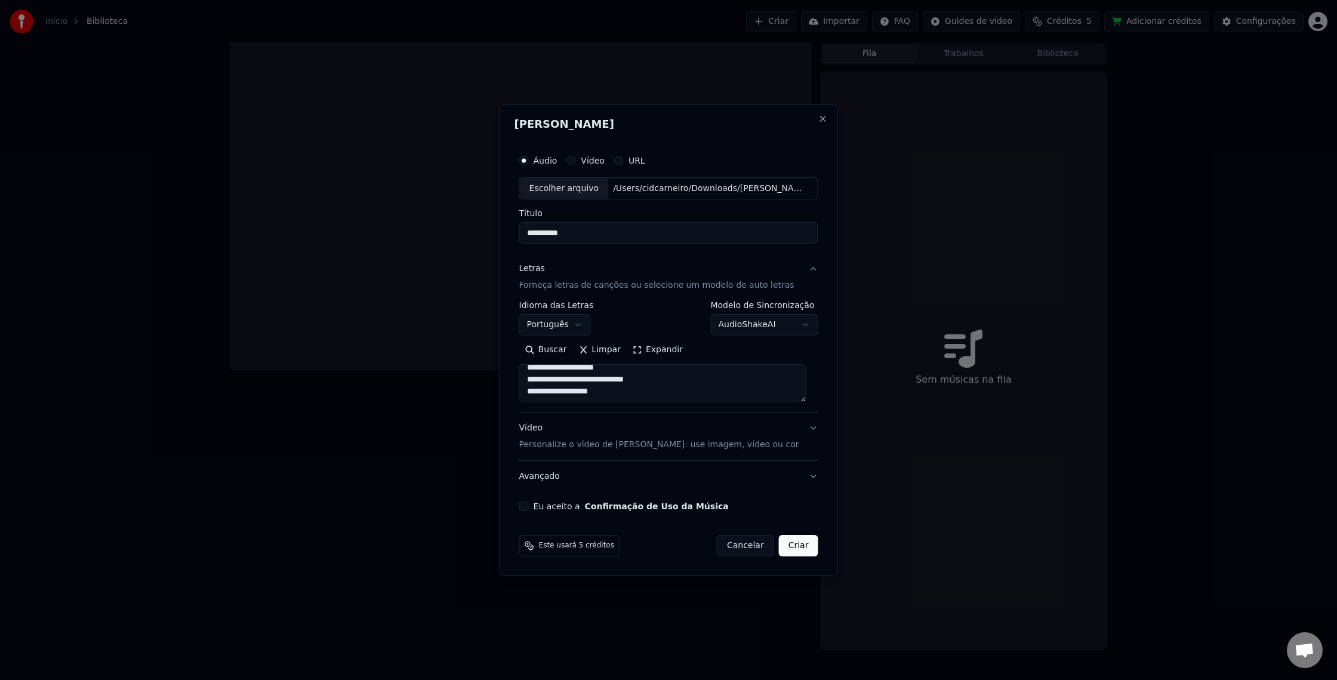
click at [650, 372] on textarea at bounding box center [662, 384] width 287 height 38
click at [649, 371] on textarea at bounding box center [662, 384] width 287 height 38
click at [591, 374] on textarea at bounding box center [662, 384] width 287 height 38
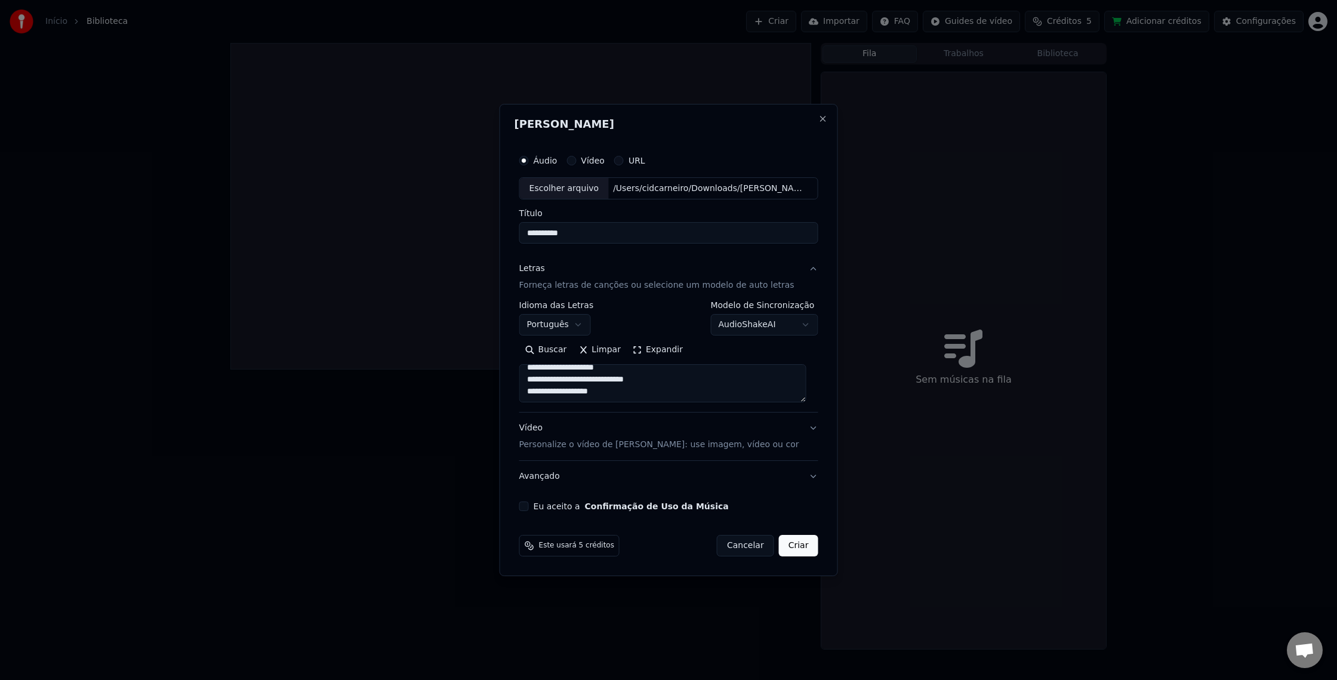
click at [652, 391] on textarea at bounding box center [662, 384] width 287 height 38
click at [650, 392] on textarea at bounding box center [662, 384] width 287 height 38
click at [650, 385] on textarea at bounding box center [662, 384] width 287 height 38
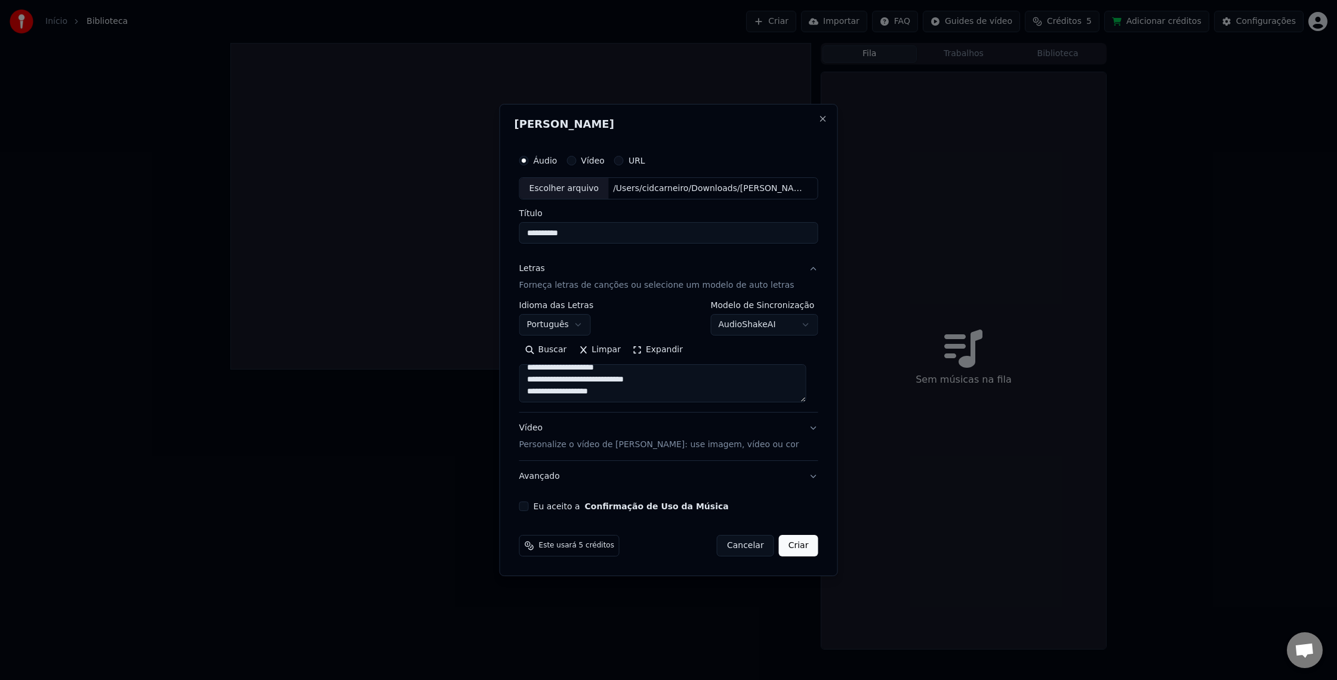
click at [647, 369] on textarea at bounding box center [662, 384] width 287 height 38
click at [572, 381] on textarea at bounding box center [662, 384] width 287 height 38
click at [661, 373] on textarea at bounding box center [662, 384] width 287 height 38
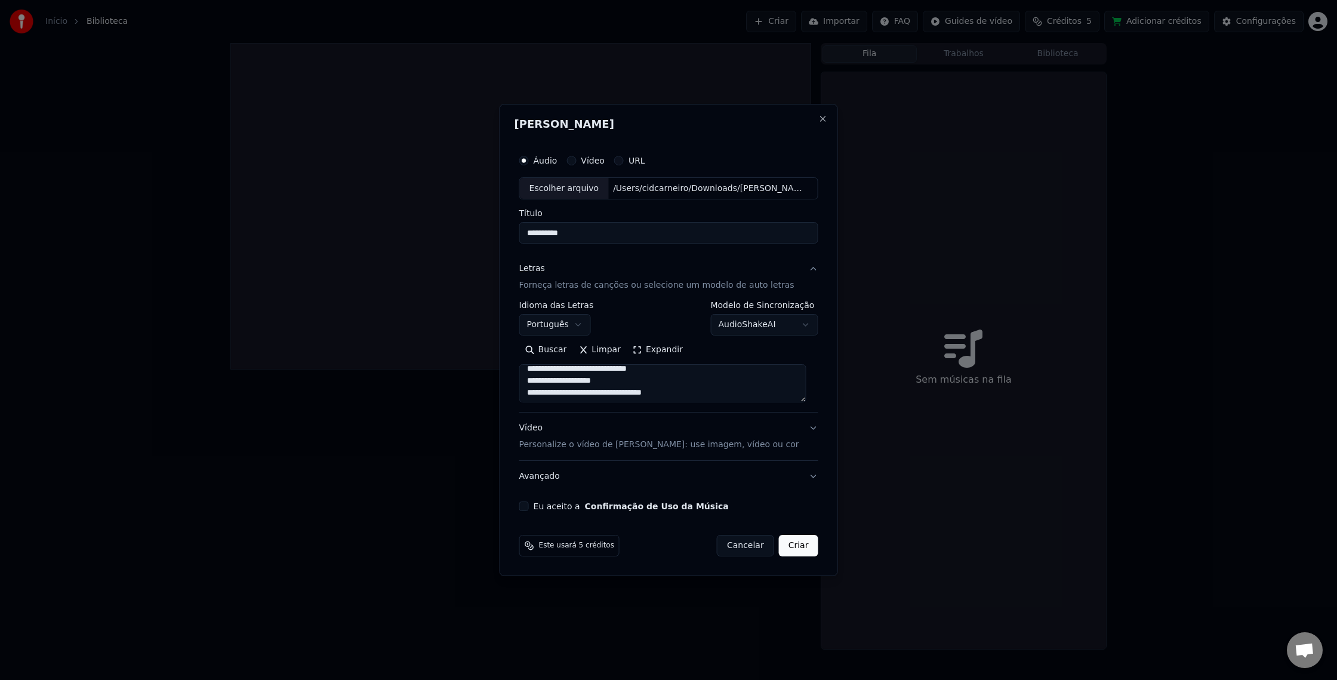
scroll to position [576, 0]
click at [630, 382] on textarea at bounding box center [662, 384] width 287 height 38
click at [585, 368] on textarea at bounding box center [662, 384] width 287 height 38
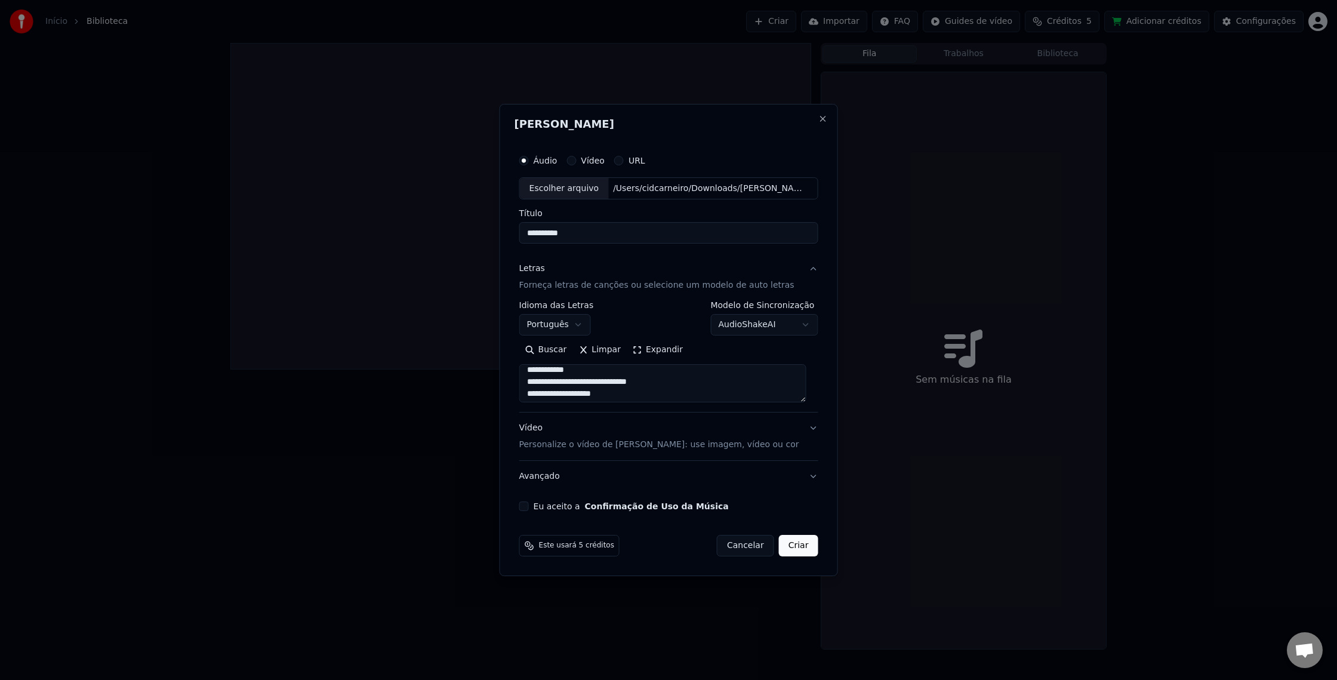
click at [568, 368] on textarea at bounding box center [662, 384] width 287 height 38
click at [677, 372] on textarea at bounding box center [662, 384] width 287 height 38
click at [664, 375] on textarea at bounding box center [662, 384] width 287 height 38
click at [665, 367] on textarea at bounding box center [662, 384] width 287 height 38
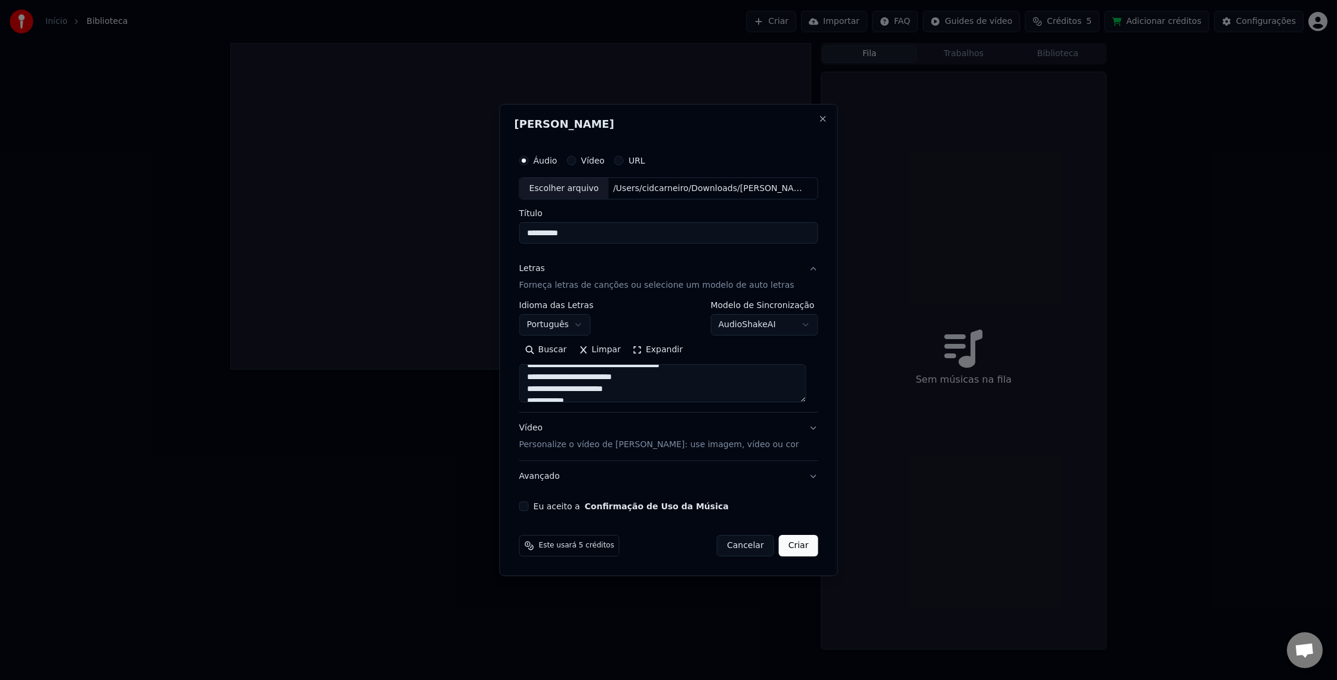
scroll to position [578, 0]
click at [702, 374] on textarea at bounding box center [662, 384] width 287 height 38
click at [660, 375] on textarea at bounding box center [662, 384] width 287 height 38
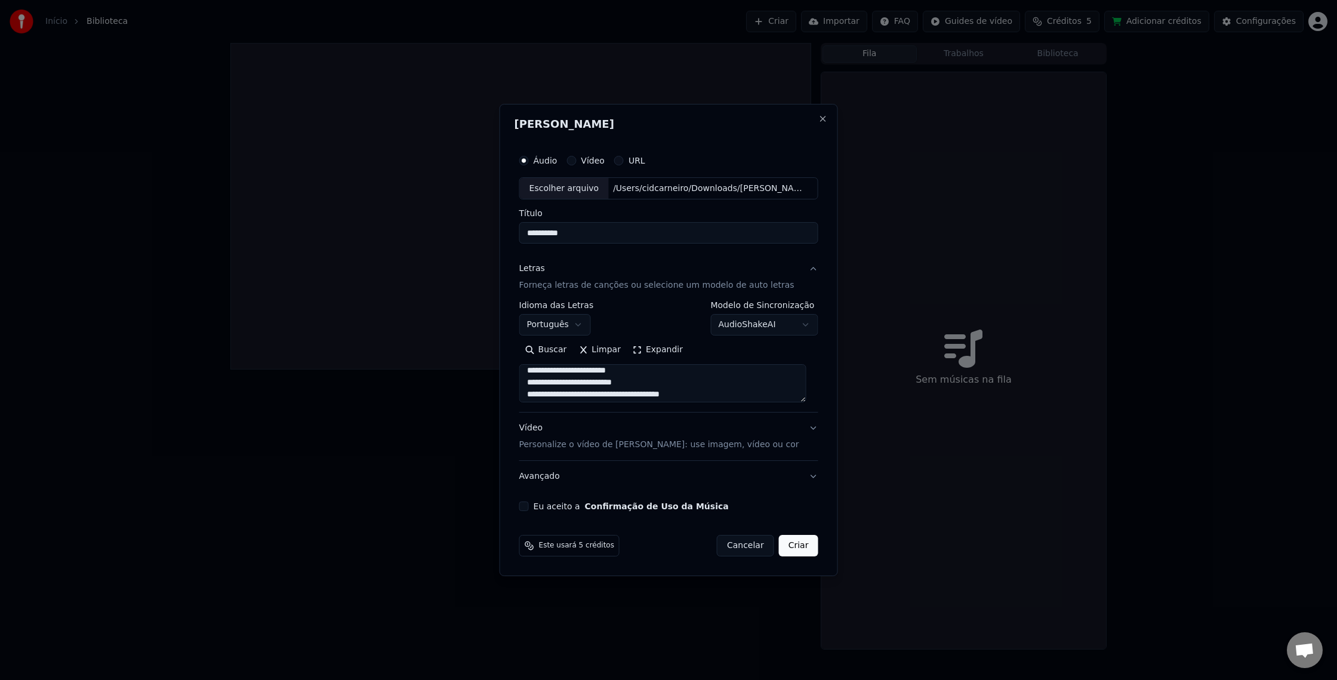
click at [720, 384] on textarea at bounding box center [662, 384] width 287 height 38
click at [667, 368] on textarea at bounding box center [662, 384] width 287 height 38
click at [607, 365] on textarea at bounding box center [662, 384] width 287 height 38
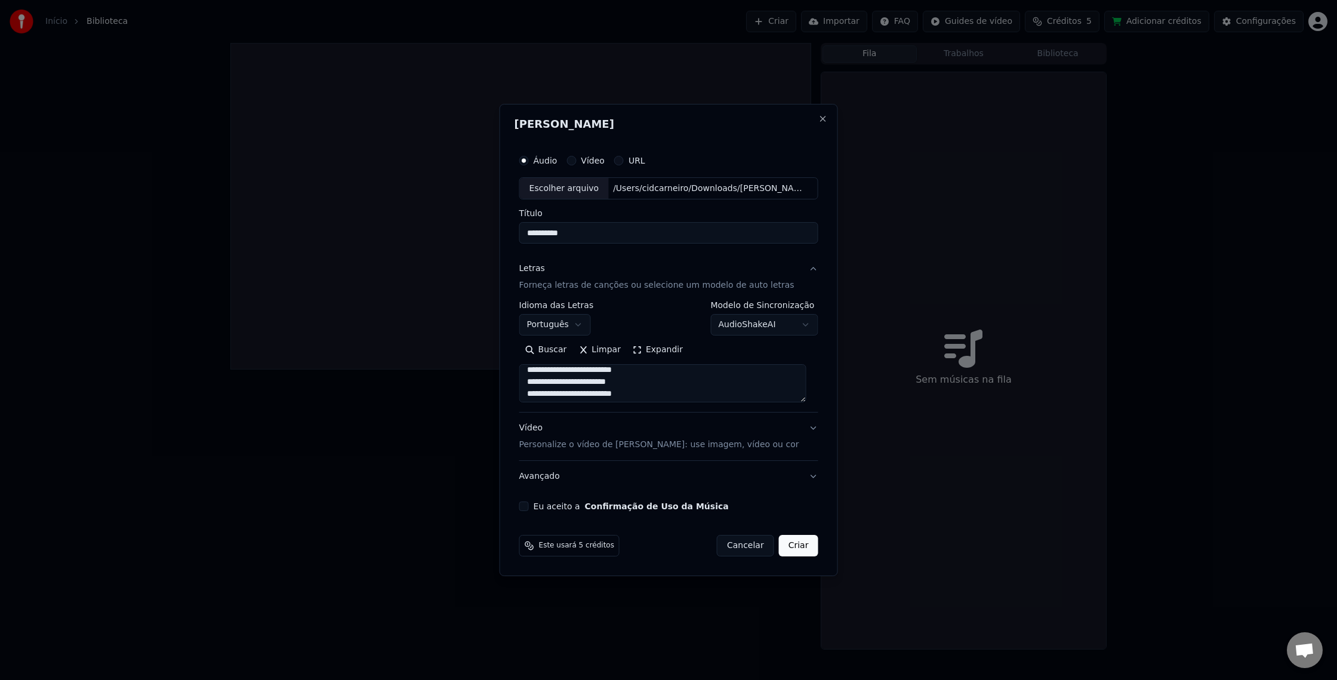
scroll to position [554, 0]
click at [578, 365] on div "Buscar Limpar Expandir" at bounding box center [668, 372] width 299 height 62
click at [577, 369] on textarea at bounding box center [662, 384] width 287 height 38
click at [641, 384] on textarea at bounding box center [662, 384] width 287 height 38
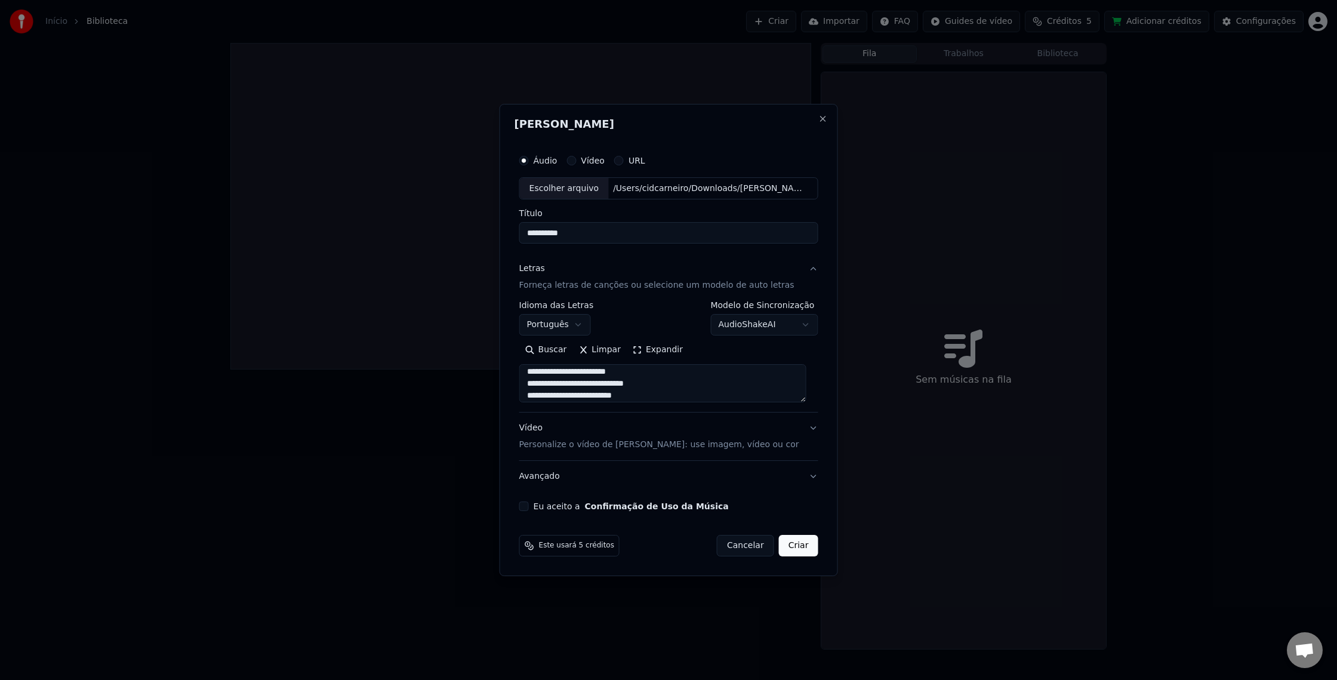
scroll to position [542, 0]
click at [534, 382] on textarea at bounding box center [662, 384] width 287 height 38
click at [752, 385] on textarea at bounding box center [662, 384] width 287 height 38
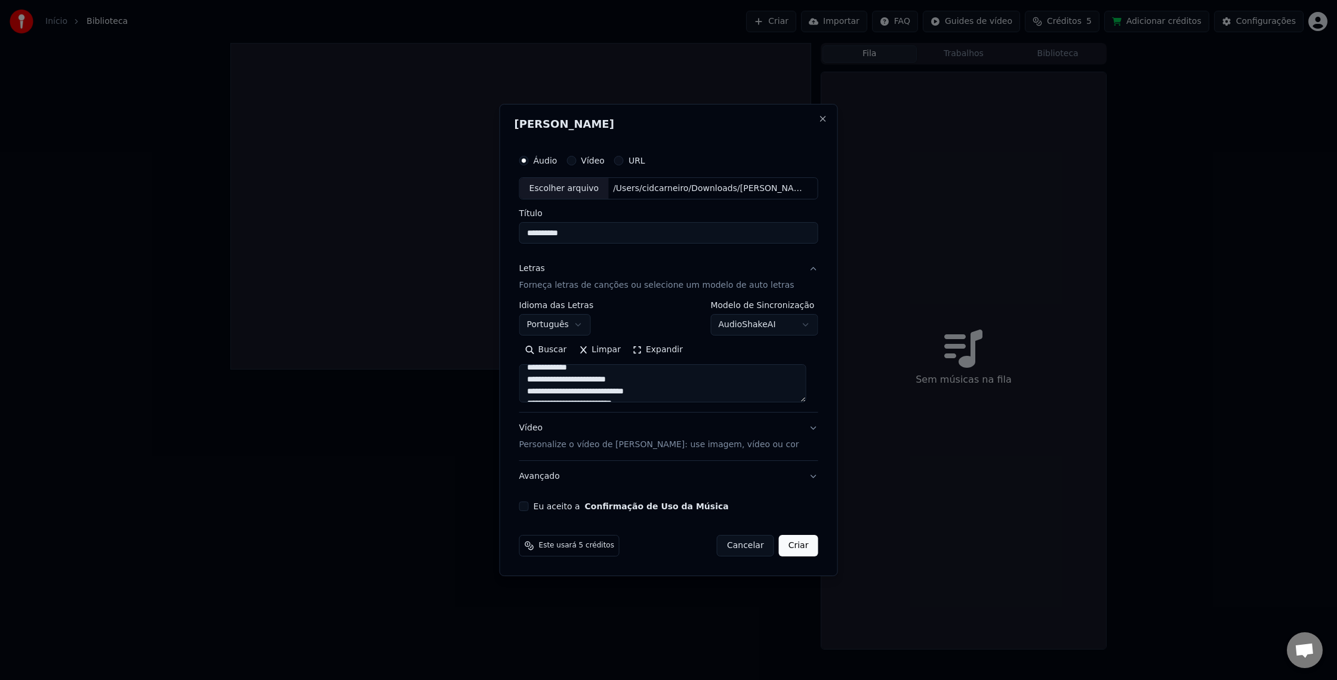
click at [621, 380] on textarea at bounding box center [662, 384] width 287 height 38
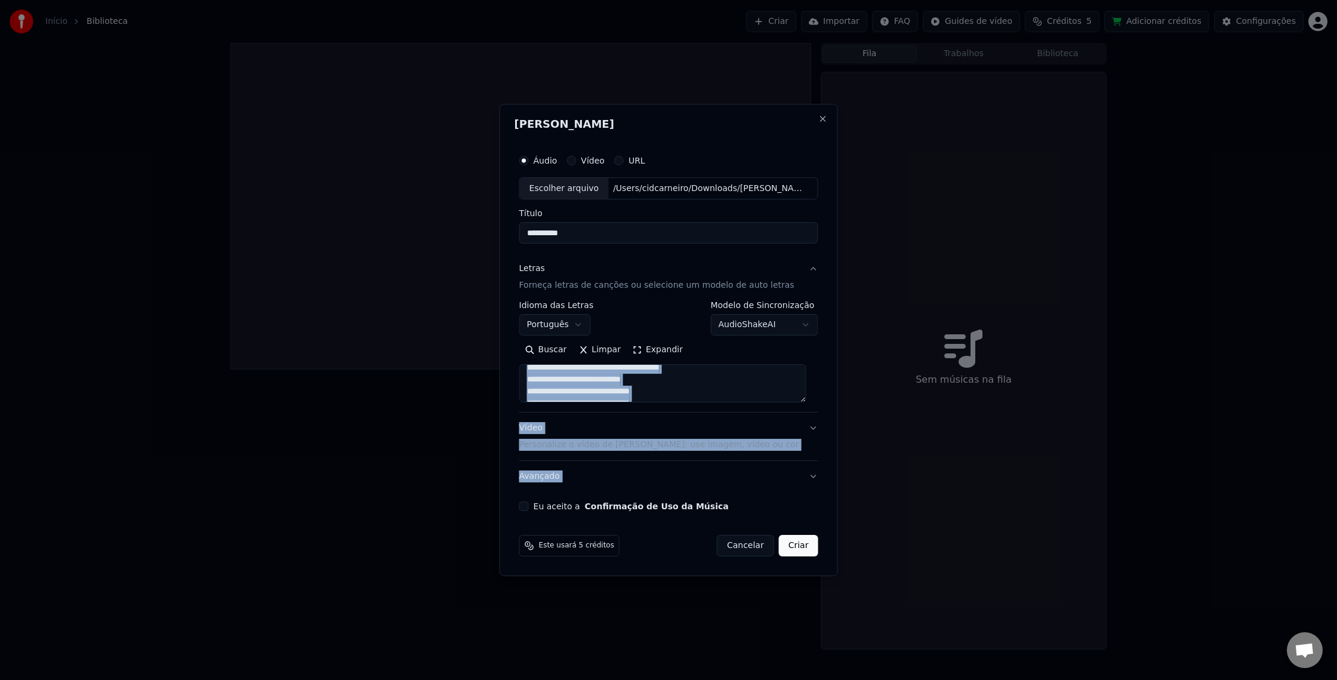
drag, startPoint x: 809, startPoint y: 403, endPoint x: 810, endPoint y: 437, distance: 34.6
click at [825, 477] on div "**********" at bounding box center [668, 340] width 338 height 473
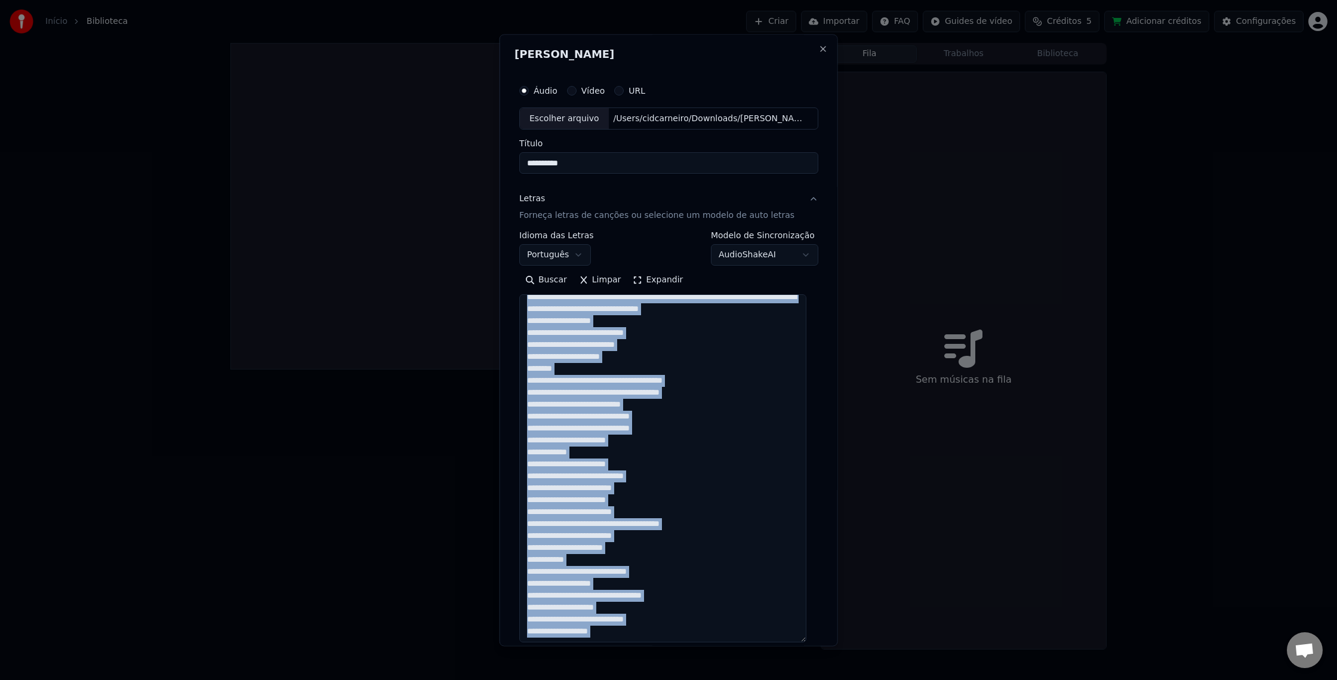
drag, startPoint x: 808, startPoint y: 400, endPoint x: 825, endPoint y: 566, distance: 166.8
click at [822, 634] on div "**********" at bounding box center [668, 340] width 338 height 612
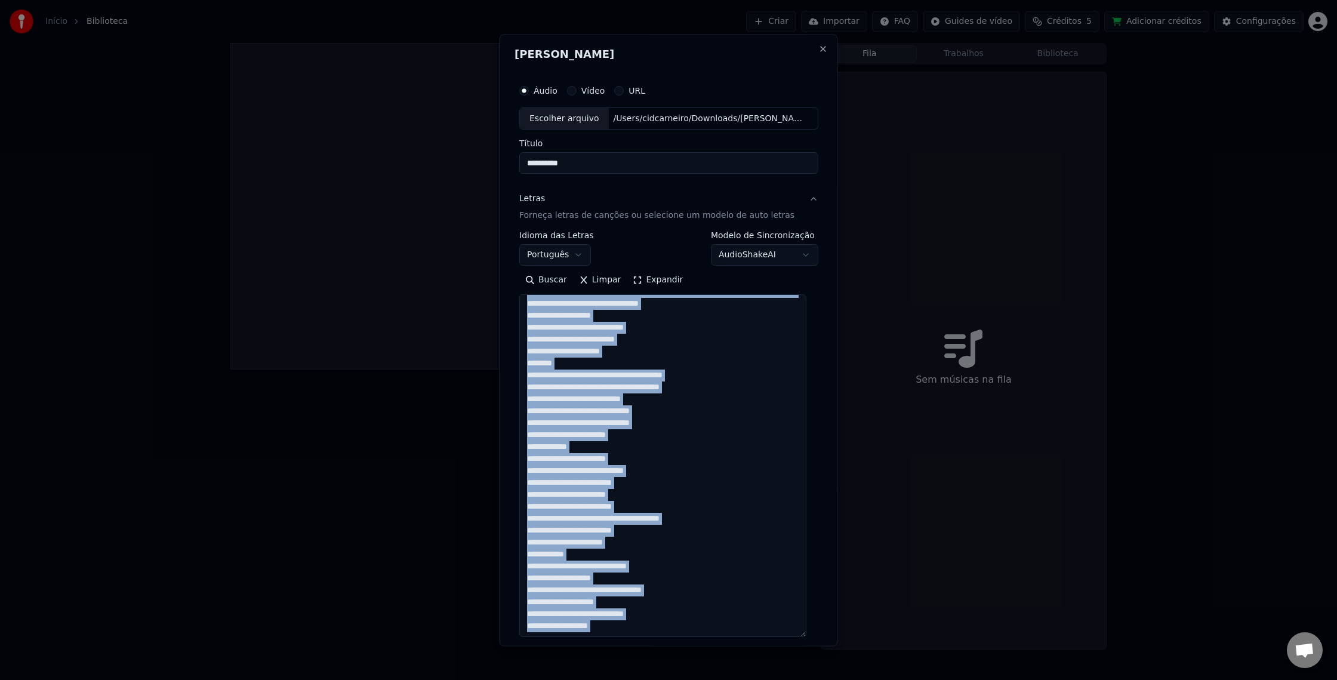
scroll to position [405, 0]
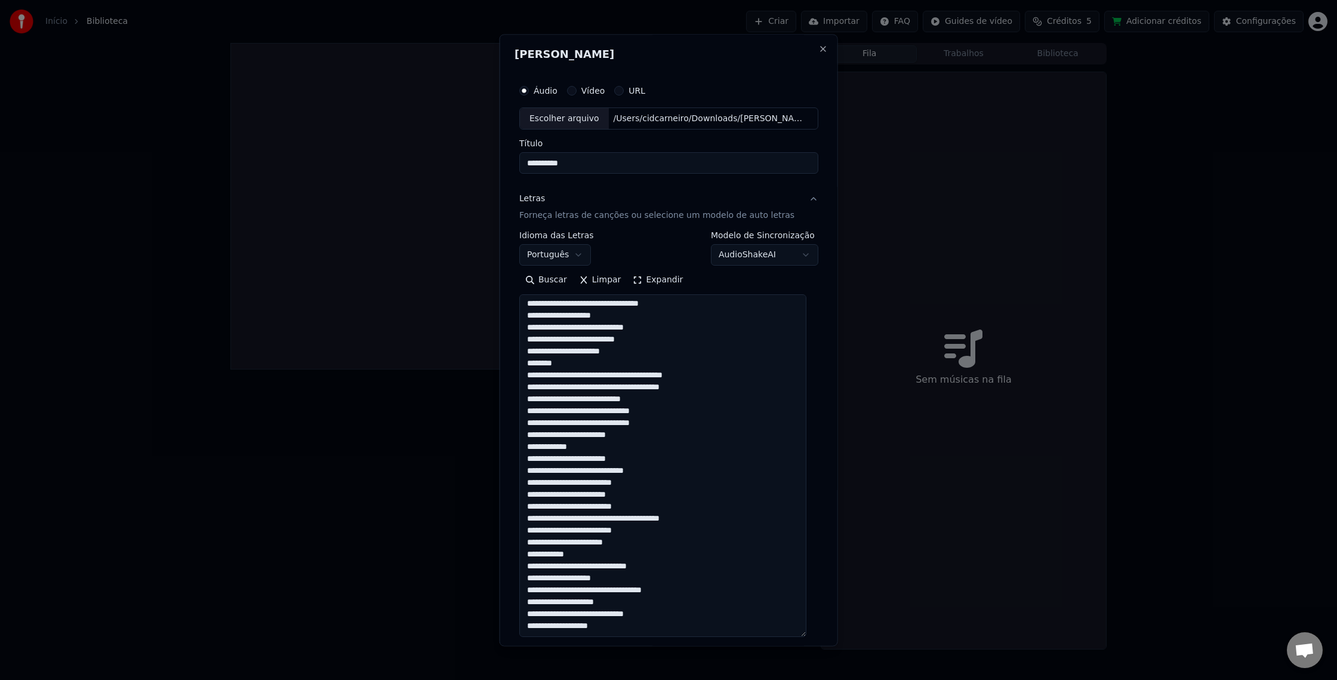
drag, startPoint x: 680, startPoint y: 398, endPoint x: 699, endPoint y: 461, distance: 65.3
click at [680, 398] on textarea at bounding box center [662, 466] width 287 height 343
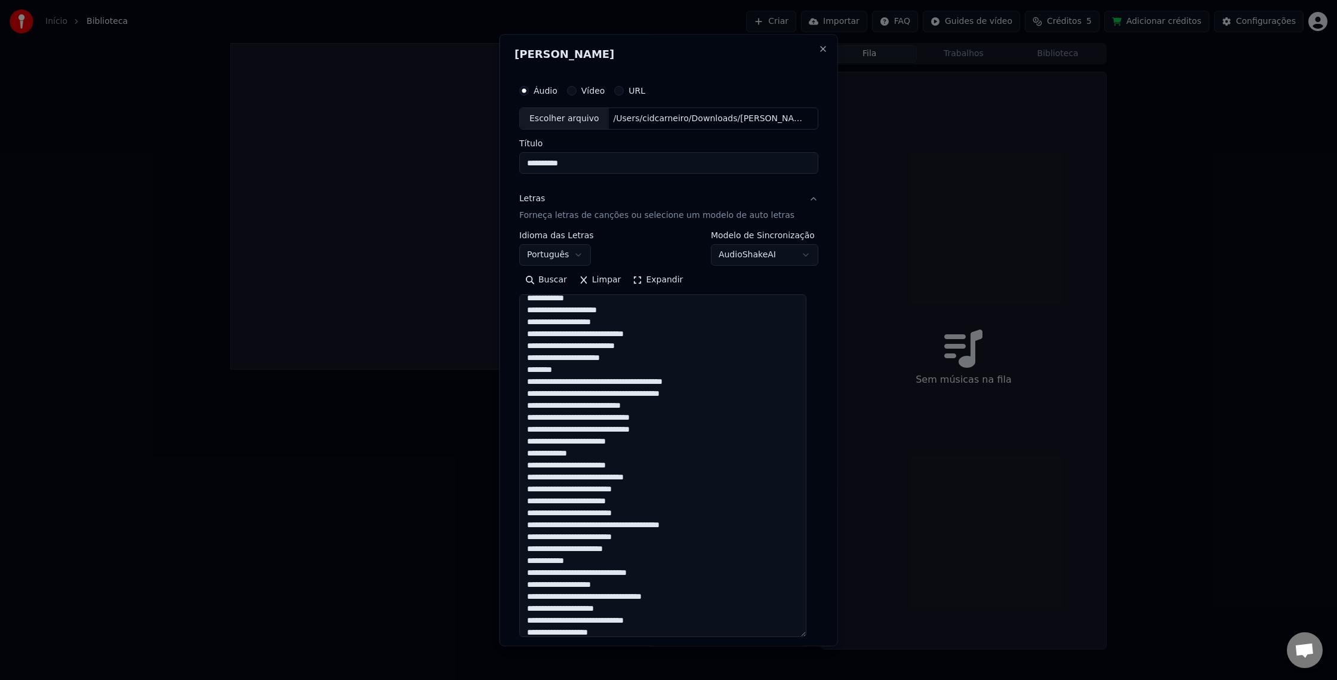
click at [622, 440] on textarea at bounding box center [662, 466] width 287 height 343
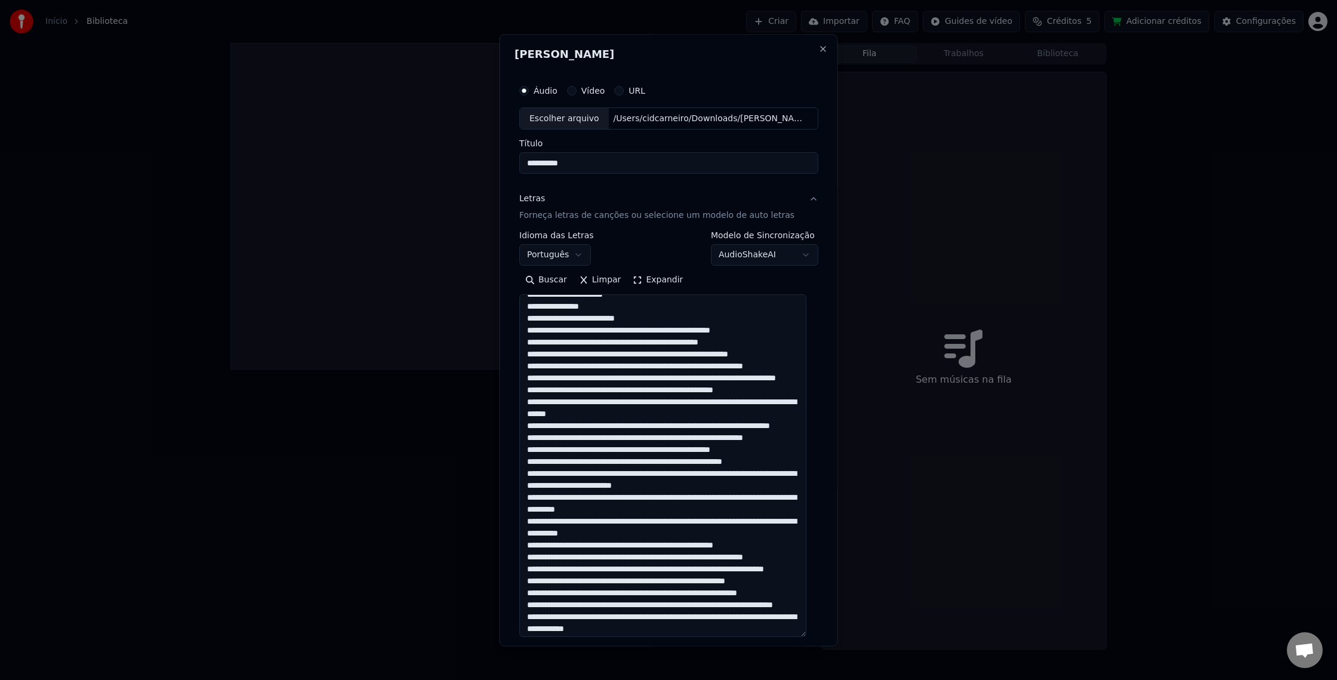
scroll to position [43, 0]
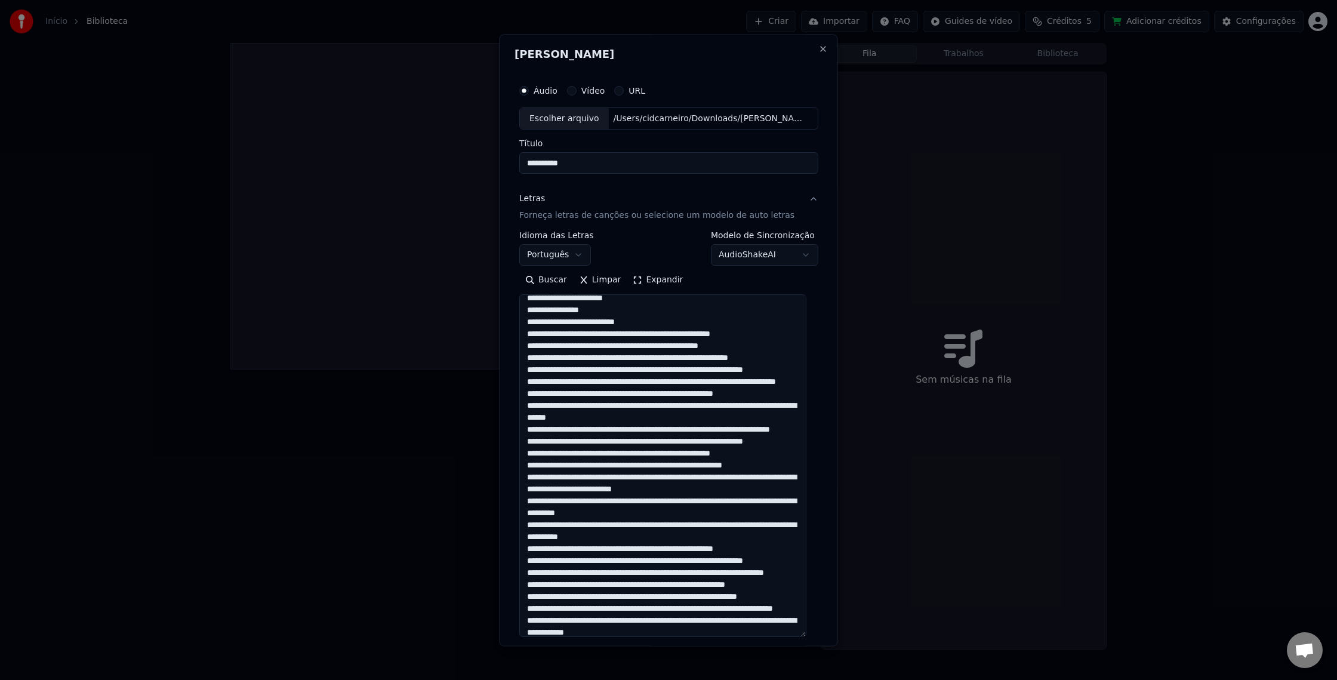
click at [602, 381] on textarea at bounding box center [662, 466] width 287 height 343
click at [658, 385] on textarea at bounding box center [662, 466] width 287 height 343
click at [658, 382] on textarea at bounding box center [662, 466] width 287 height 343
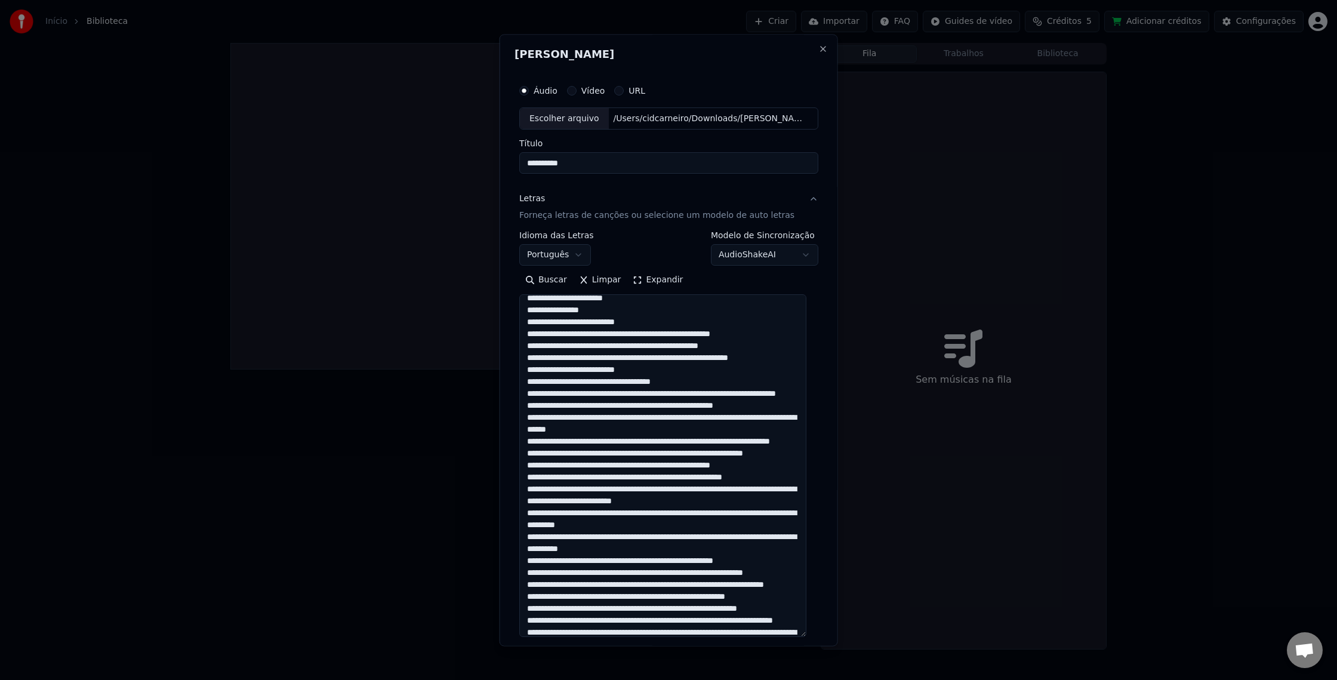
click at [703, 392] on textarea at bounding box center [662, 466] width 287 height 343
click at [686, 433] on textarea at bounding box center [662, 466] width 287 height 343
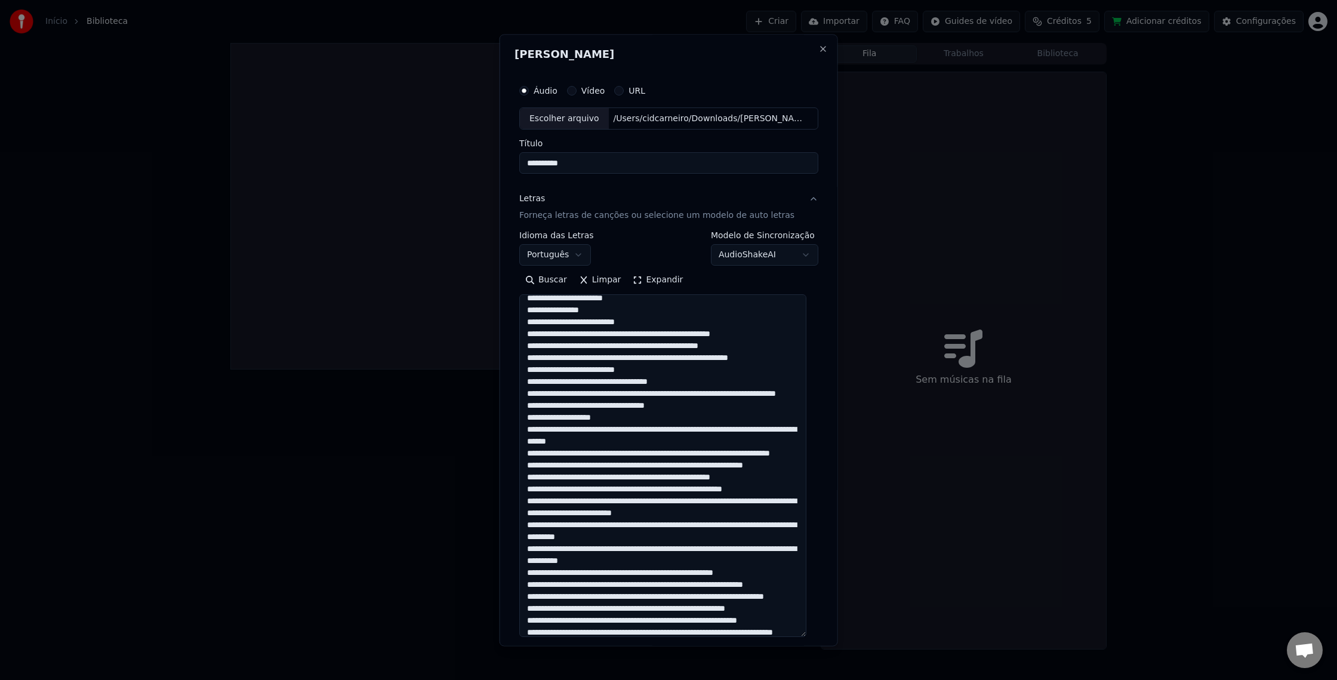
click at [610, 432] on textarea at bounding box center [662, 466] width 287 height 343
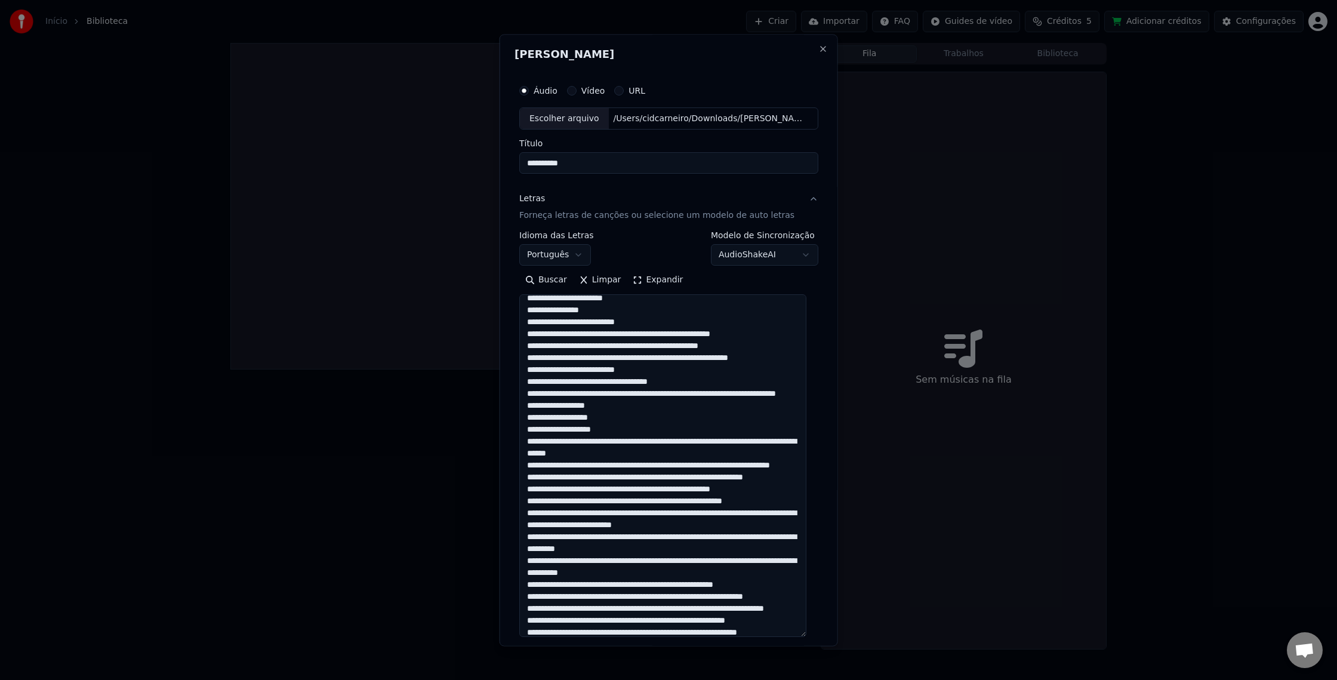
click at [688, 406] on textarea at bounding box center [662, 466] width 287 height 343
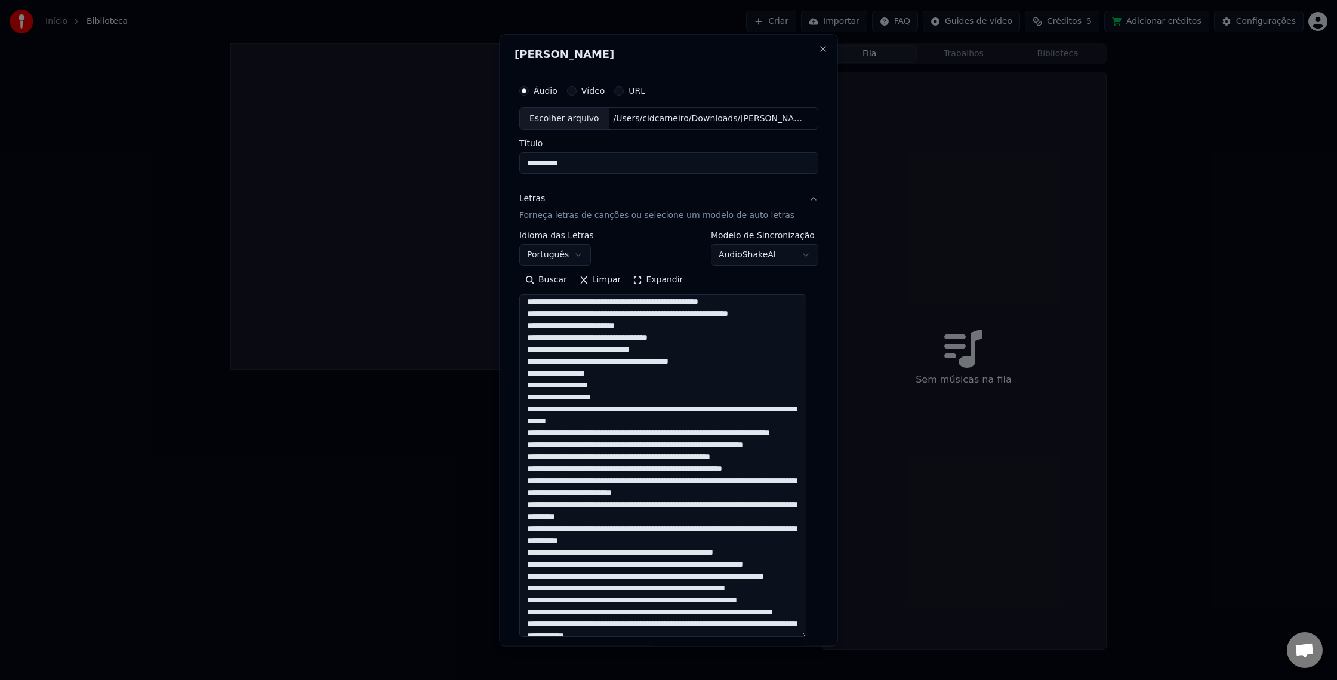
scroll to position [88, 0]
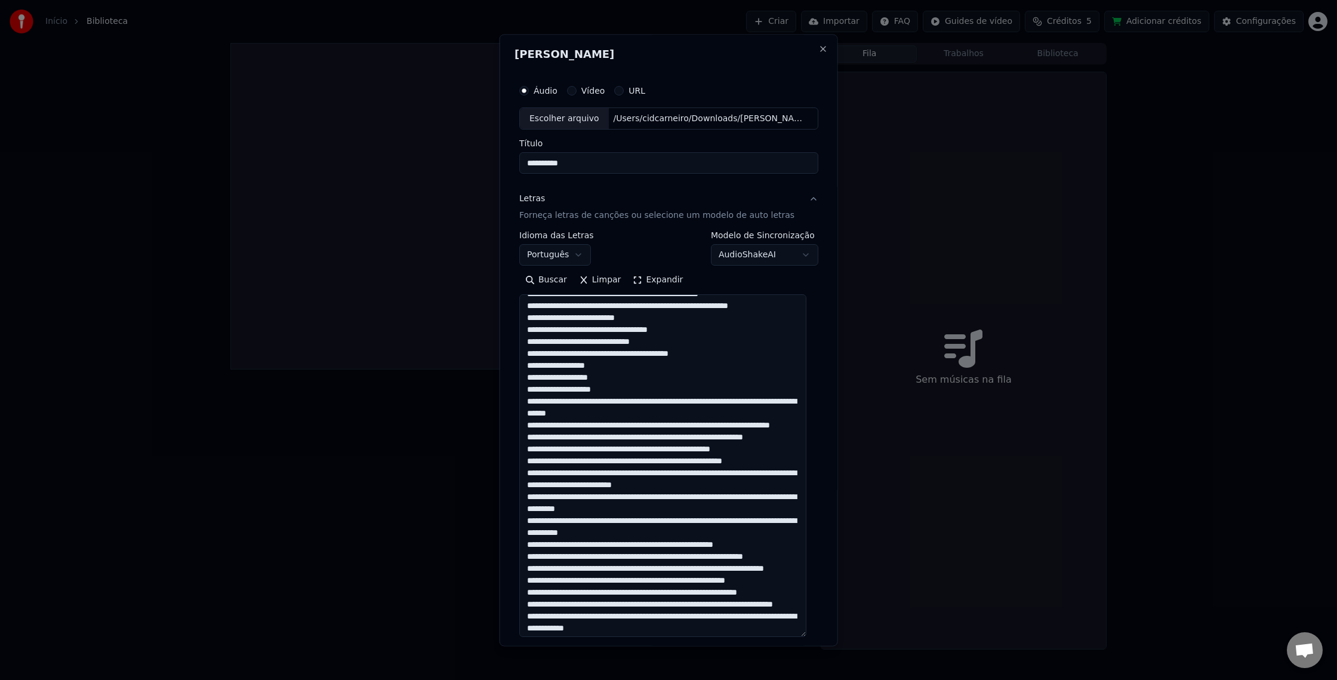
click at [671, 418] on textarea at bounding box center [662, 466] width 287 height 343
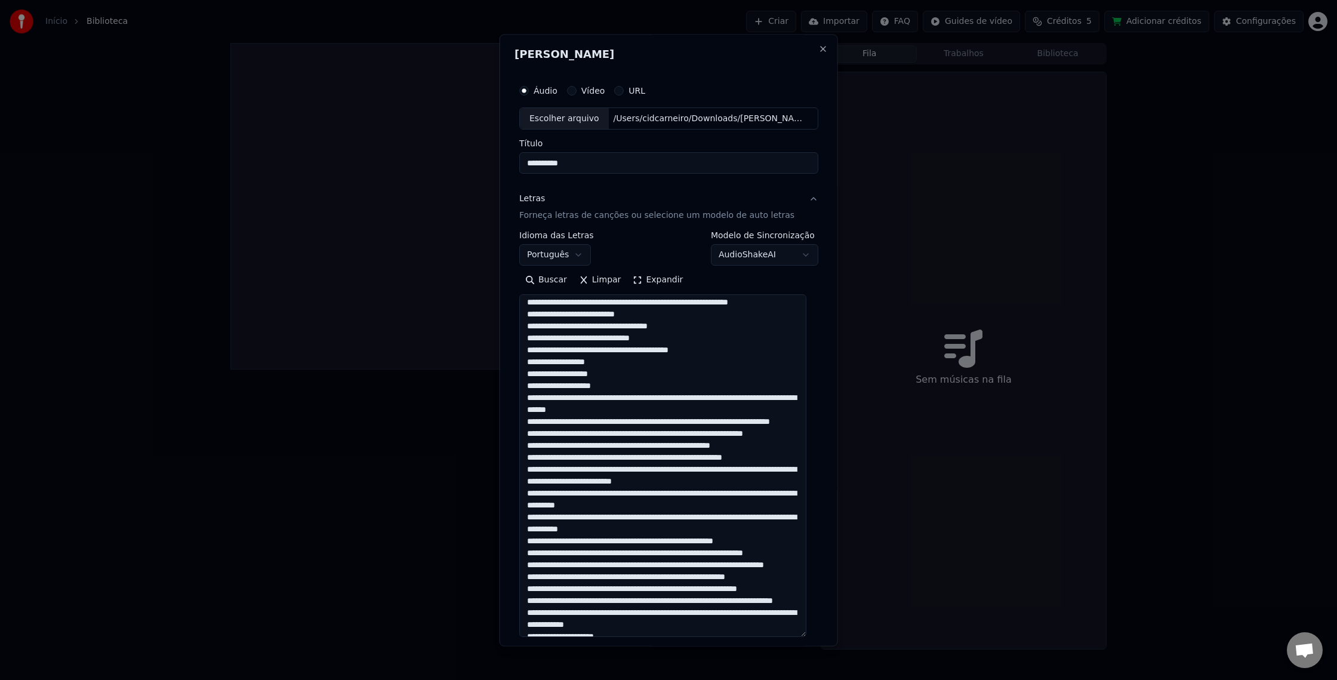
click at [672, 411] on textarea at bounding box center [662, 466] width 287 height 343
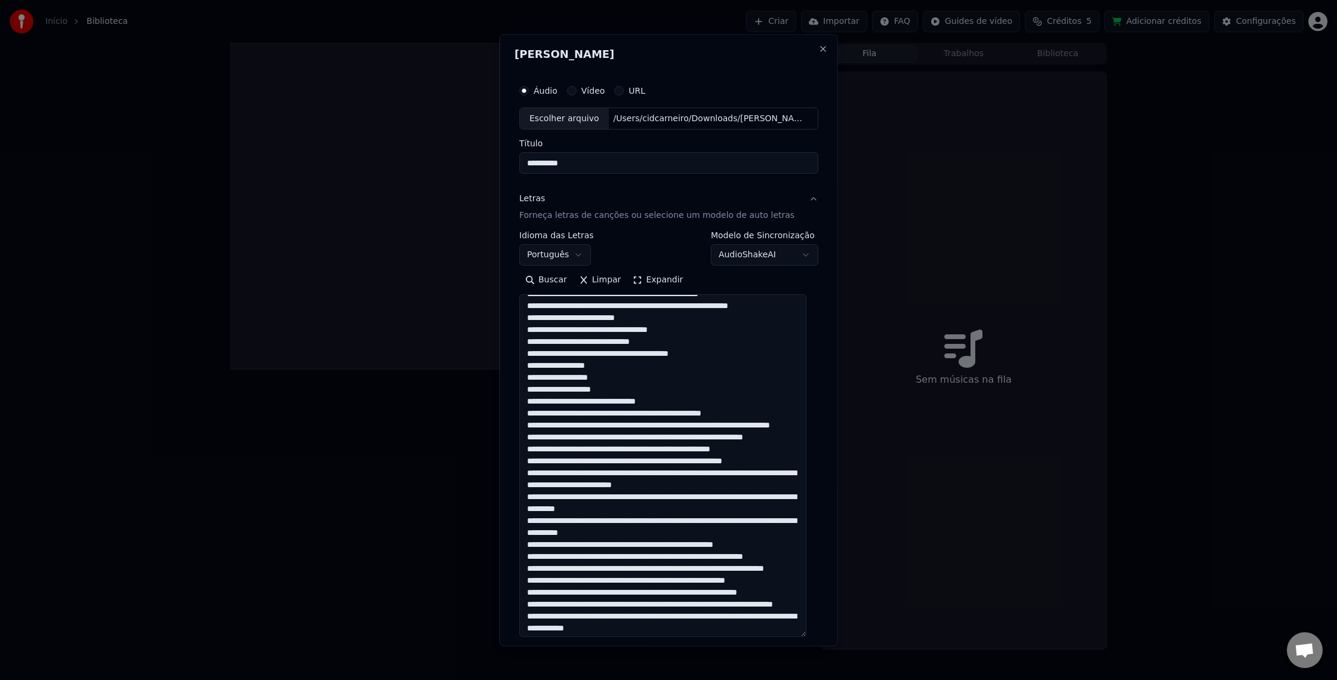
scroll to position [95, 0]
click at [781, 417] on textarea at bounding box center [662, 466] width 287 height 343
click at [773, 420] on textarea at bounding box center [662, 466] width 287 height 343
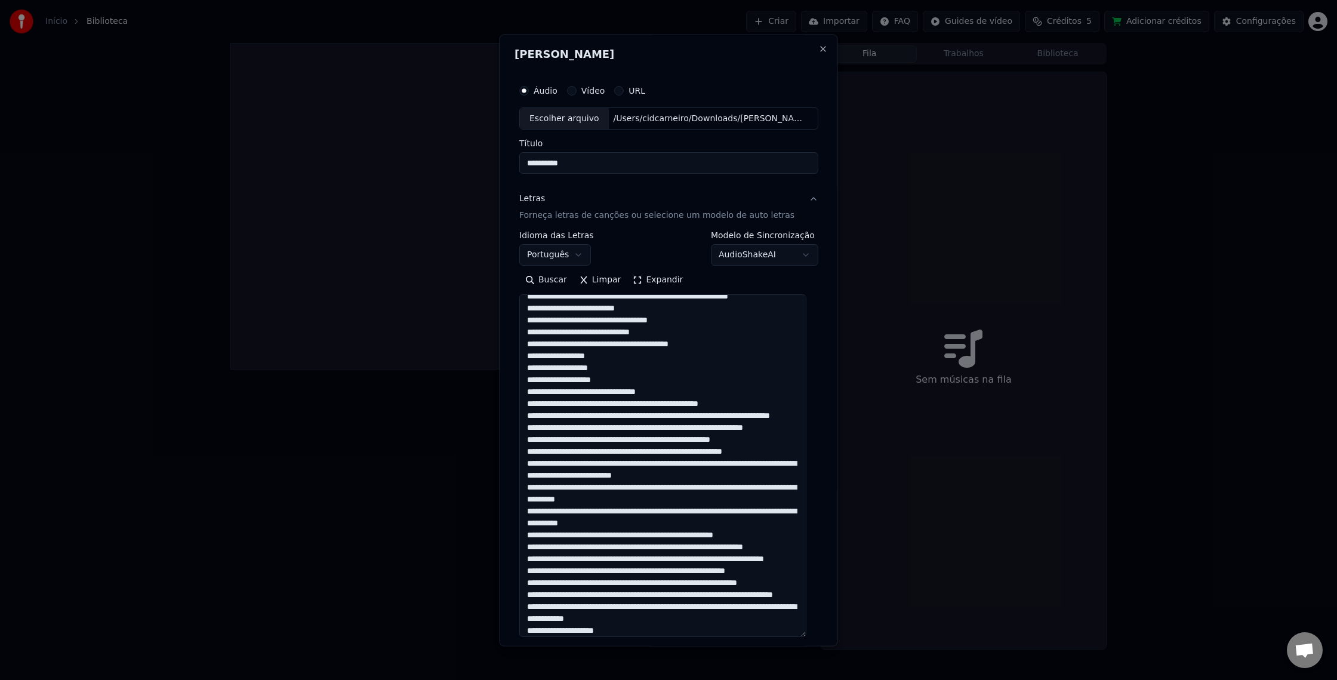
click at [666, 428] on textarea at bounding box center [662, 466] width 287 height 343
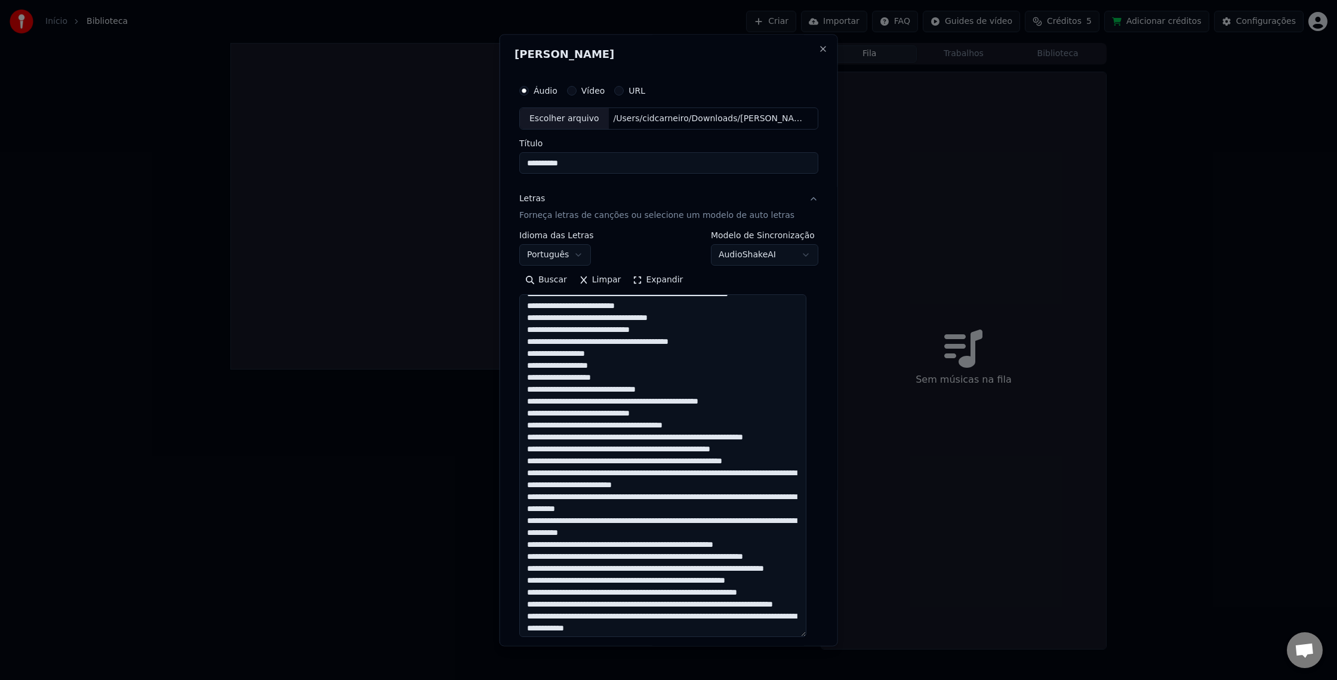
click at [724, 435] on textarea at bounding box center [662, 466] width 287 height 343
click at [628, 452] on textarea at bounding box center [662, 466] width 287 height 343
click at [625, 451] on textarea at bounding box center [662, 466] width 287 height 343
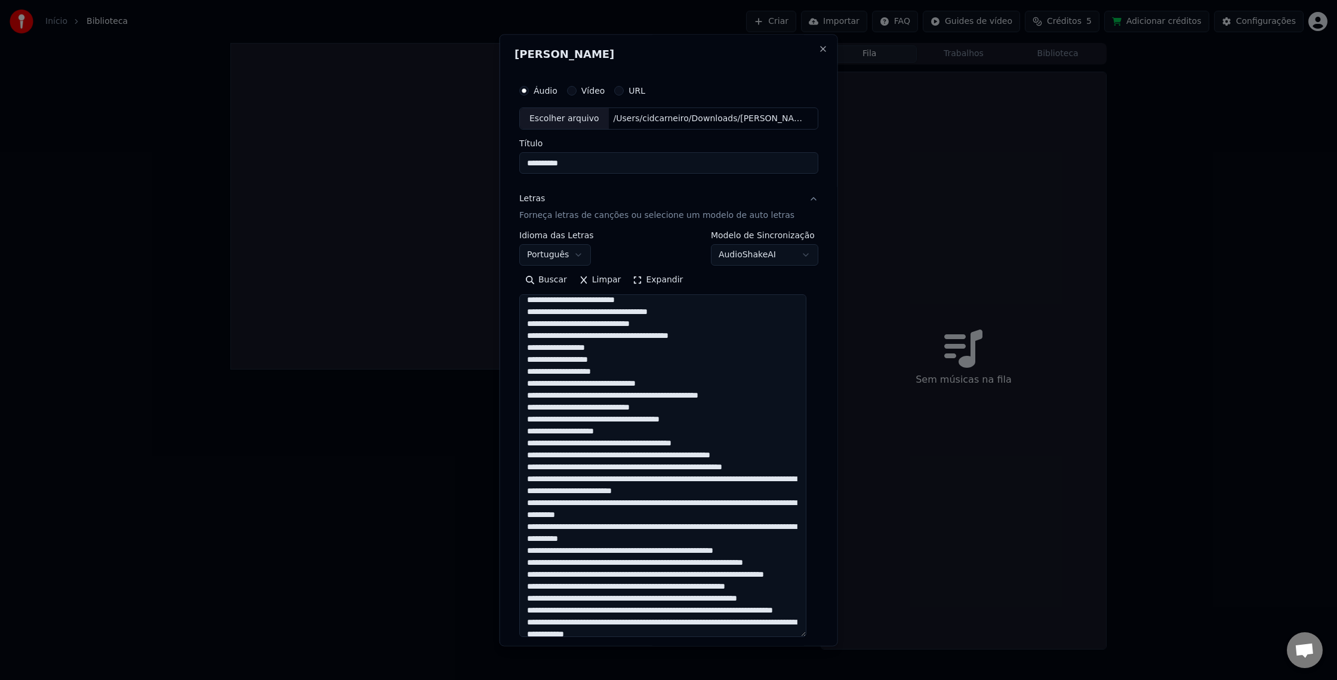
scroll to position [113, 0]
click at [632, 453] on textarea at bounding box center [662, 466] width 287 height 343
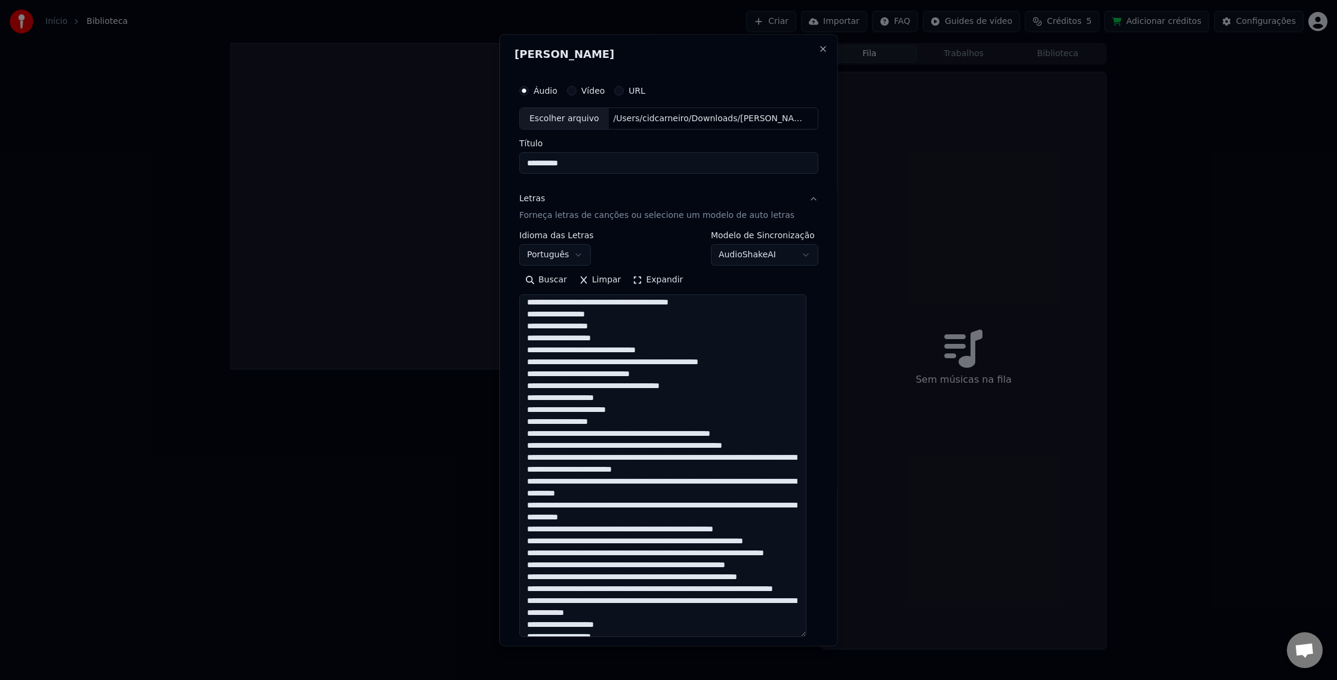
drag, startPoint x: 624, startPoint y: 429, endPoint x: 622, endPoint y: 437, distance: 8.1
click at [624, 429] on textarea at bounding box center [662, 466] width 287 height 343
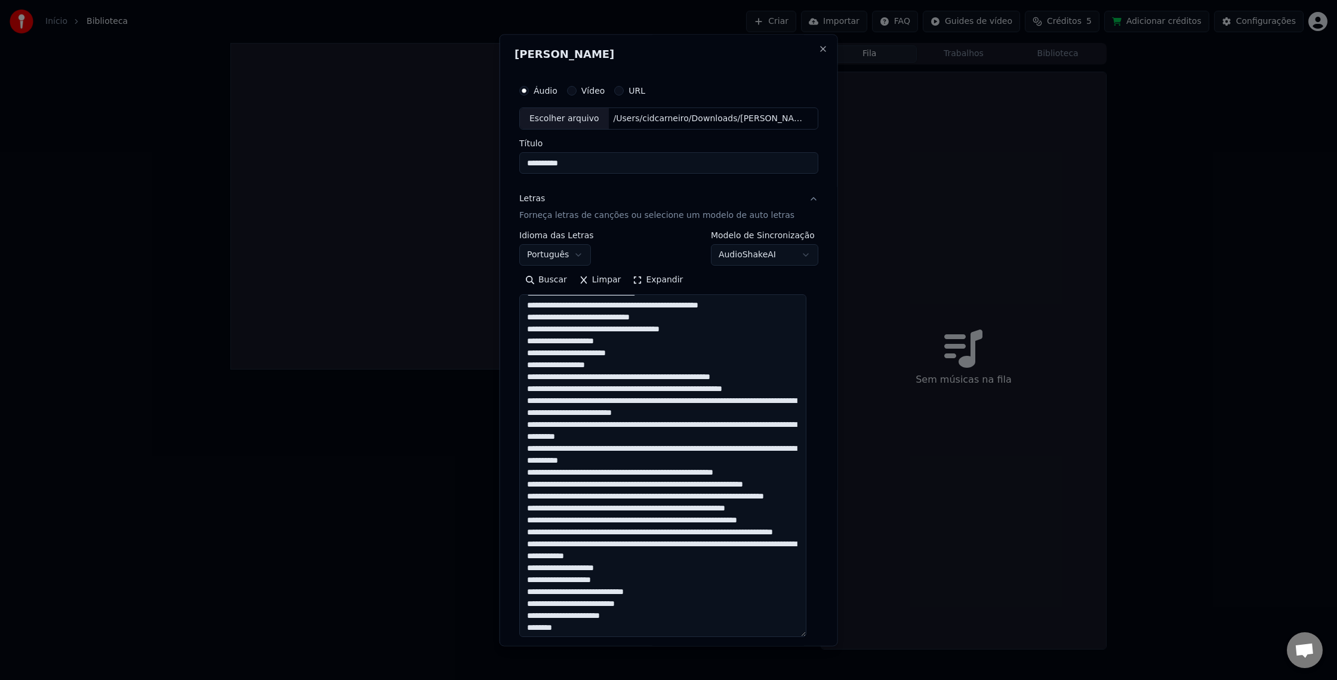
scroll to position [205, 0]
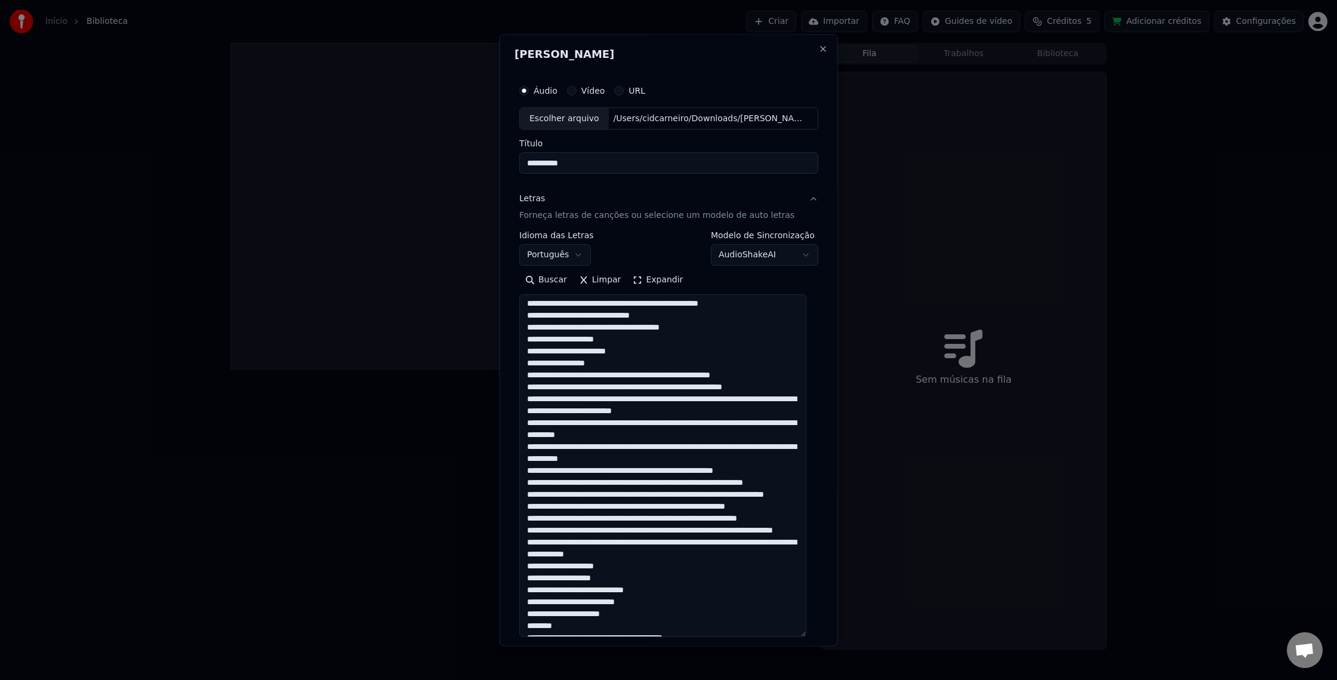
click at [637, 385] on textarea at bounding box center [662, 466] width 287 height 343
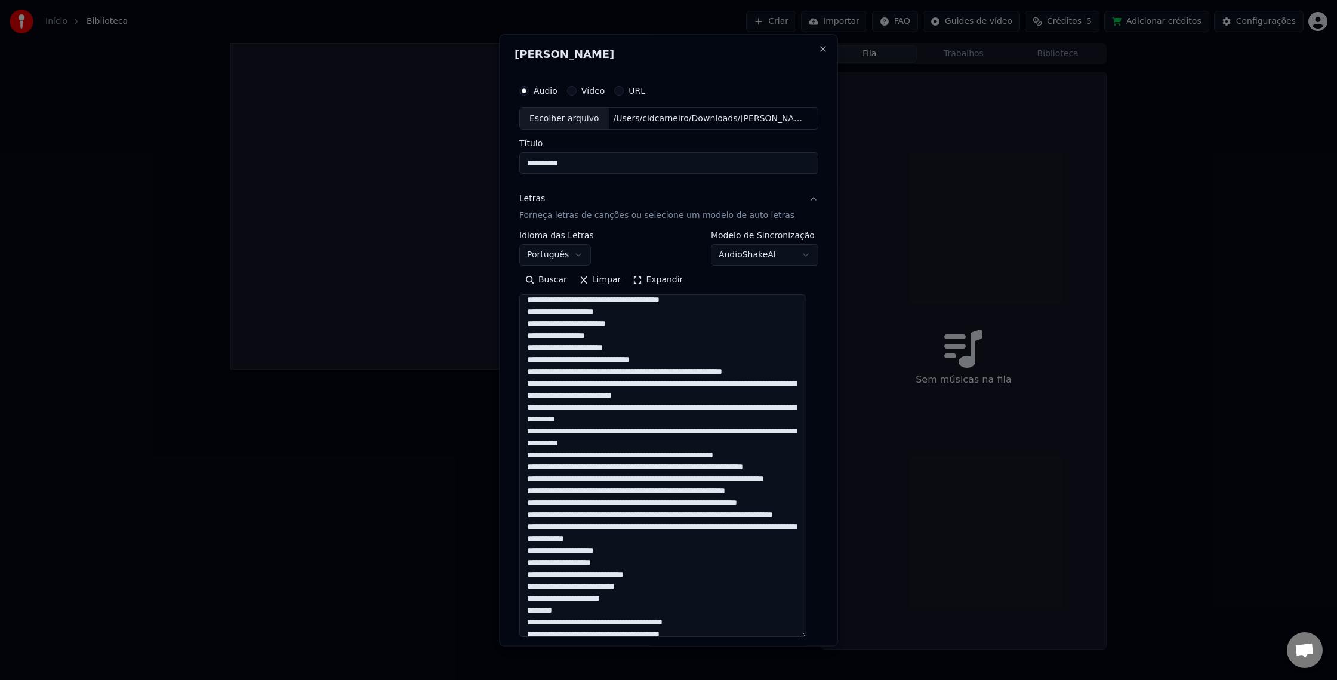
scroll to position [241, 0]
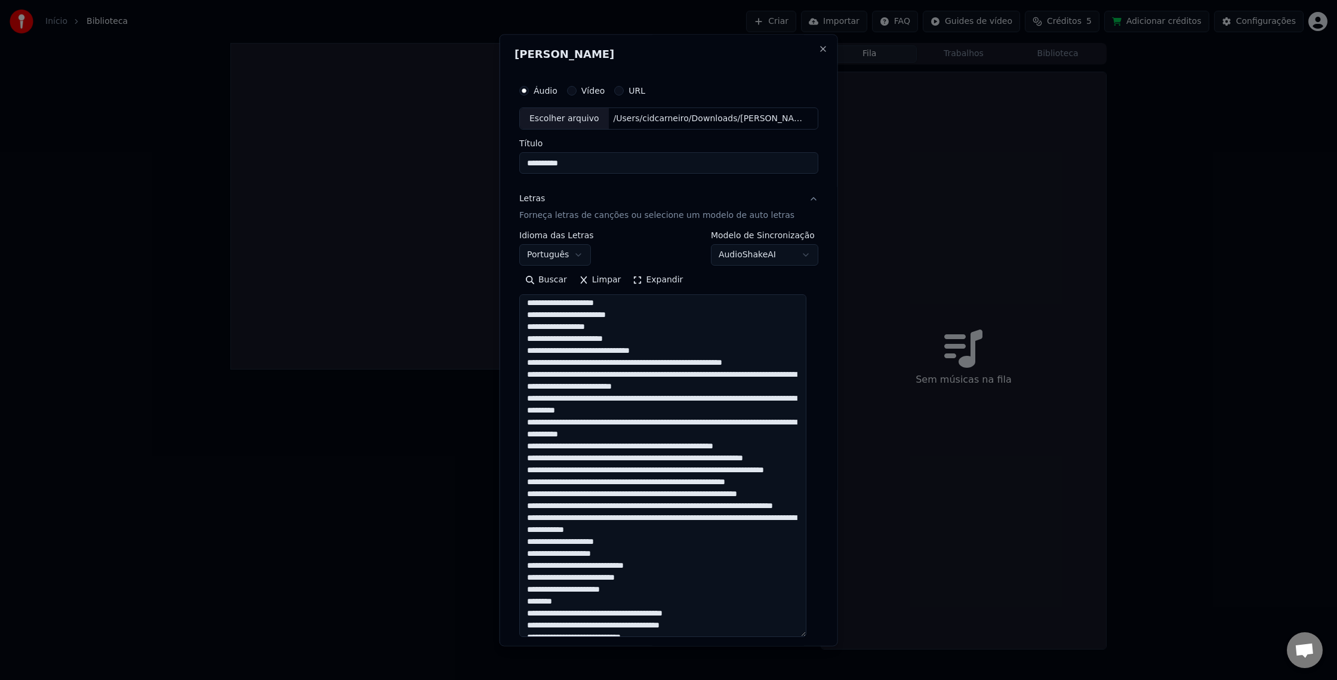
click at [669, 360] on textarea at bounding box center [662, 466] width 287 height 343
click at [656, 375] on textarea at bounding box center [662, 466] width 287 height 343
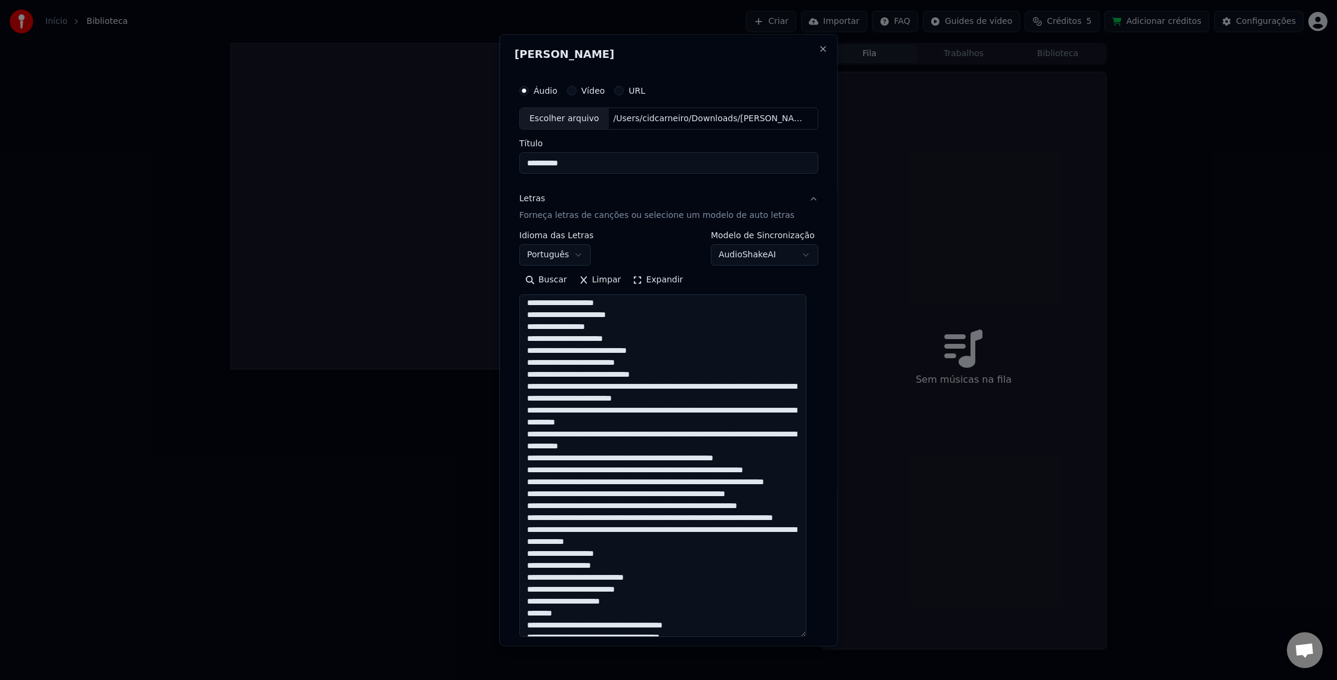
click at [674, 387] on textarea at bounding box center [662, 466] width 287 height 343
click at [626, 400] on textarea at bounding box center [662, 466] width 287 height 343
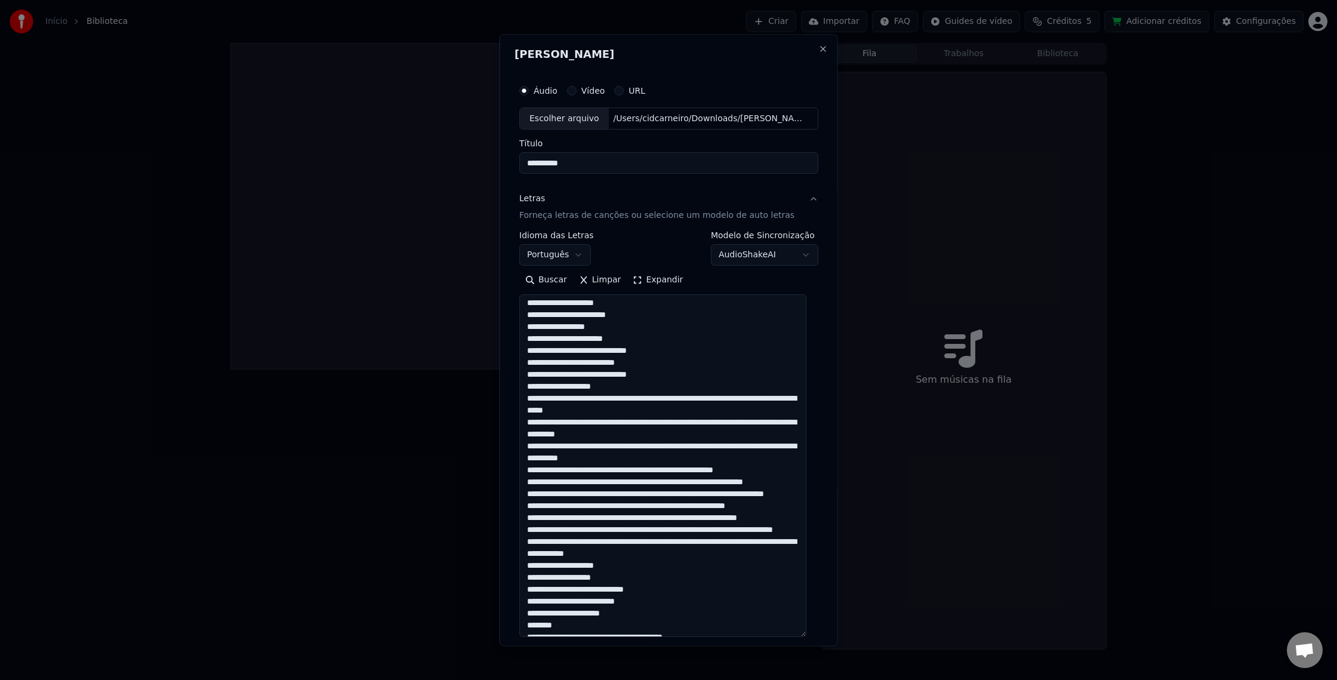
drag, startPoint x: 695, startPoint y: 406, endPoint x: 706, endPoint y: 419, distance: 16.9
click at [695, 406] on textarea at bounding box center [662, 466] width 287 height 343
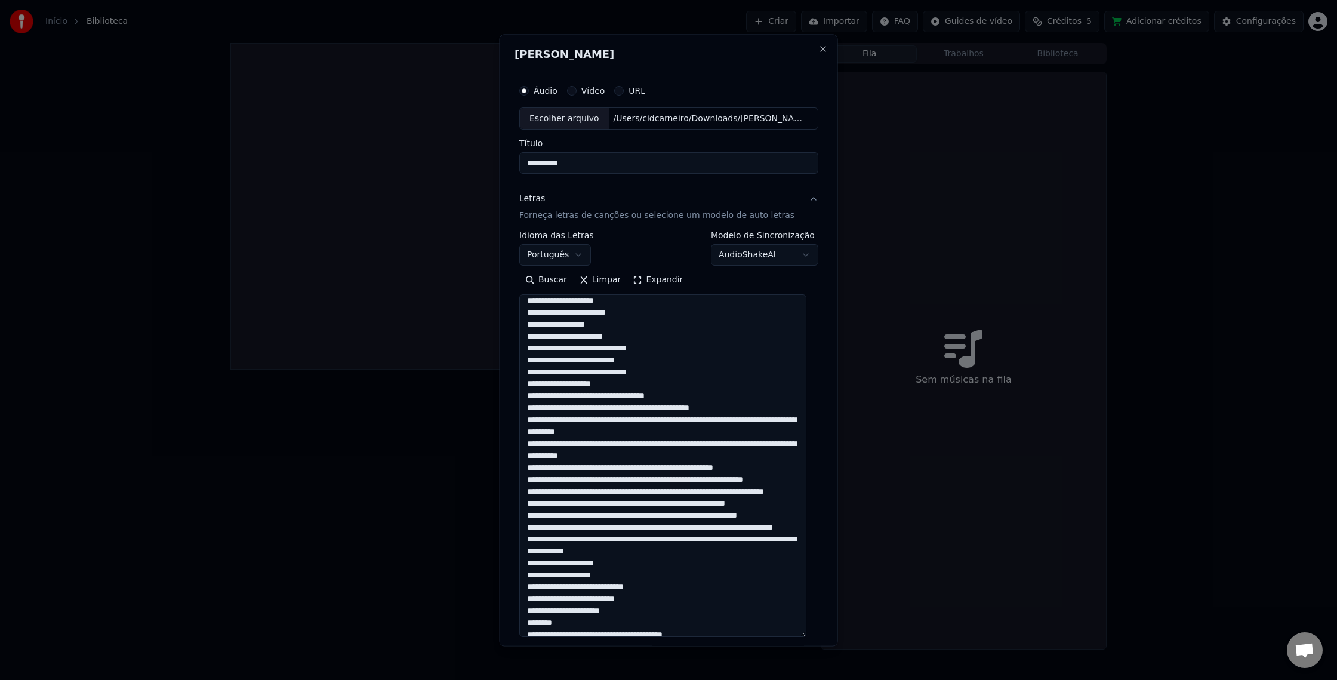
click at [751, 421] on textarea at bounding box center [662, 466] width 287 height 343
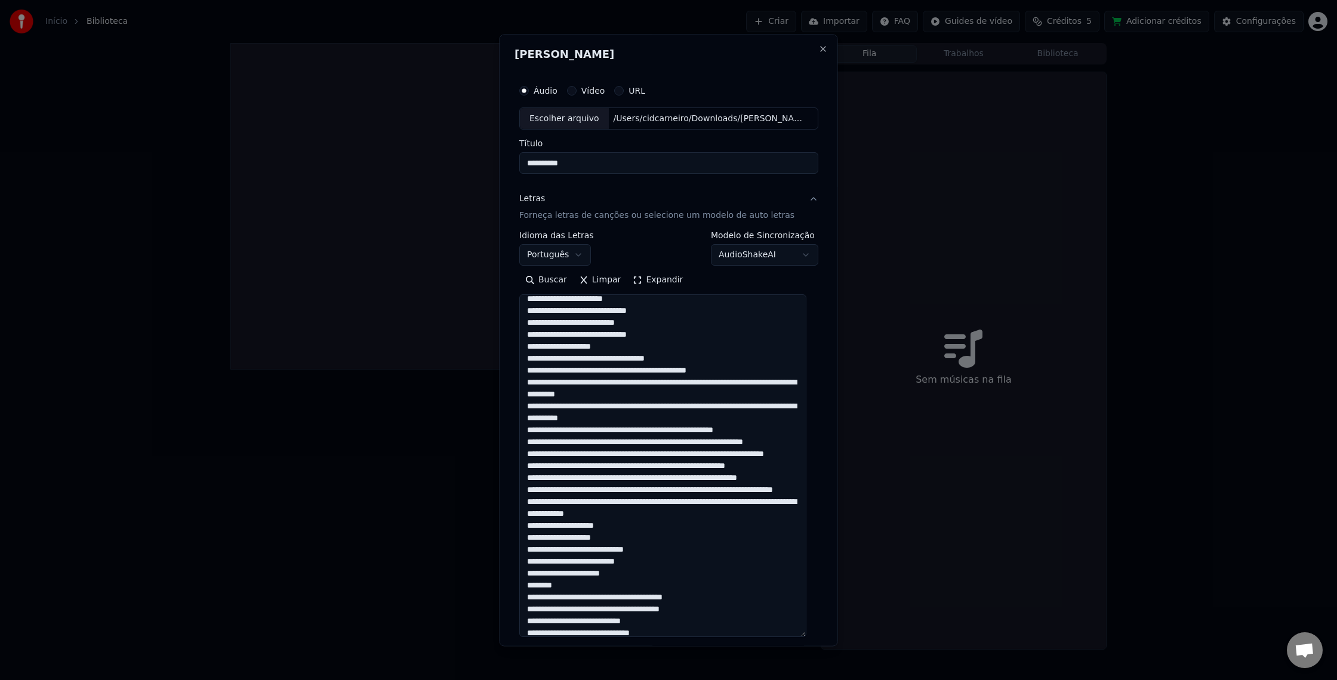
scroll to position [282, 0]
click at [682, 397] on textarea at bounding box center [662, 466] width 287 height 343
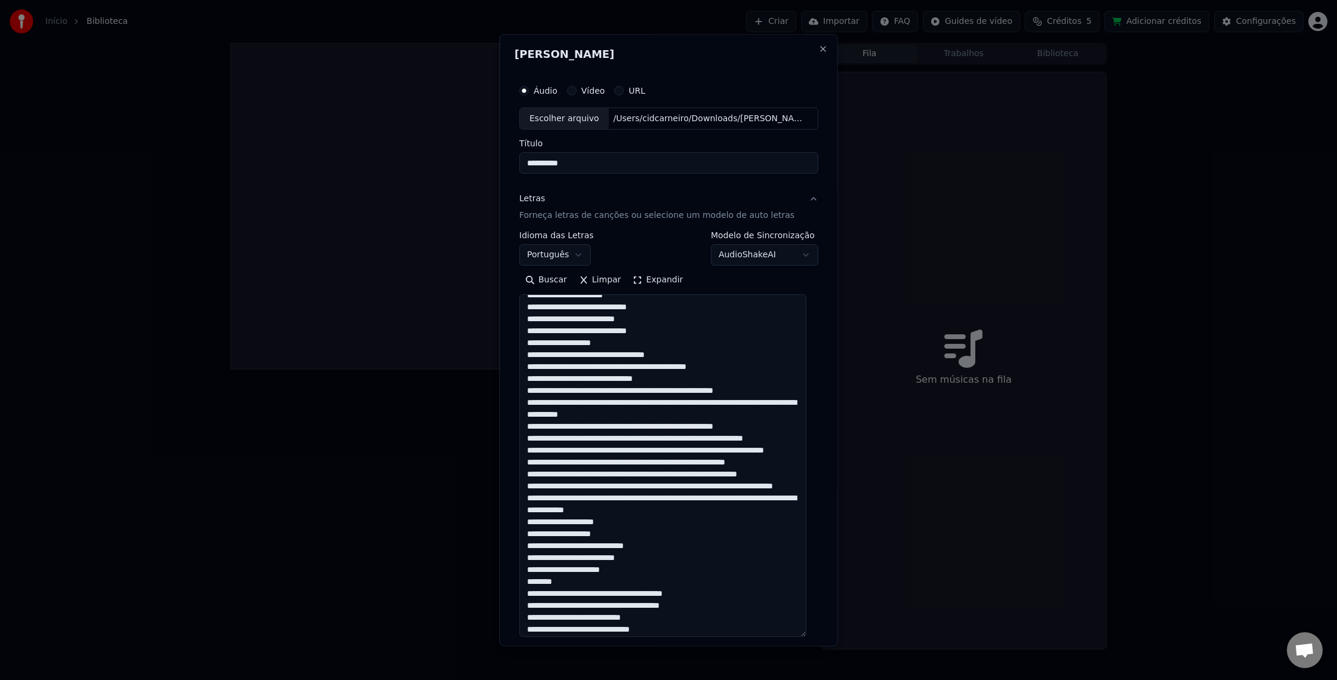
click at [659, 399] on textarea at bounding box center [662, 466] width 287 height 343
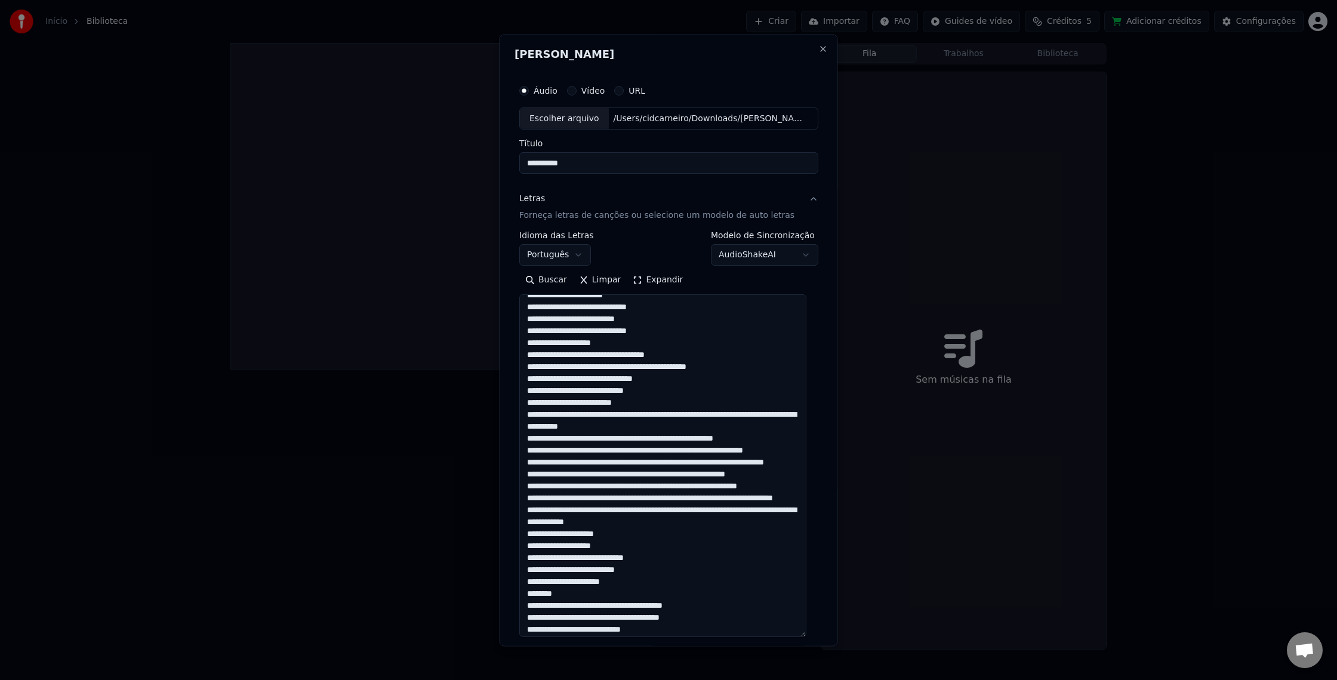
click at [624, 426] on textarea at bounding box center [662, 466] width 287 height 343
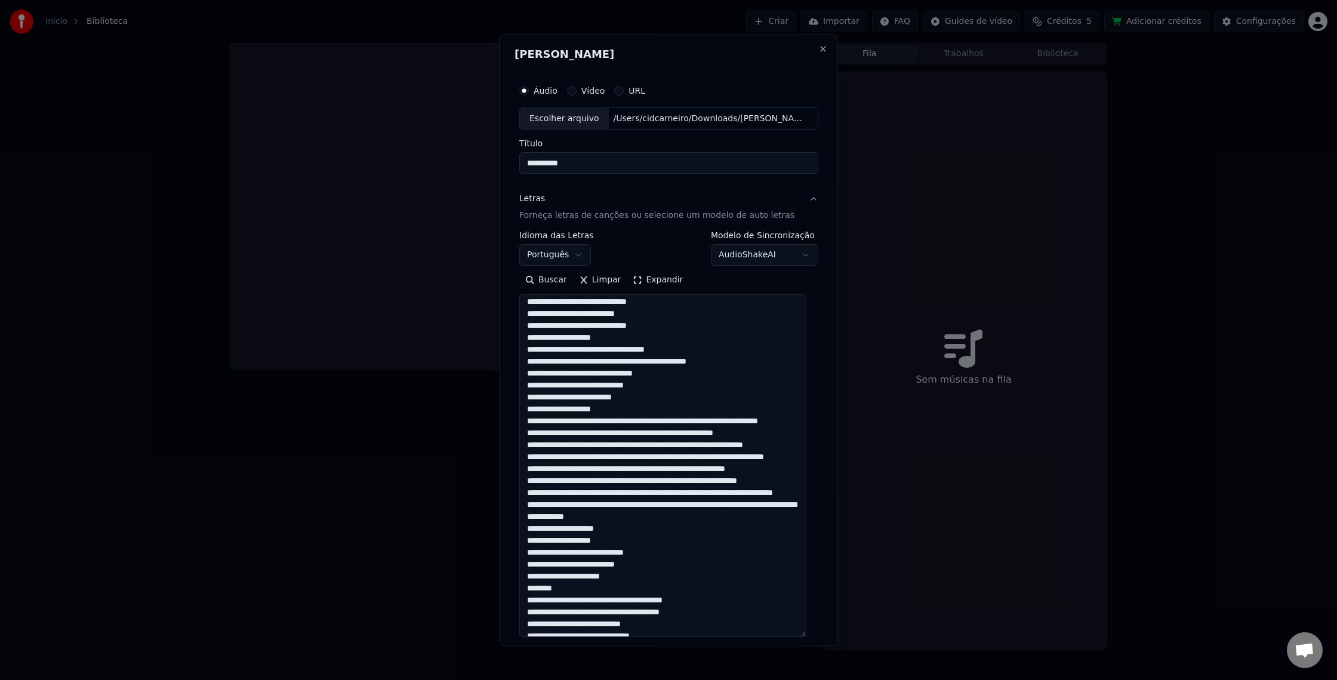
scroll to position [288, 0]
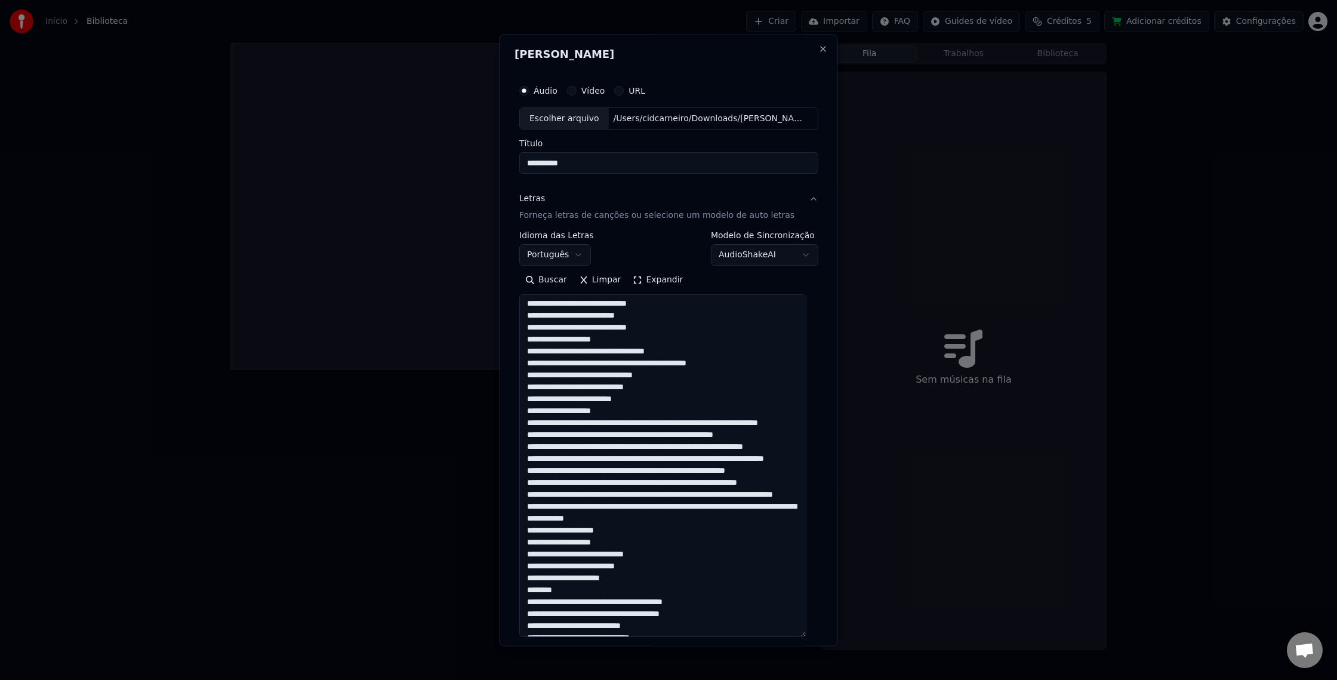
click at [689, 433] on textarea at bounding box center [662, 466] width 287 height 343
drag, startPoint x: 688, startPoint y: 436, endPoint x: 679, endPoint y: 503, distance: 67.4
click at [688, 436] on textarea at bounding box center [662, 466] width 287 height 343
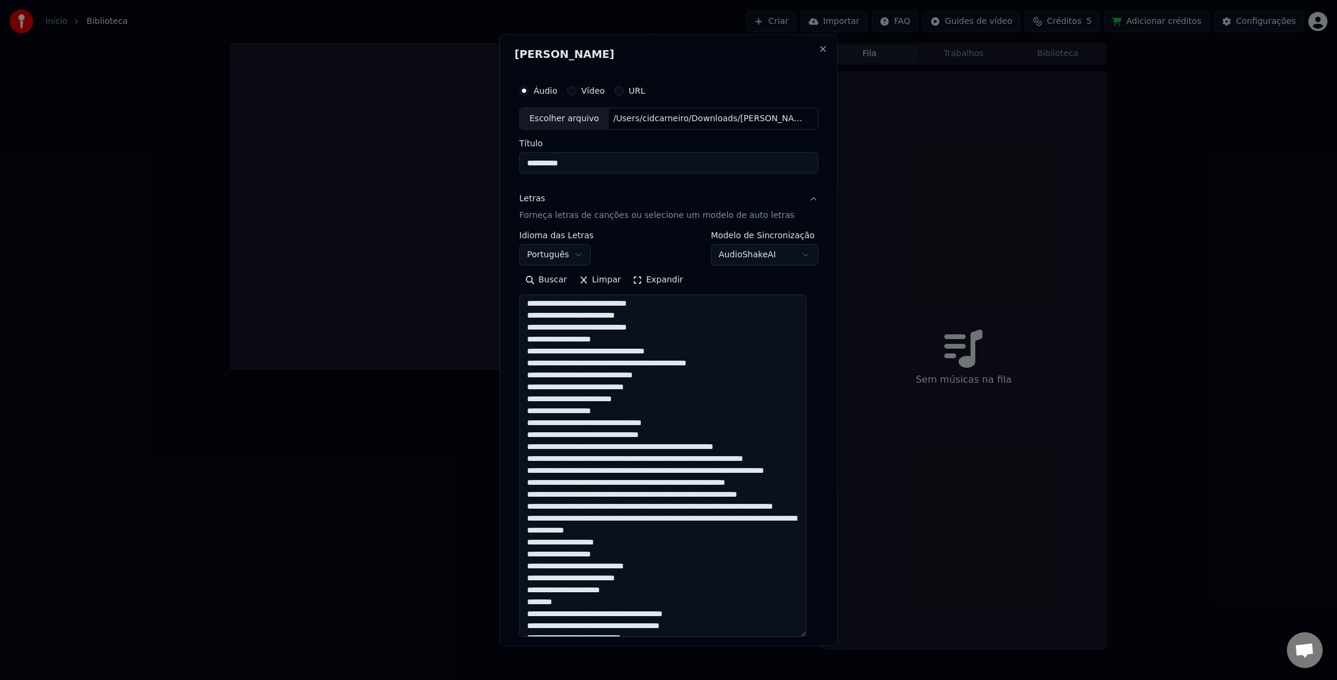
click at [689, 449] on textarea at bounding box center [662, 466] width 287 height 343
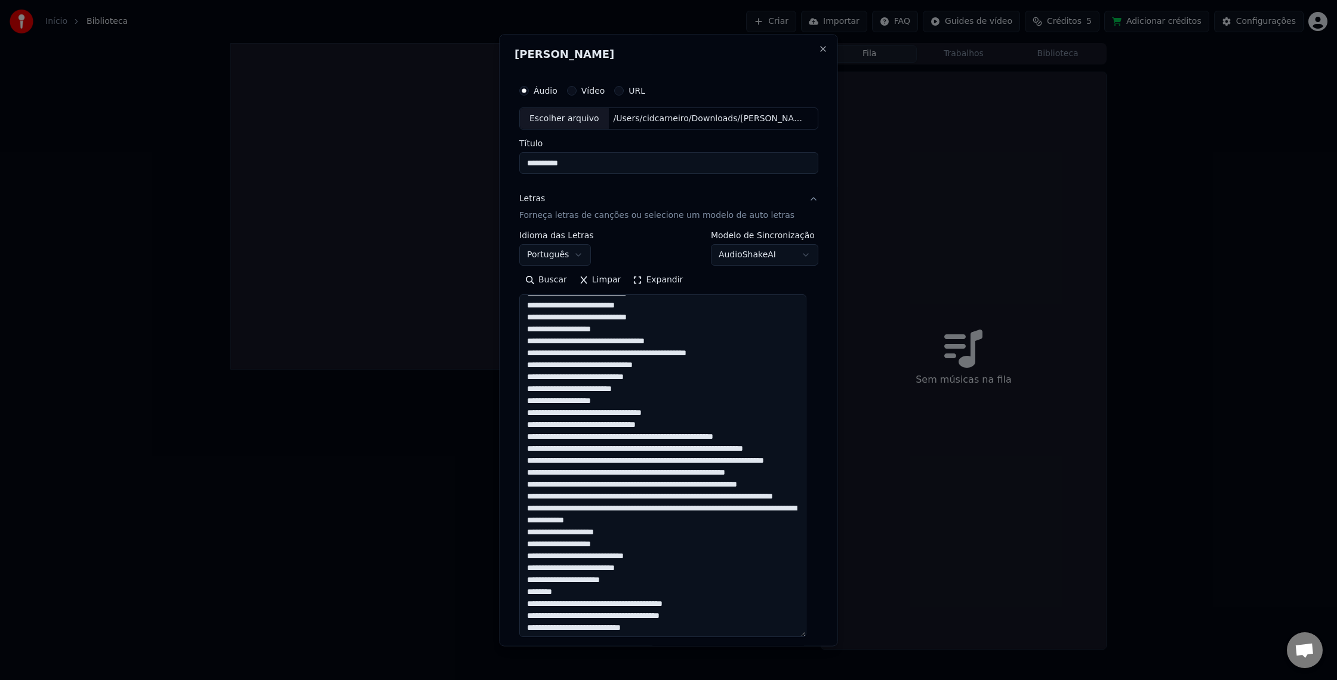
scroll to position [299, 0]
click at [648, 399] on textarea at bounding box center [662, 466] width 287 height 343
click at [675, 449] on textarea at bounding box center [662, 466] width 287 height 343
click at [675, 448] on textarea at bounding box center [662, 466] width 287 height 343
click at [673, 449] on textarea at bounding box center [662, 466] width 287 height 343
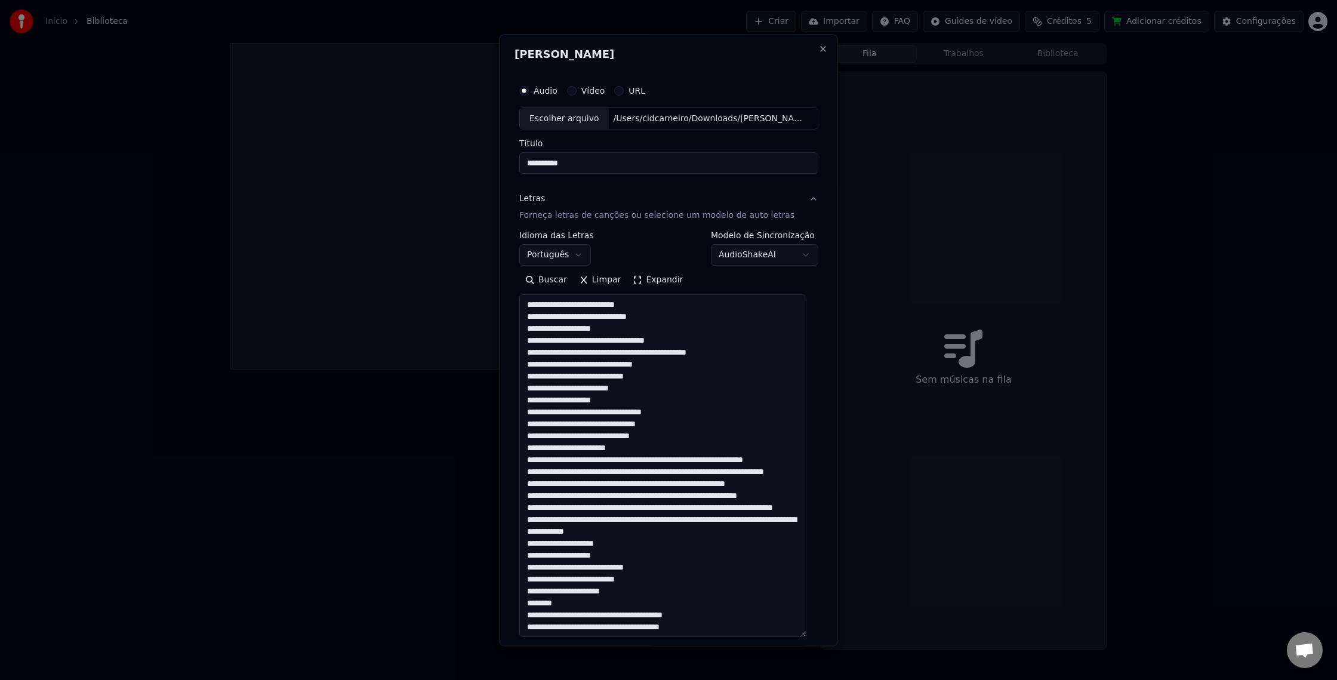
click at [661, 457] on textarea at bounding box center [662, 466] width 287 height 343
click at [667, 471] on textarea at bounding box center [662, 466] width 287 height 343
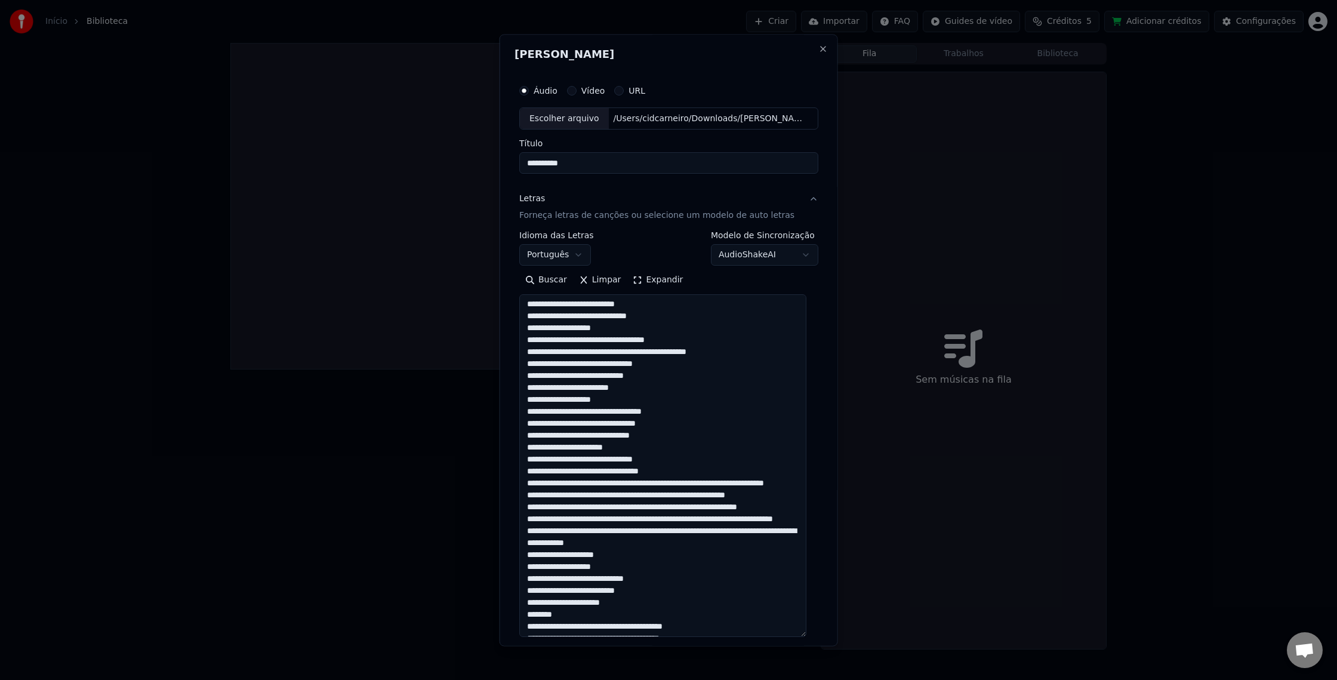
click at [689, 485] on textarea at bounding box center [662, 466] width 287 height 343
click at [601, 492] on textarea at bounding box center [662, 466] width 287 height 343
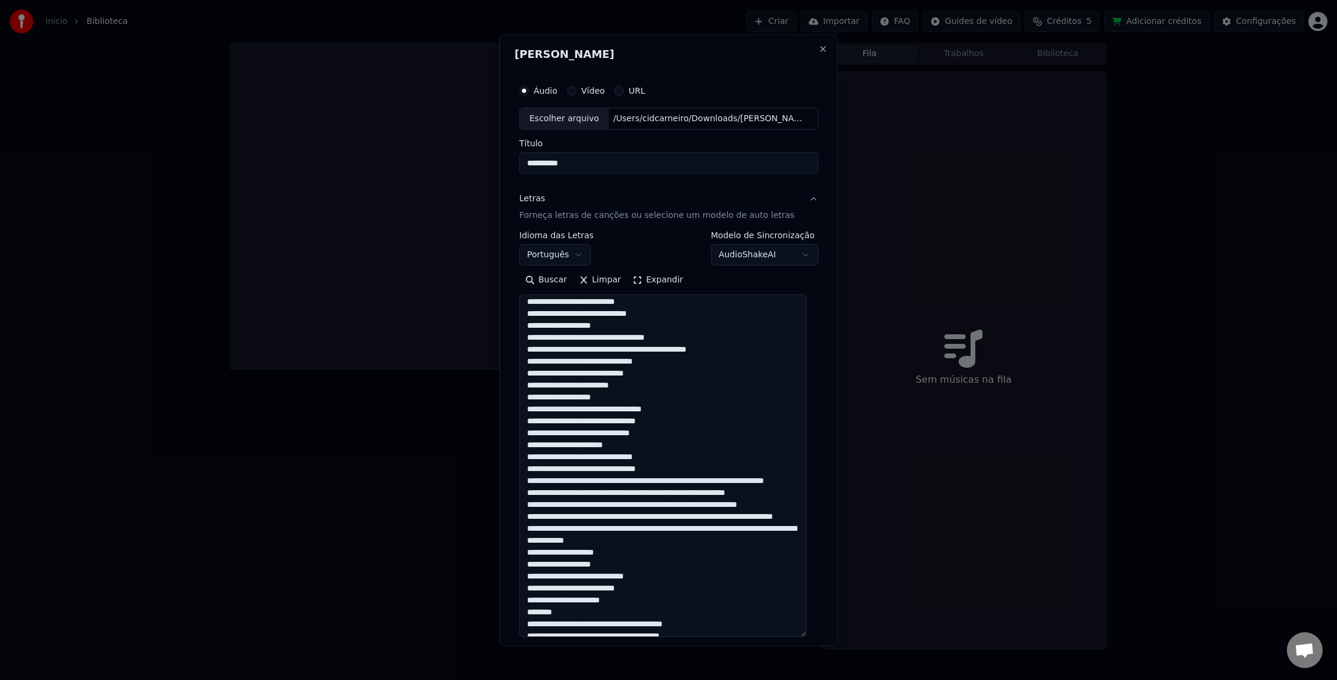
click at [601, 490] on textarea at bounding box center [662, 466] width 287 height 343
click at [598, 491] on textarea at bounding box center [662, 466] width 287 height 343
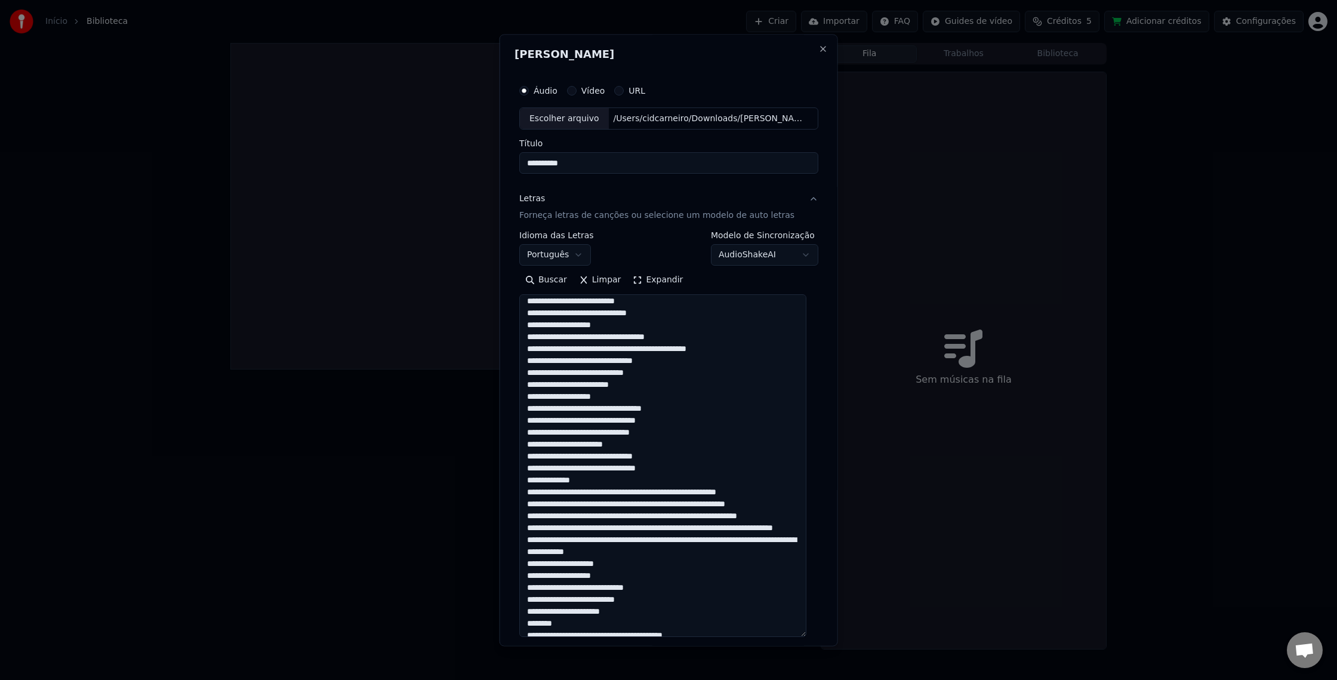
click at [675, 506] on textarea at bounding box center [662, 466] width 287 height 343
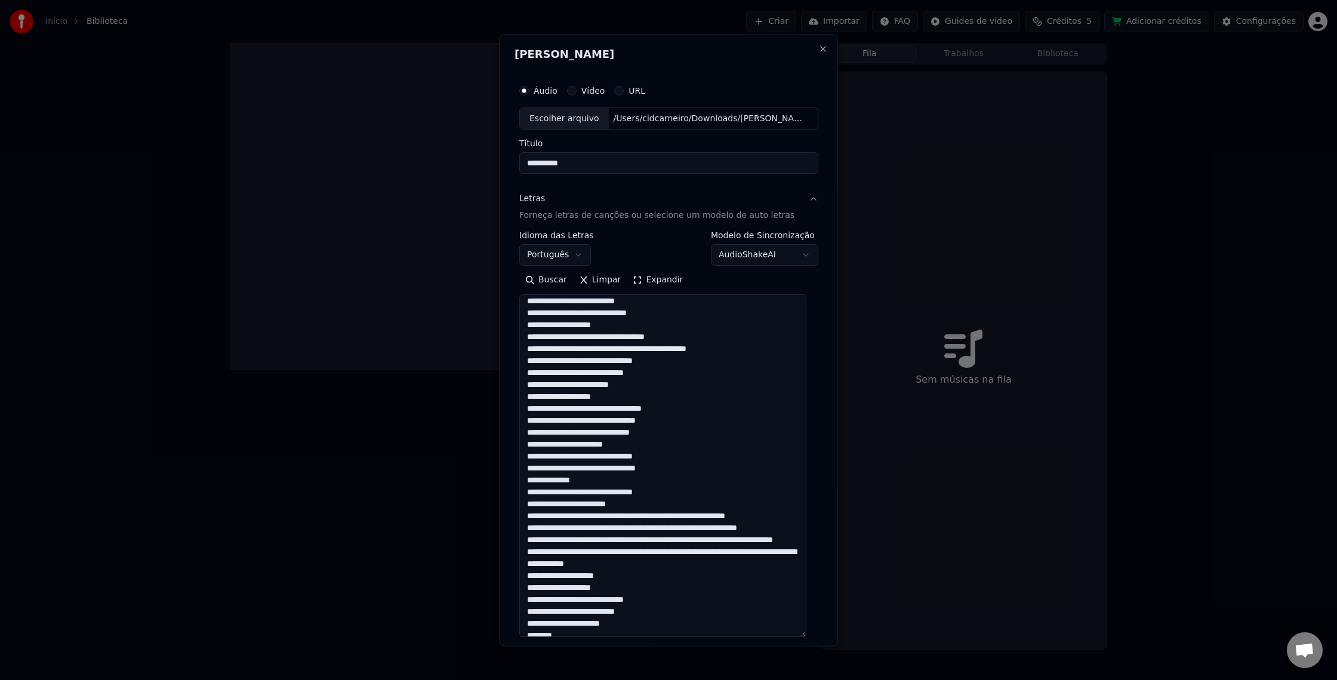
click at [724, 529] on textarea at bounding box center [662, 466] width 287 height 343
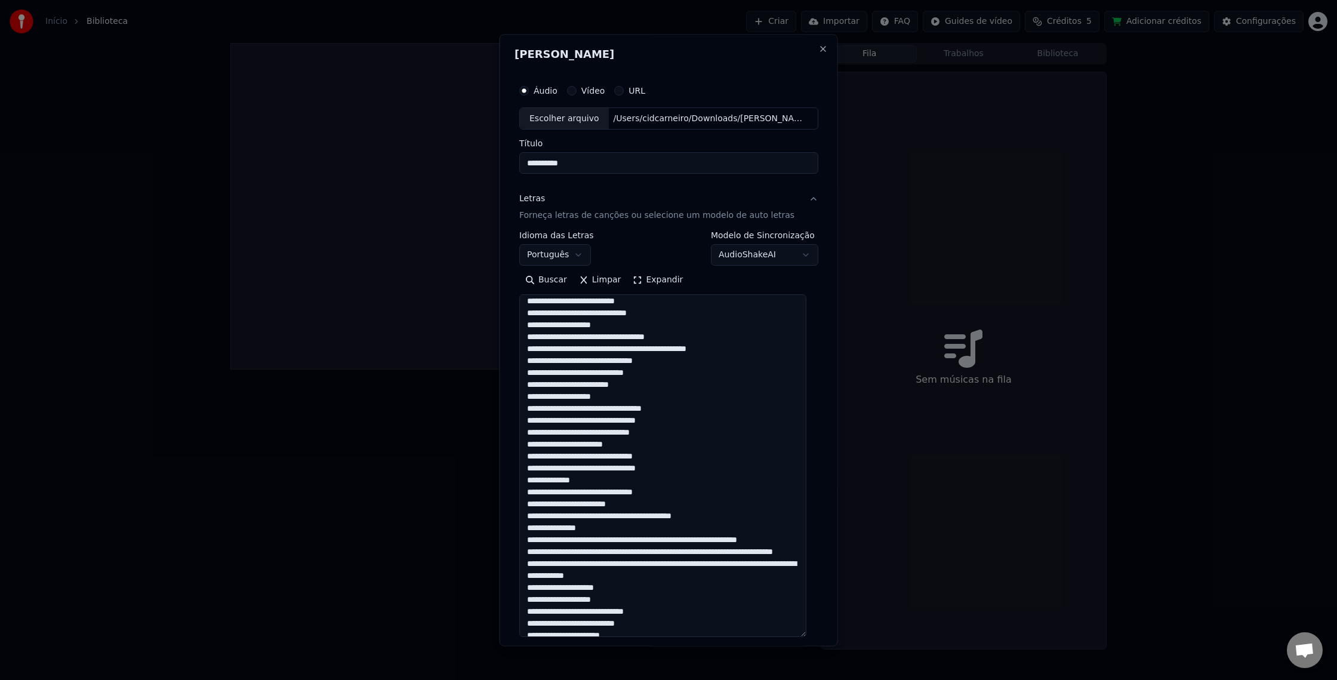
click at [597, 544] on textarea at bounding box center [662, 466] width 287 height 343
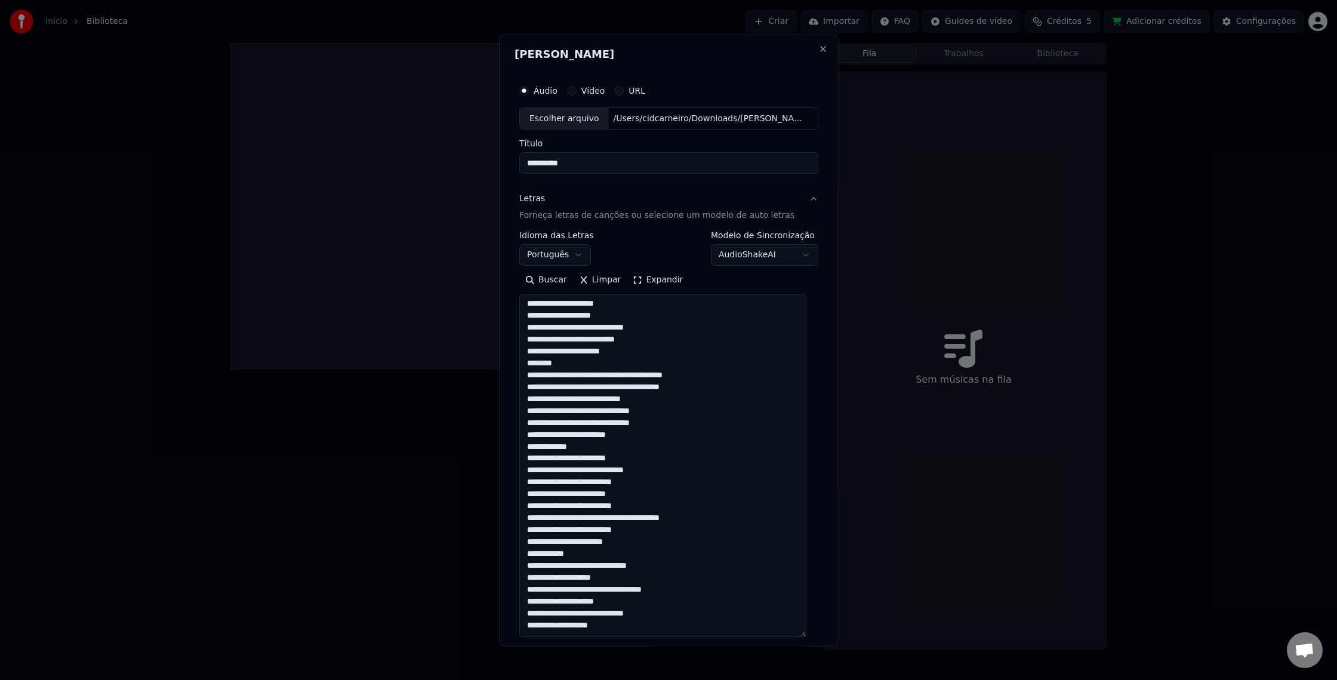
scroll to position [165, 0]
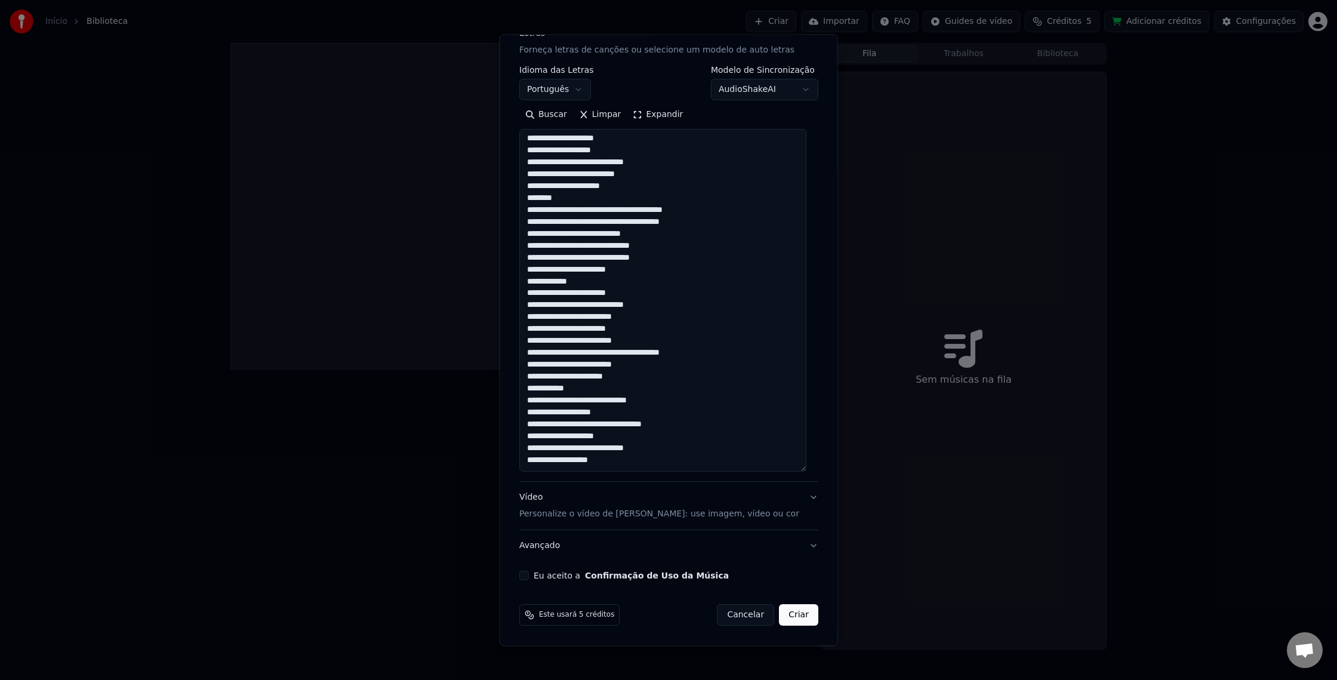
drag, startPoint x: 528, startPoint y: 308, endPoint x: 709, endPoint y: 445, distance: 227.5
click at [709, 445] on textarea at bounding box center [662, 300] width 287 height 343
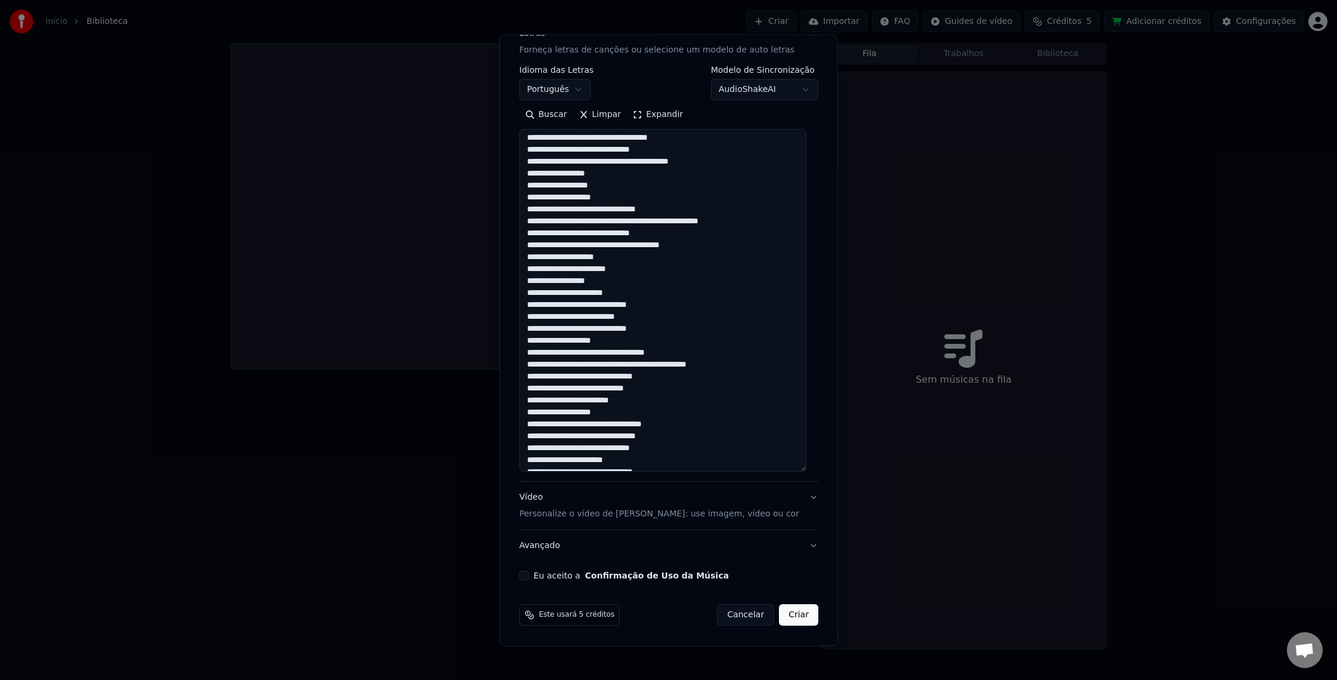
scroll to position [0, 0]
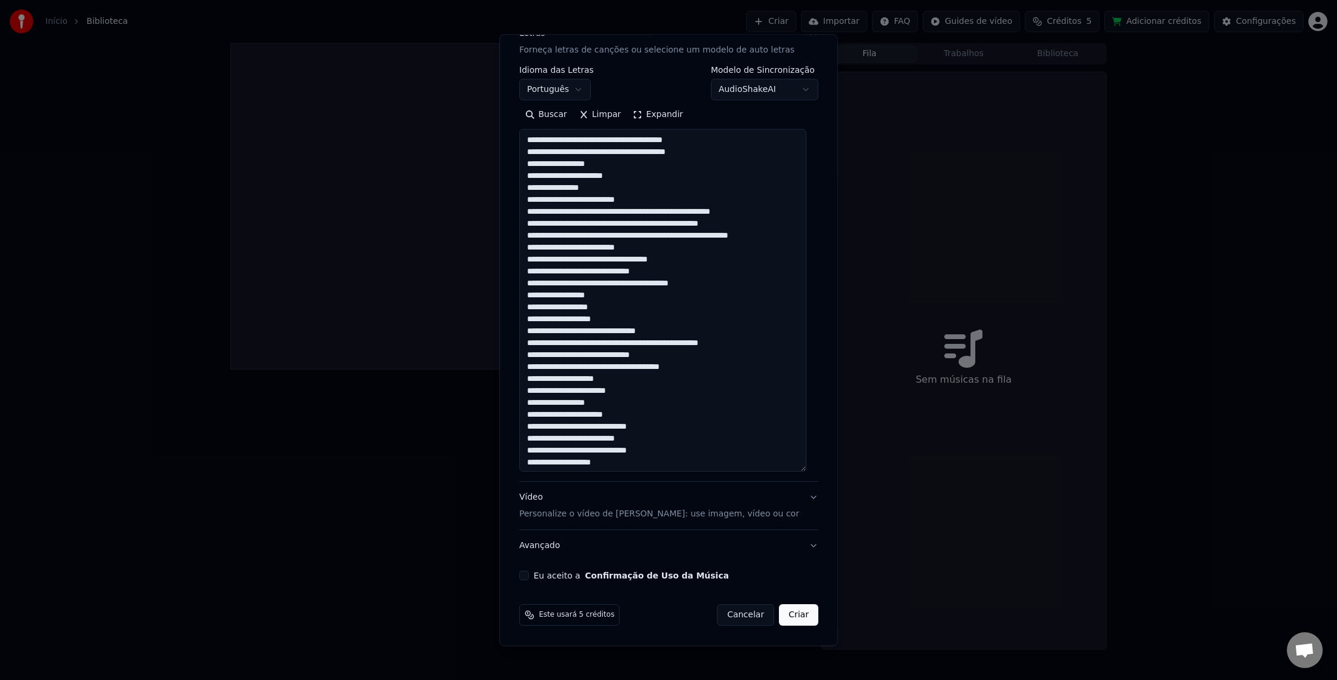
click at [703, 187] on textarea at bounding box center [662, 300] width 287 height 343
drag, startPoint x: 644, startPoint y: 196, endPoint x: 785, endPoint y: 258, distance: 153.9
click at [646, 198] on textarea at bounding box center [662, 300] width 287 height 343
click at [606, 208] on textarea at bounding box center [662, 300] width 287 height 343
click at [603, 209] on textarea at bounding box center [662, 300] width 287 height 343
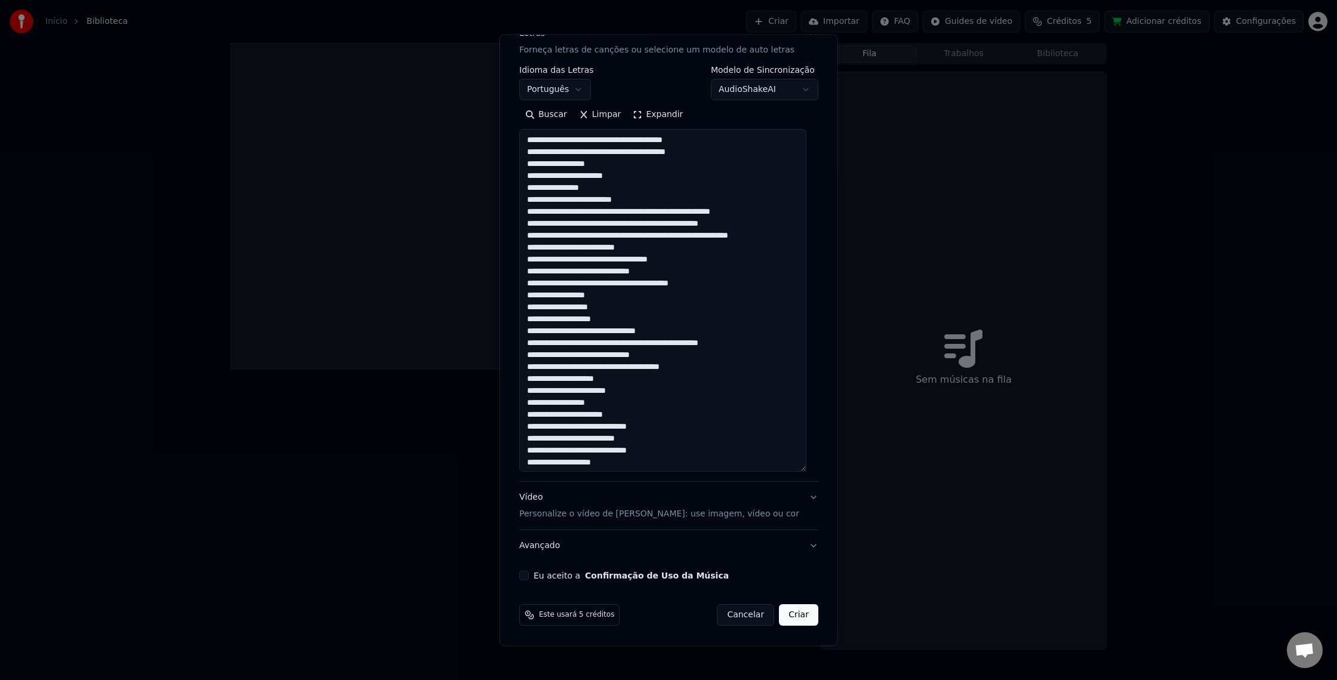
scroll to position [8, 0]
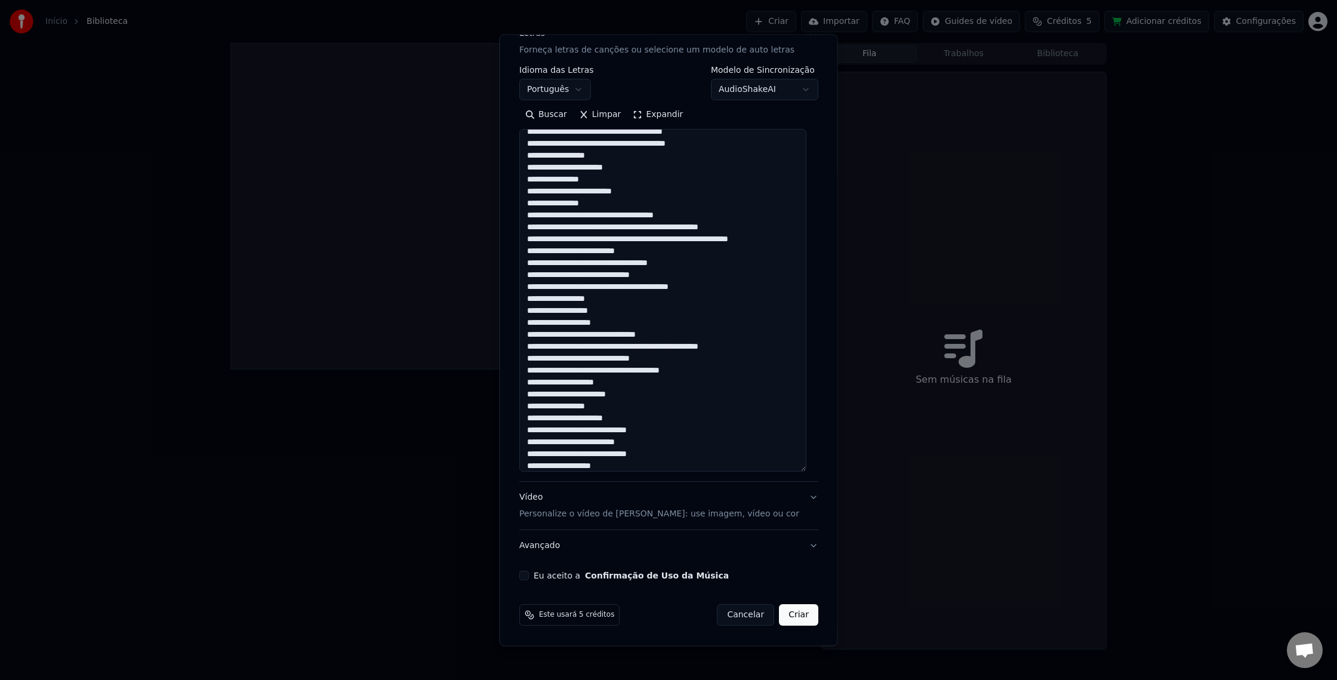
click at [693, 216] on textarea at bounding box center [662, 300] width 287 height 343
drag, startPoint x: 641, startPoint y: 229, endPoint x: 635, endPoint y: 245, distance: 17.5
click at [641, 229] on textarea at bounding box center [662, 300] width 287 height 343
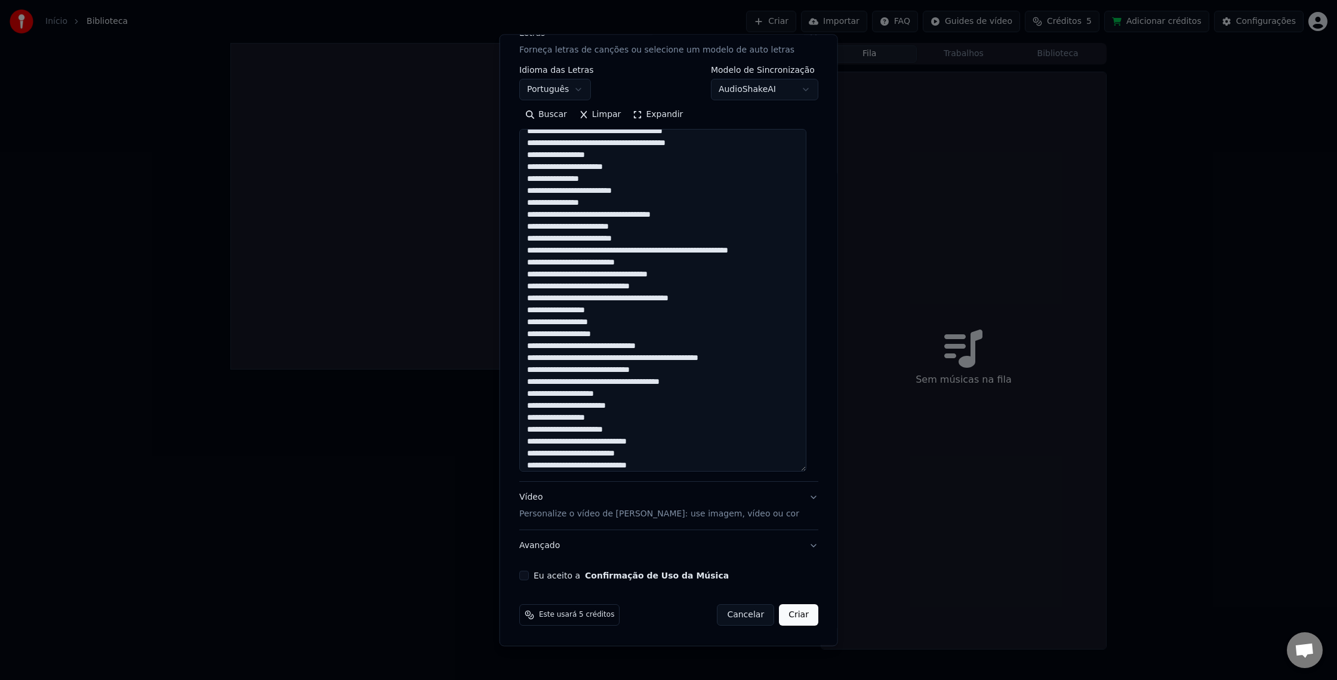
click at [632, 236] on textarea at bounding box center [662, 300] width 287 height 343
click at [638, 251] on textarea at bounding box center [662, 300] width 287 height 343
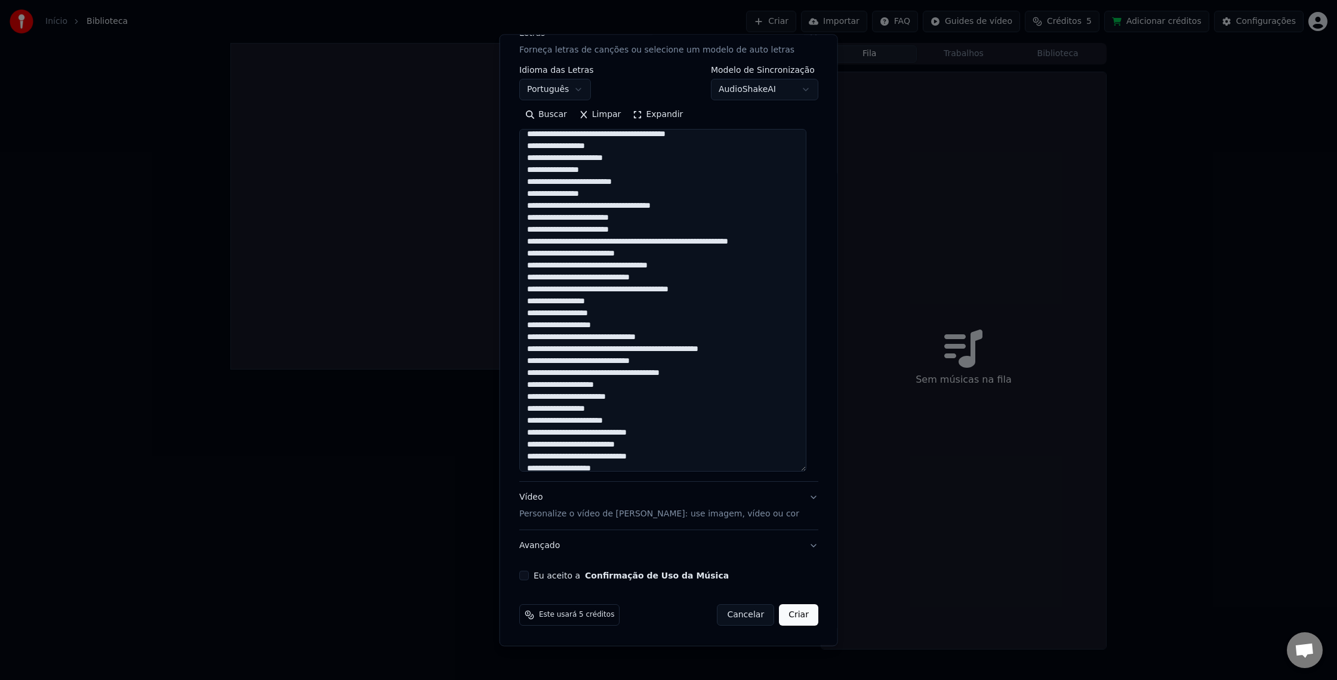
scroll to position [18, 0]
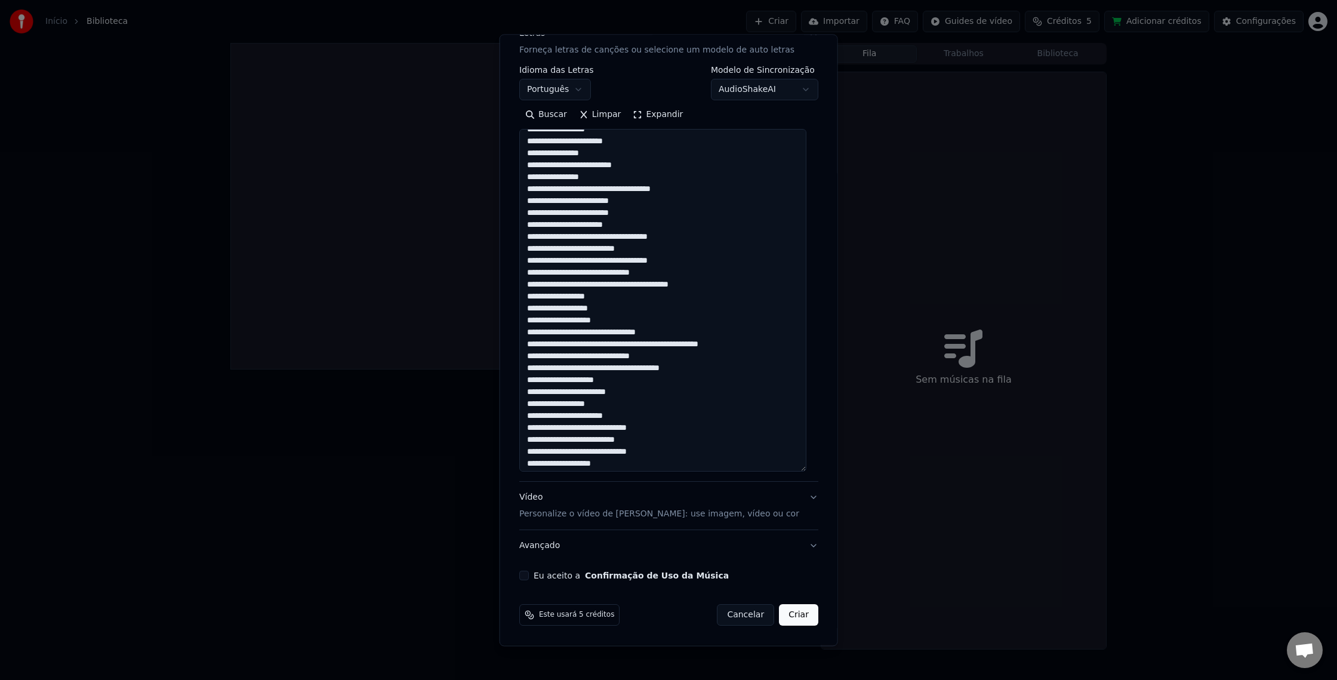
click at [588, 239] on textarea at bounding box center [662, 300] width 287 height 343
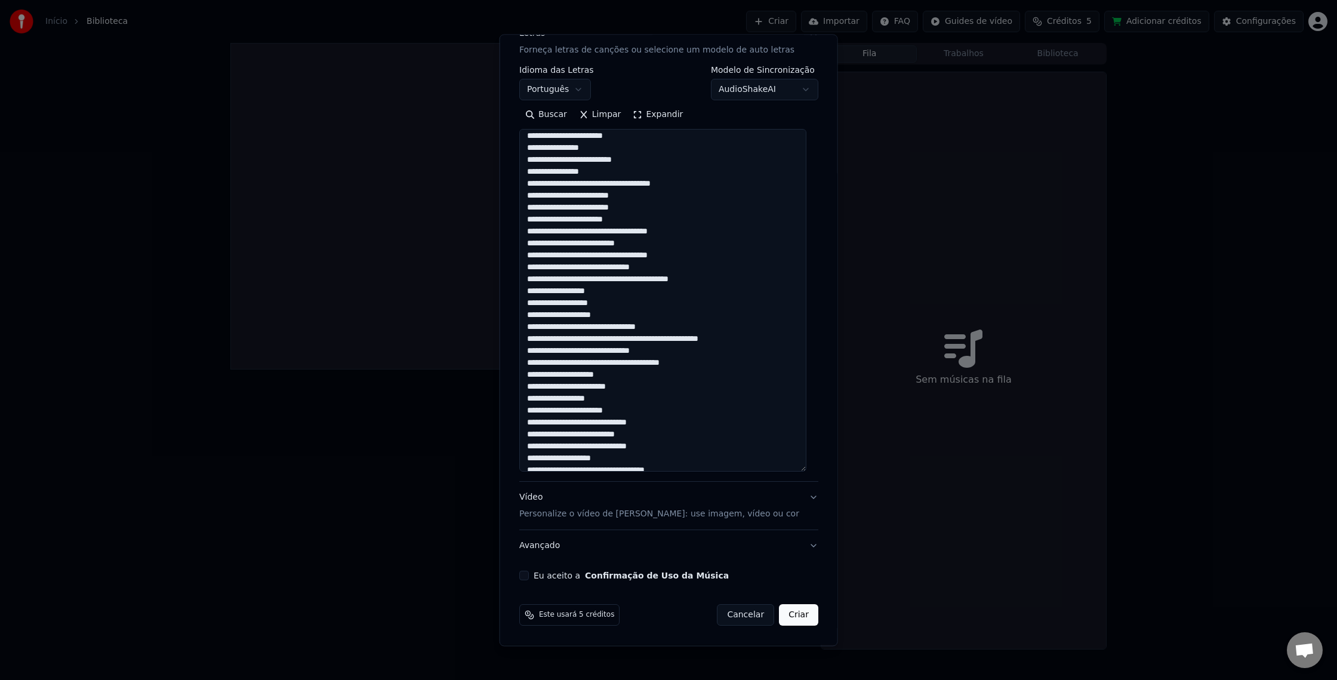
scroll to position [39, 0]
click at [687, 229] on textarea at bounding box center [662, 300] width 287 height 343
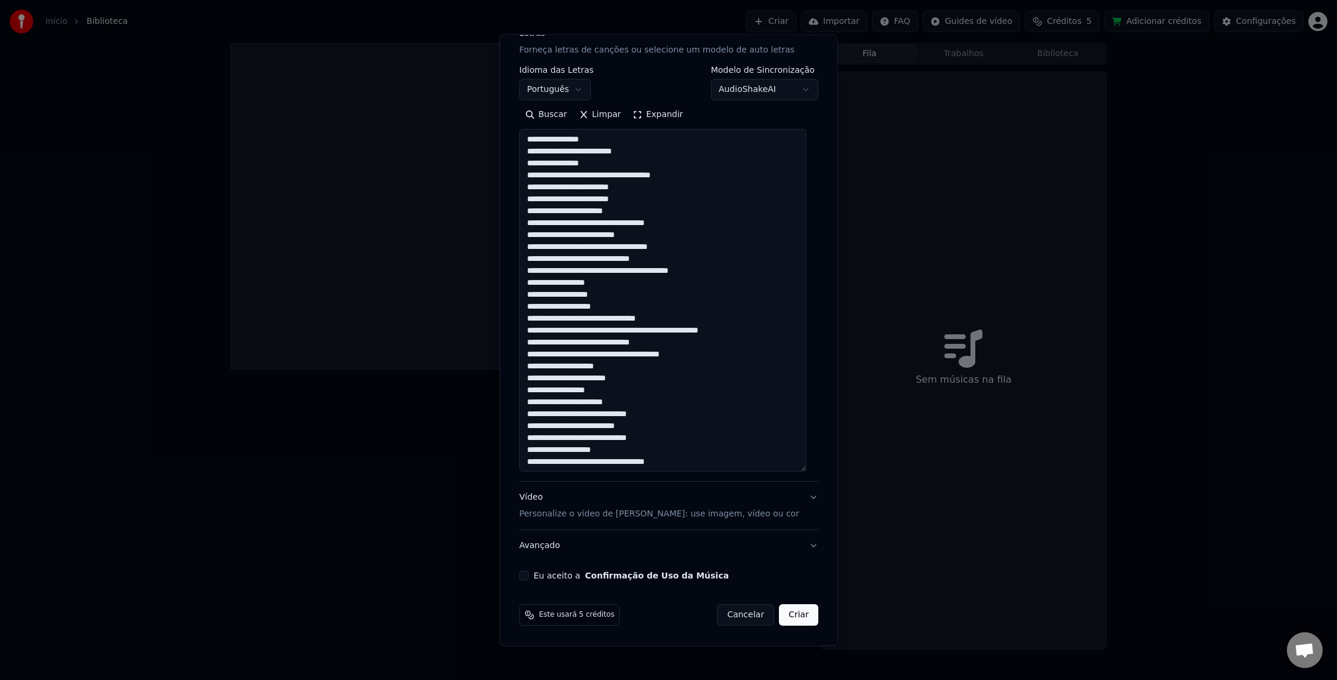
scroll to position [49, 0]
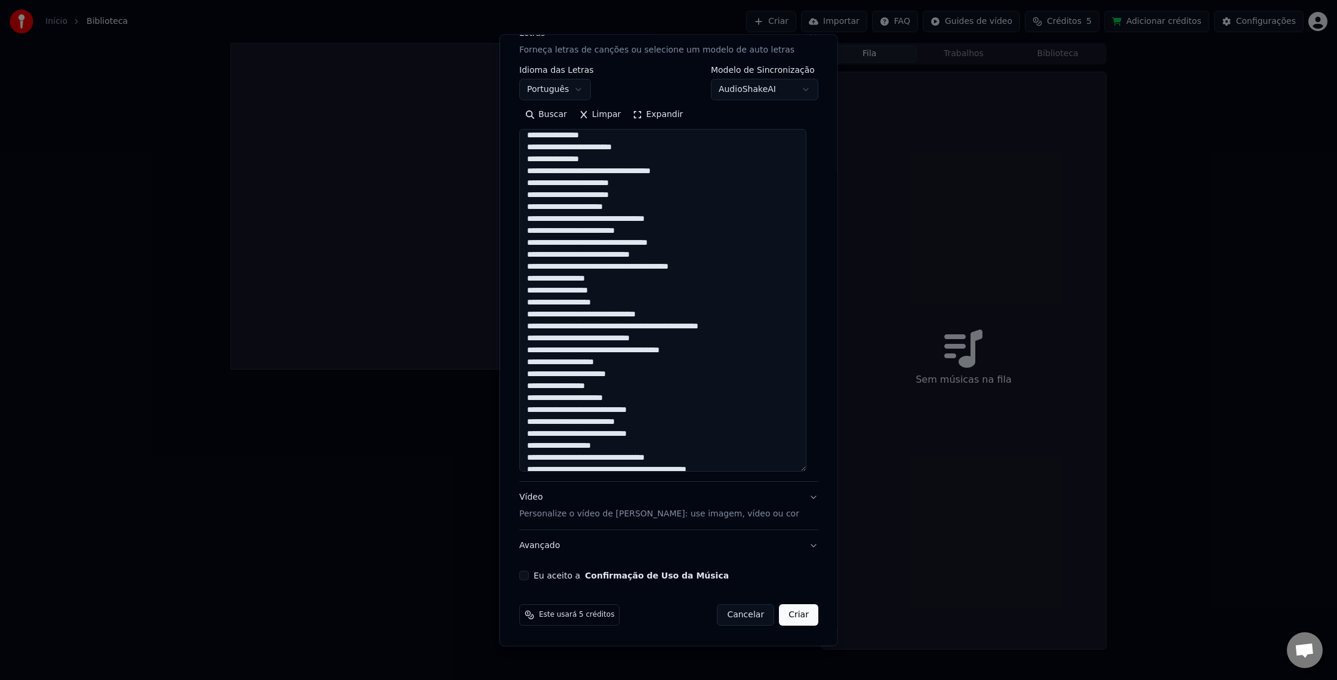
click at [605, 232] on textarea at bounding box center [662, 300] width 287 height 343
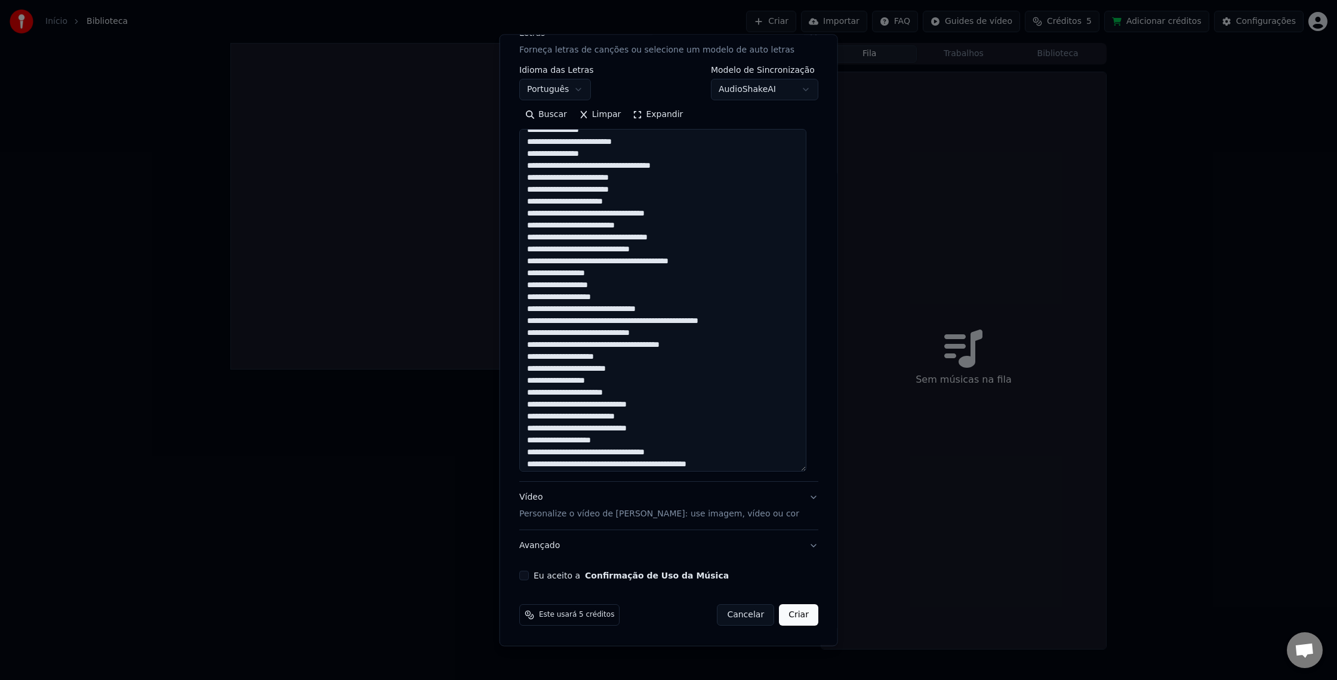
drag, startPoint x: 603, startPoint y: 226, endPoint x: 603, endPoint y: 233, distance: 7.2
click at [603, 226] on textarea at bounding box center [662, 300] width 287 height 343
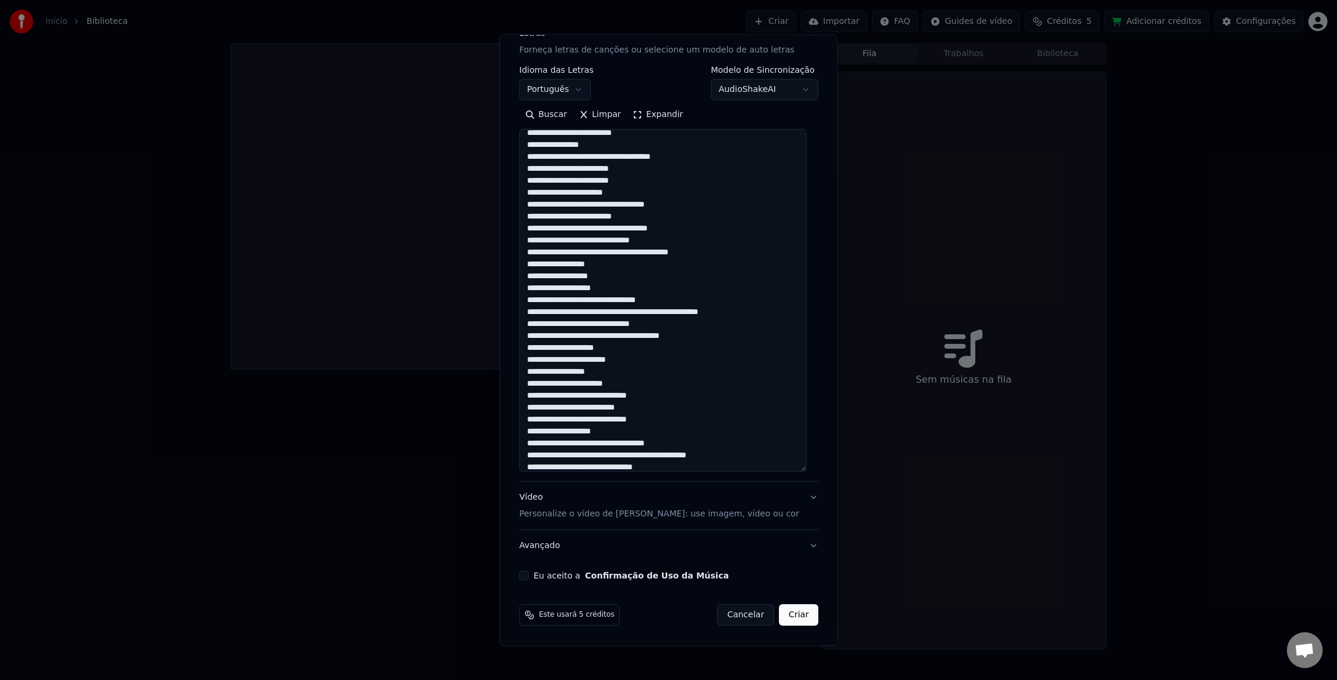
scroll to position [75, 0]
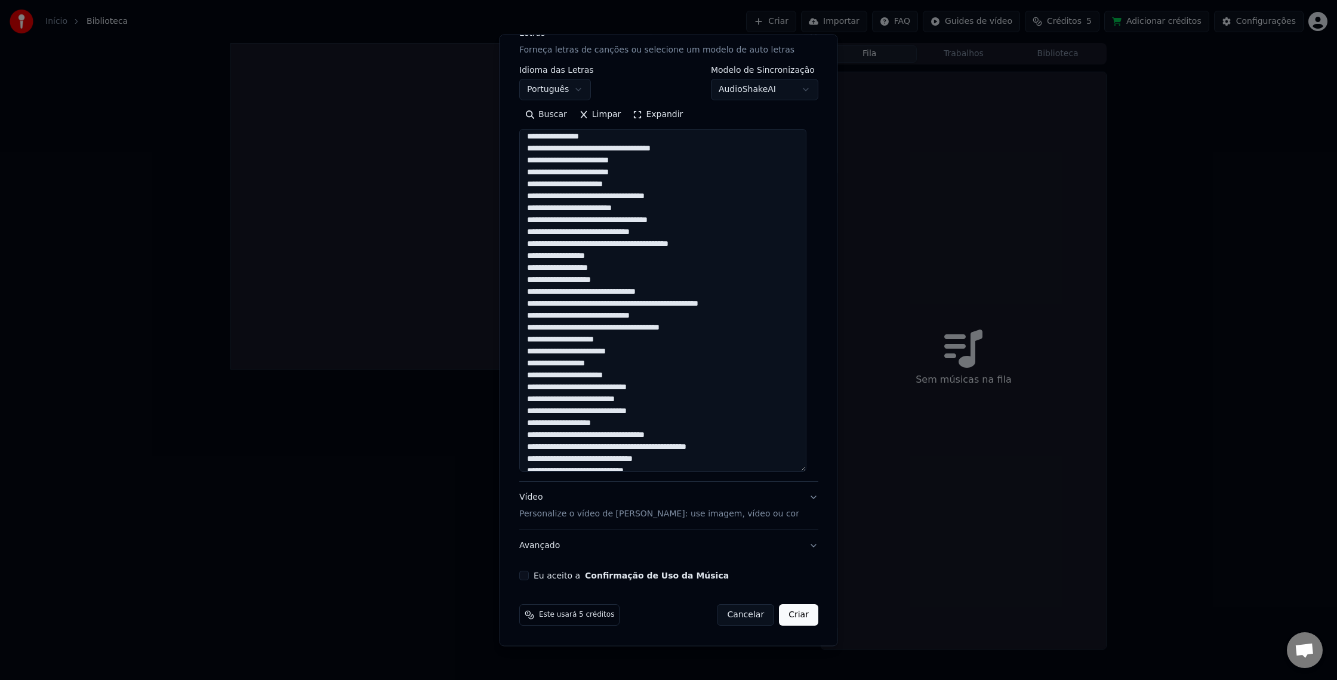
click at [689, 241] on textarea at bounding box center [662, 300] width 287 height 343
click at [528, 270] on textarea at bounding box center [662, 300] width 287 height 343
click at [611, 283] on textarea at bounding box center [662, 300] width 287 height 343
click at [666, 250] on textarea at bounding box center [662, 300] width 287 height 343
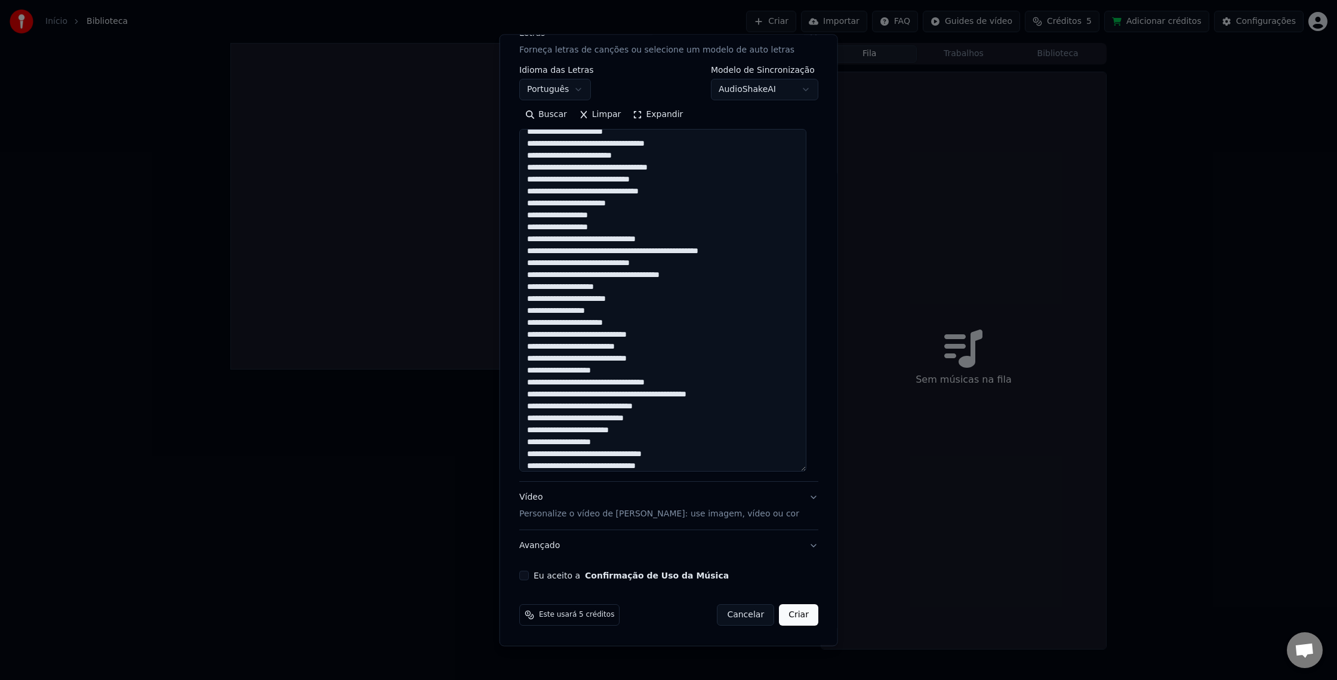
scroll to position [134, 0]
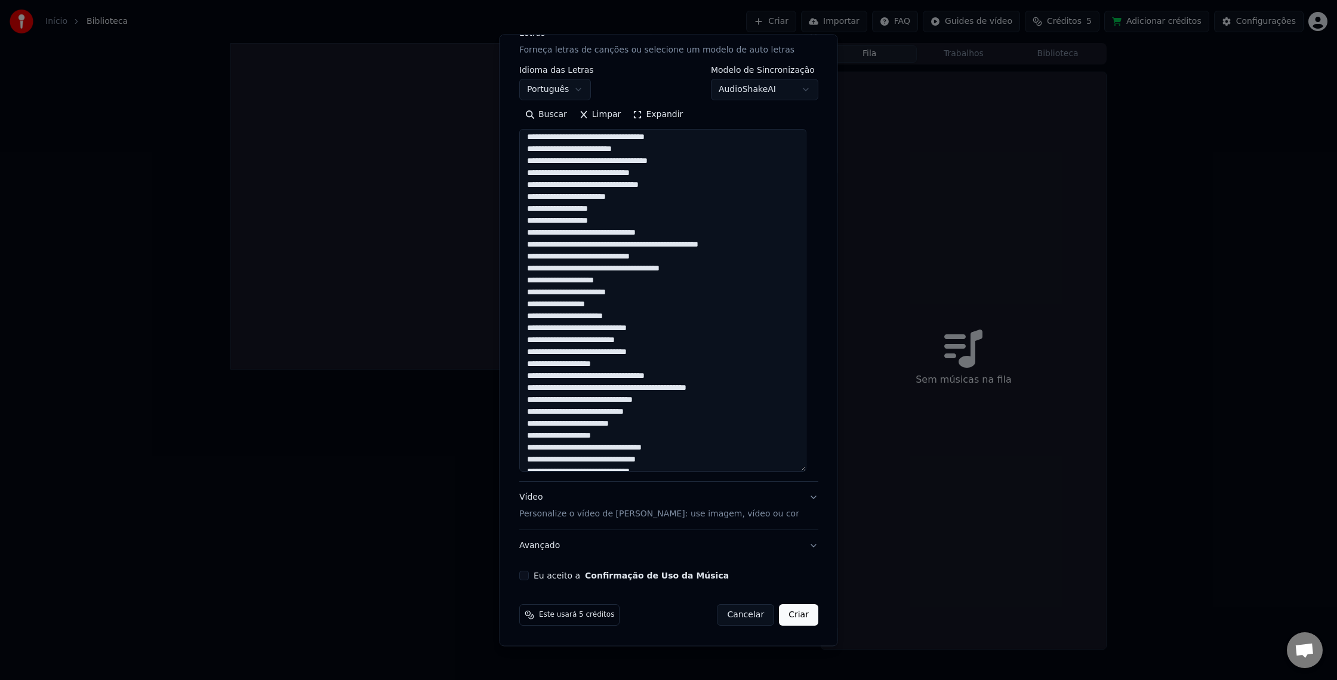
click at [596, 267] on textarea at bounding box center [662, 300] width 287 height 343
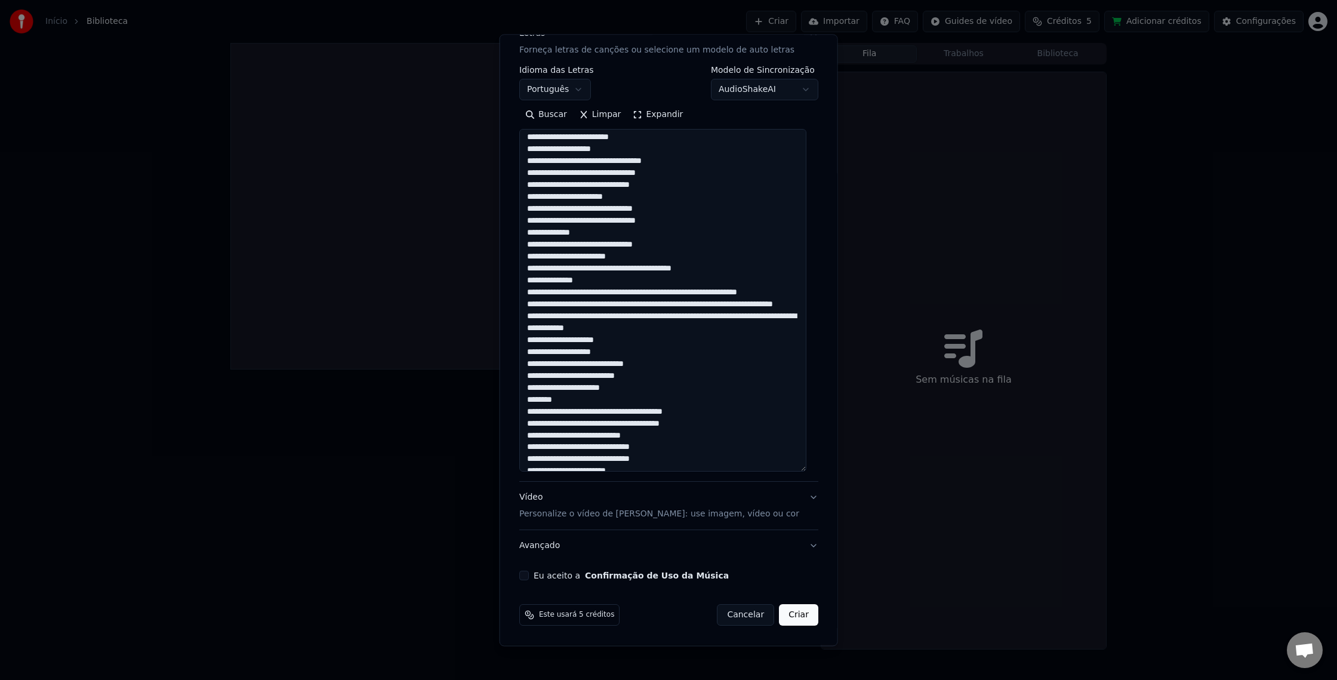
scroll to position [444, 0]
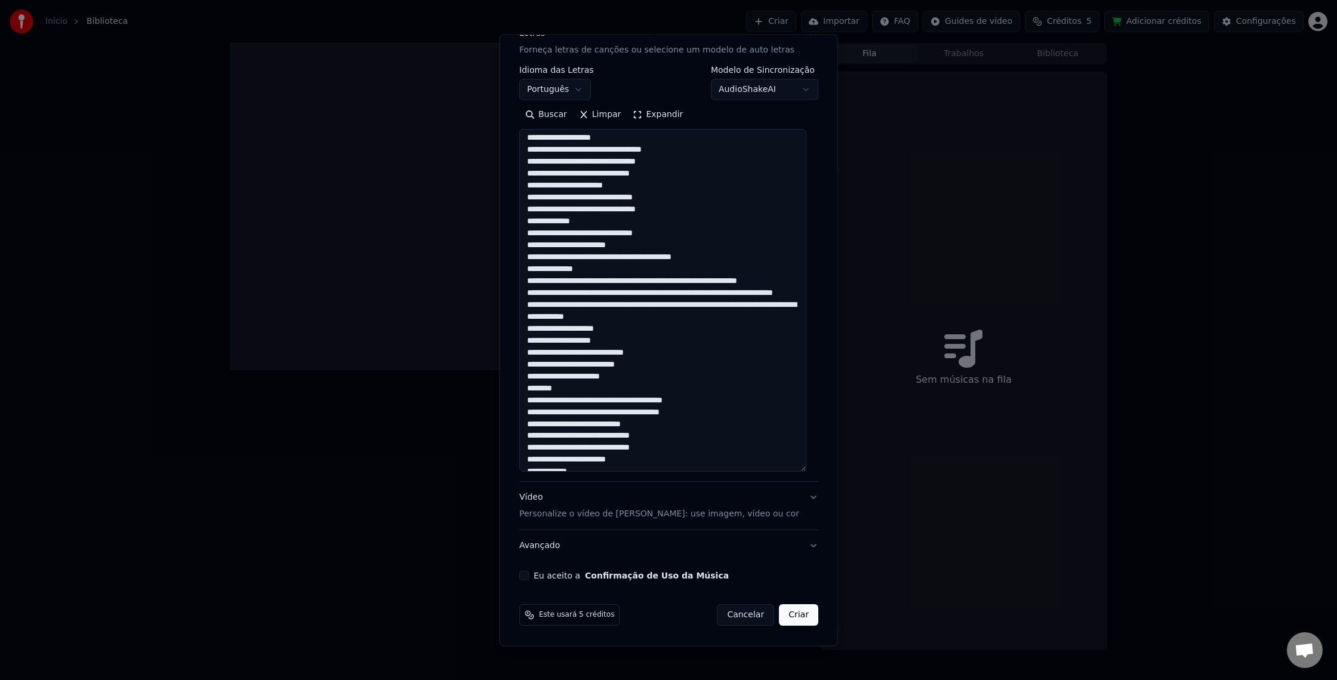
drag, startPoint x: 632, startPoint y: 275, endPoint x: 665, endPoint y: 373, distance: 103.0
click at [632, 275] on textarea at bounding box center [662, 300] width 287 height 343
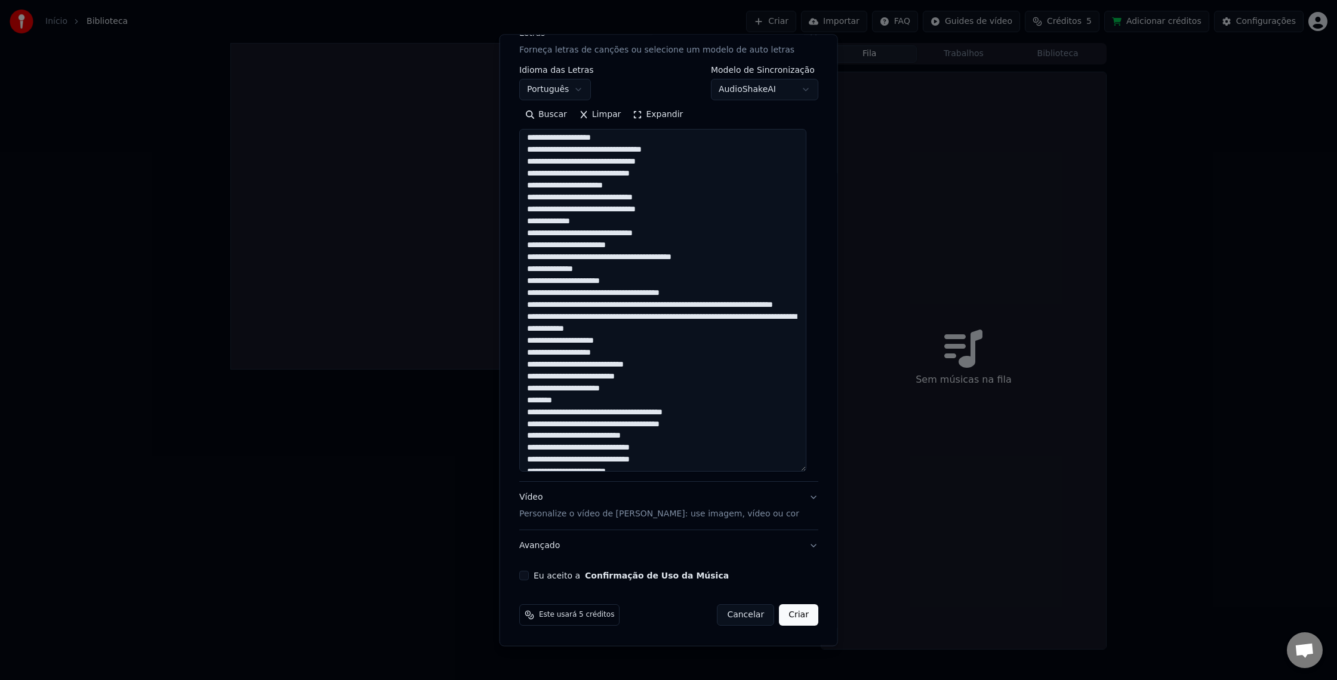
click at [715, 288] on textarea at bounding box center [662, 300] width 287 height 343
click at [711, 305] on textarea at bounding box center [662, 300] width 287 height 343
click at [710, 305] on textarea at bounding box center [662, 300] width 287 height 343
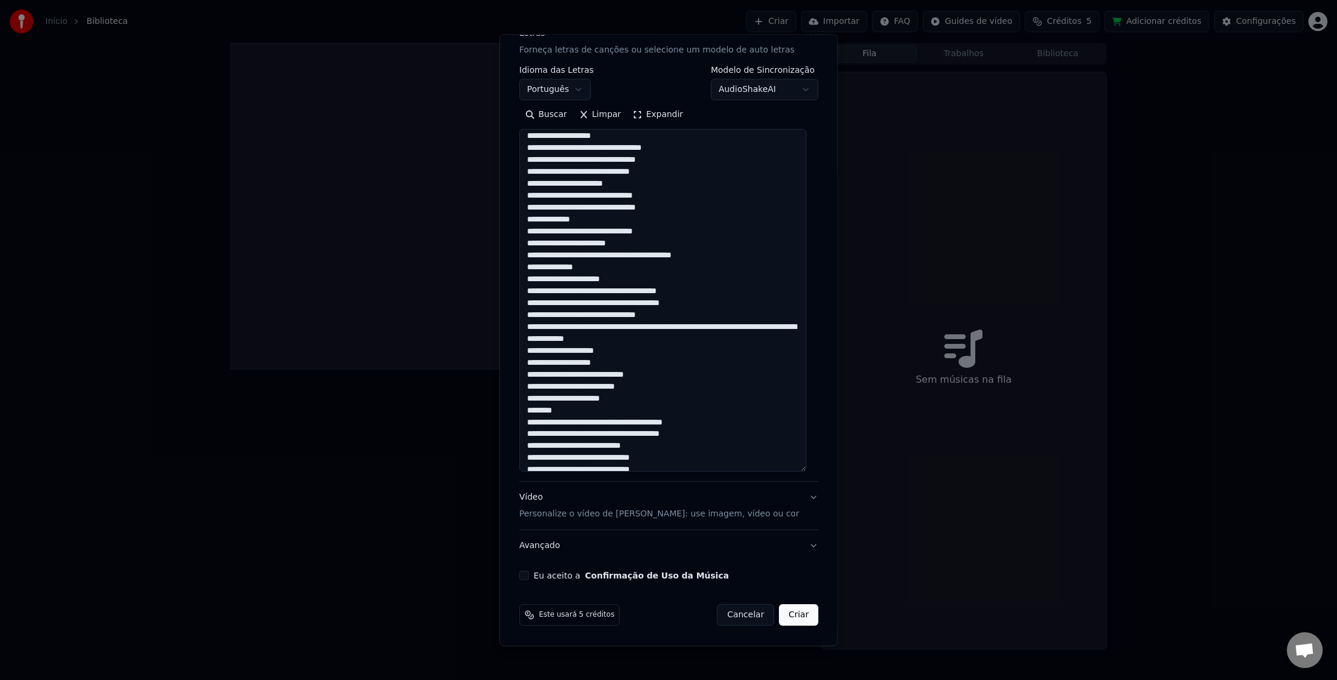
click at [714, 295] on textarea at bounding box center [662, 300] width 287 height 343
click at [676, 312] on textarea at bounding box center [662, 300] width 287 height 343
click at [640, 324] on textarea at bounding box center [662, 300] width 287 height 343
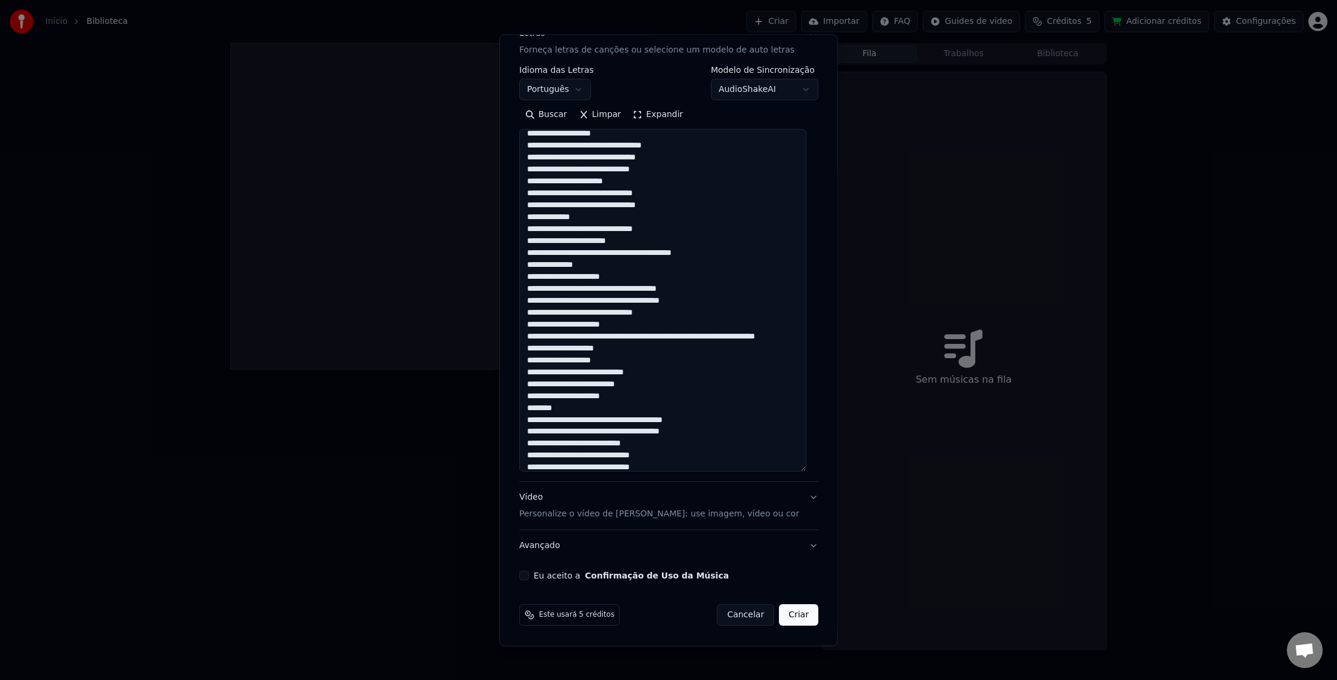
click at [698, 334] on textarea at bounding box center [662, 300] width 287 height 343
click at [579, 345] on textarea at bounding box center [662, 300] width 287 height 343
click at [574, 349] on textarea at bounding box center [662, 300] width 287 height 343
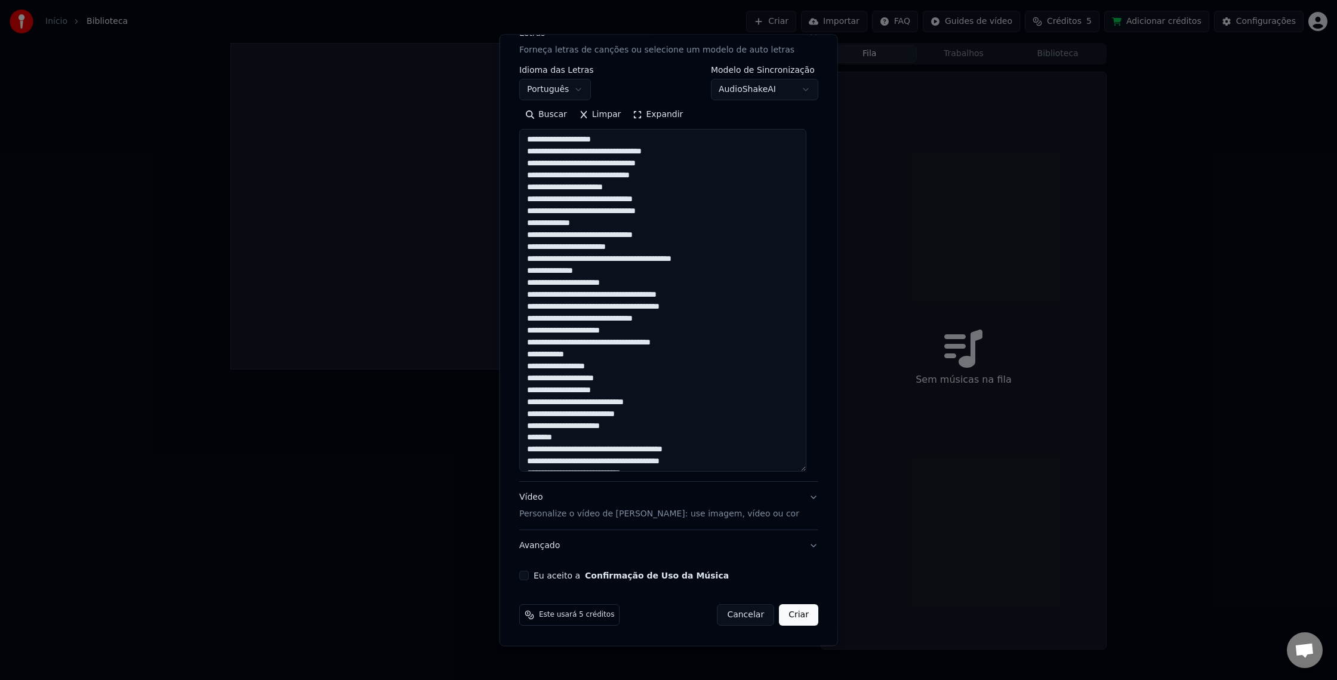
scroll to position [441, 0]
click at [607, 343] on textarea at bounding box center [662, 300] width 287 height 343
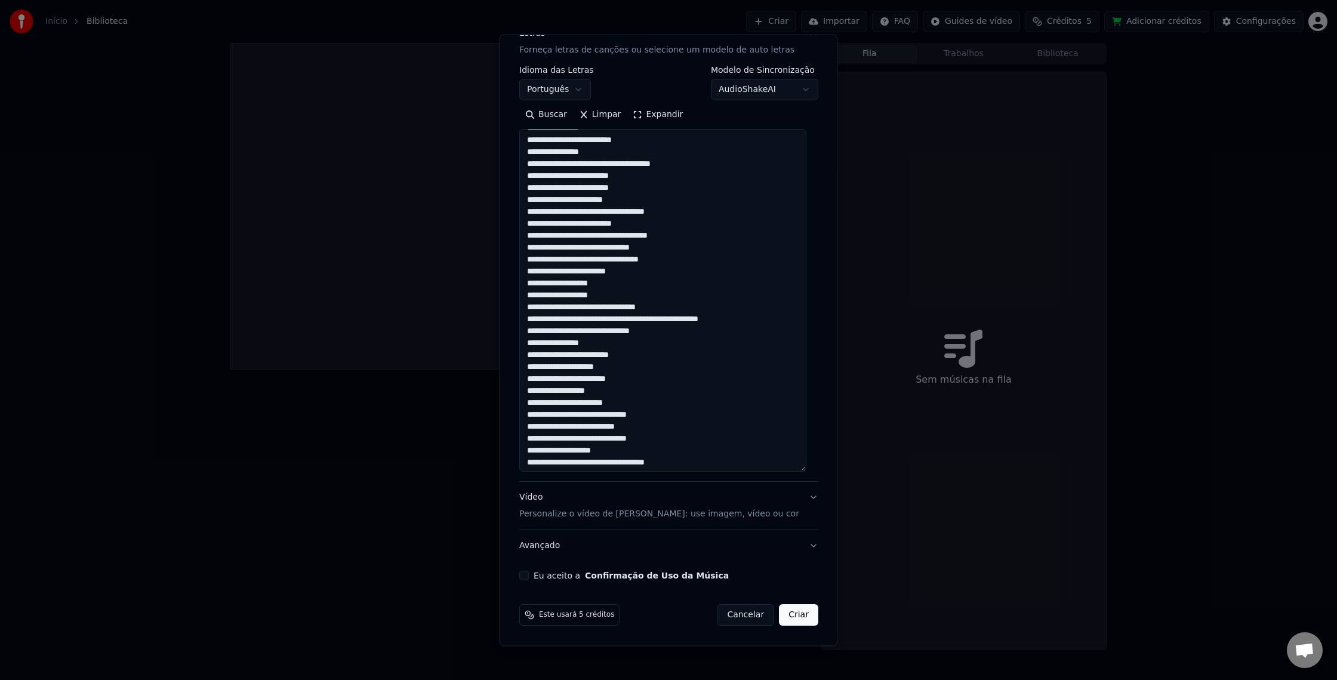
scroll to position [43, 0]
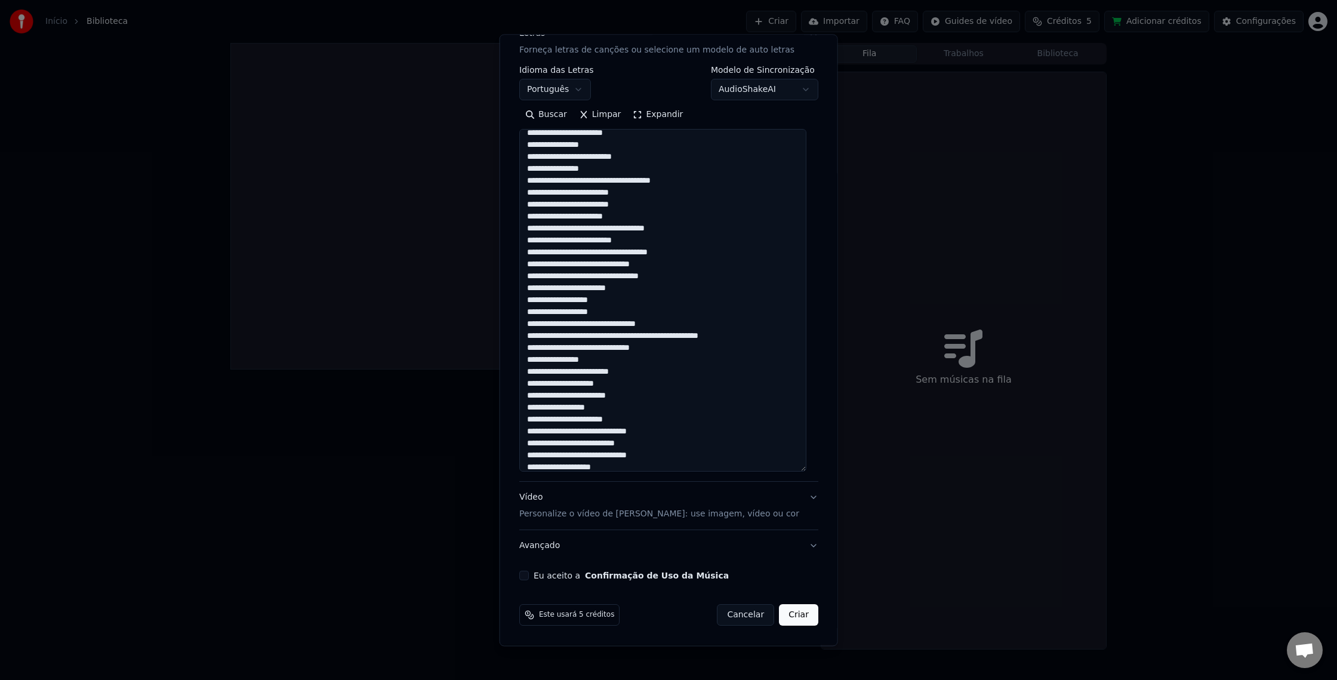
type textarea "**********"
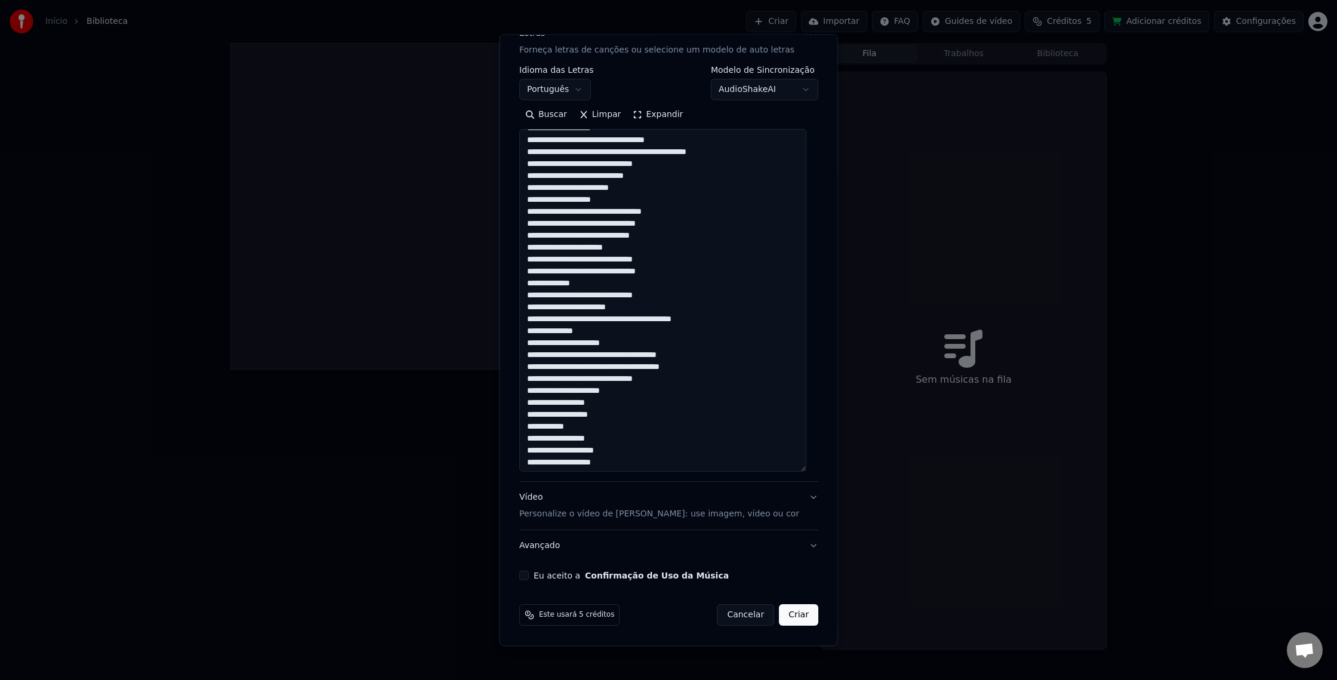
scroll to position [694, 0]
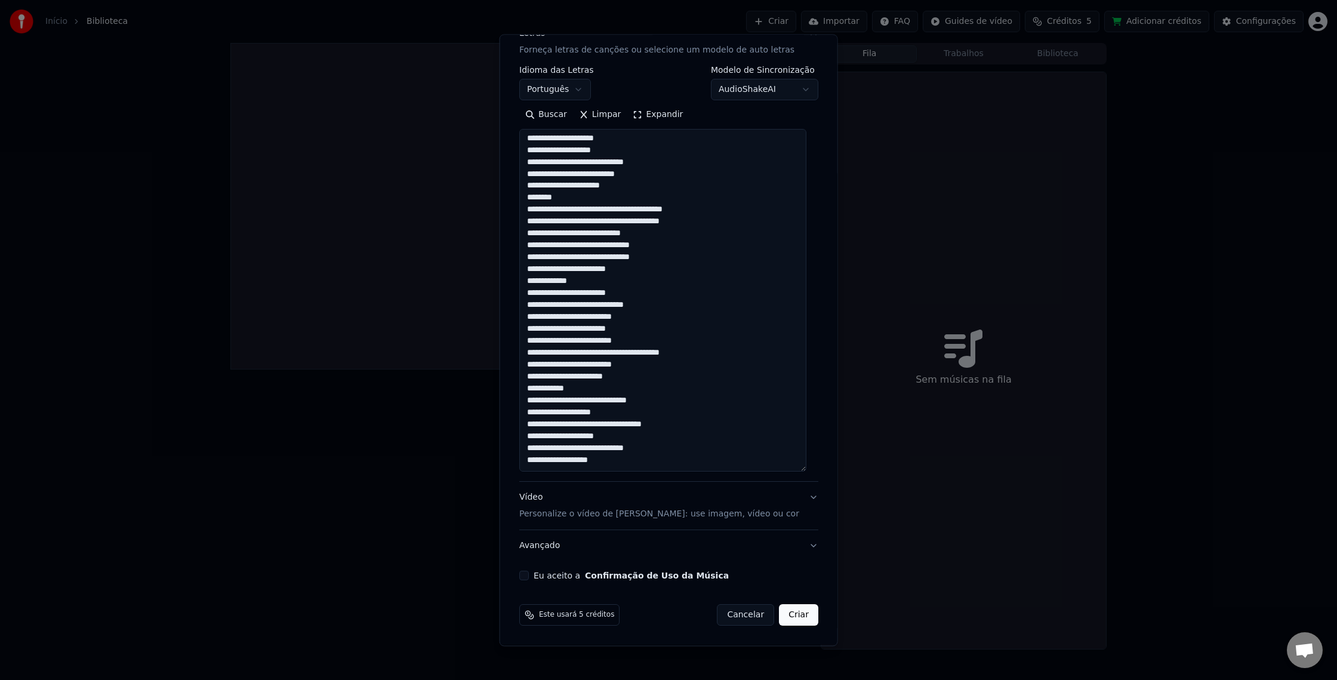
drag, startPoint x: 530, startPoint y: 319, endPoint x: 658, endPoint y: 535, distance: 250.4
click at [658, 535] on div "**********" at bounding box center [668, 289] width 299 height 543
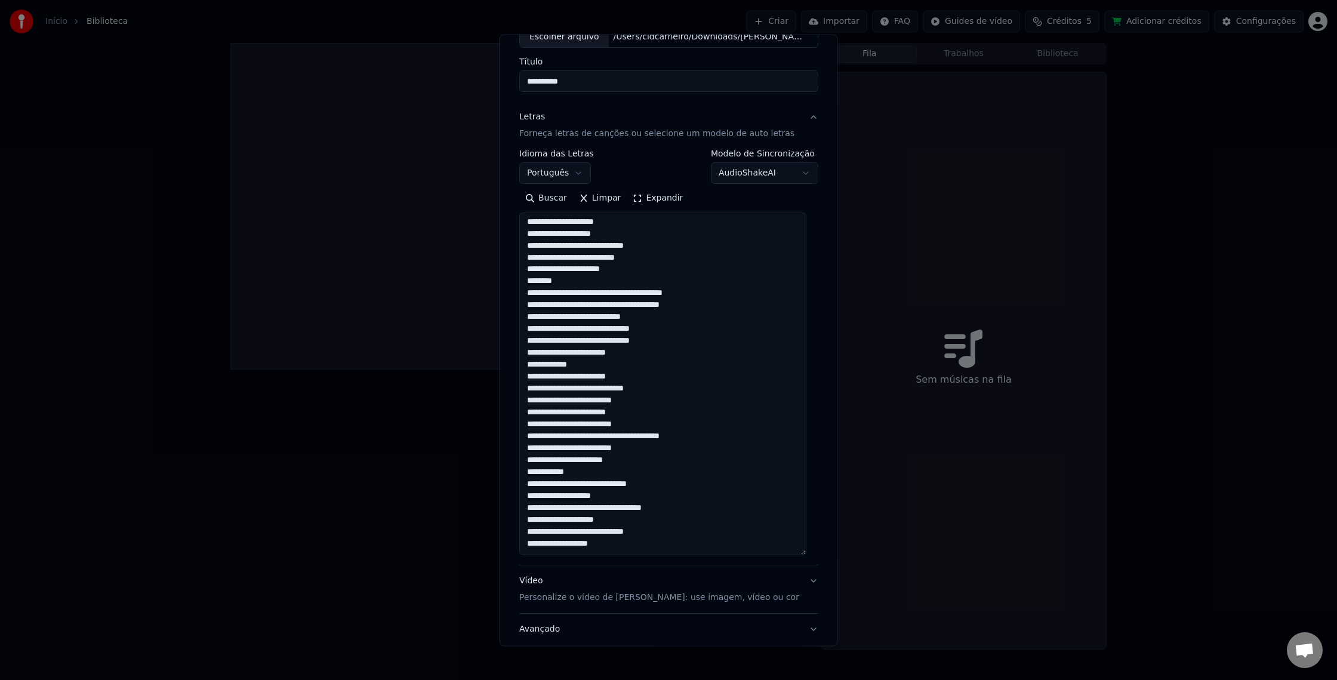
scroll to position [0, 0]
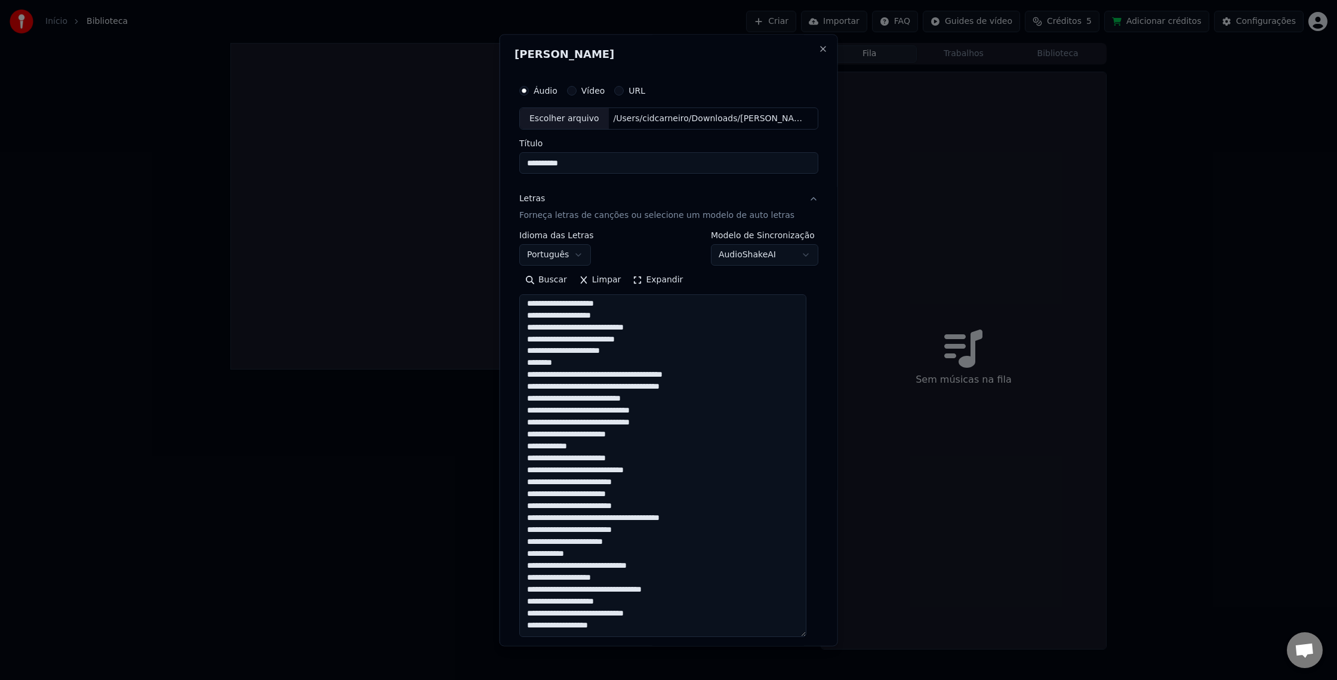
click at [567, 115] on div "Escolher arquivo" at bounding box center [564, 118] width 89 height 21
click at [661, 161] on input "**********" at bounding box center [668, 163] width 299 height 21
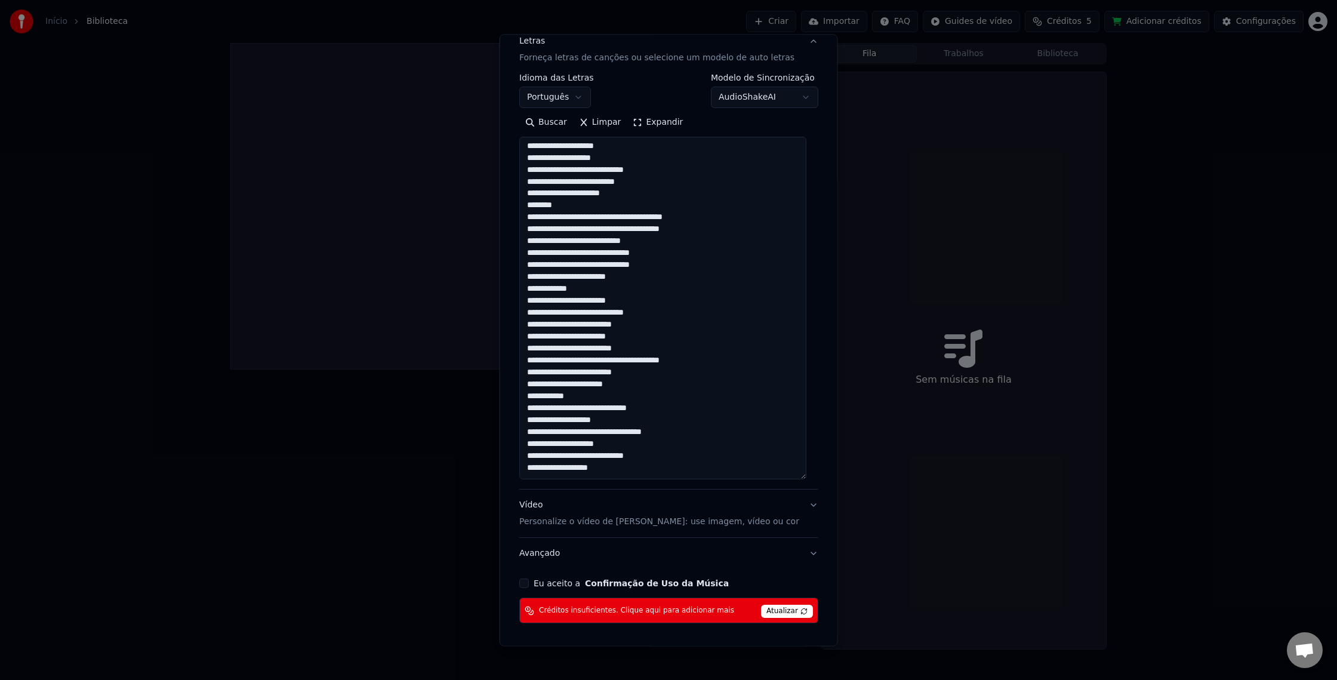
scroll to position [200, 0]
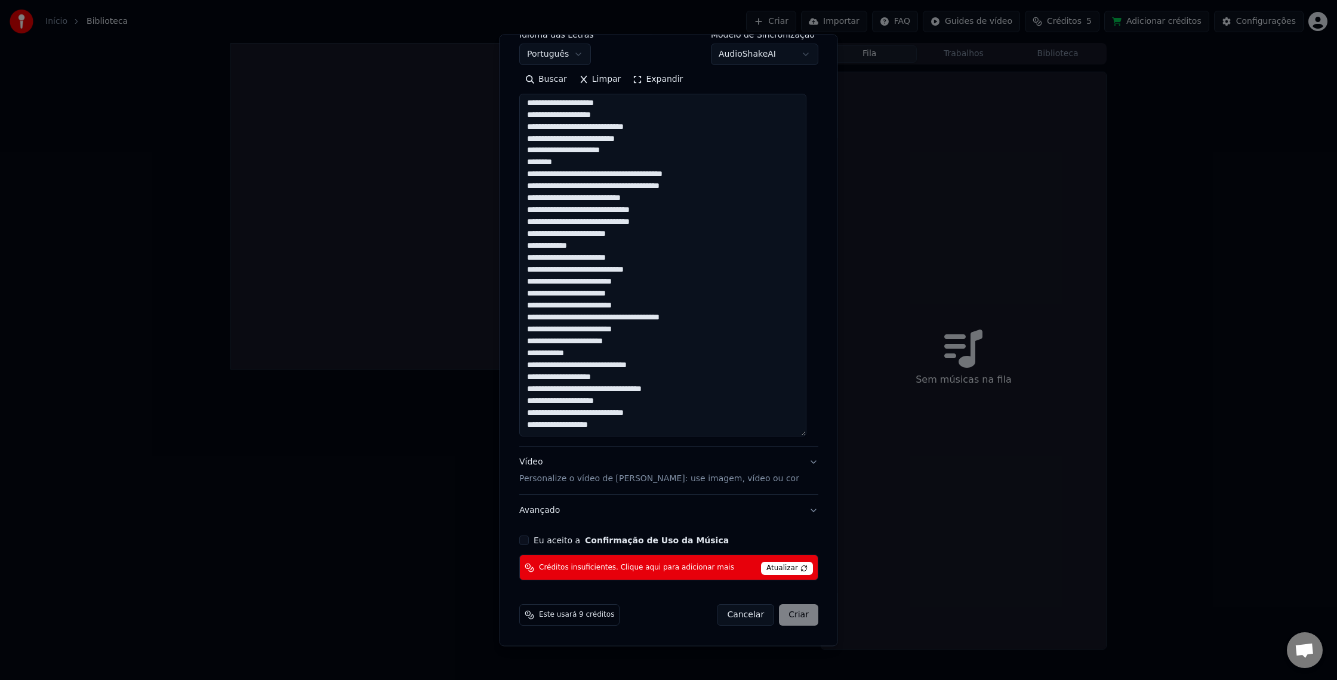
type input "********"
click at [527, 541] on button "Eu aceito a Confirmação de Uso da Música" at bounding box center [524, 541] width 10 height 10
click at [773, 568] on span "Atualizar" at bounding box center [787, 568] width 52 height 13
click at [775, 566] on span "Atualizar" at bounding box center [787, 568] width 52 height 13
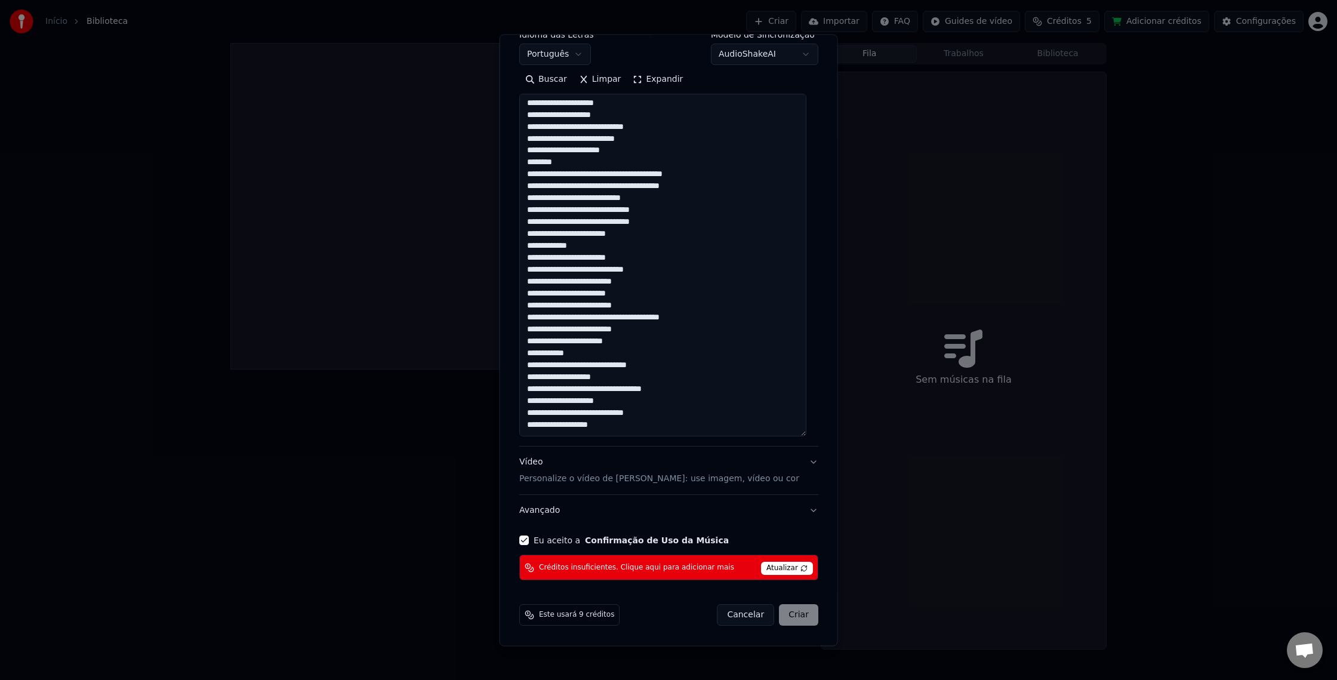
click at [775, 566] on span "Atualizar" at bounding box center [787, 568] width 52 height 13
click at [795, 572] on span "Atualizar" at bounding box center [787, 568] width 52 height 13
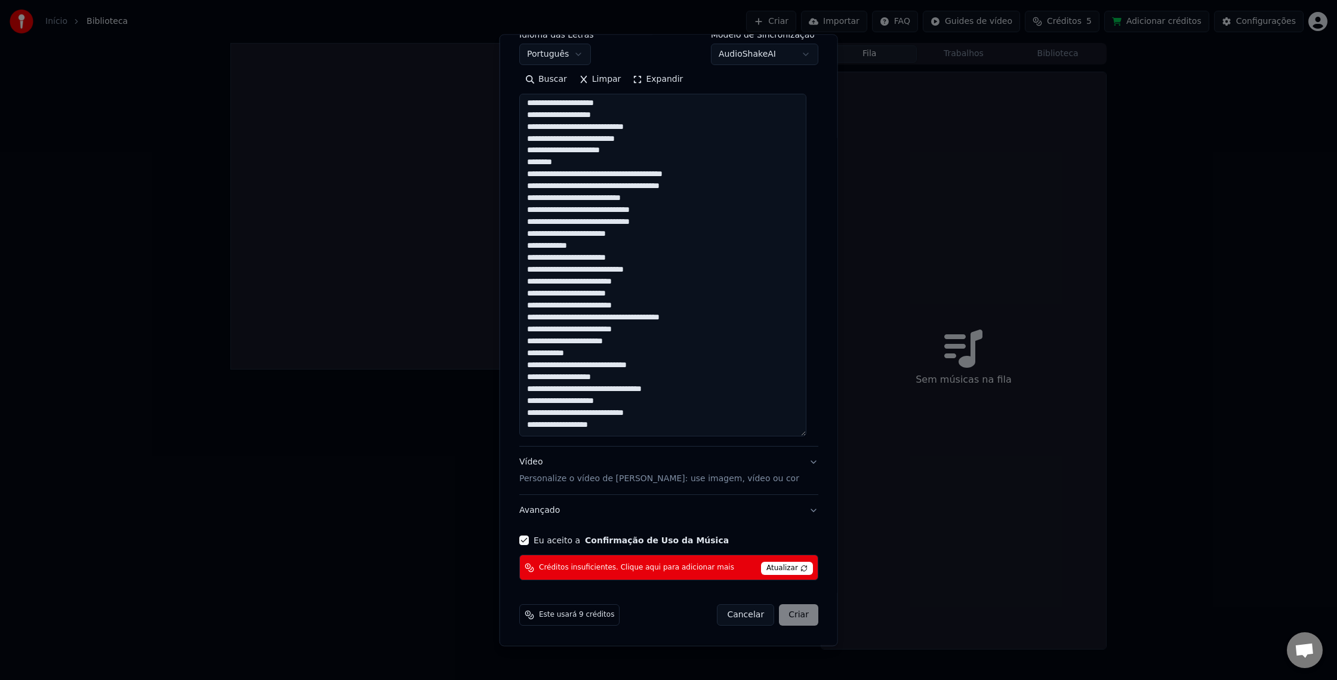
click at [795, 572] on span "Atualizar" at bounding box center [787, 568] width 52 height 13
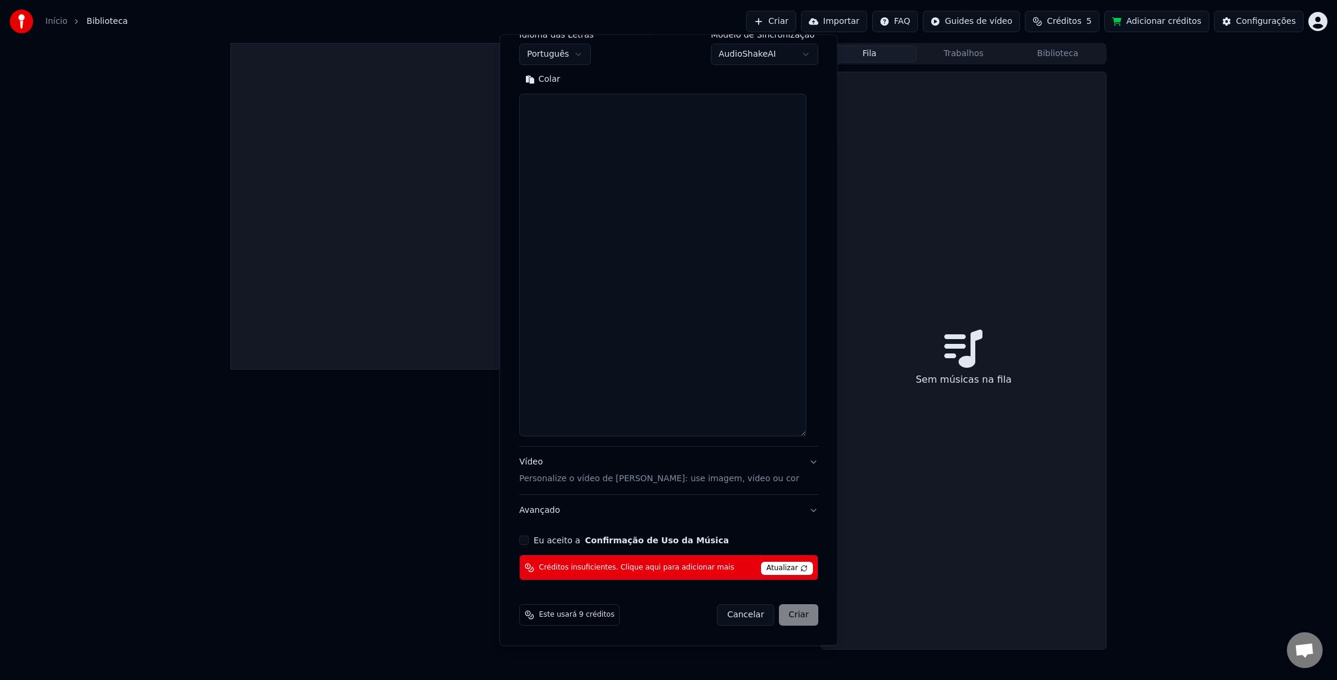
scroll to position [165, 0]
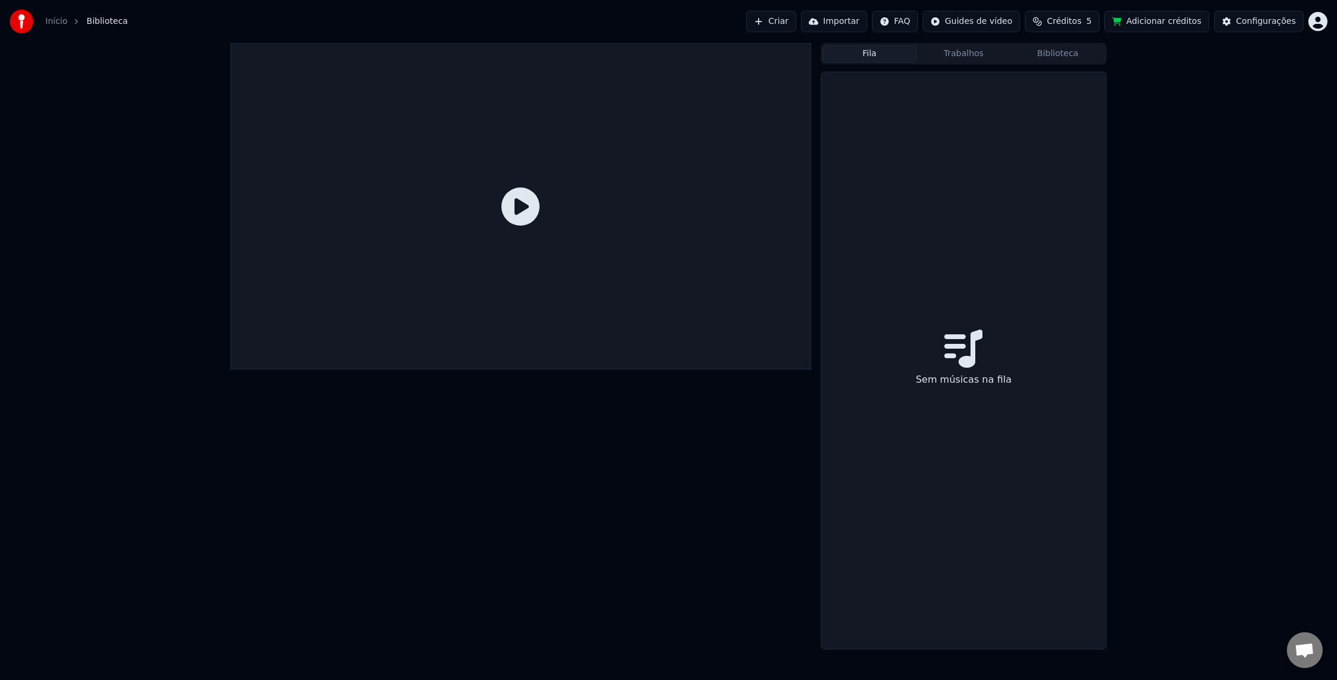
click at [1073, 23] on span "Créditos" at bounding box center [1064, 22] width 35 height 12
click at [1016, 60] on th "Recarregar" at bounding box center [1006, 57] width 55 height 24
click at [1056, 131] on button "Atualizar" at bounding box center [1068, 131] width 67 height 21
click at [1004, 55] on th "Recarregar" at bounding box center [1006, 57] width 55 height 24
click at [1009, 72] on td "250" at bounding box center [1006, 79] width 55 height 21
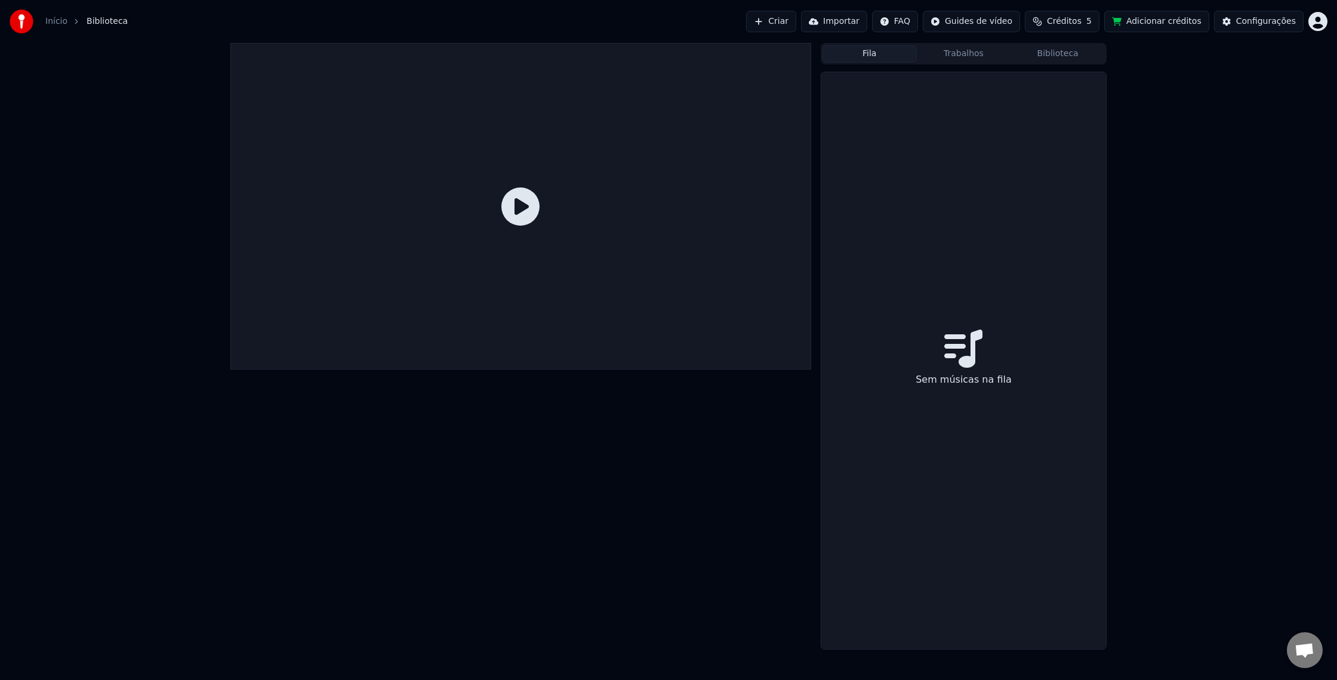
click at [784, 23] on button "Criar" at bounding box center [771, 21] width 50 height 21
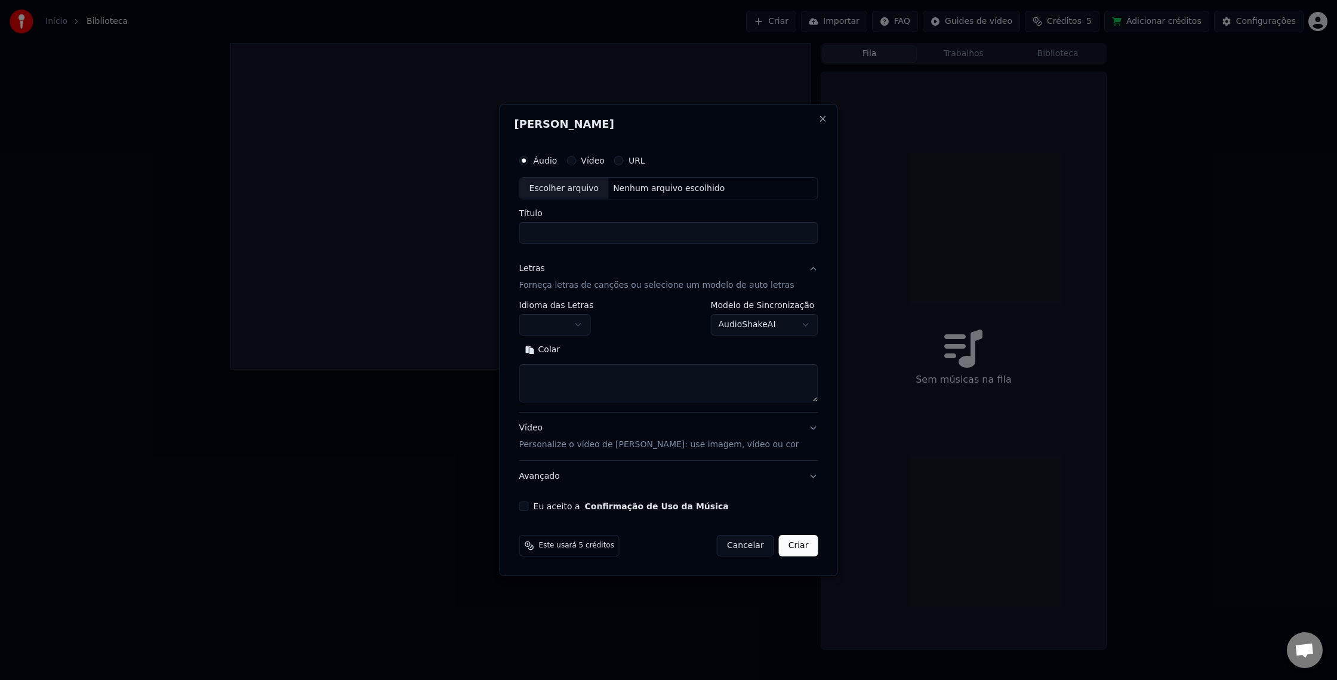
click at [541, 367] on textarea at bounding box center [668, 384] width 299 height 38
paste textarea "**********"
type textarea "**********"
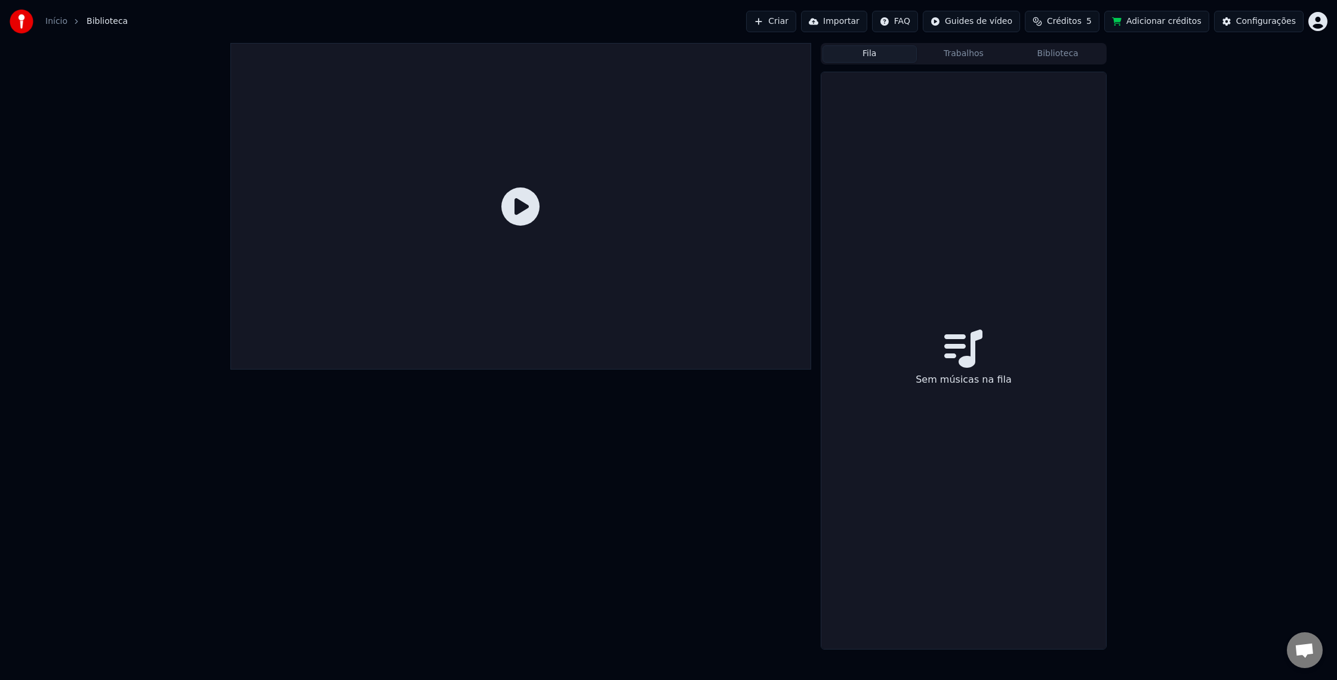
click at [1070, 27] on span "Créditos" at bounding box center [1064, 22] width 35 height 12
click at [1079, 135] on button "Atualizar" at bounding box center [1068, 131] width 67 height 21
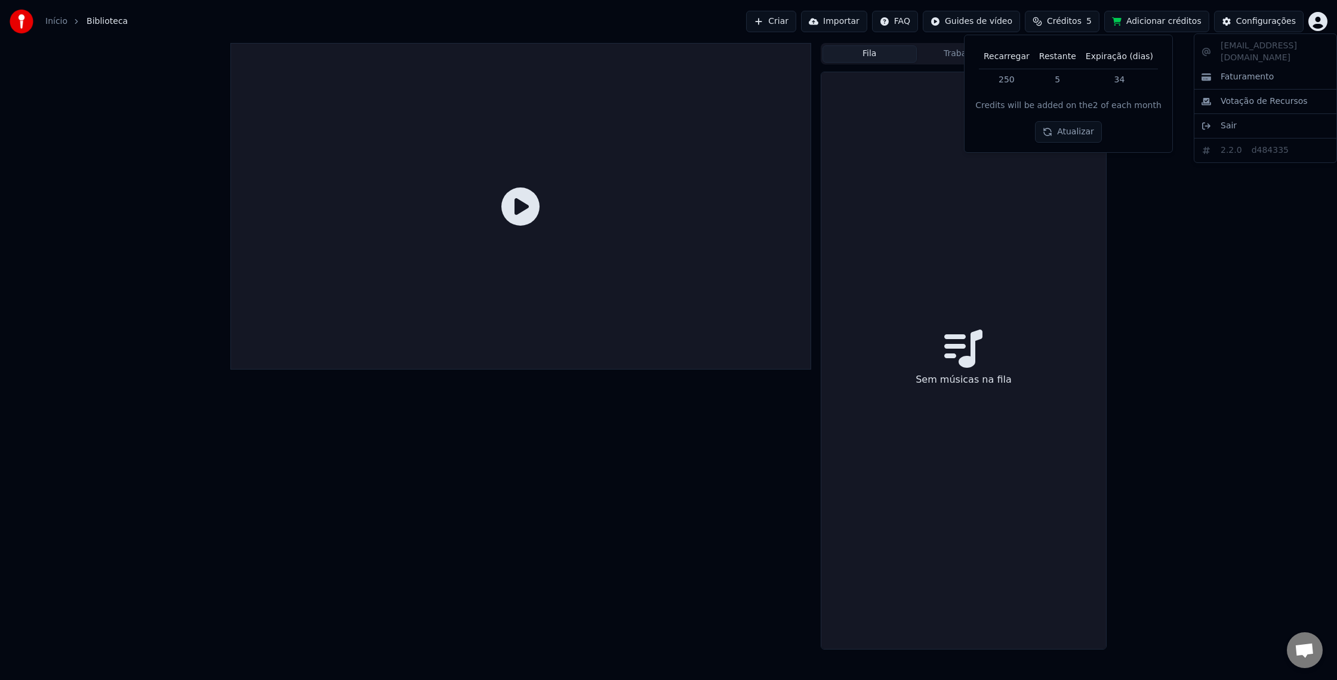
click at [1320, 25] on html "Início Biblioteca Criar Importar FAQ Guides de vídeo Créditos 5 Adicionar crédi…" at bounding box center [668, 340] width 1337 height 680
click at [1186, 20] on html "Início Biblioteca Criar Importar FAQ Guides de vídeo Créditos 5 Adicionar crédi…" at bounding box center [668, 340] width 1337 height 680
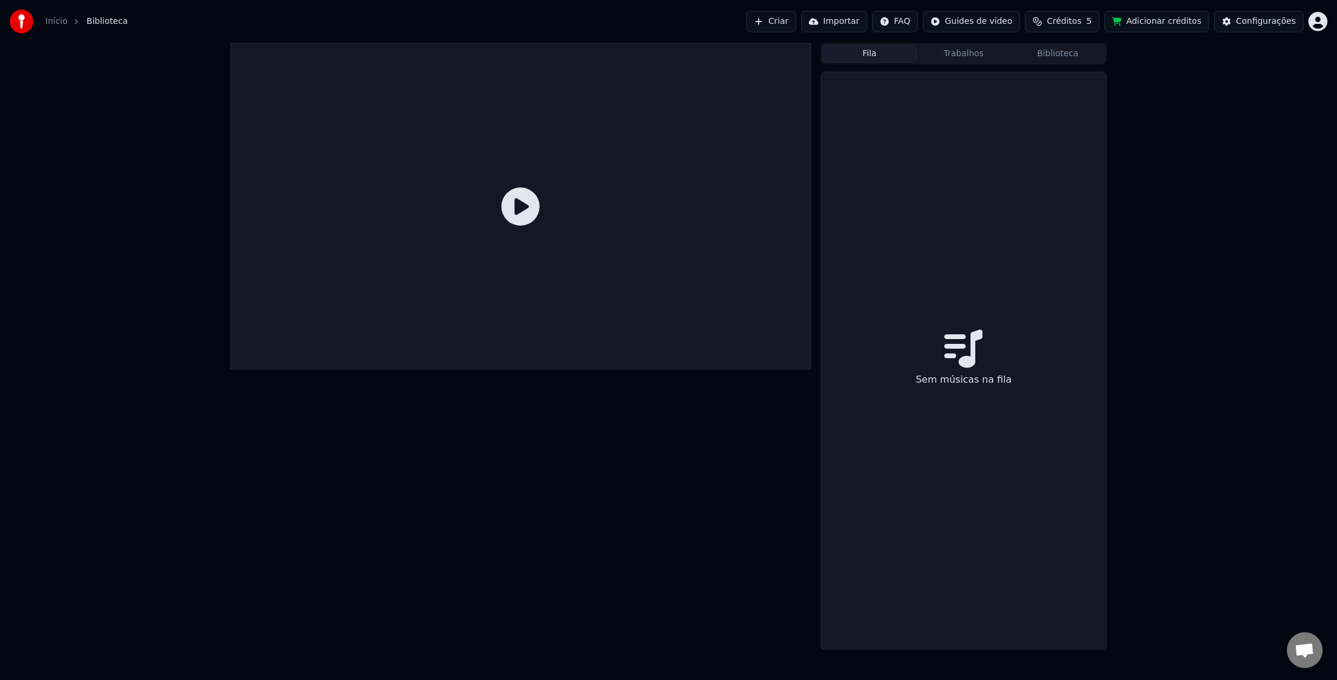
click at [1186, 20] on button "Adicionar créditos" at bounding box center [1156, 21] width 105 height 21
